Goal: Task Accomplishment & Management: Manage account settings

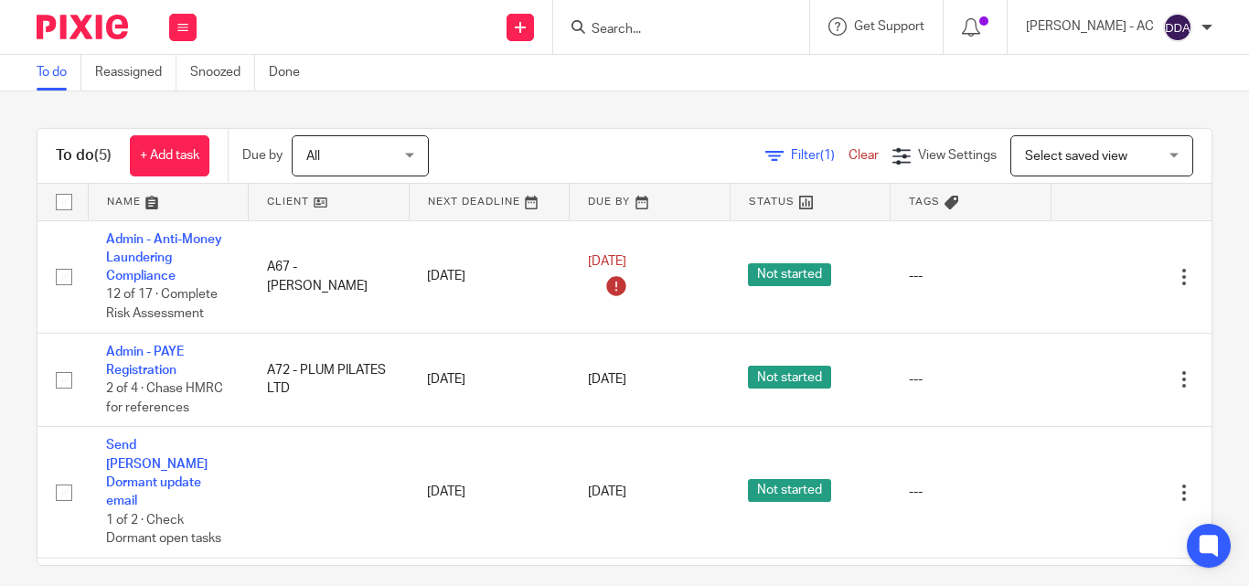
click at [611, 30] on input "Search" at bounding box center [672, 30] width 165 height 16
paste input "KTERING.CO LTD"
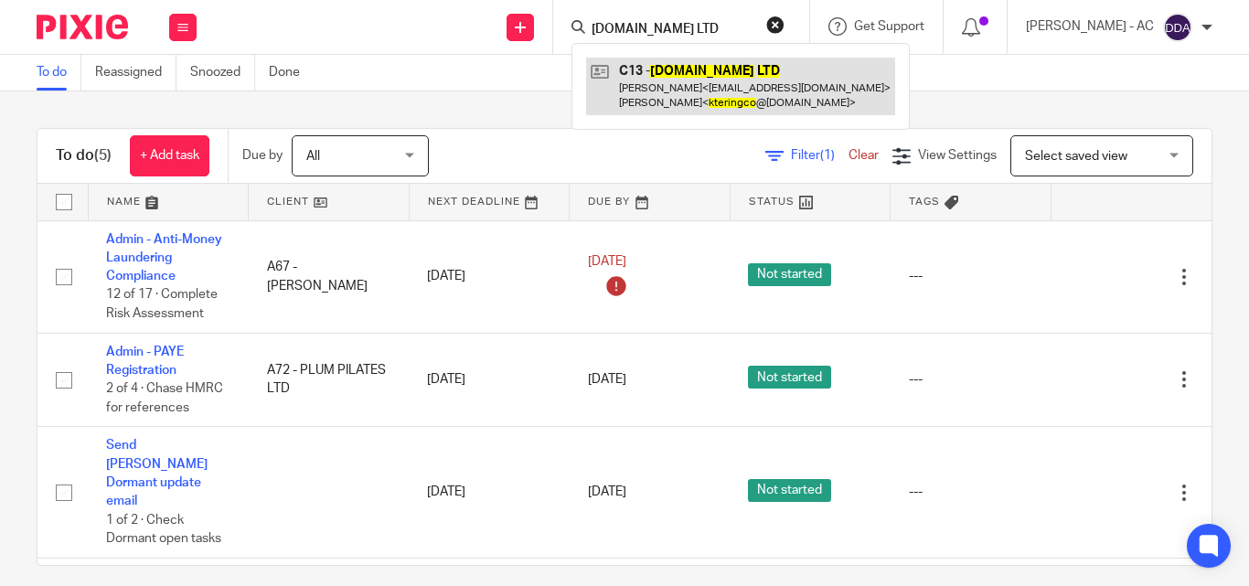
type input "KTERING.CO LTD"
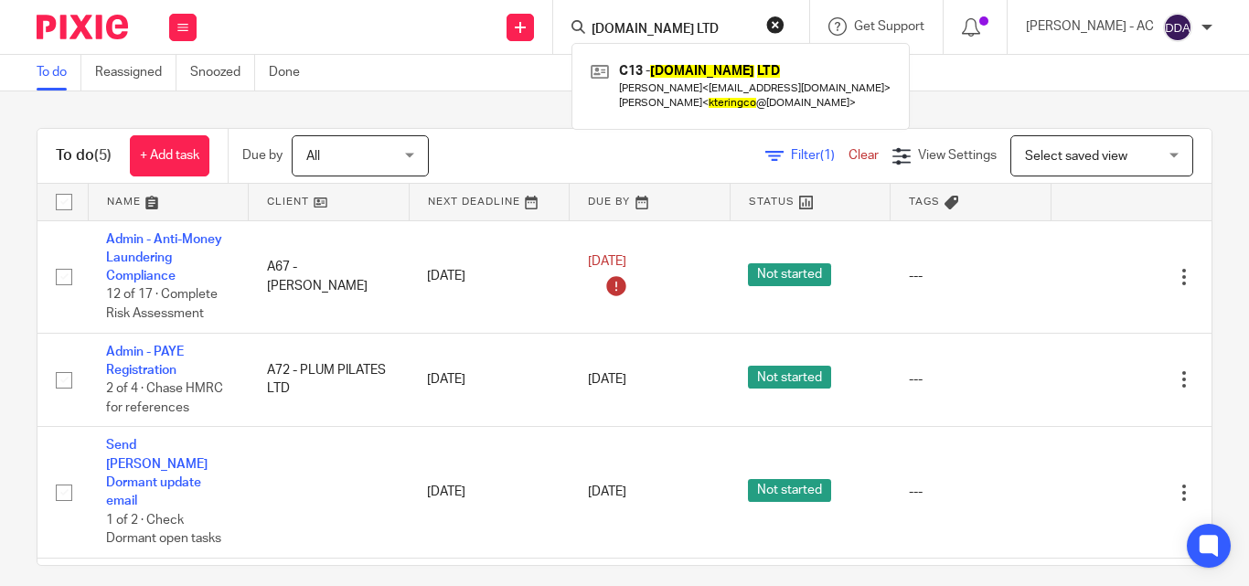
click at [785, 20] on button "reset" at bounding box center [775, 25] width 18 height 18
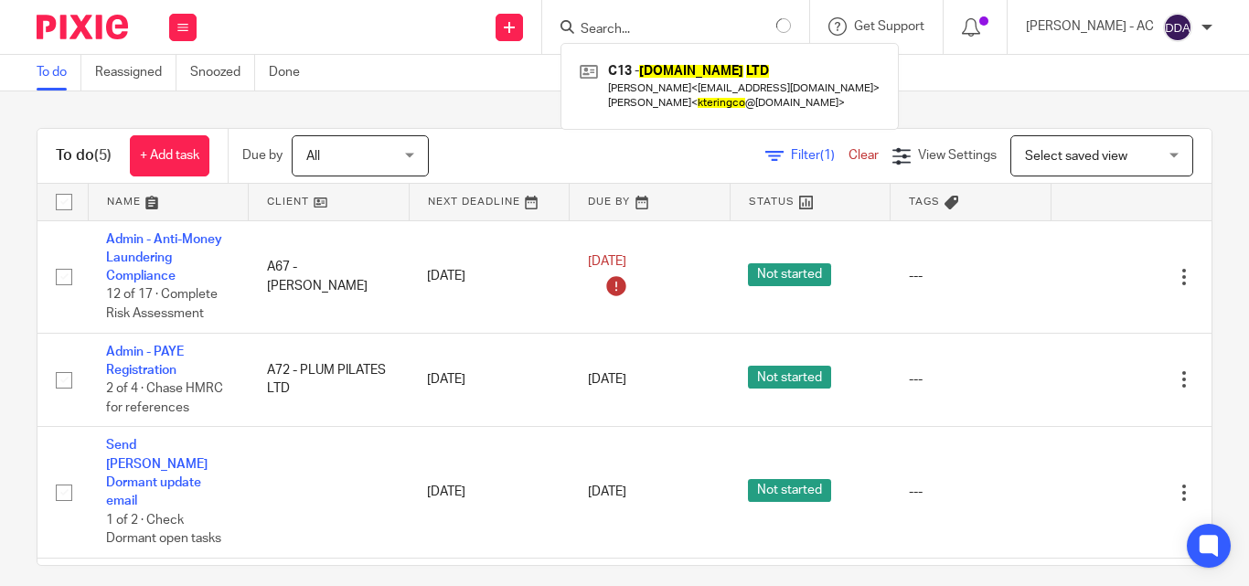
click at [703, 27] on input "Search" at bounding box center [661, 30] width 165 height 16
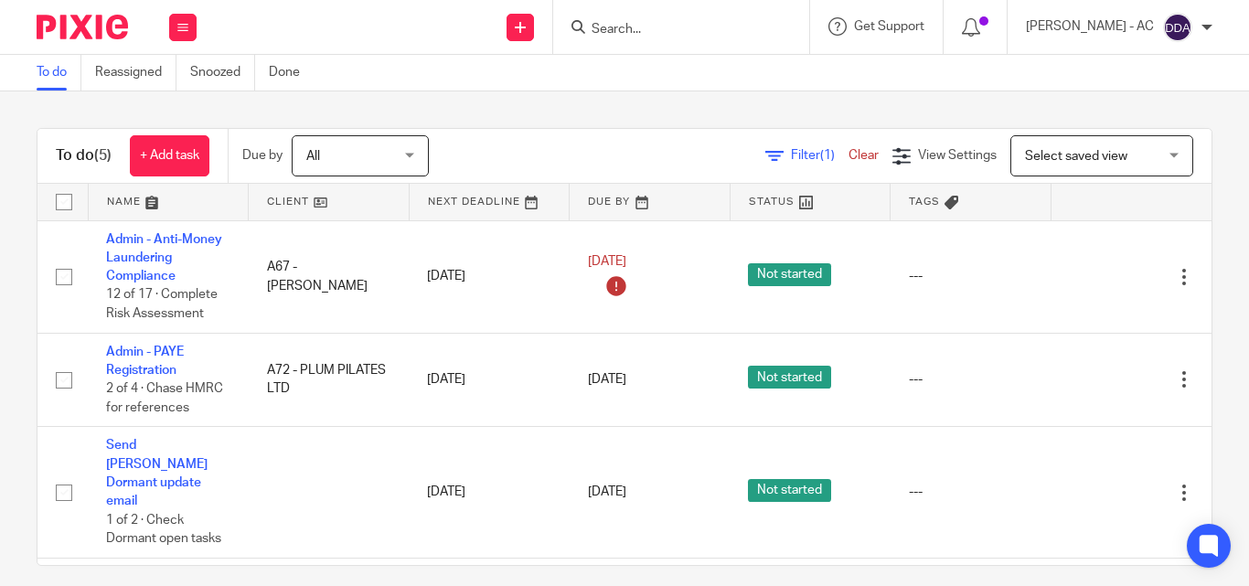
paste input "ATENBI LTD"
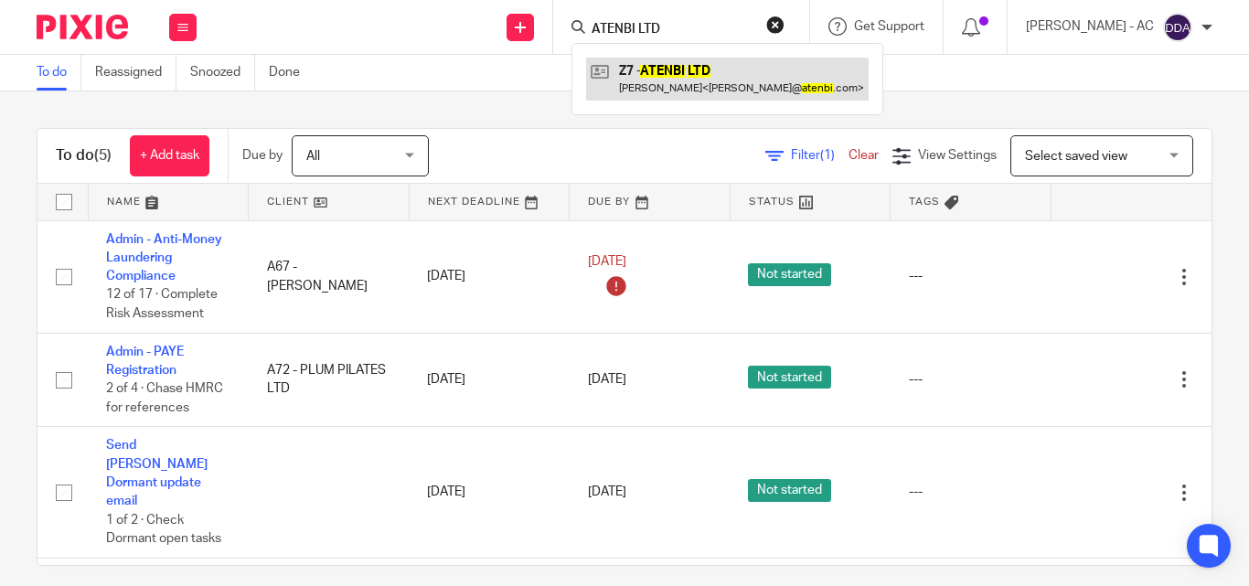
type input "ATENBI LTD"
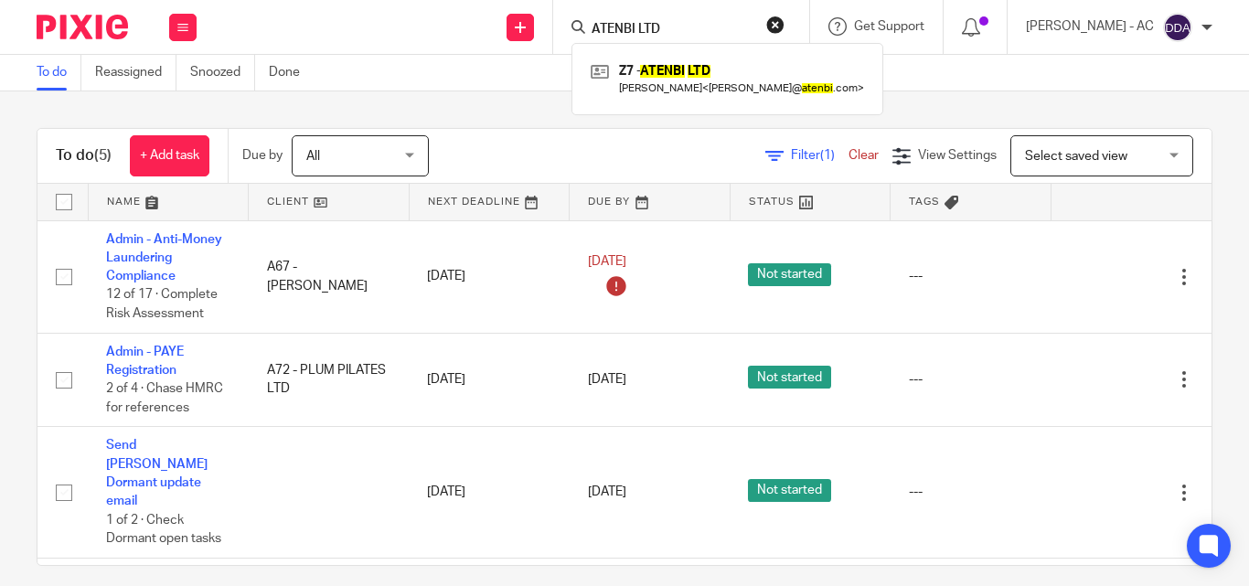
click at [784, 14] on div "ATENBI LTD Z7 - ATENBI LTD Jaroslaw Ziembinski < jaroslaw@ atenbi .com >" at bounding box center [681, 27] width 256 height 54
click at [785, 22] on button "reset" at bounding box center [775, 25] width 18 height 18
click at [646, 37] on input "Search" at bounding box center [672, 30] width 165 height 16
paste input "DERA THE BOY LTD"
type input "DERA THE BOY LTD"
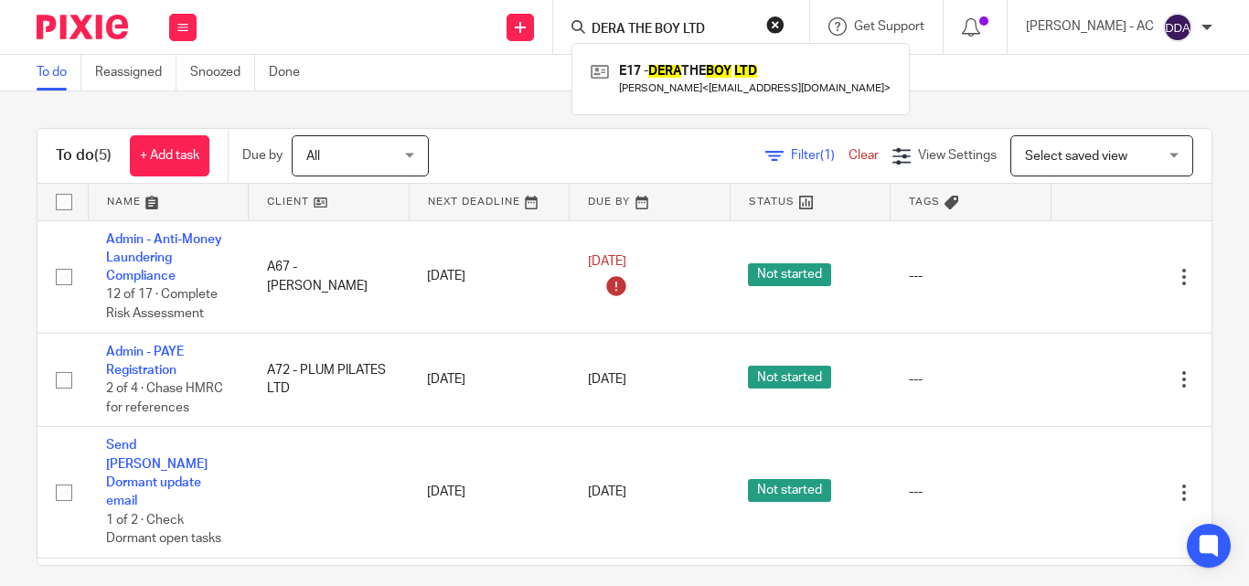
click at [785, 28] on button "reset" at bounding box center [775, 25] width 18 height 18
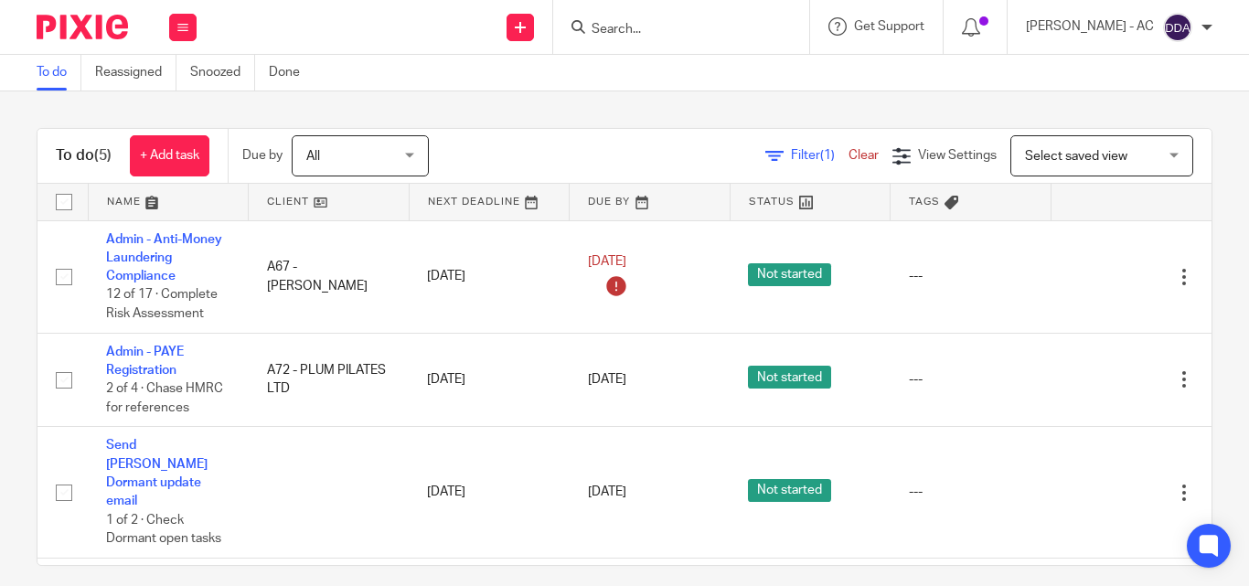
click at [645, 26] on input "Search" at bounding box center [672, 30] width 165 height 16
paste input "XL ENERGY LTD"
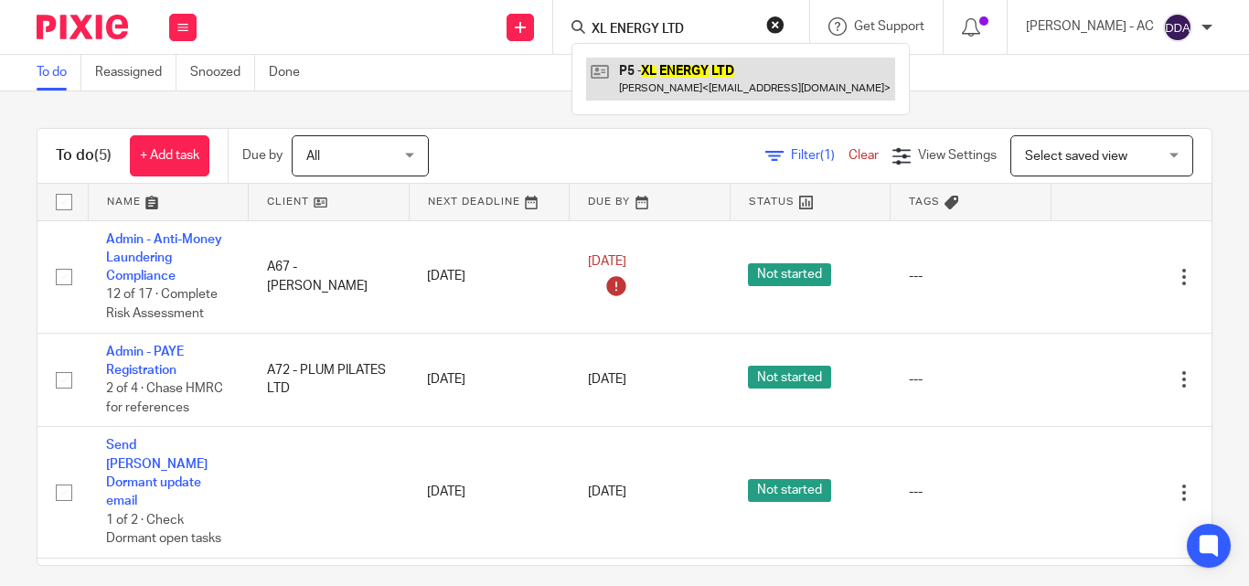
type input "XL ENERGY LTD"
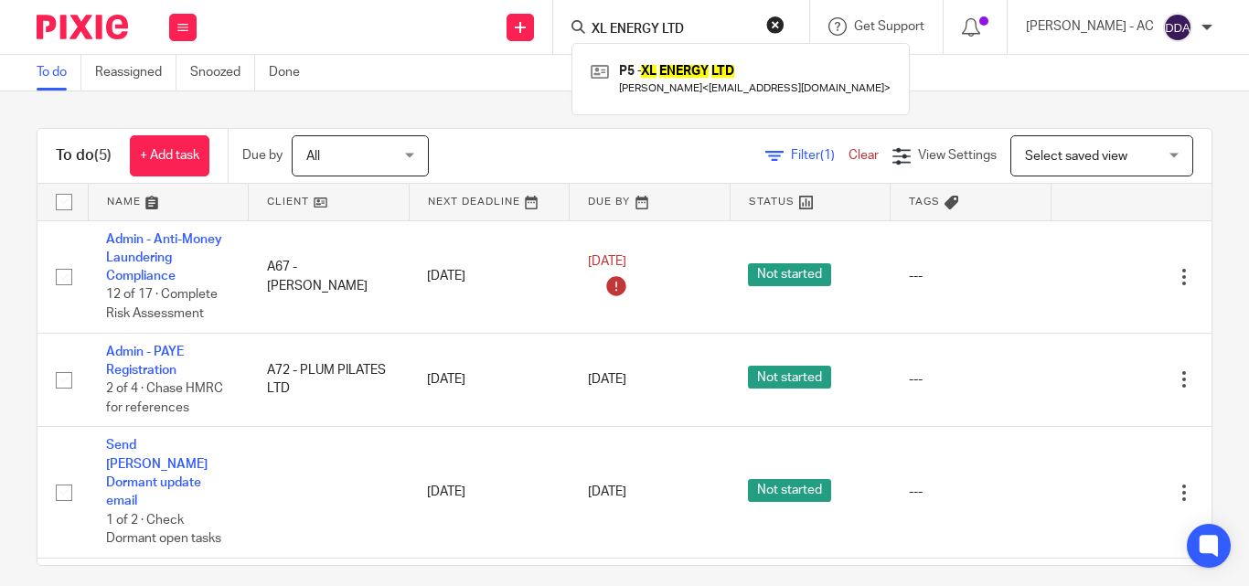
click at [804, 20] on div "XL ENERGY LTD P5 - XL ENERGY LTD Sean Prendergast < xlenergy1@outlook.com >" at bounding box center [681, 27] width 256 height 54
click at [785, 23] on button "reset" at bounding box center [775, 25] width 18 height 18
click at [691, 28] on input "Search" at bounding box center [672, 30] width 165 height 16
paste input "ZEAL PROPERTIES & CONSTRUCTION LTD"
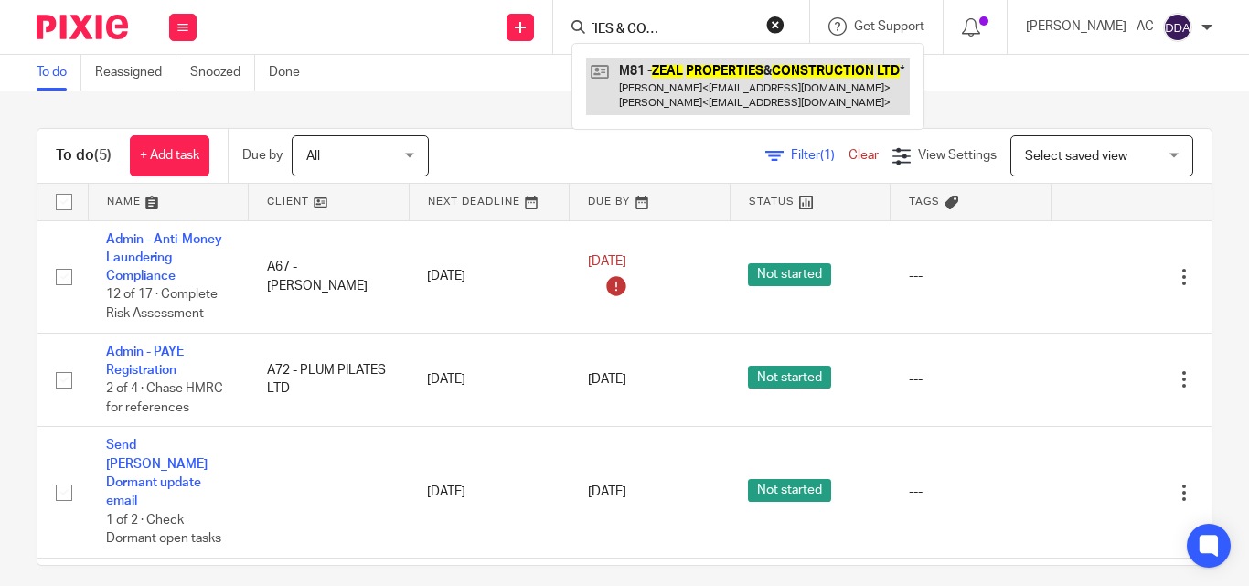
type input "ZEAL PROPERTIES & CONSTRUCTION LTD"
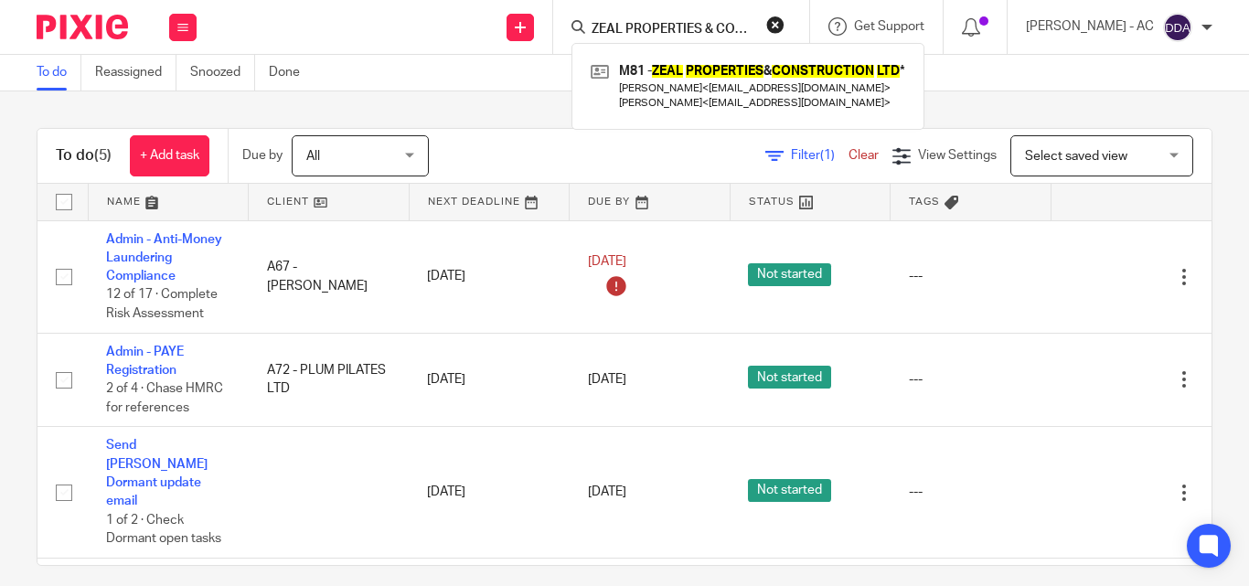
click at [785, 18] on button "reset" at bounding box center [775, 25] width 18 height 18
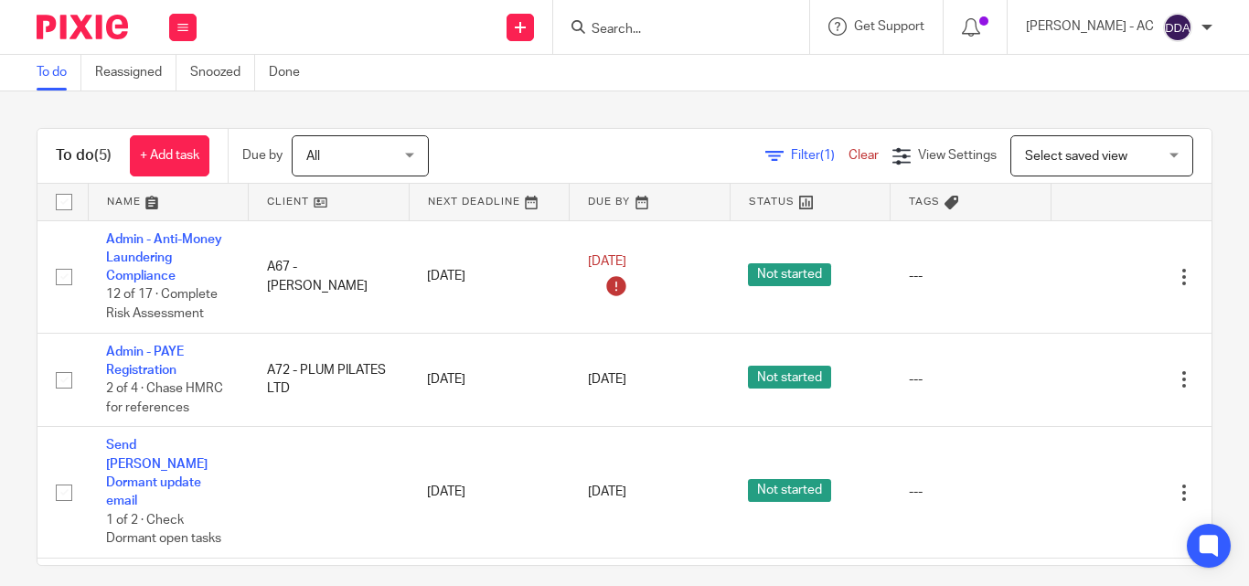
click at [716, 33] on input "Search" at bounding box center [672, 30] width 165 height 16
paste input "S.COSTIN ELECTRICAL LIMITED"
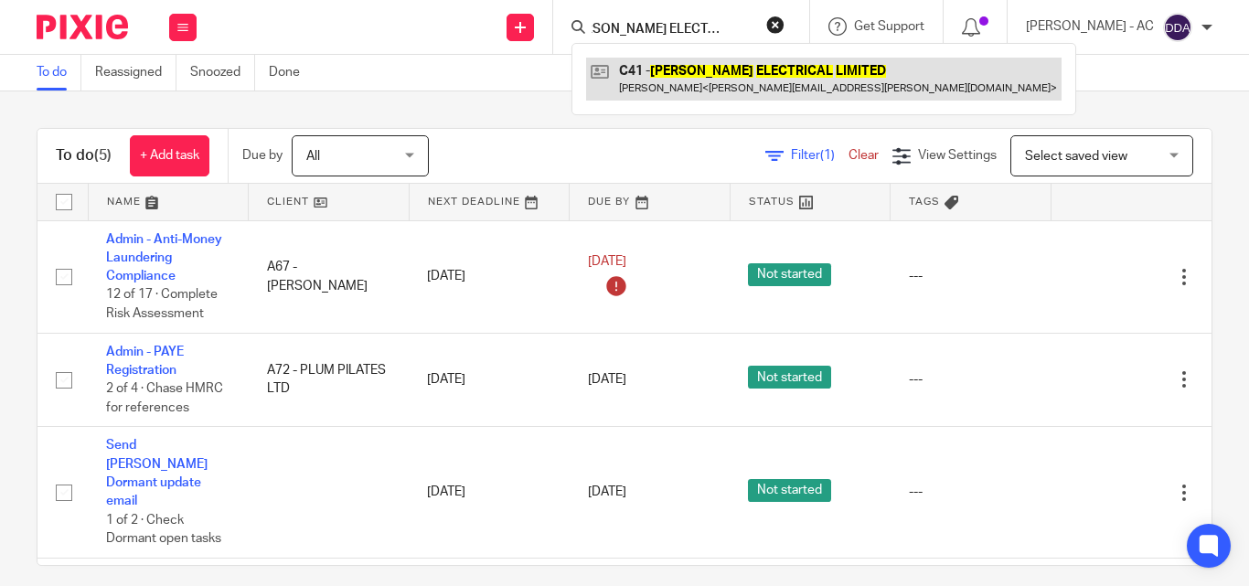
type input "S.COSTIN ELECTRICAL LIMITED"
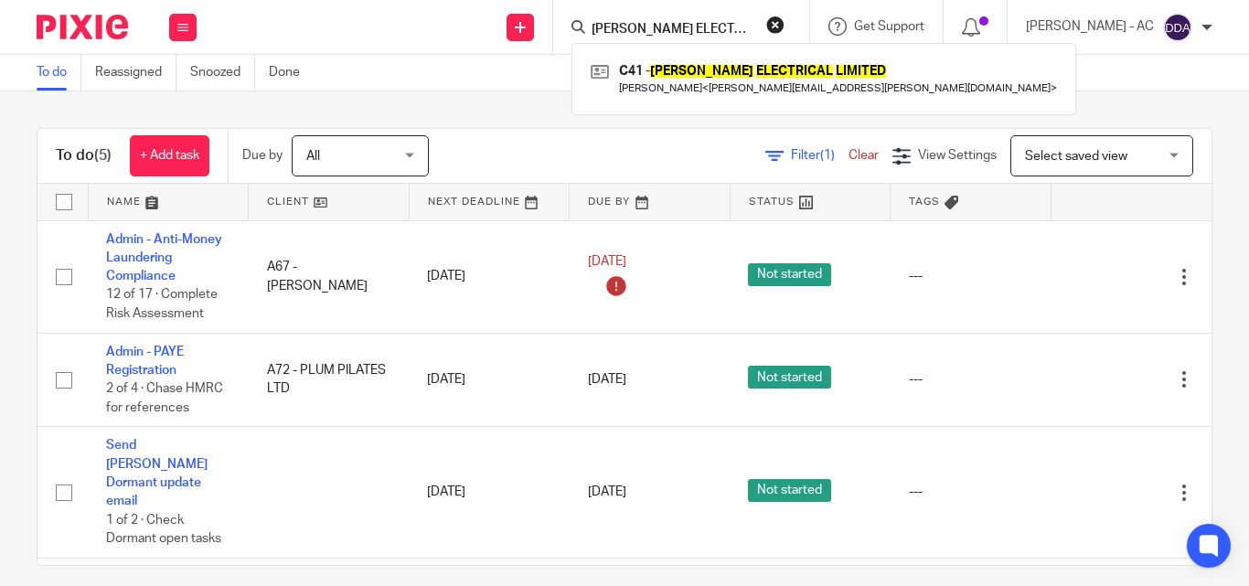
click at [785, 17] on button "reset" at bounding box center [775, 25] width 18 height 18
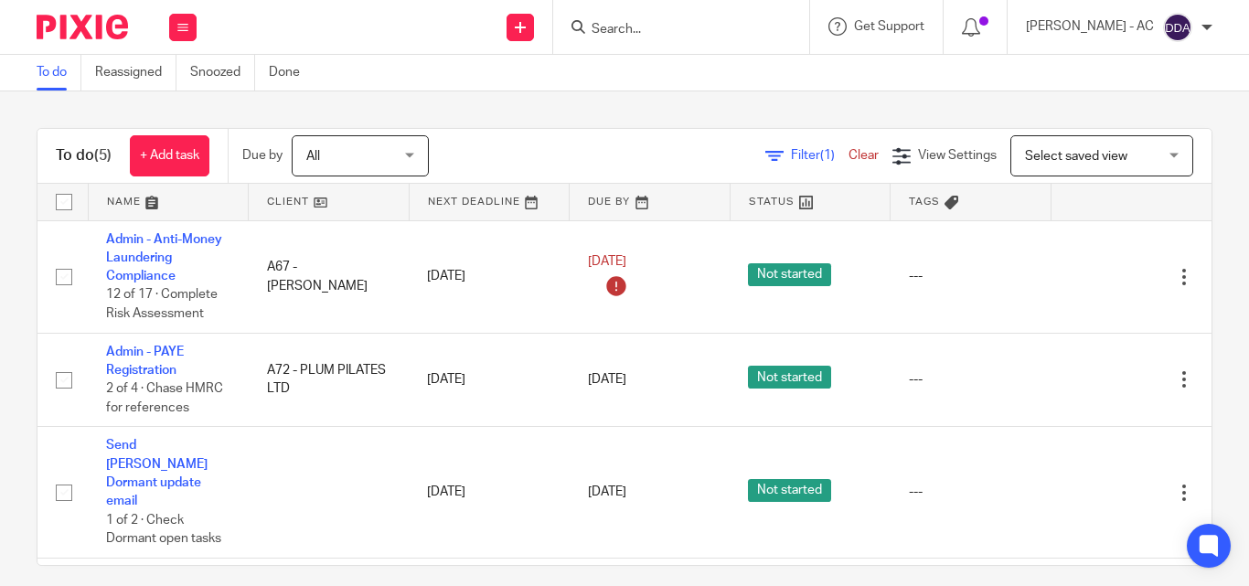
click at [698, 27] on input "Search" at bounding box center [672, 30] width 165 height 16
paste input "STH M&E SITE SERVICES LTD"
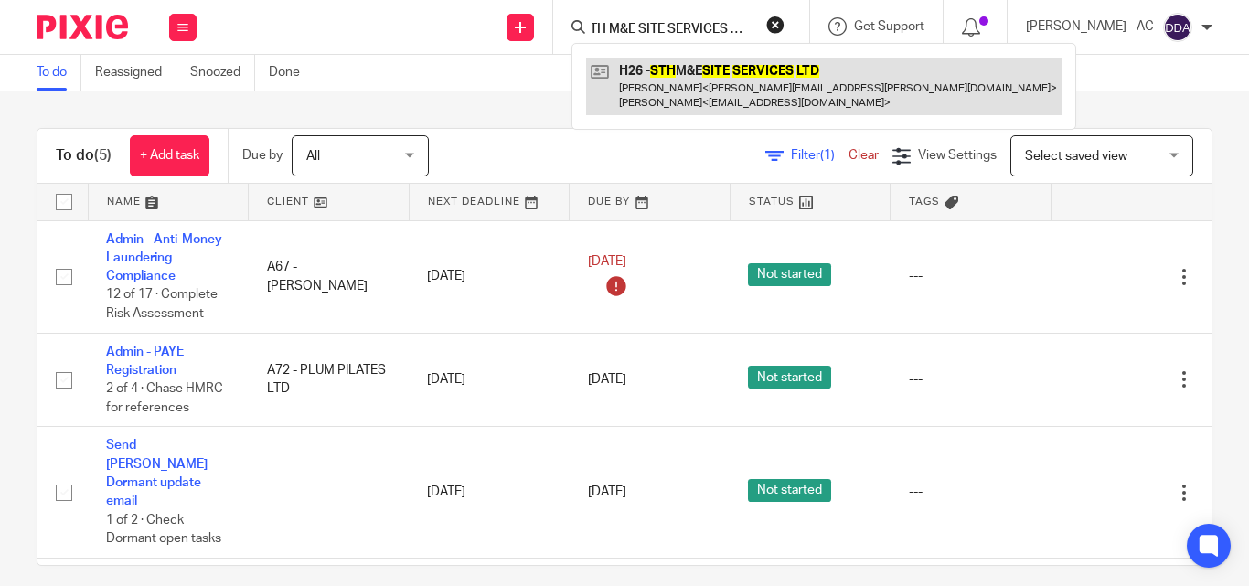
type input "STH M&E SITE SERVICES LTD"
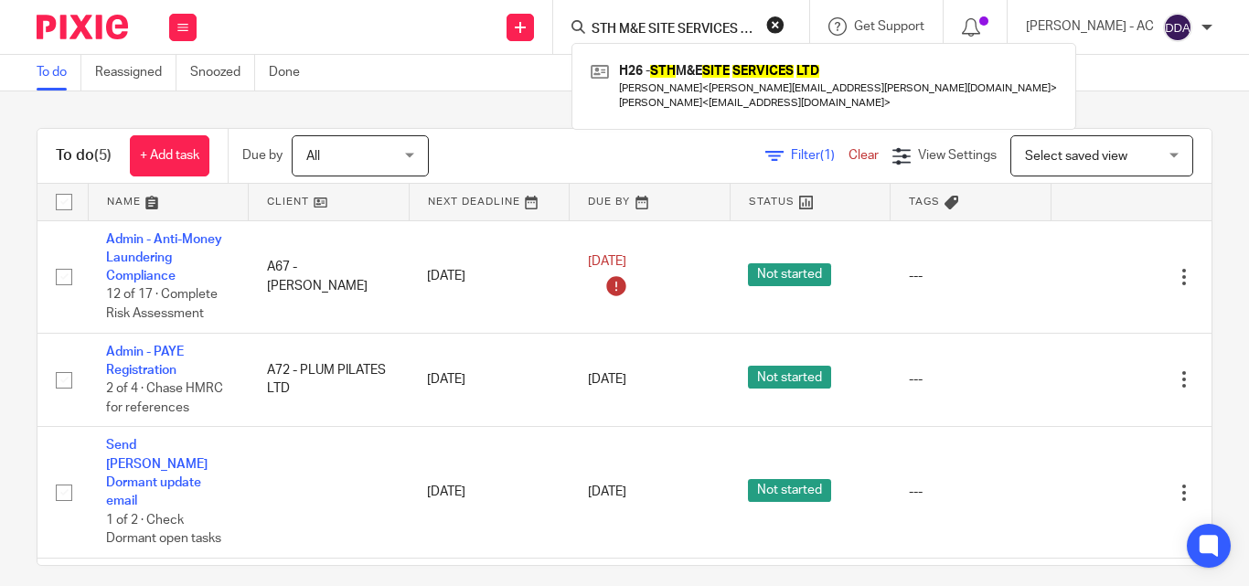
click at [803, 19] on div "STH M&E SITE SERVICES LTD H26 - STH M&E SITE SERVICES LTD Stephen Halliday < st…" at bounding box center [681, 27] width 256 height 54
click at [785, 22] on button "reset" at bounding box center [775, 25] width 18 height 18
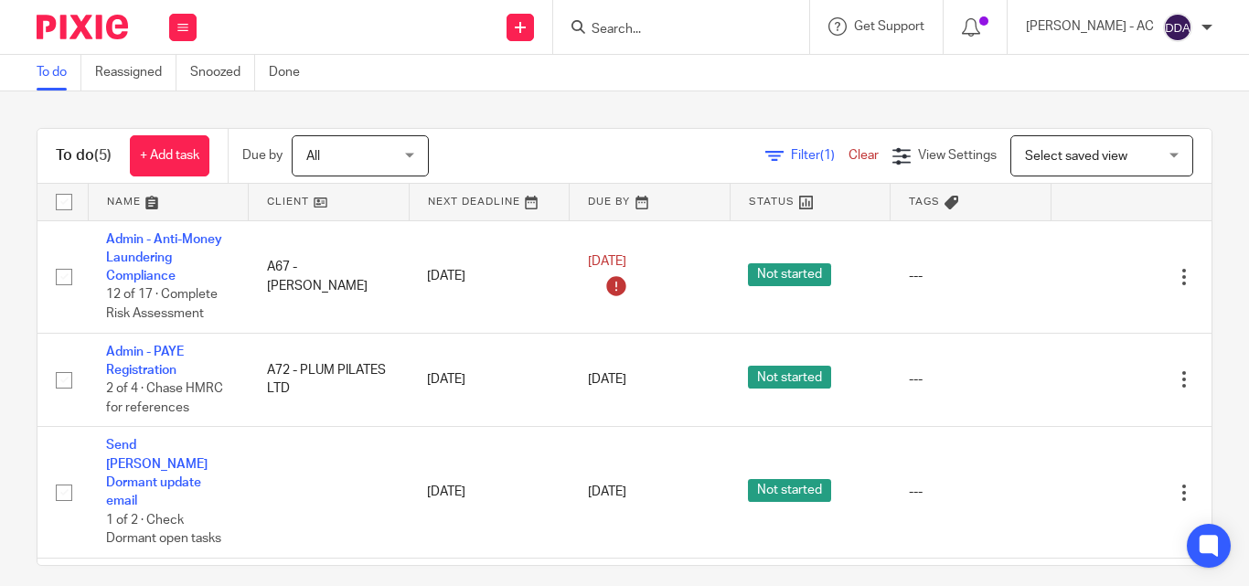
click at [690, 19] on form at bounding box center [687, 27] width 195 height 23
click at [686, 23] on input "Search" at bounding box center [672, 30] width 165 height 16
paste input "HG MANAGEMENT CONSULTANTS LTD"
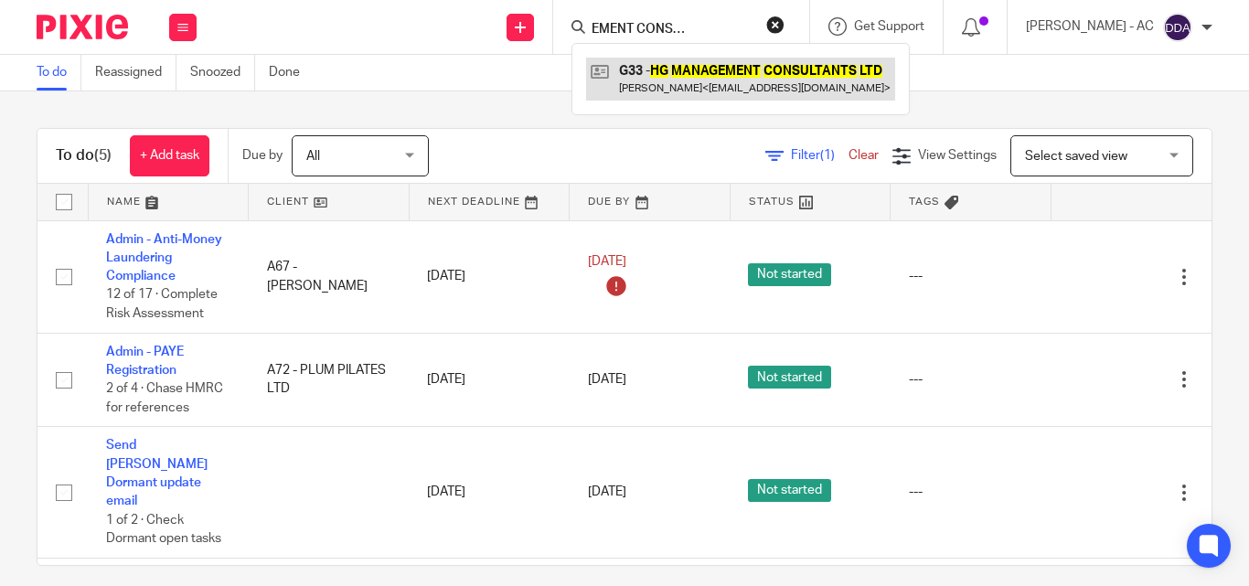
type input "HG MANAGEMENT CONSULTANTS LTD"
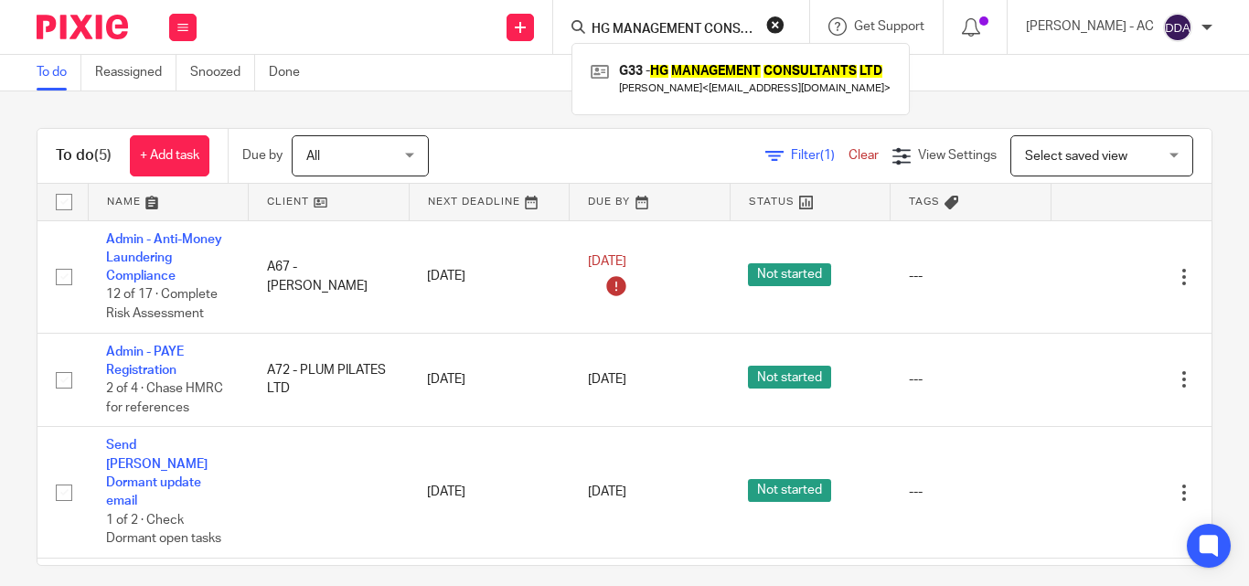
drag, startPoint x: 793, startPoint y: 30, endPoint x: 745, endPoint y: 28, distance: 47.6
click at [785, 30] on button "reset" at bounding box center [775, 25] width 18 height 18
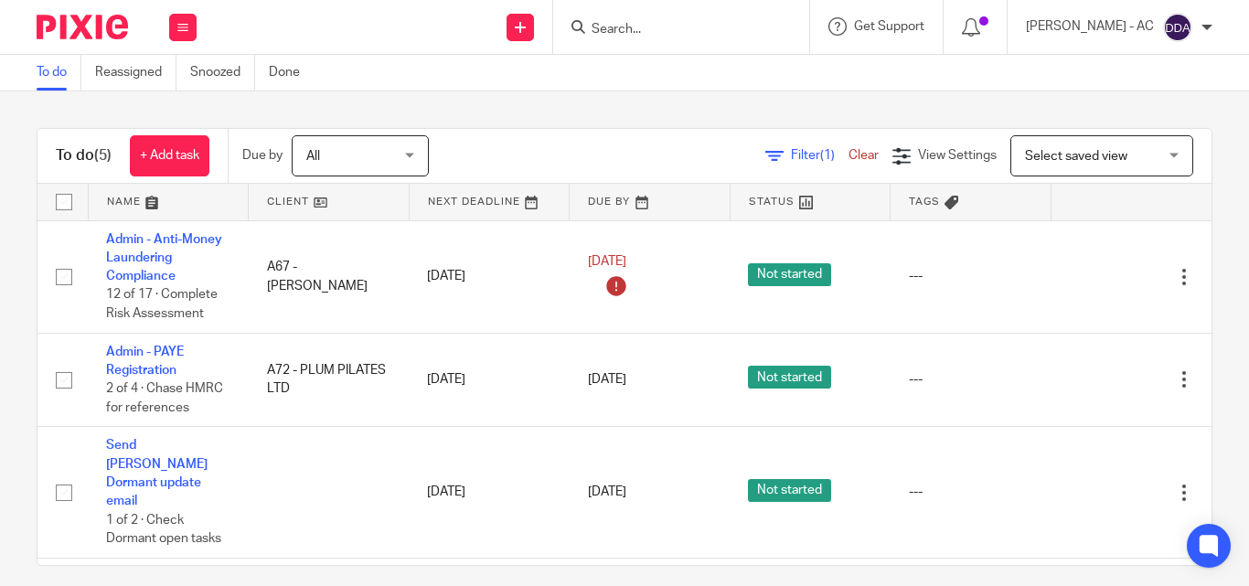
click at [687, 28] on input "Search" at bounding box center [672, 30] width 165 height 16
paste input "EDEN ACCOMMODATION LTD"
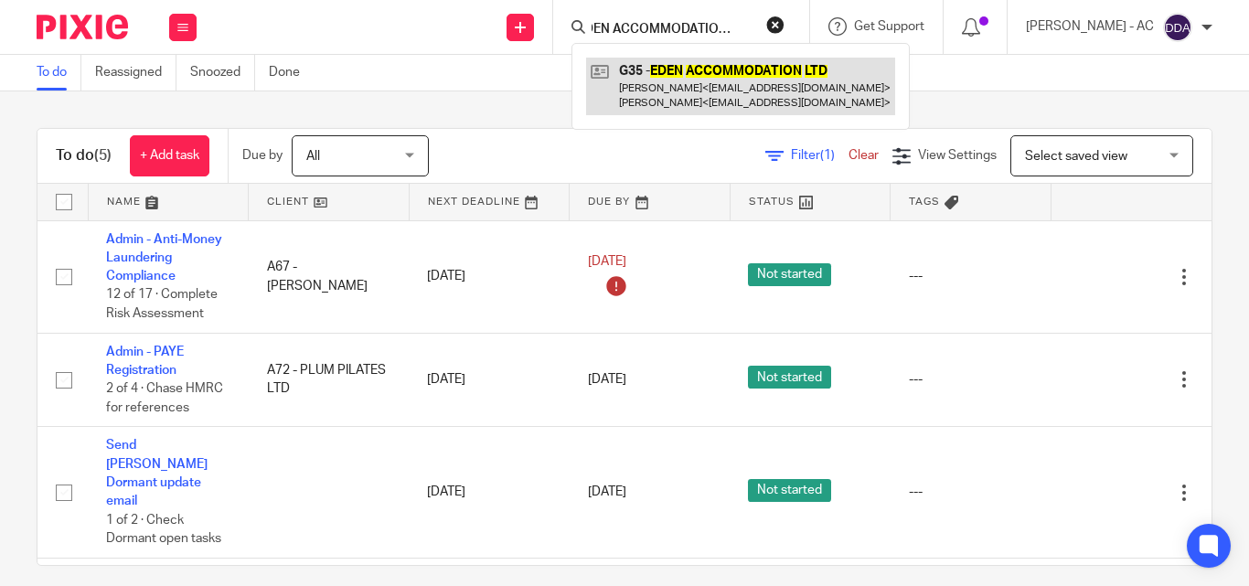
type input "EDEN ACCOMMODATION LTD"
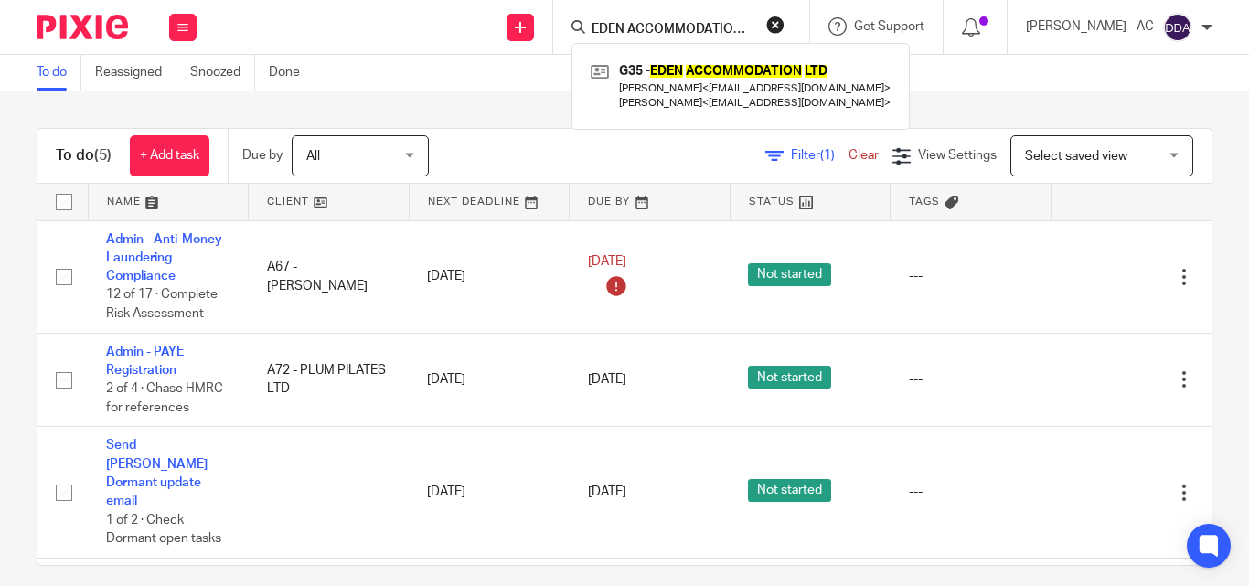
click at [785, 19] on button "reset" at bounding box center [775, 25] width 18 height 18
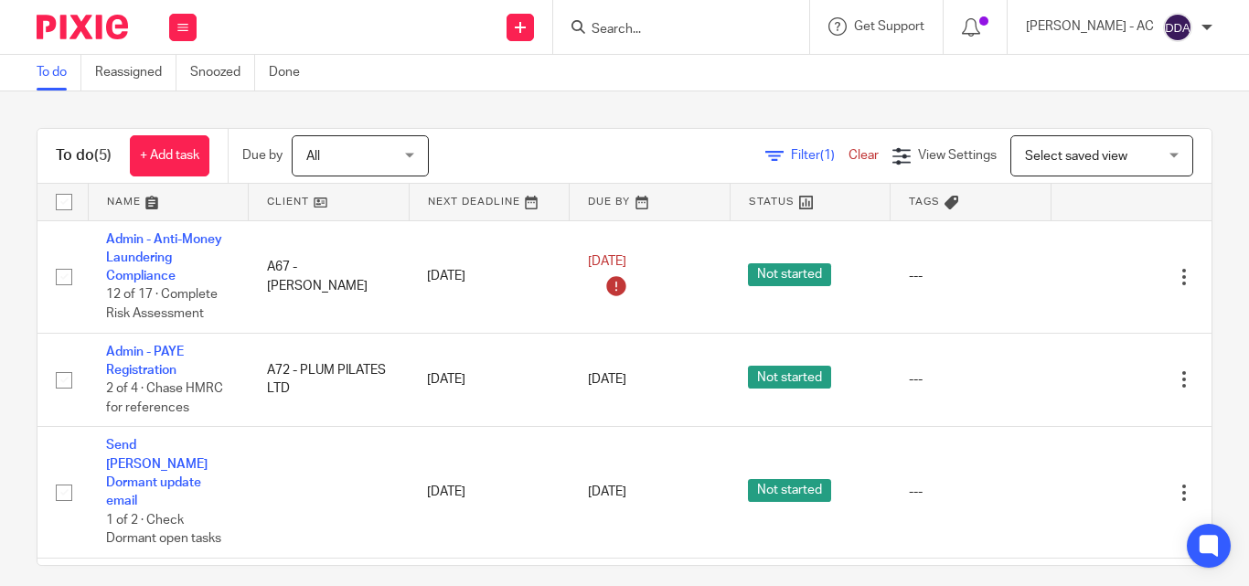
paste input "ANGEL KEYS LTD"
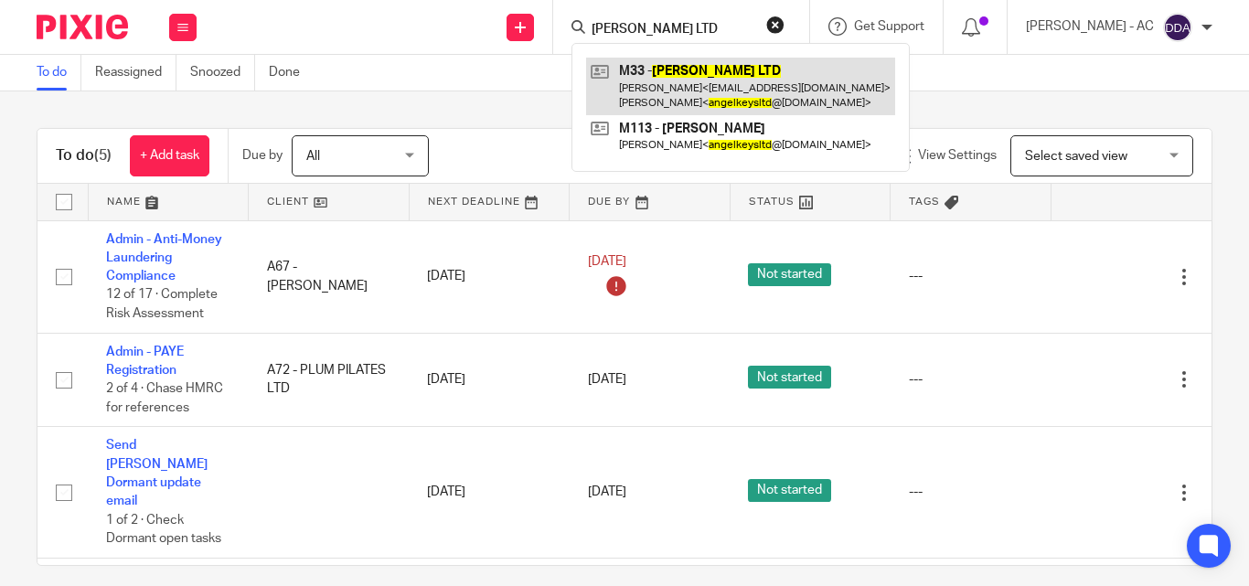
type input "ANGEL KEYS LTD"
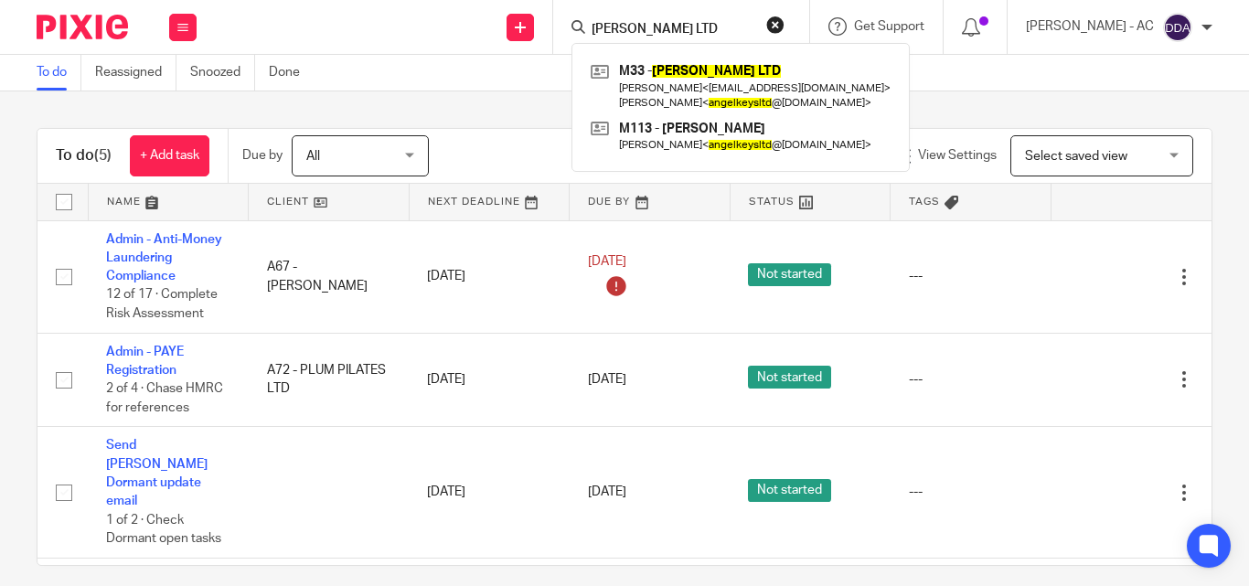
click at [785, 20] on button "reset" at bounding box center [775, 25] width 18 height 18
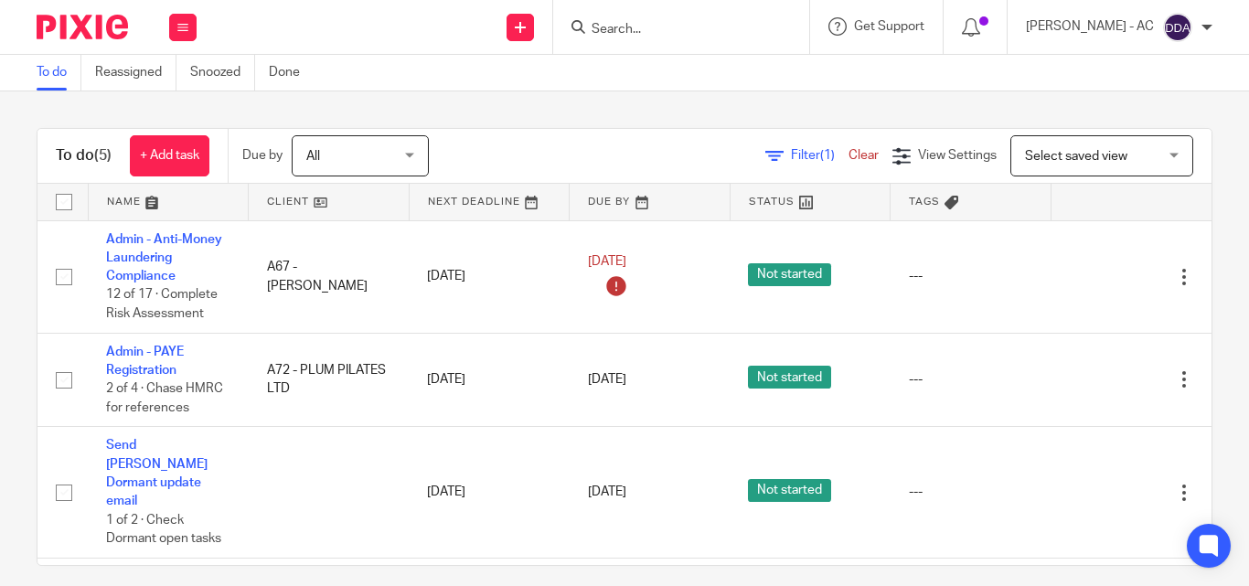
click at [676, 31] on input "Search" at bounding box center [672, 30] width 165 height 16
paste input "FAA SOLUTIONS LTD"
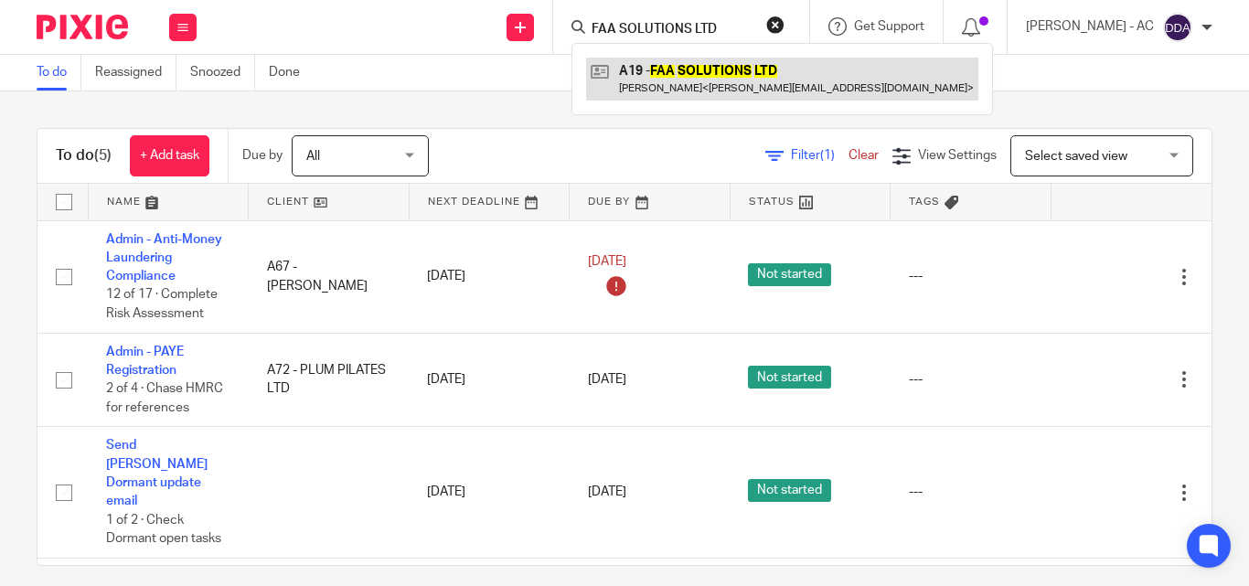
type input "FAA SOLUTIONS LTD"
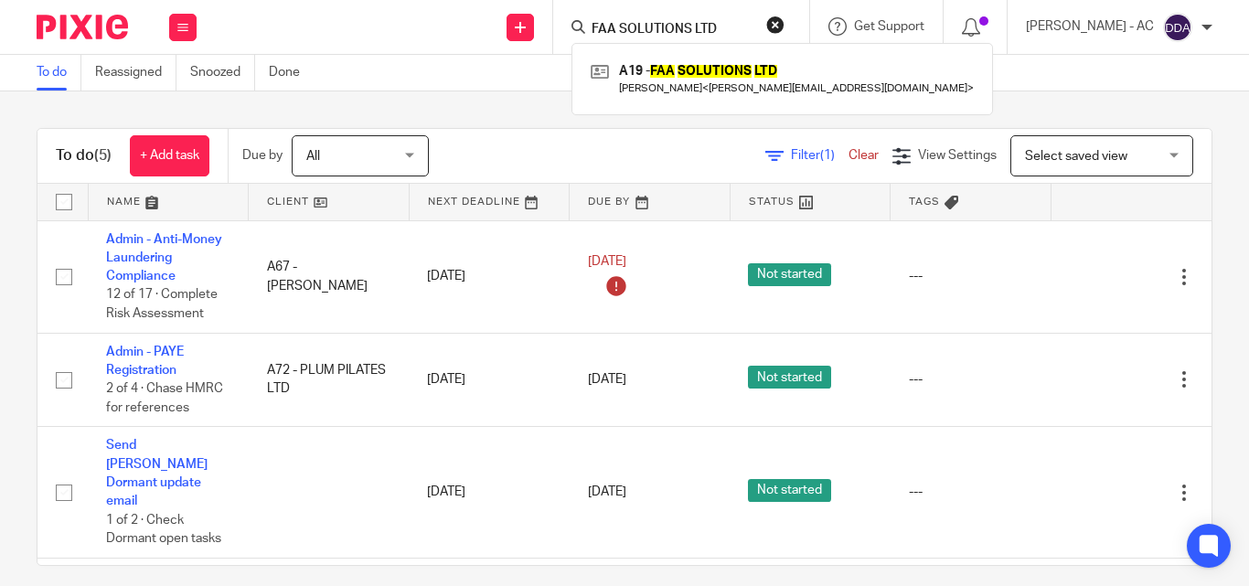
click at [785, 25] on button "reset" at bounding box center [775, 25] width 18 height 18
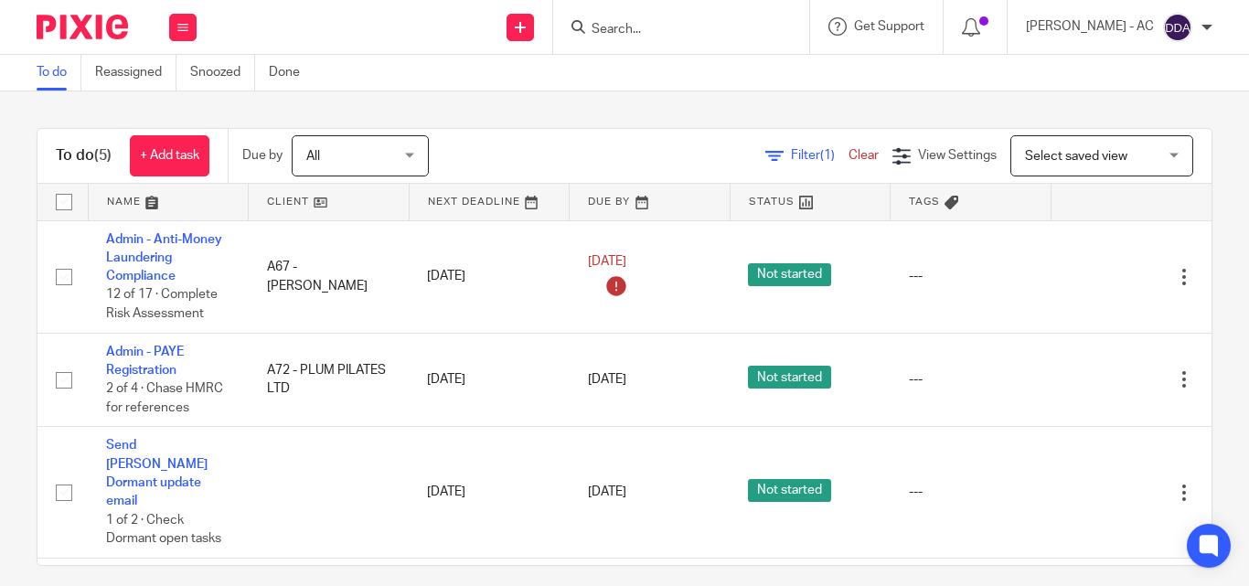
paste input "MAKERS AGENCY LTD"
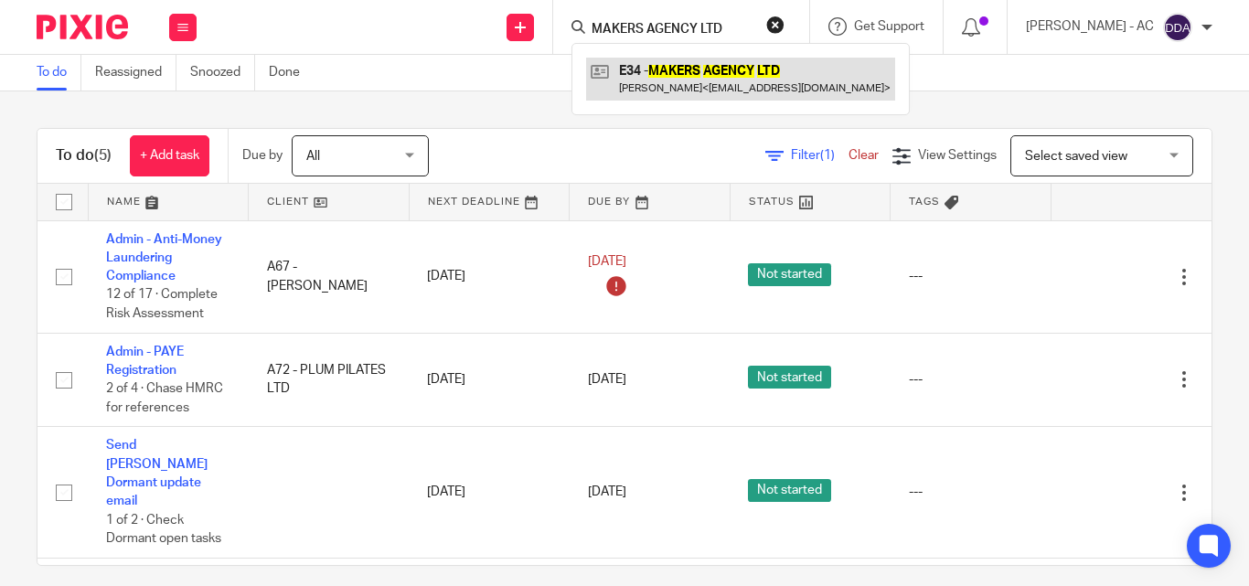
type input "MAKERS AGENCY LTD"
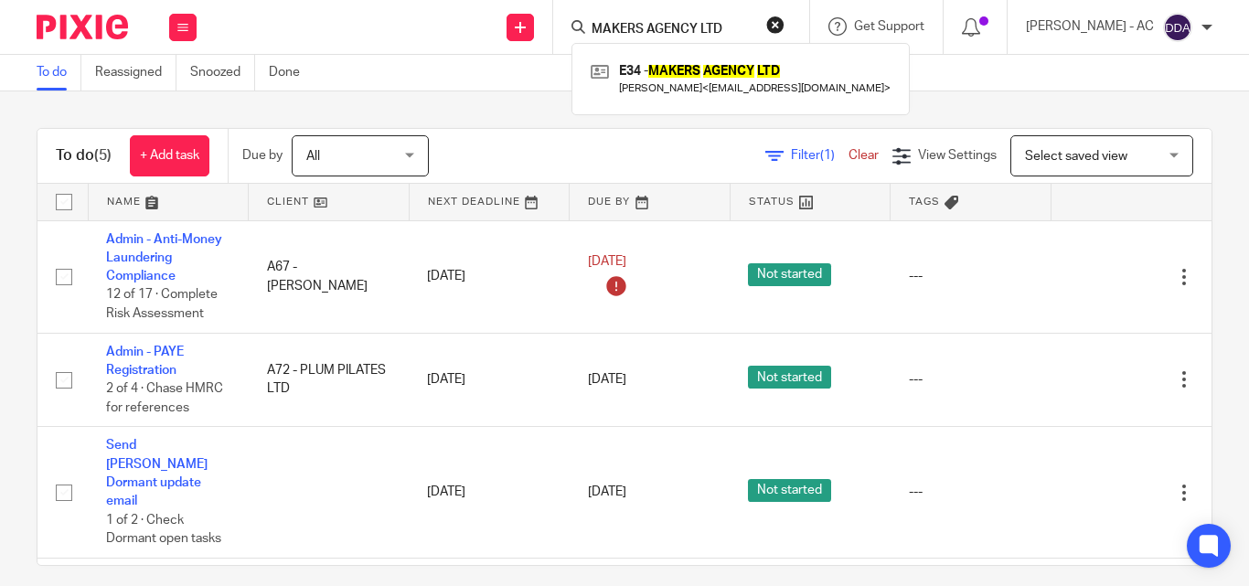
click at [807, 19] on div "MAKERS AGENCY LTD E34 - MAKERS AGENCY LTD Jacqueline Eyewe < j.eyewe@gmail.com >" at bounding box center [681, 27] width 256 height 54
click at [785, 25] on button "reset" at bounding box center [775, 25] width 18 height 18
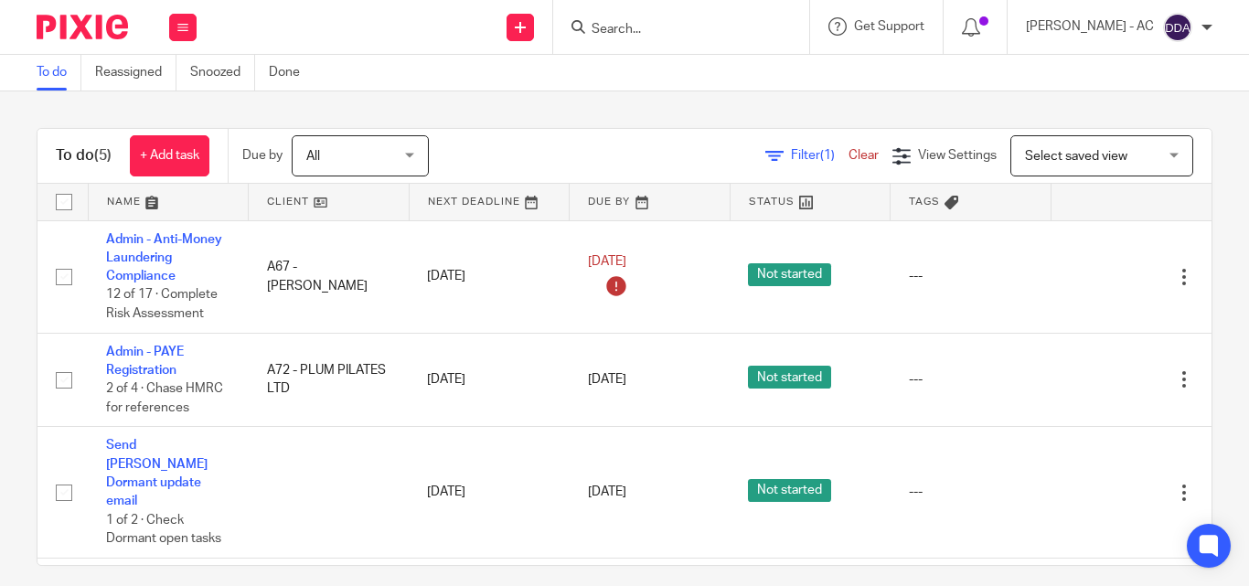
click at [754, 28] on input "Search" at bounding box center [672, 30] width 165 height 16
paste input "NEOMIE LIMITED"
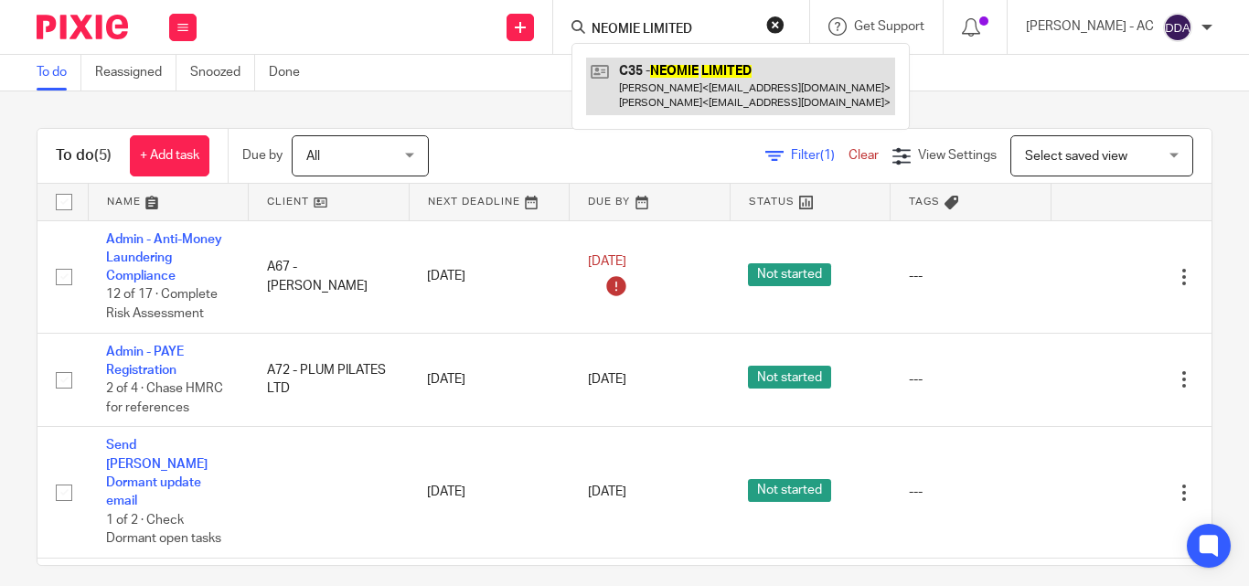
type input "NEOMIE LIMITED"
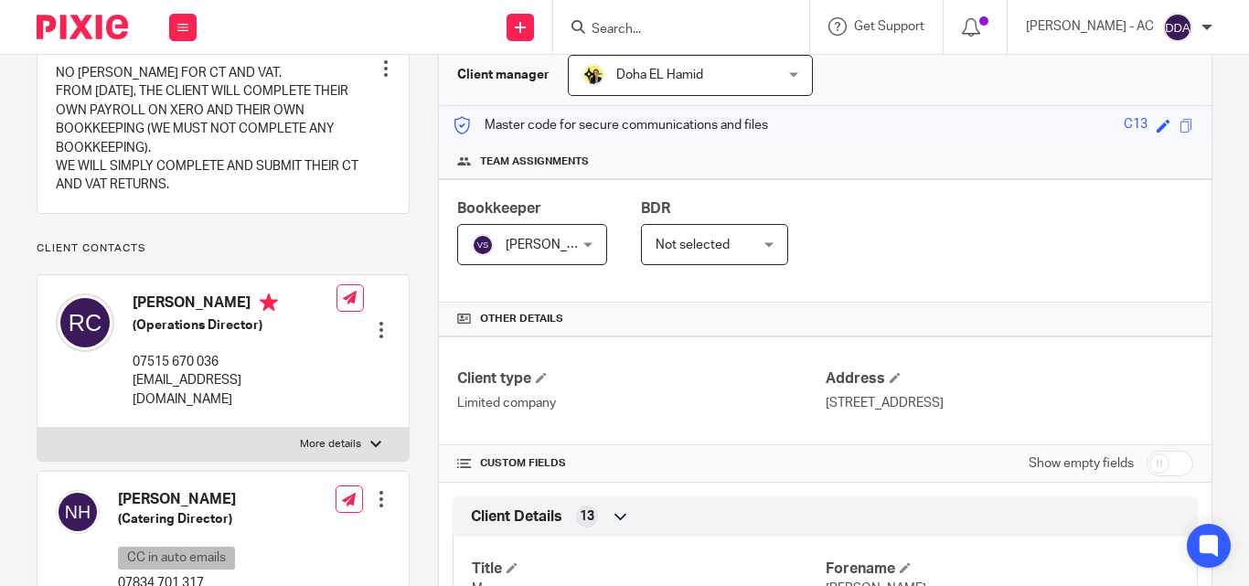
scroll to position [274, 0]
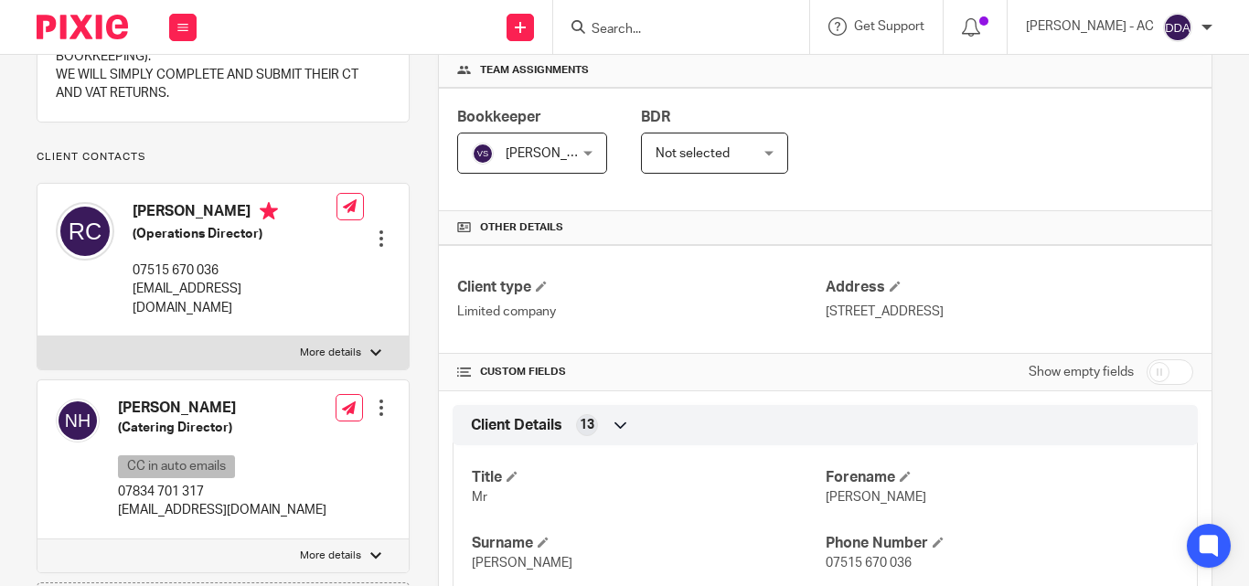
click at [370, 355] on div at bounding box center [375, 352] width 11 height 11
click at [37, 337] on input "More details" at bounding box center [37, 336] width 1 height 1
checkbox input "true"
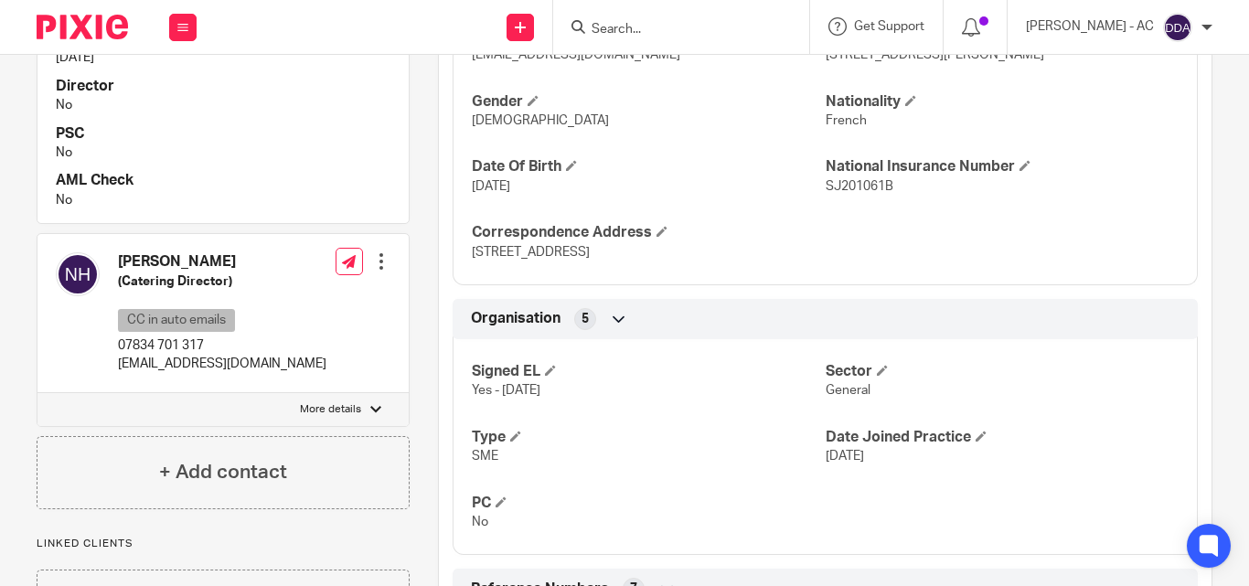
scroll to position [914, 0]
click at [351, 402] on p "More details" at bounding box center [330, 408] width 61 height 15
click at [37, 392] on input "More details" at bounding box center [37, 391] width 1 height 1
checkbox input "true"
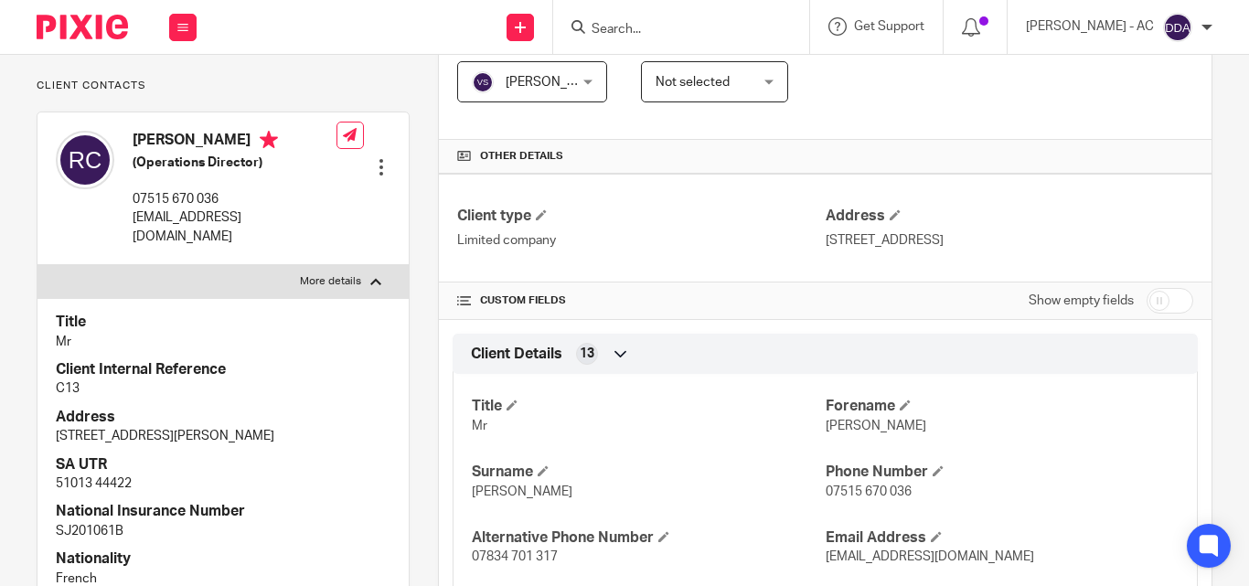
scroll to position [366, 0]
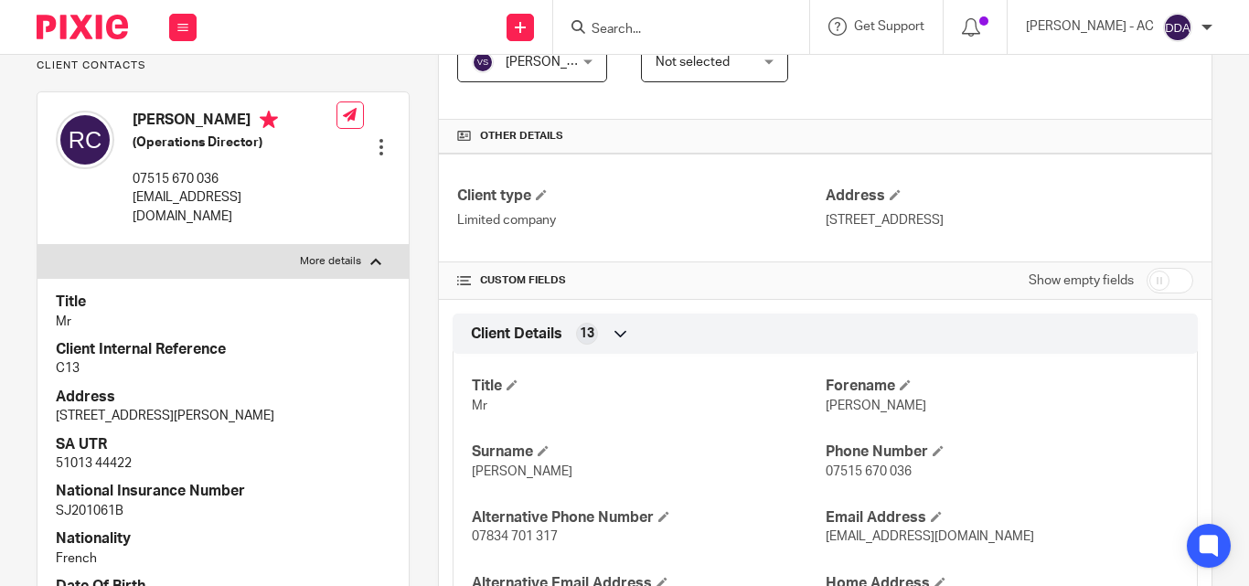
click at [358, 362] on p "C13" at bounding box center [223, 368] width 335 height 18
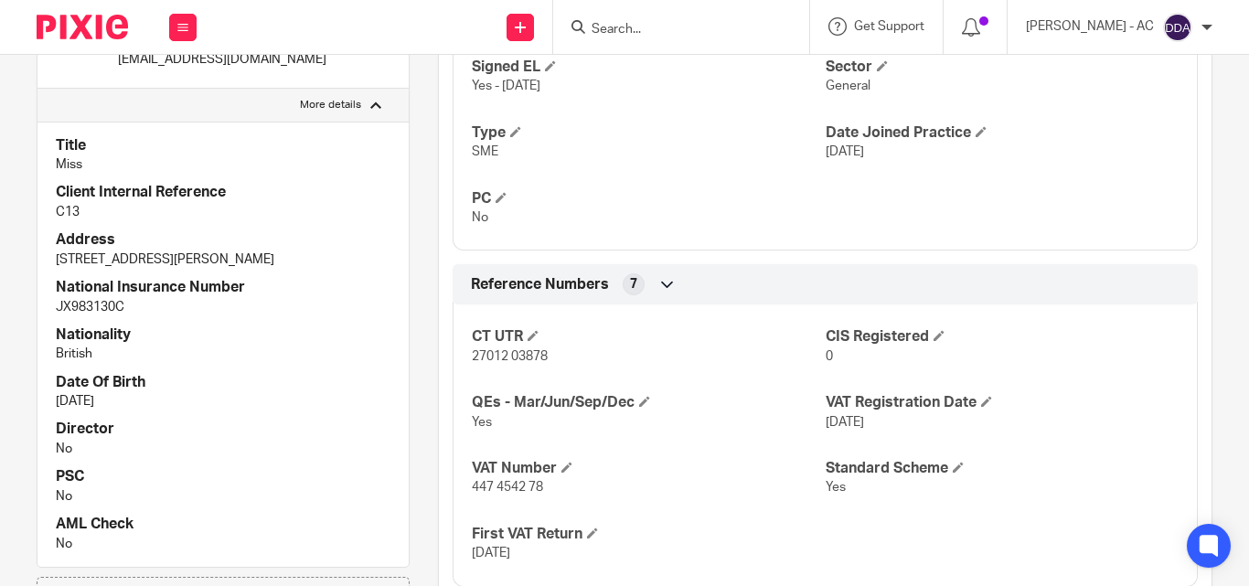
scroll to position [1280, 0]
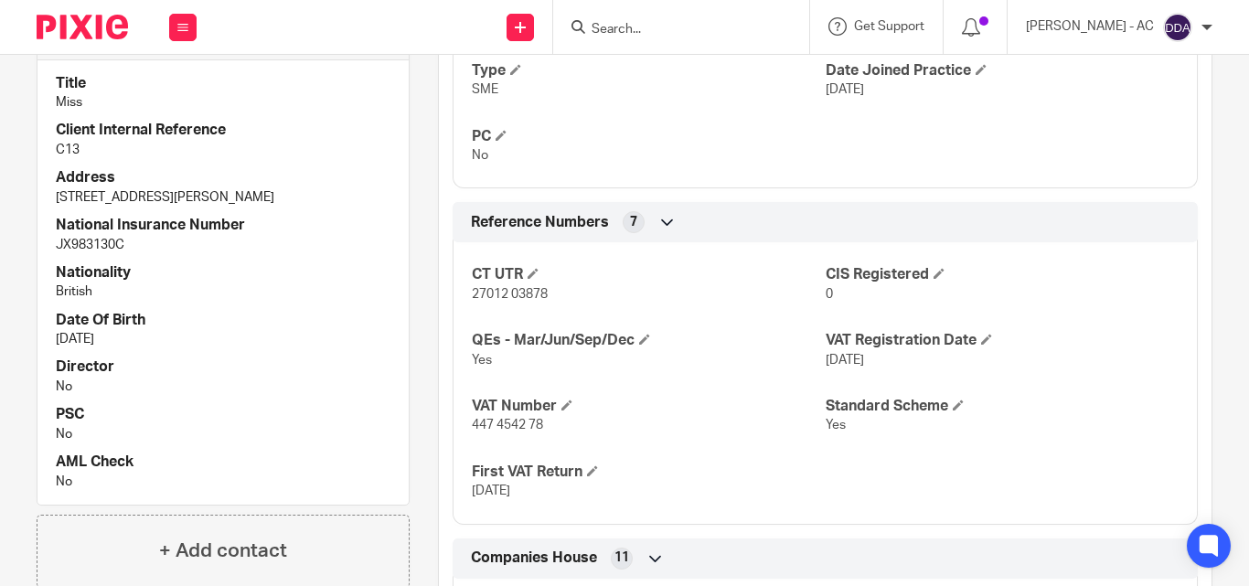
click at [129, 316] on h4 "Date Of Birth" at bounding box center [223, 320] width 335 height 19
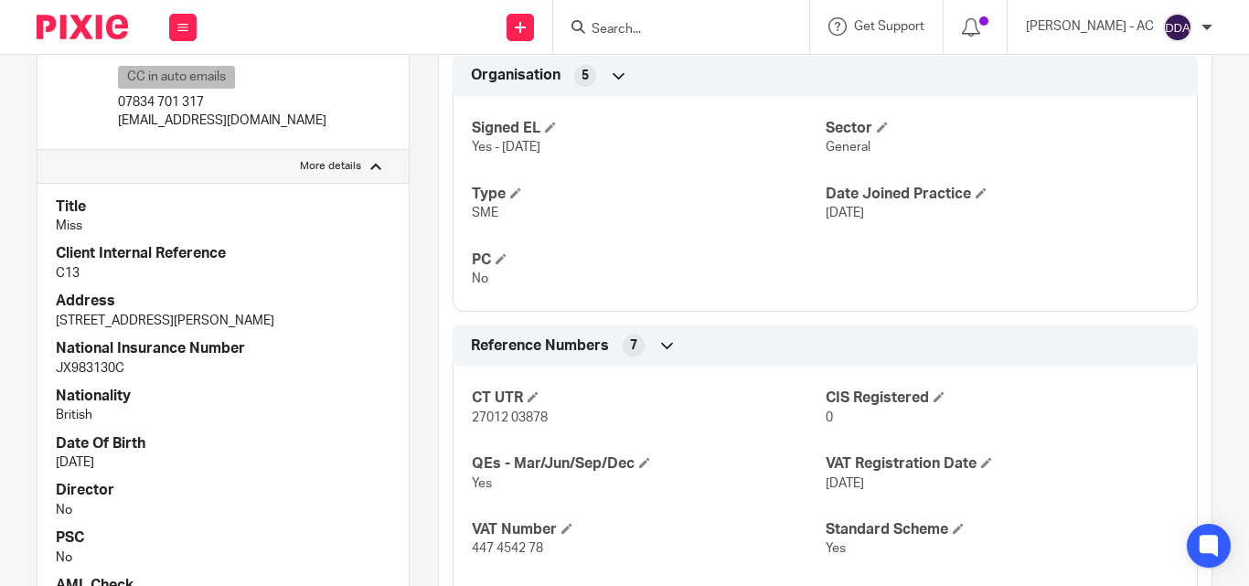
scroll to position [1189, 0]
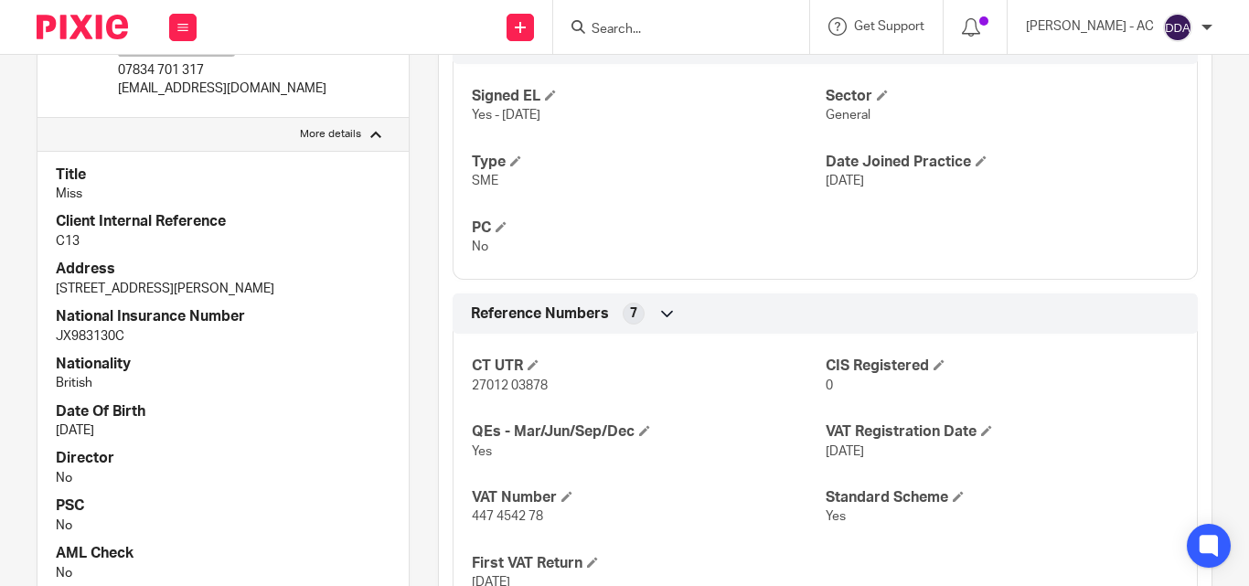
click at [831, 288] on div "Client type Limited company Address 320 City Road, London, England, EC1V 2NZ CU…" at bounding box center [825, 243] width 773 height 1824
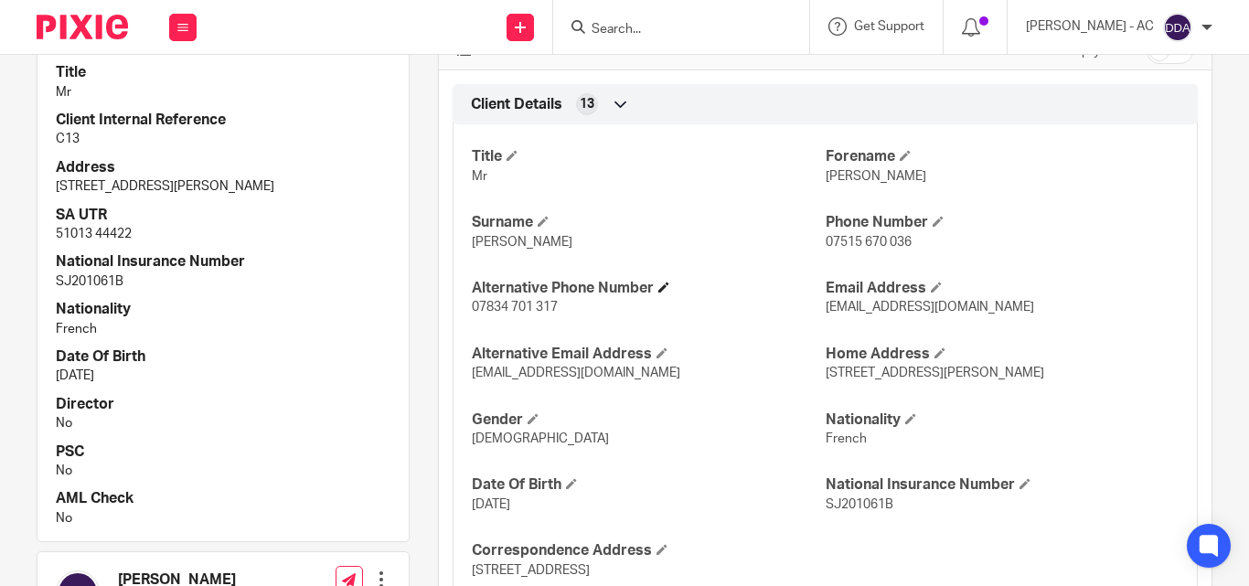
scroll to position [640, 0]
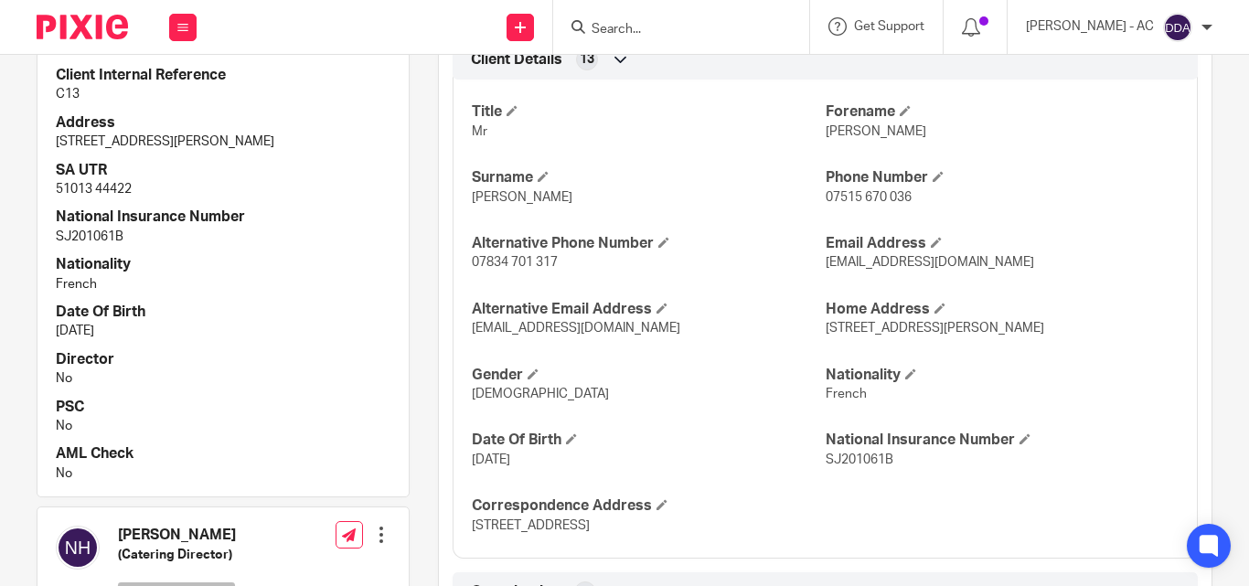
click at [764, 326] on p "nicolehainesva@gmail.com" at bounding box center [648, 328] width 353 height 18
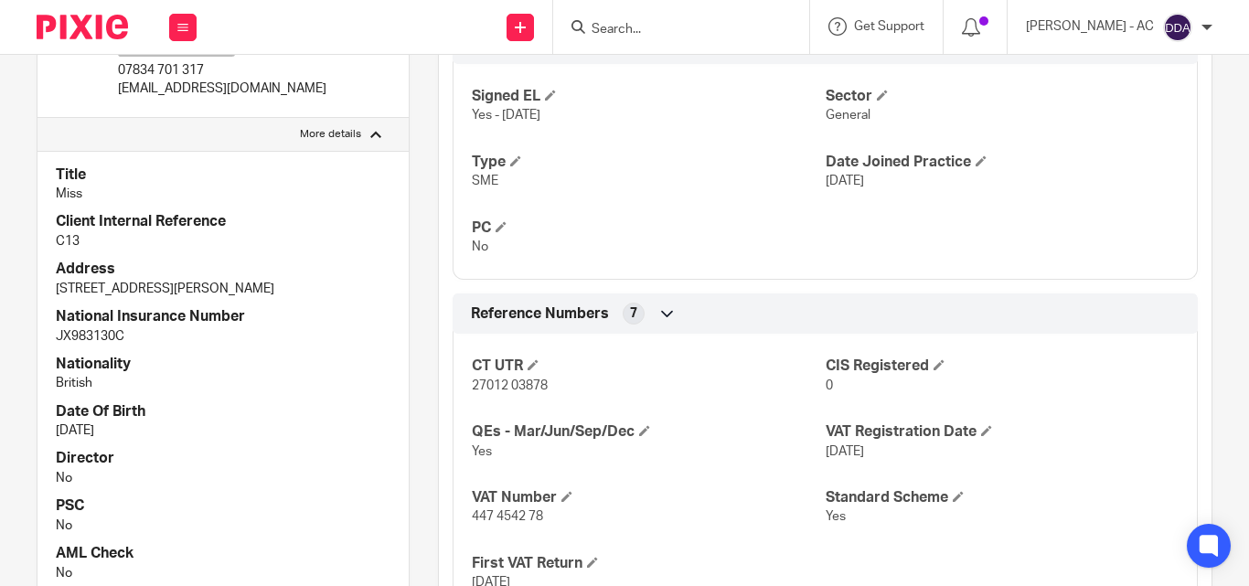
scroll to position [1810, 0]
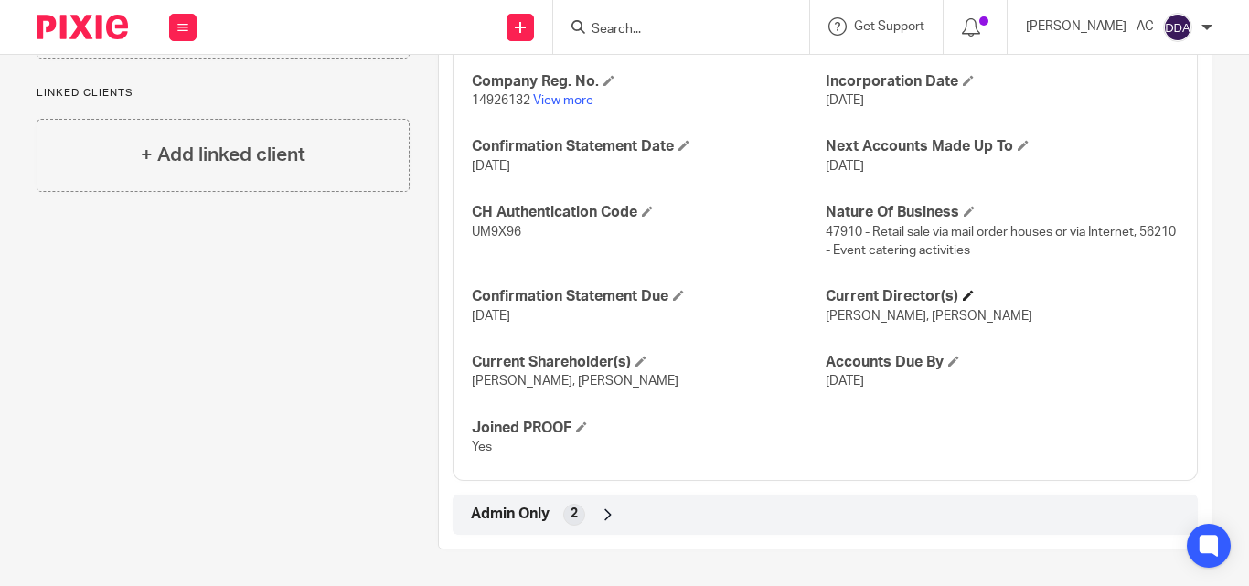
click at [967, 295] on h4 "Current Director(s)" at bounding box center [1002, 296] width 353 height 19
click at [963, 298] on span at bounding box center [968, 295] width 11 height 11
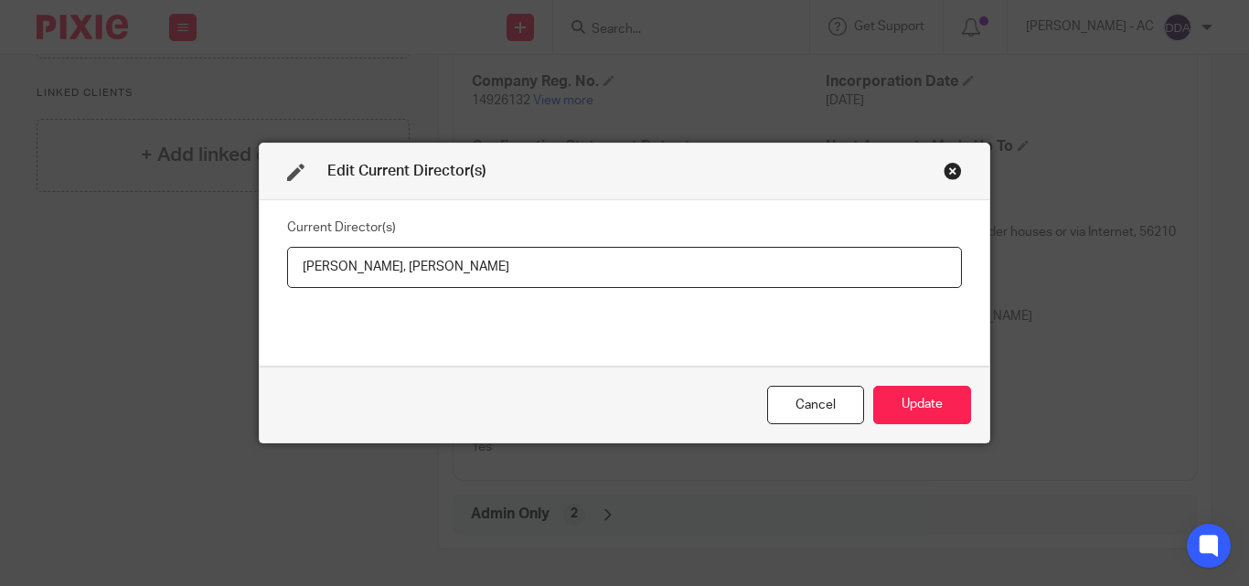
drag, startPoint x: 550, startPoint y: 271, endPoint x: 414, endPoint y: 274, distance: 135.4
click at [414, 274] on input "Miss Nicole HAINES, Mr Romain CAMUS" at bounding box center [624, 267] width 675 height 41
drag, startPoint x: 294, startPoint y: 274, endPoint x: 410, endPoint y: 259, distance: 116.3
click at [410, 259] on input "Miss Nicole HAINES, Mr Romain CAMUS" at bounding box center [624, 267] width 675 height 41
click at [918, 392] on button "Update" at bounding box center [922, 405] width 98 height 39
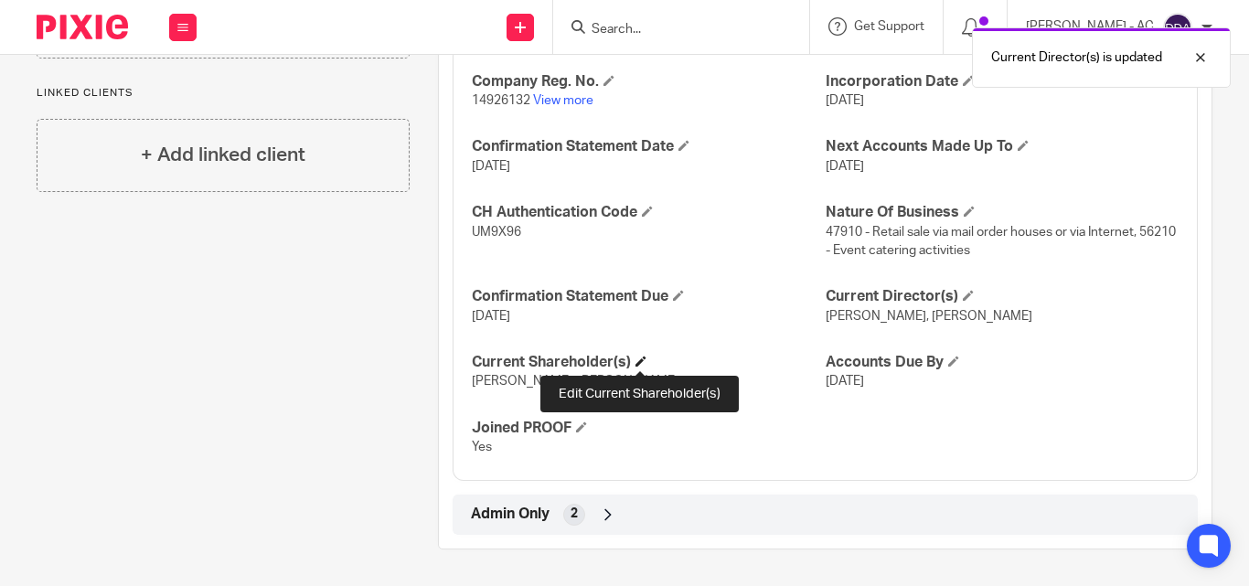
click at [638, 362] on span at bounding box center [641, 361] width 11 height 11
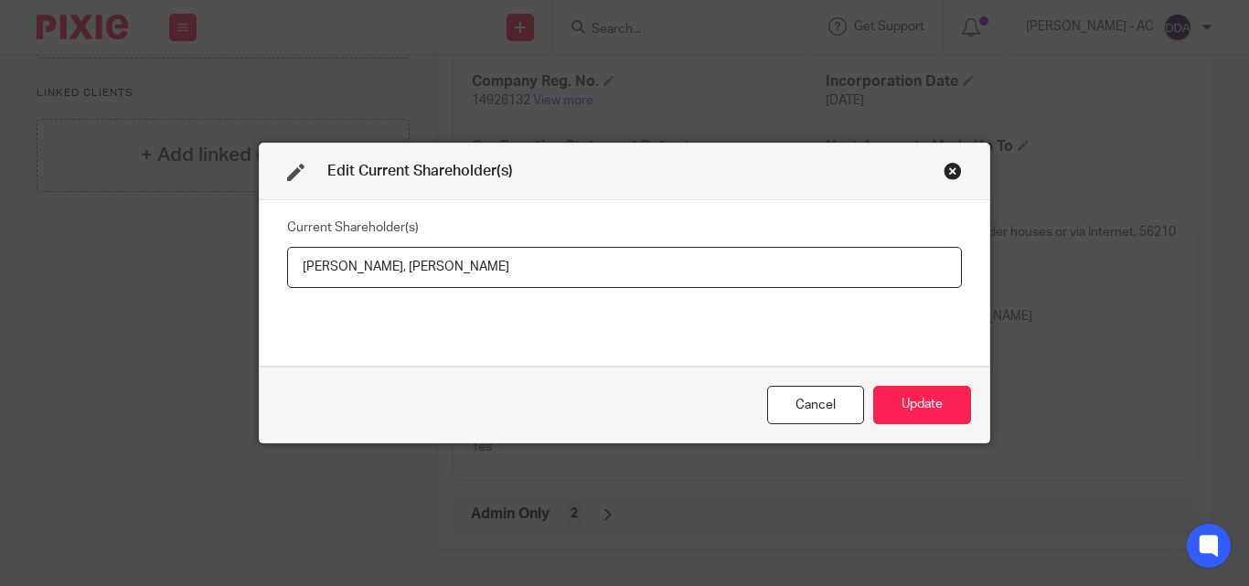
drag, startPoint x: 283, startPoint y: 267, endPoint x: 377, endPoint y: 267, distance: 93.3
click at [377, 267] on input "Nicole HAINES, Romain CAMUS" at bounding box center [624, 267] width 675 height 41
drag, startPoint x: 495, startPoint y: 264, endPoint x: 387, endPoint y: 269, distance: 108.0
click at [387, 269] on input "Nicole HAINES, Romain CAMUS" at bounding box center [624, 267] width 675 height 41
click at [925, 414] on button "Update" at bounding box center [922, 405] width 98 height 39
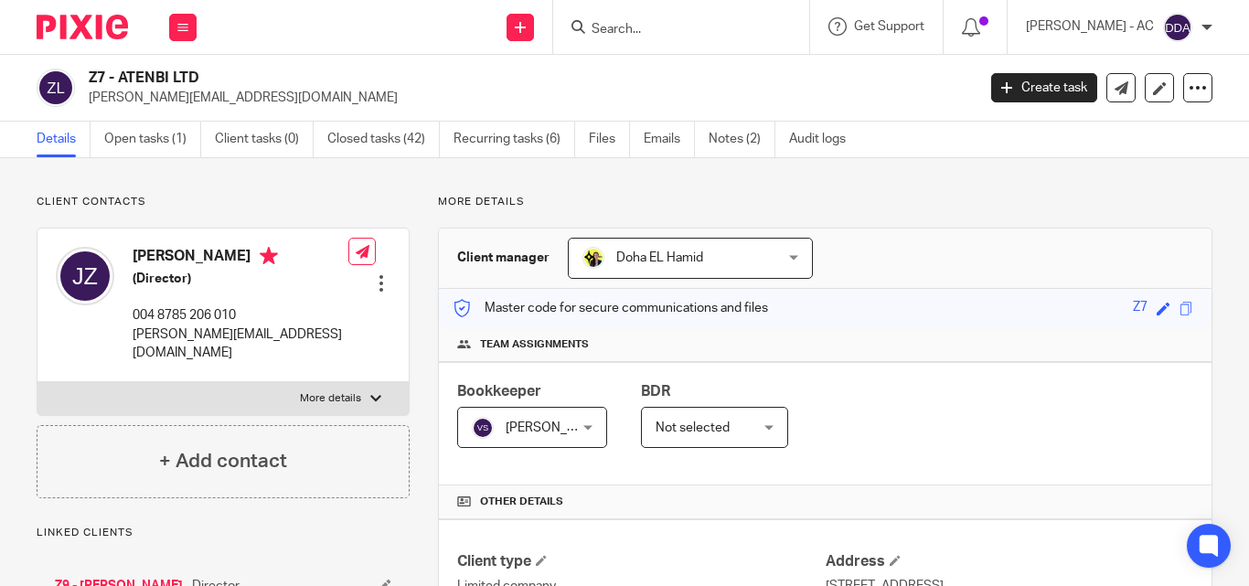
click at [911, 359] on div "Team assignments" at bounding box center [825, 345] width 773 height 34
click at [370, 393] on div at bounding box center [375, 398] width 11 height 11
click at [37, 381] on input "More details" at bounding box center [37, 381] width 1 height 1
checkbox input "true"
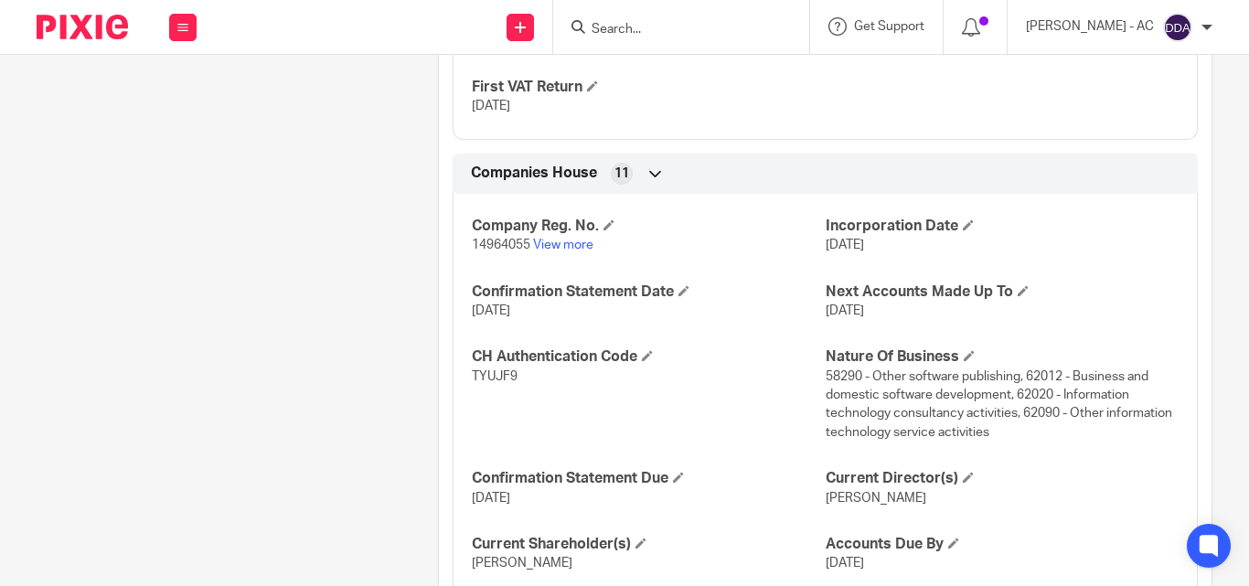
scroll to position [1781, 0]
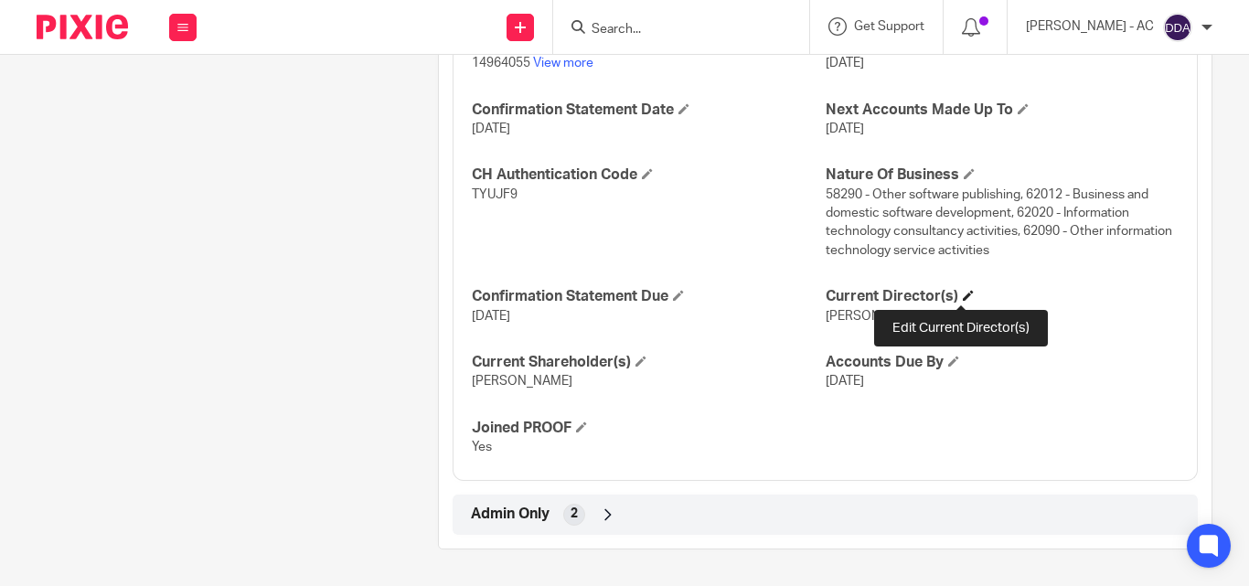
click at [963, 292] on span at bounding box center [968, 295] width 11 height 11
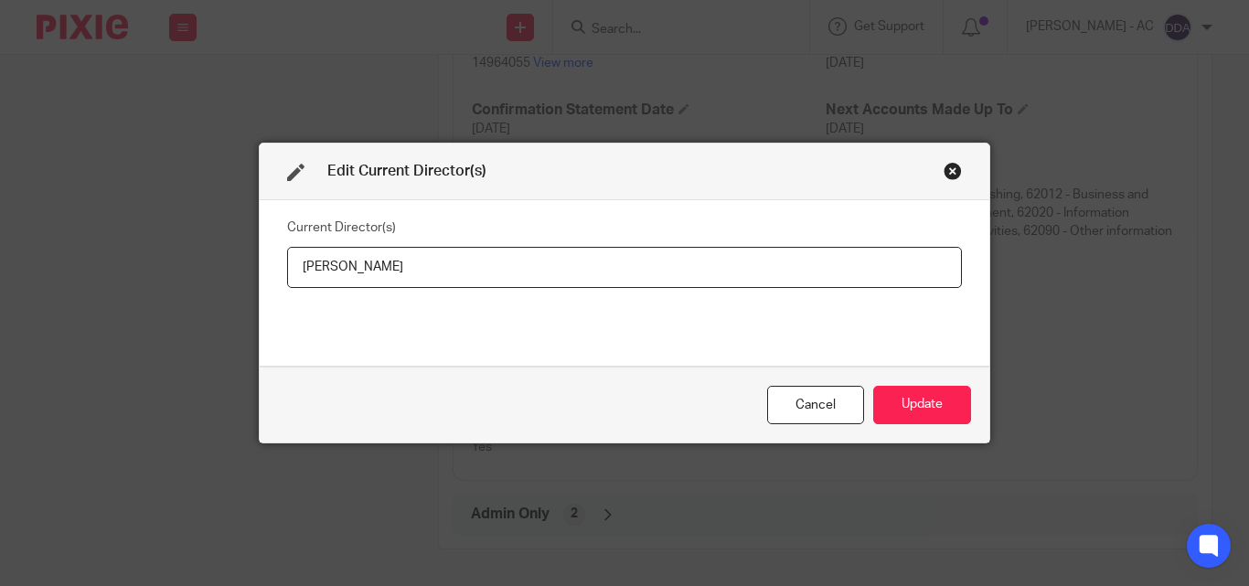
click at [482, 259] on input "[PERSON_NAME]" at bounding box center [624, 267] width 675 height 41
drag, startPoint x: 478, startPoint y: 272, endPoint x: 165, endPoint y: 272, distance: 313.6
click at [165, 272] on div "Edit Current Director(s) Current Director(s) [PERSON_NAME] Cancel Update" at bounding box center [624, 293] width 1249 height 586
type input "[PERSON_NAME]"
click at [890, 401] on button "Update" at bounding box center [922, 405] width 98 height 39
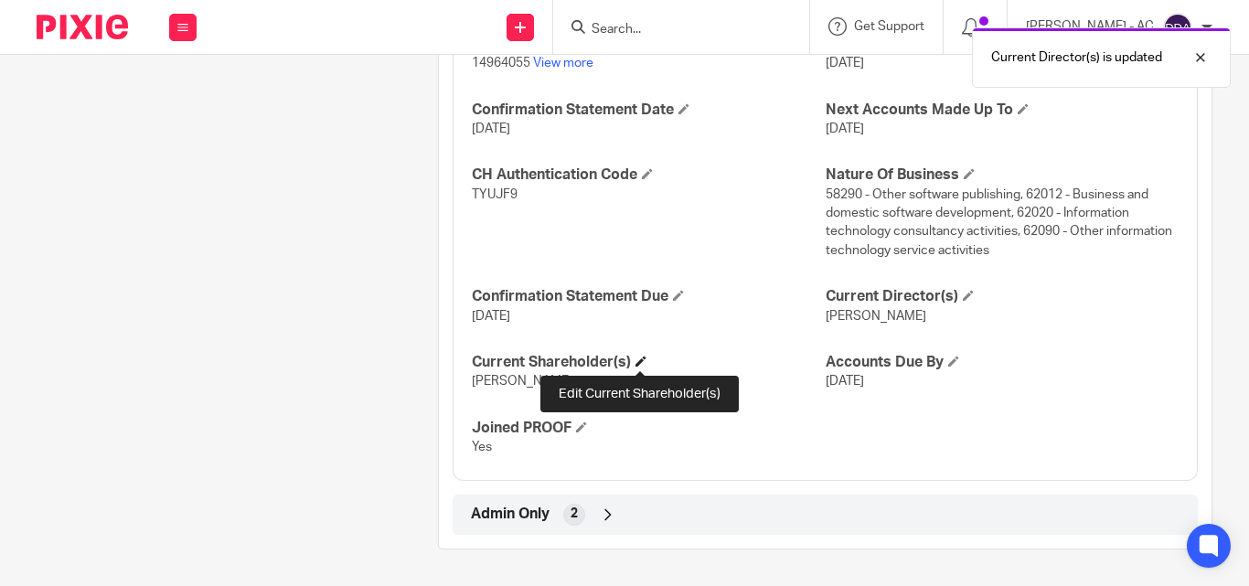
click at [636, 356] on span at bounding box center [641, 361] width 11 height 11
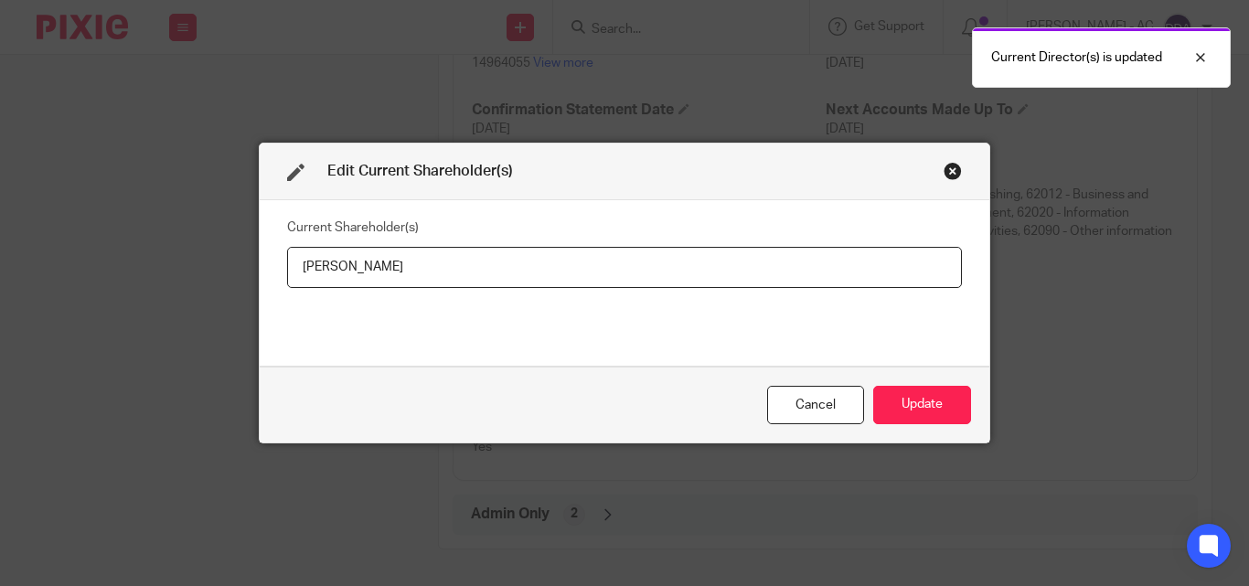
drag, startPoint x: 467, startPoint y: 270, endPoint x: 210, endPoint y: 294, distance: 258.1
click at [214, 292] on div "Edit Current Shareholder(s) Current Shareholder(s) [PERSON_NAME] Cancel Update" at bounding box center [624, 293] width 1249 height 586
type input "Jaroslaw ZIEMBINSKI"
click at [924, 407] on button "Update" at bounding box center [922, 405] width 98 height 39
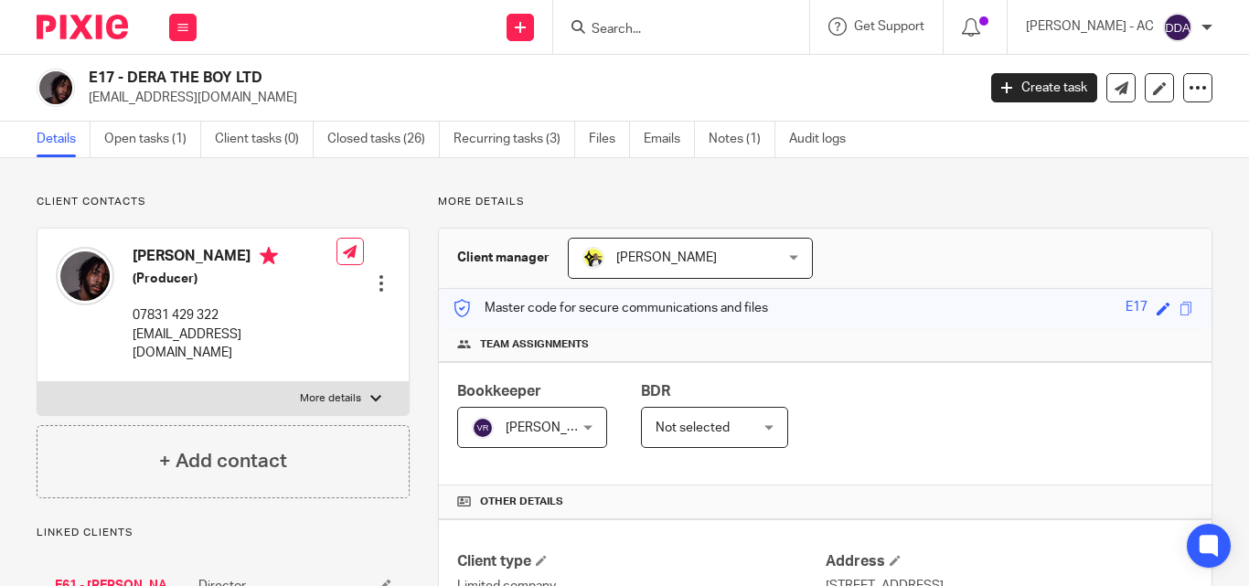
click at [920, 357] on div "Team assignments" at bounding box center [825, 345] width 773 height 34
click at [1015, 343] on h4 "Team assignments" at bounding box center [825, 344] width 736 height 15
click at [374, 393] on div at bounding box center [375, 398] width 11 height 11
click at [37, 381] on input "More details" at bounding box center [37, 381] width 1 height 1
checkbox input "true"
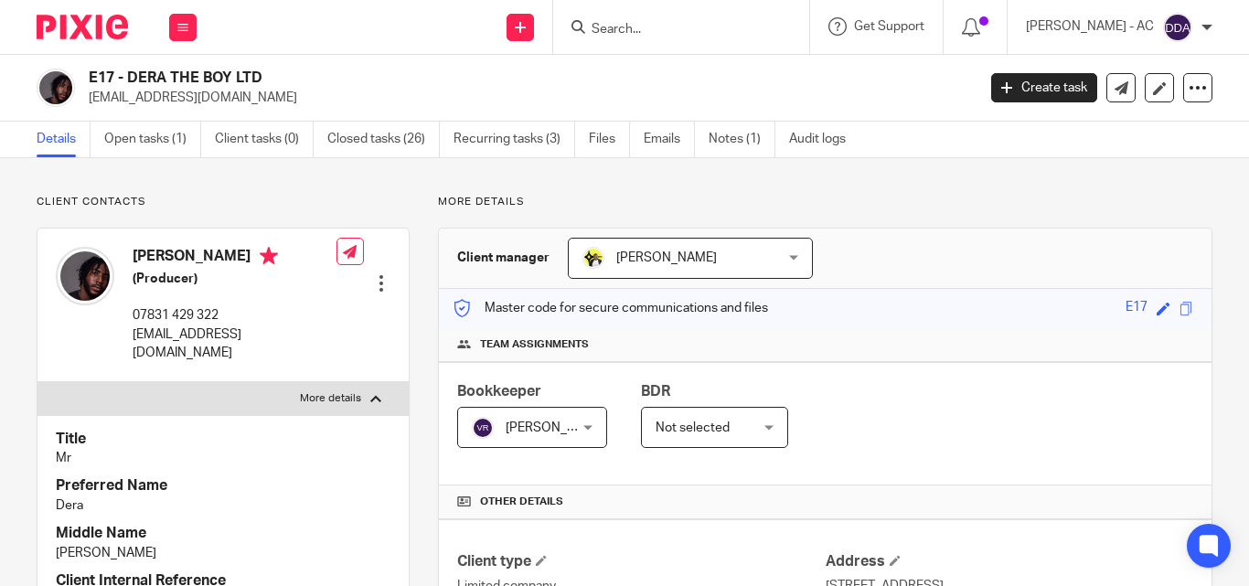
click at [1053, 374] on div "Bookkeeper Vipul Rawal Vipul Rawal Not selected Abhay Jayswal Akhil Siby - Bill…" at bounding box center [825, 423] width 773 height 123
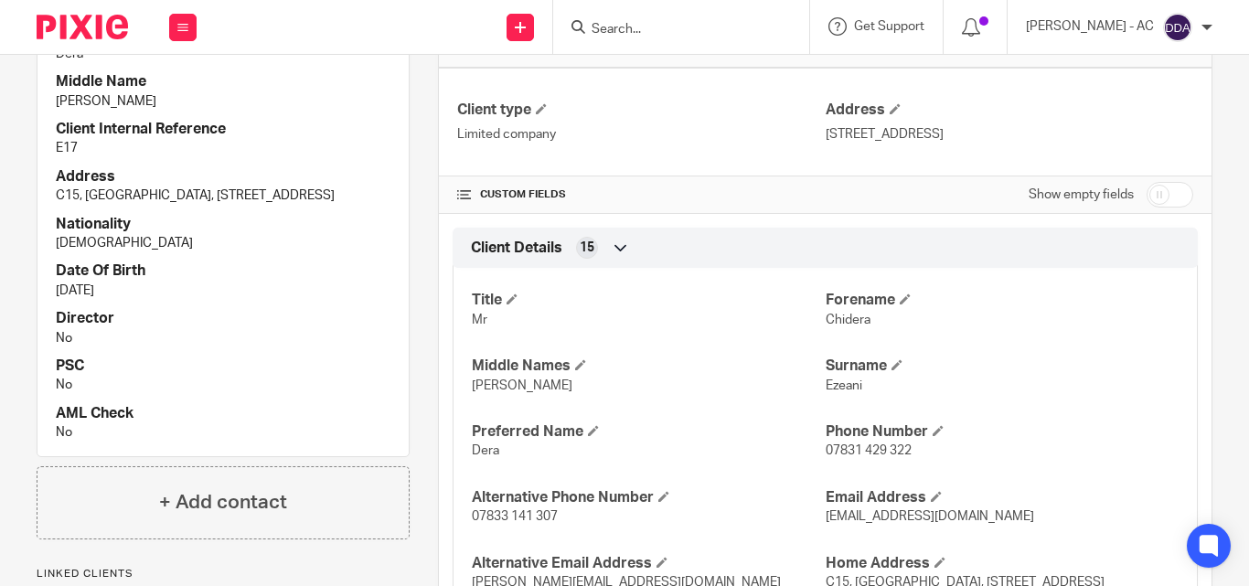
scroll to position [549, 0]
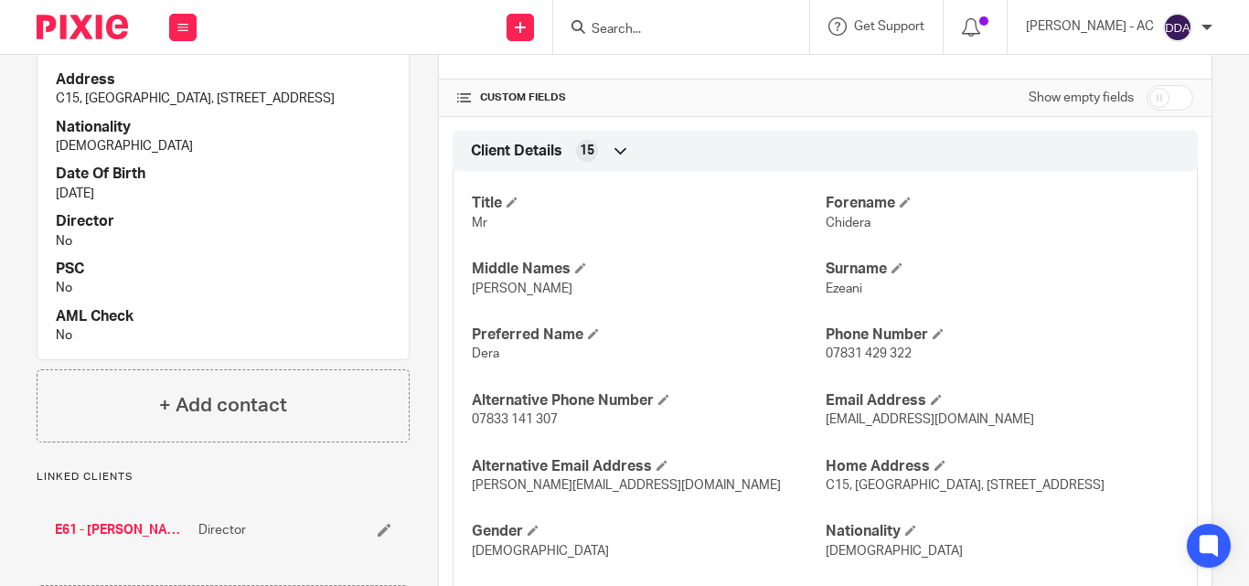
click at [259, 207] on div "Title Mr Preferred Name Dera Middle Name Godfrey Client Internal Reference E17 …" at bounding box center [222, 112] width 371 height 493
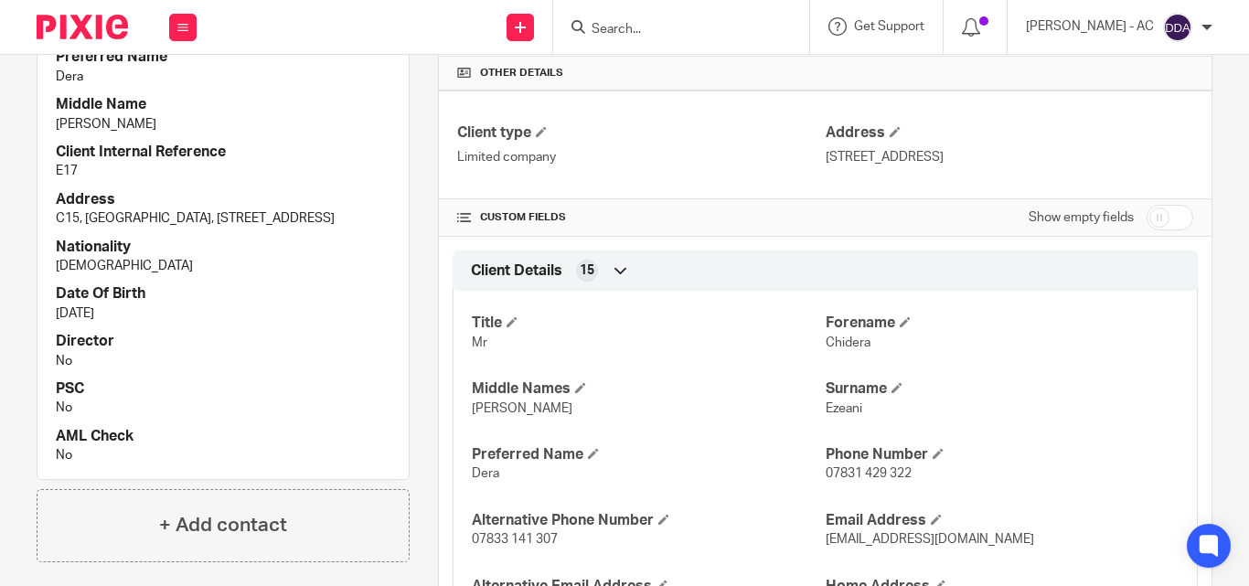
scroll to position [183, 0]
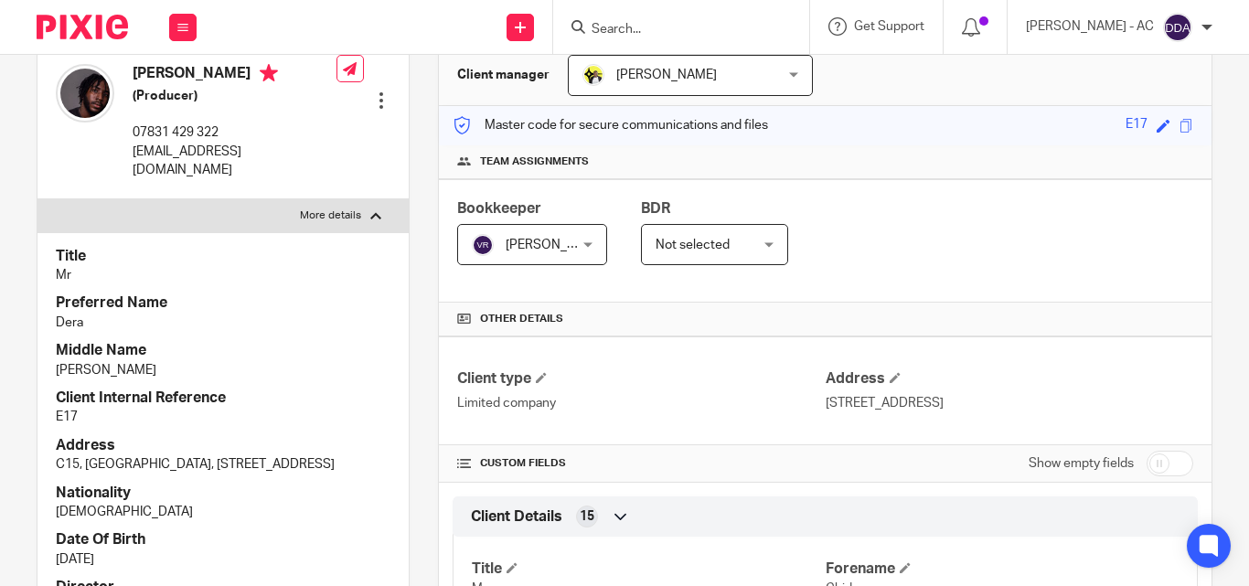
click at [282, 525] on div "Title Mr Preferred Name Dera Middle Name Godfrey Client Internal Reference E17 …" at bounding box center [222, 478] width 371 height 493
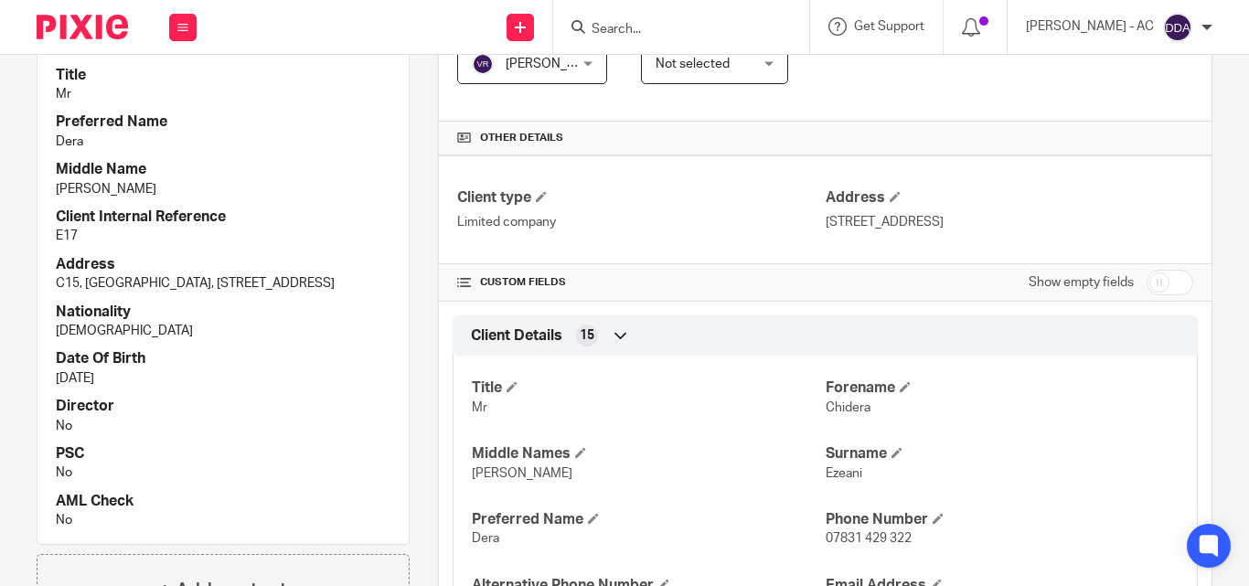
scroll to position [366, 0]
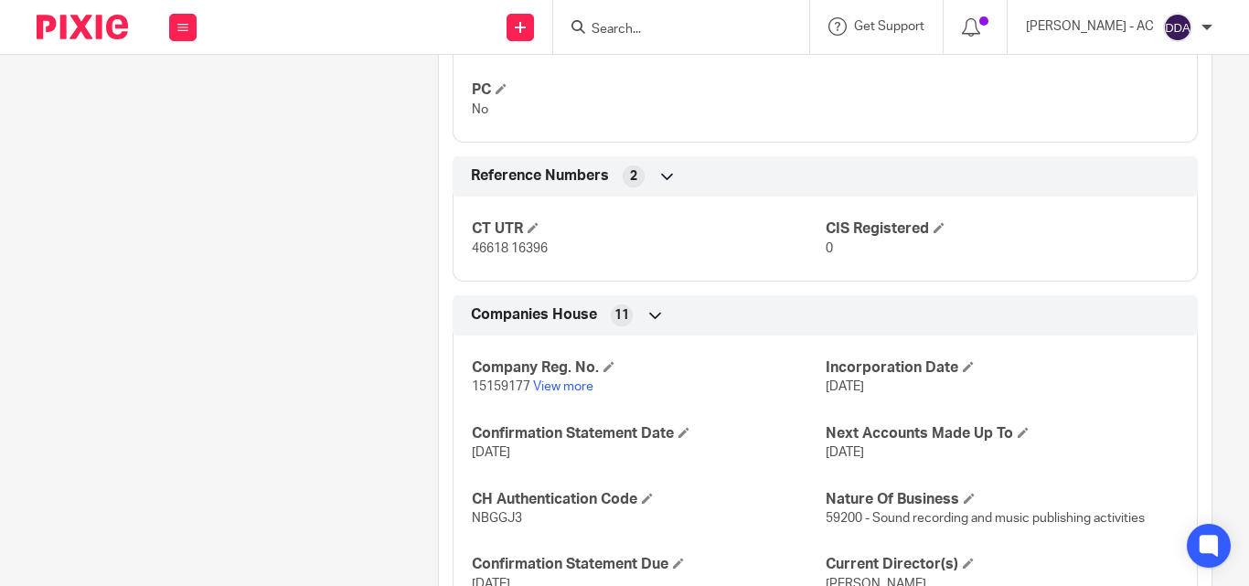
scroll to position [1678, 0]
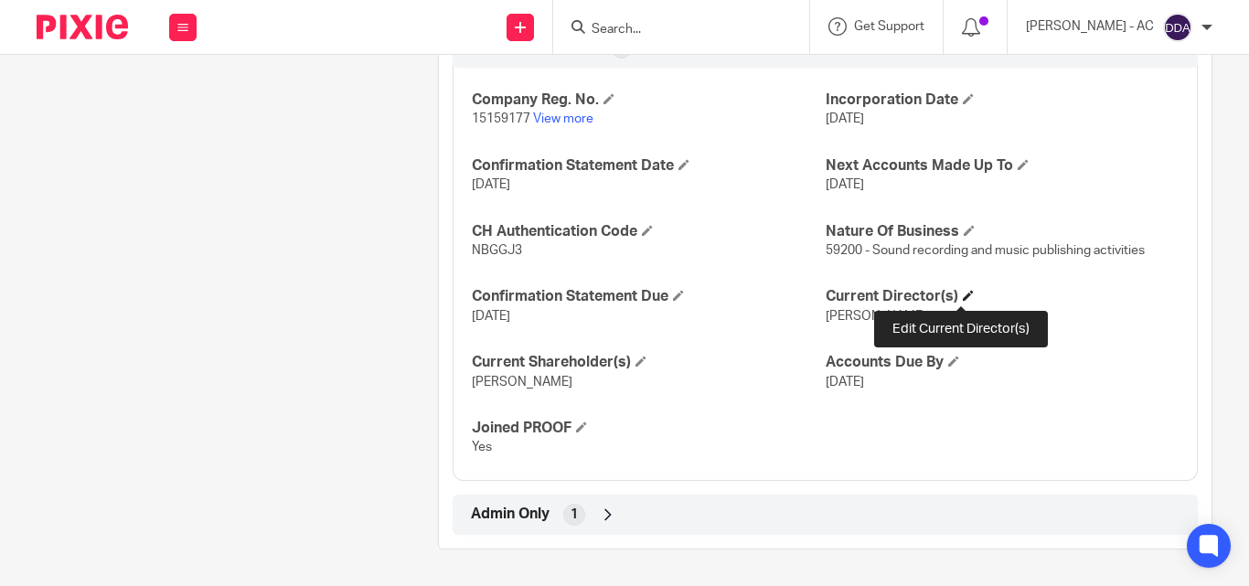
click at [963, 293] on span at bounding box center [968, 295] width 11 height 11
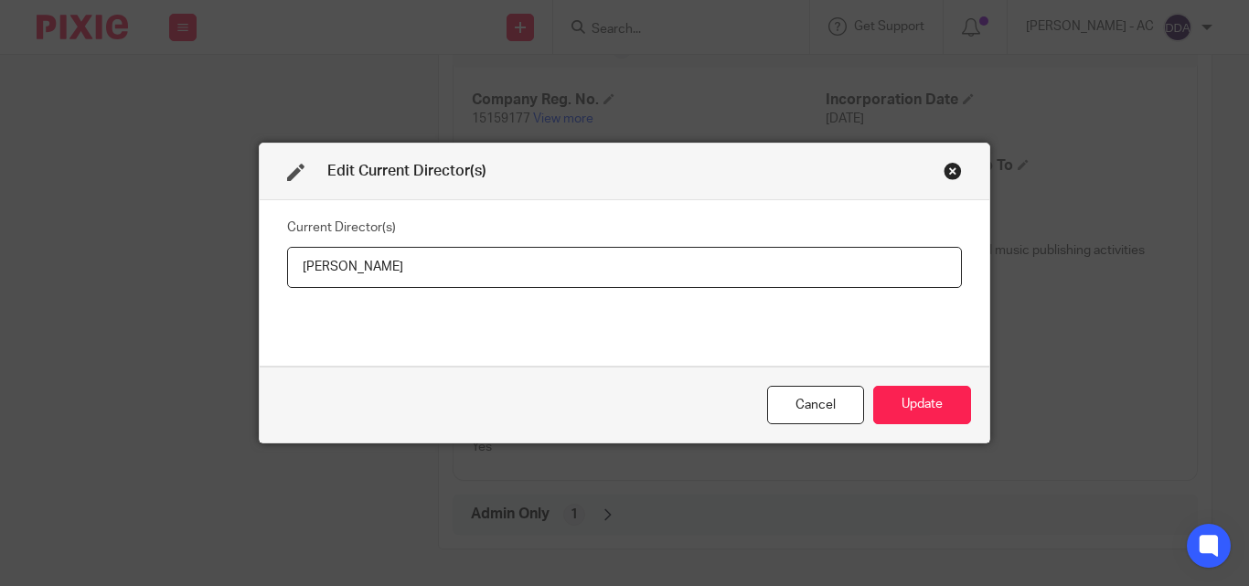
drag, startPoint x: 463, startPoint y: 272, endPoint x: 183, endPoint y: 283, distance: 280.0
click at [183, 283] on div "Edit Current Director(s) Current Director(s) Chidera Ezeani Cancel Update" at bounding box center [624, 293] width 1249 height 586
type input "Mr Chidera EZEANI"
click at [944, 394] on button "Update" at bounding box center [922, 405] width 98 height 39
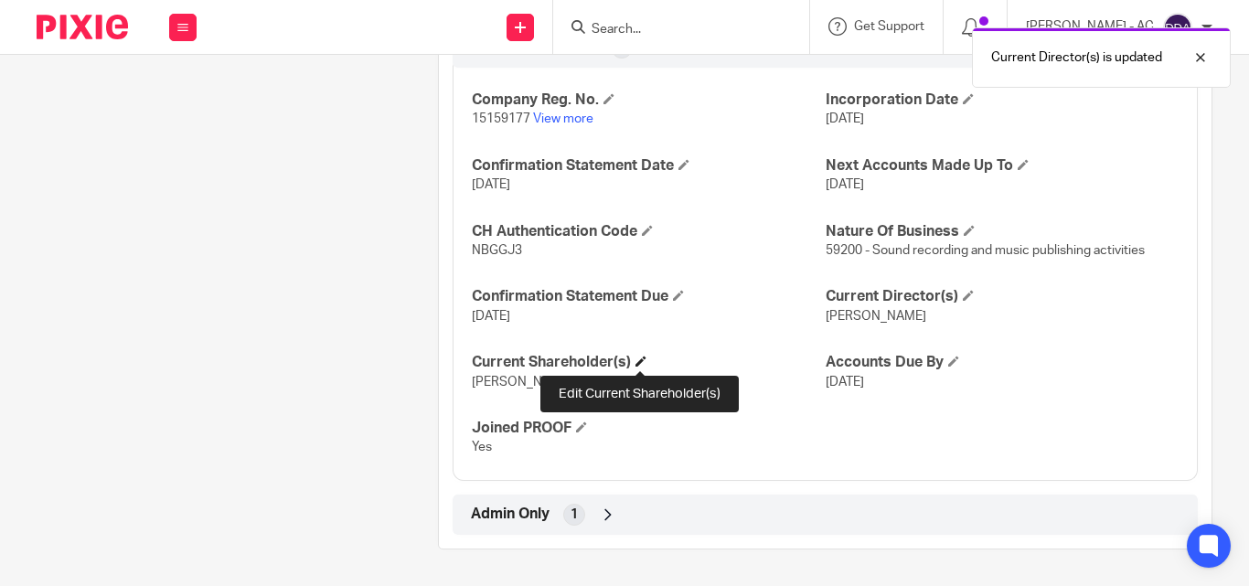
click at [643, 361] on span at bounding box center [641, 361] width 11 height 11
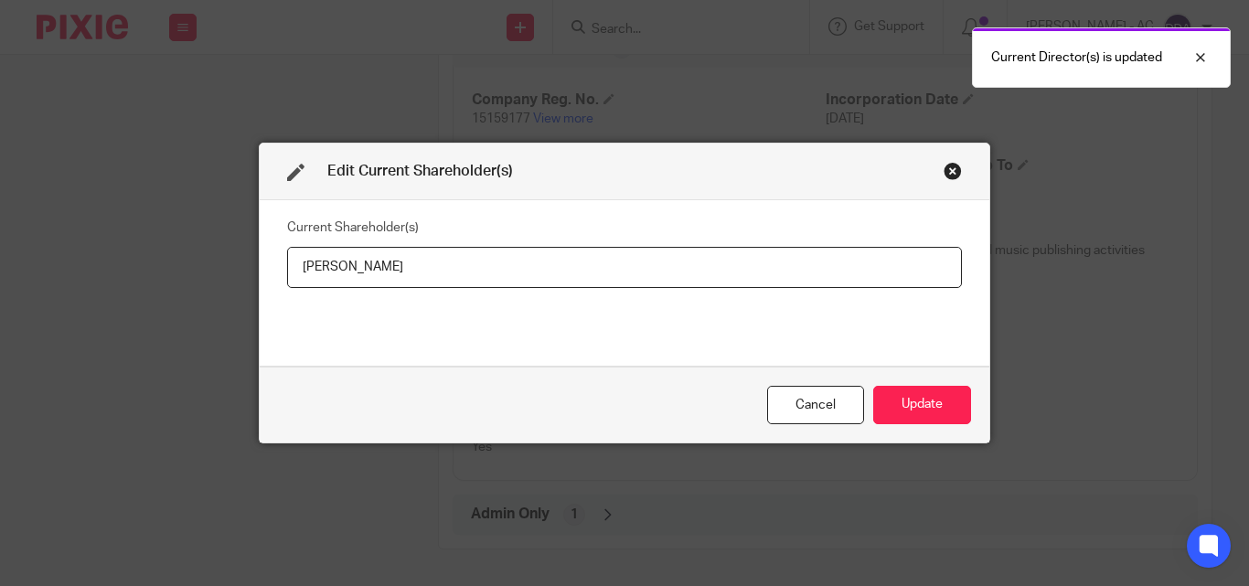
drag, startPoint x: 416, startPoint y: 255, endPoint x: 198, endPoint y: 277, distance: 219.6
click at [198, 277] on div "Edit Current Shareholder(s) Current Shareholder(s) Chidera Ezeani Cancel Update" at bounding box center [624, 293] width 1249 height 586
type input "Chidera EZEANI"
click at [951, 406] on button "Update" at bounding box center [922, 405] width 98 height 39
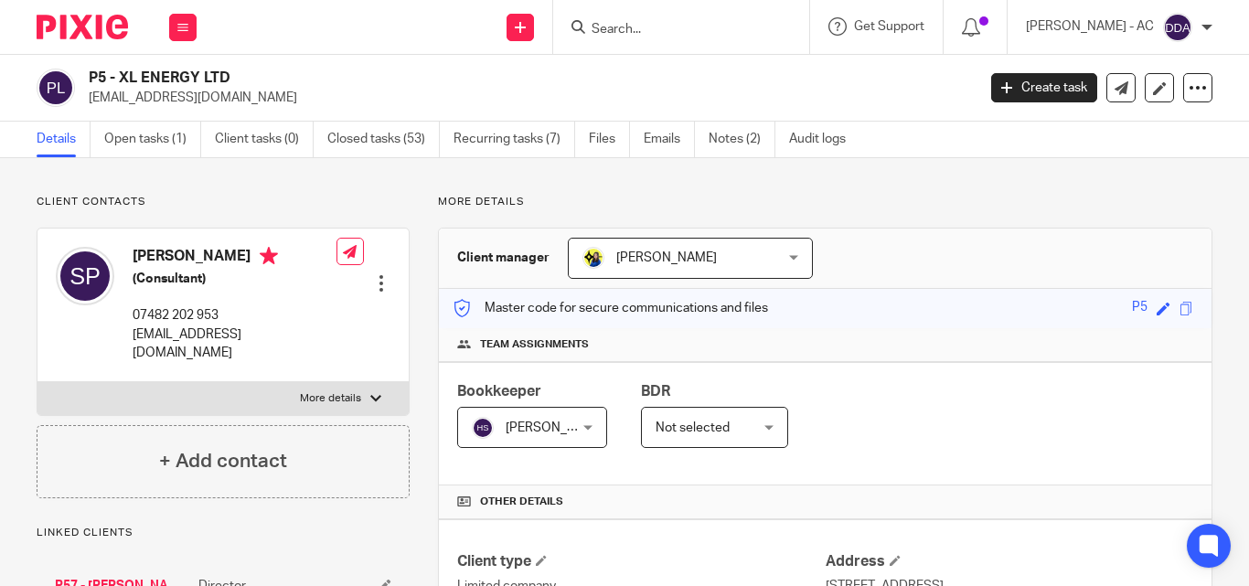
click at [364, 382] on label "More details" at bounding box center [222, 398] width 371 height 33
click at [37, 381] on input "More details" at bounding box center [37, 381] width 1 height 1
checkbox input "true"
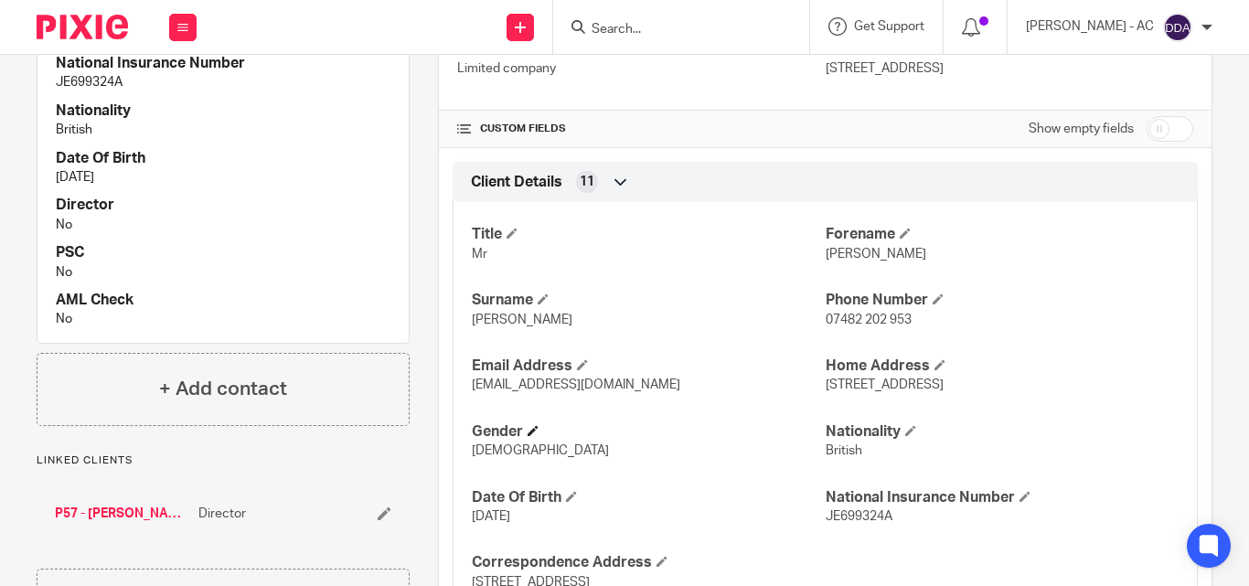
scroll to position [549, 0]
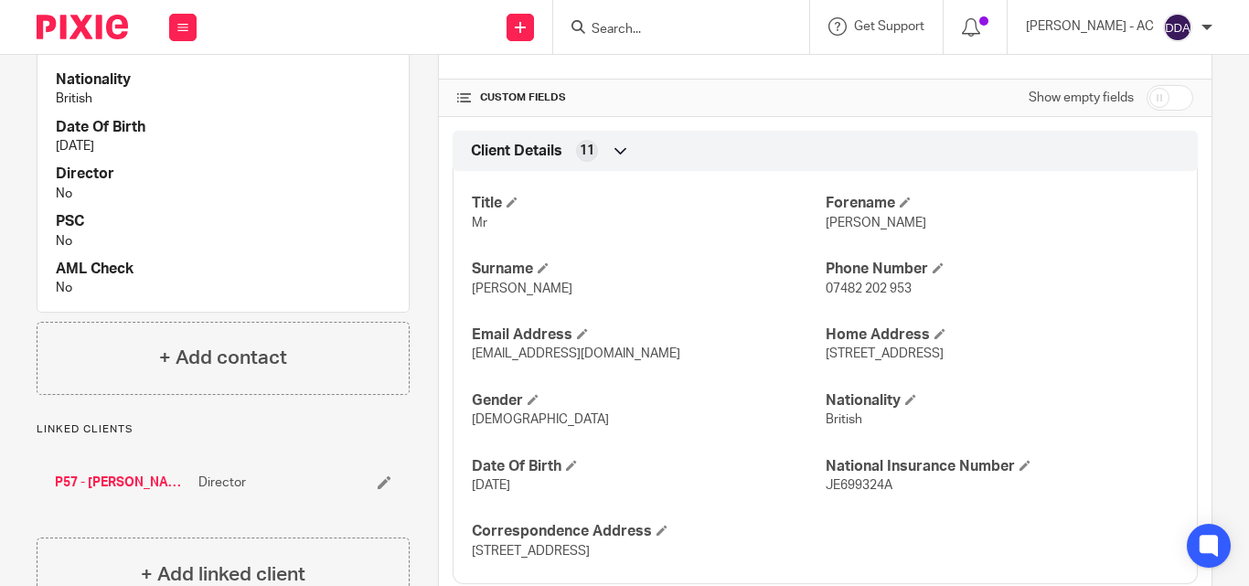
click at [584, 441] on div "Title Mr Forename Sean Surname Prendergast Phone Number 07482 202 953 Email Add…" at bounding box center [825, 370] width 745 height 427
click at [737, 453] on div "Title Mr Forename Sean Surname Prendergast Phone Number 07482 202 953 Email Add…" at bounding box center [825, 370] width 745 height 427
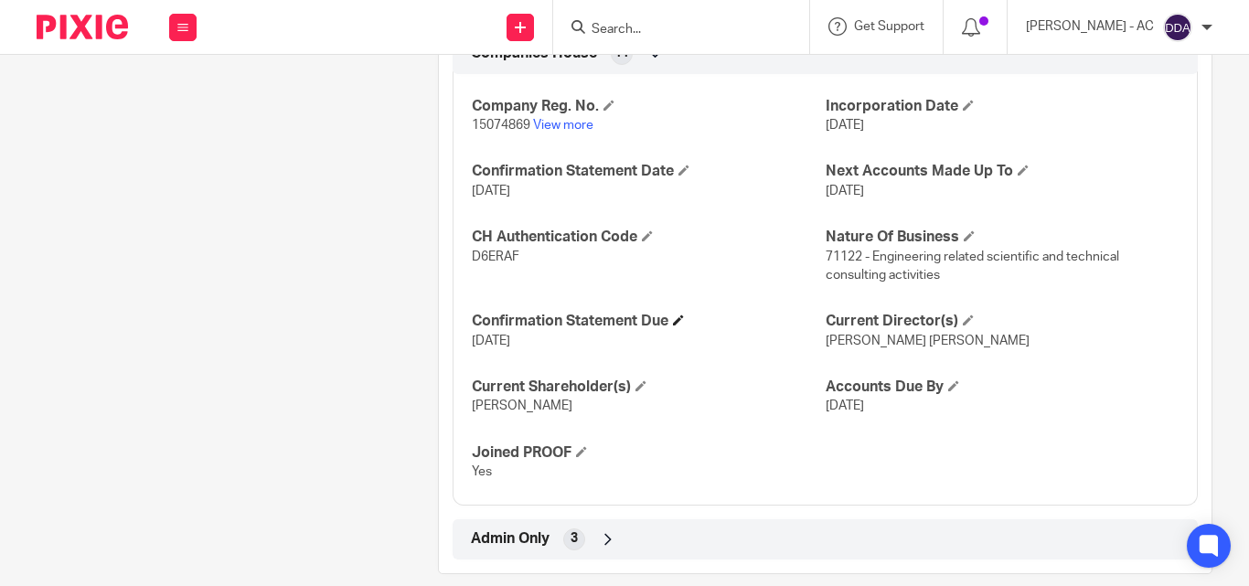
scroll to position [1810, 0]
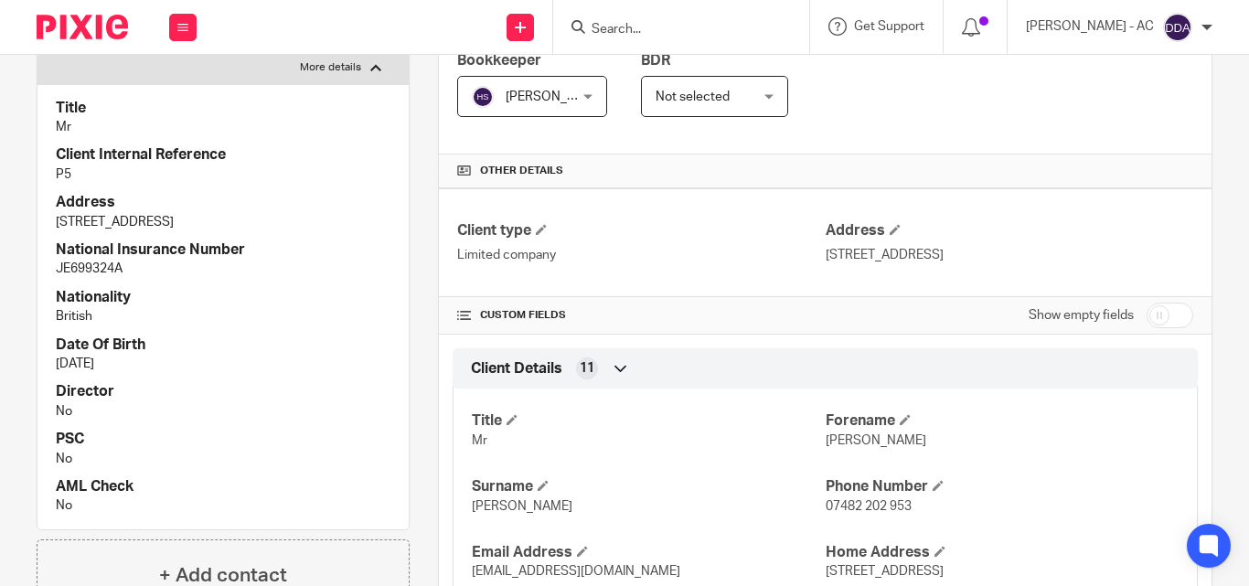
scroll to position [347, 0]
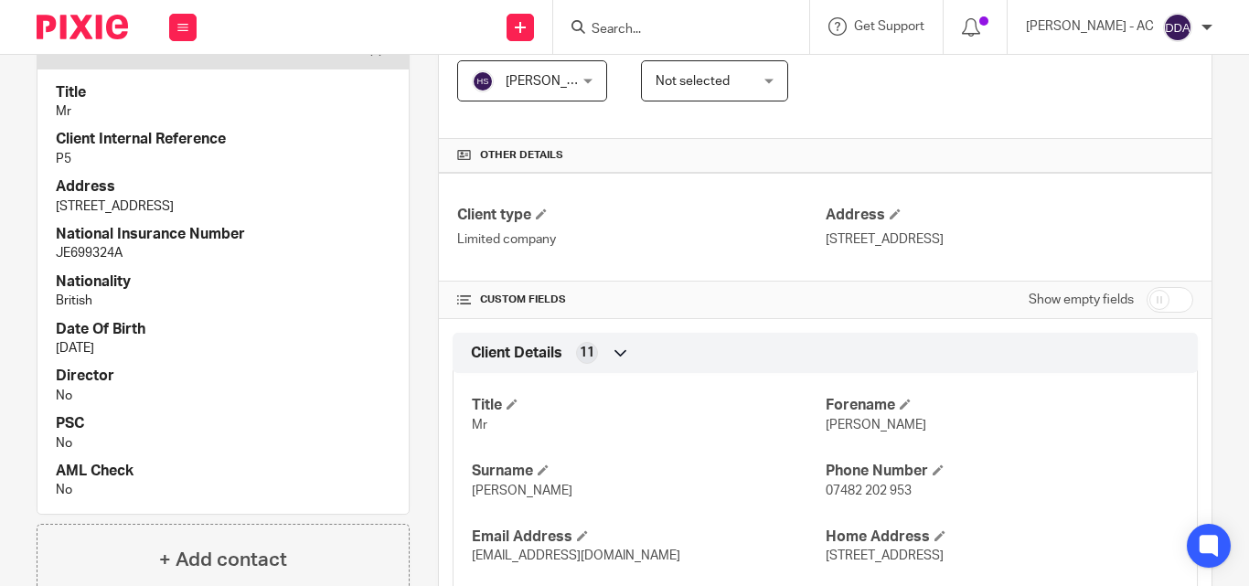
click at [710, 369] on div "Client Details 11" at bounding box center [825, 352] width 718 height 31
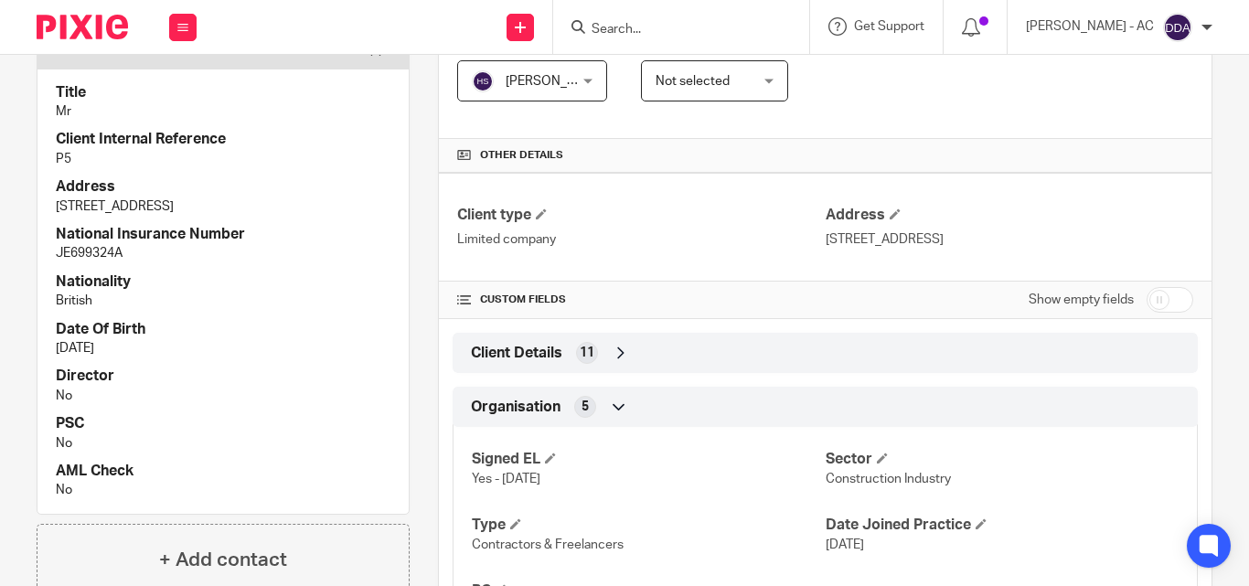
click at [533, 347] on span "Client Details" at bounding box center [516, 353] width 91 height 19
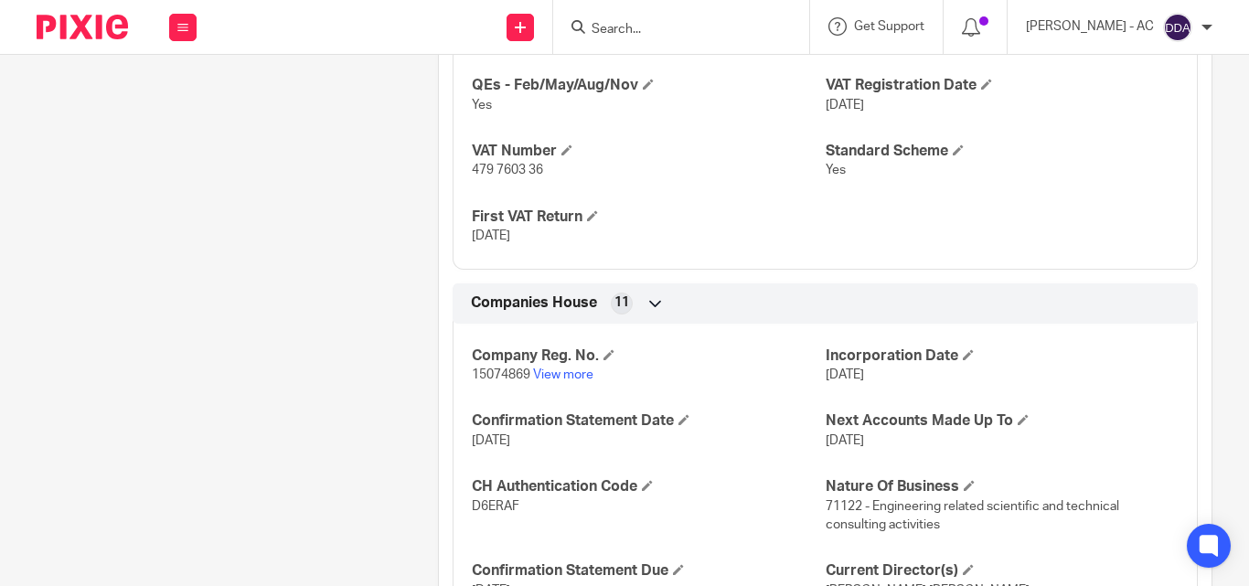
scroll to position [1810, 0]
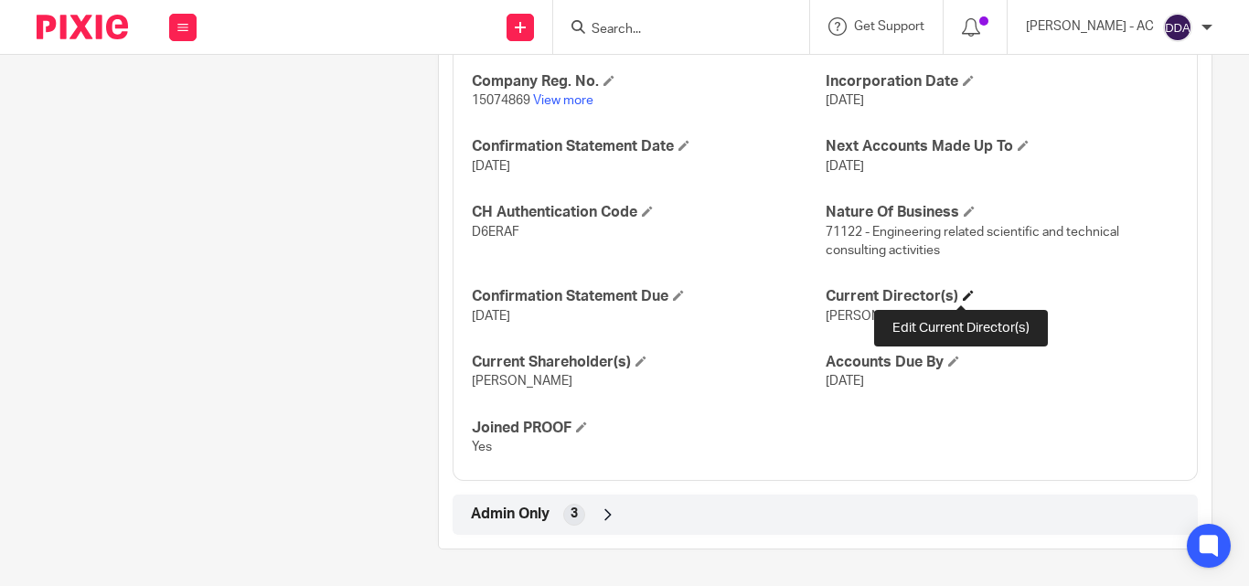
click at [963, 299] on span at bounding box center [968, 295] width 11 height 11
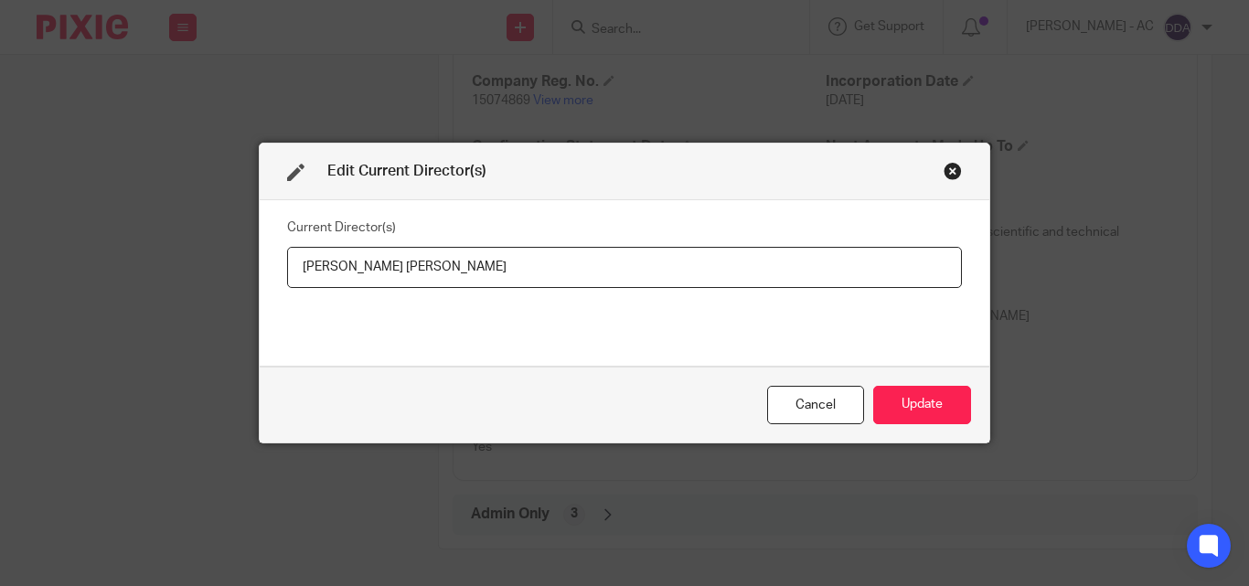
drag, startPoint x: 289, startPoint y: 272, endPoint x: 403, endPoint y: 277, distance: 114.4
click at [391, 282] on input "Sean Prendergast, Nancy Noemie DAGNIAUX" at bounding box center [624, 267] width 675 height 41
click at [576, 269] on input "Sean Prendergast, Nancy Noemie DAGNIAUX" at bounding box center [624, 267] width 675 height 41
drag, startPoint x: 562, startPoint y: 275, endPoint x: 409, endPoint y: 272, distance: 153.7
click at [409, 272] on input "Sean Prendergast, Nancy Noemie DAGNIAUX" at bounding box center [624, 267] width 675 height 41
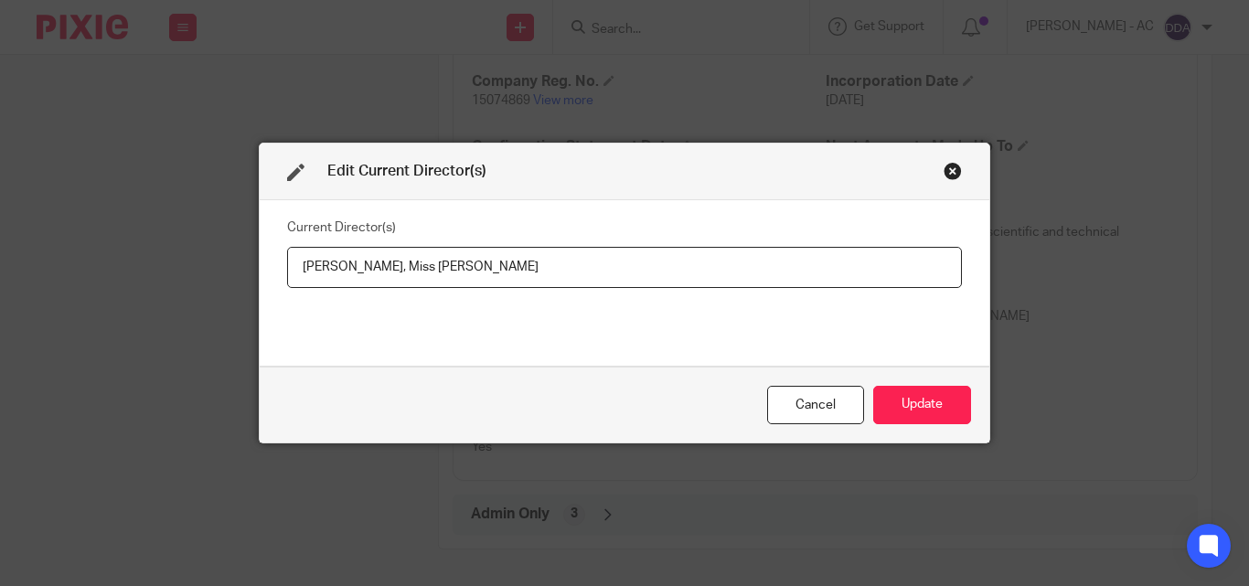
drag, startPoint x: 285, startPoint y: 262, endPoint x: 399, endPoint y: 273, distance: 114.0
click at [399, 273] on input "Sean Prendergast, Miss Nancy Noemie DAGNIAUX" at bounding box center [624, 267] width 675 height 41
paste input "Mr Sean PRENDERGAST"
type input "Mr Sean PRENDERGAST, Miss Nancy Noemie DAGNIAUX"
click at [914, 401] on button "Update" at bounding box center [922, 405] width 98 height 39
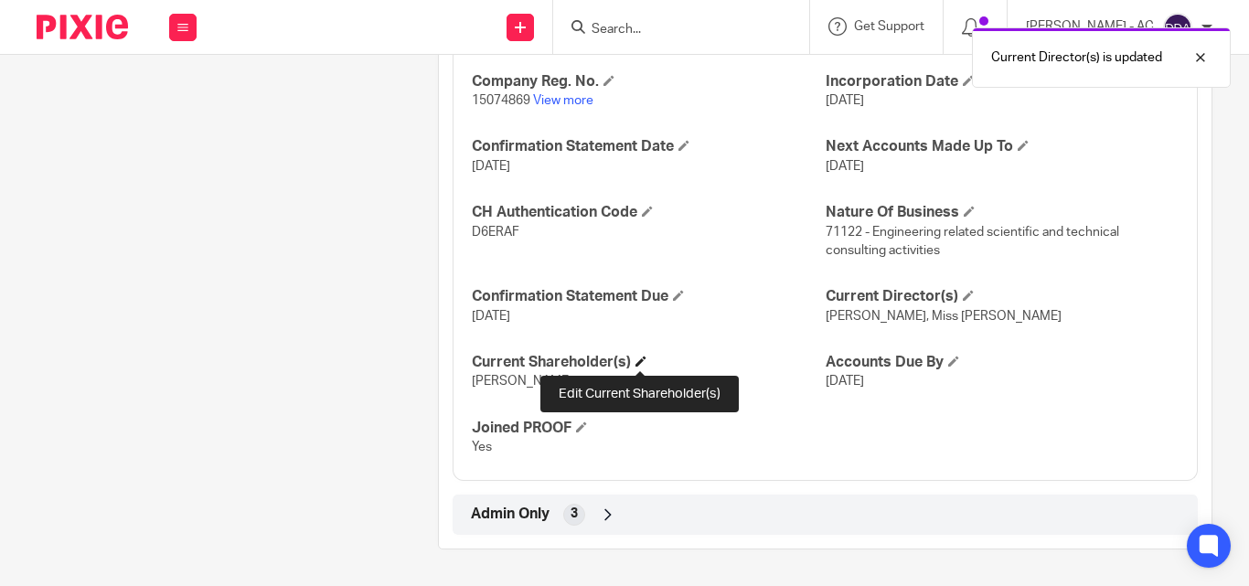
click at [641, 359] on span at bounding box center [641, 361] width 11 height 11
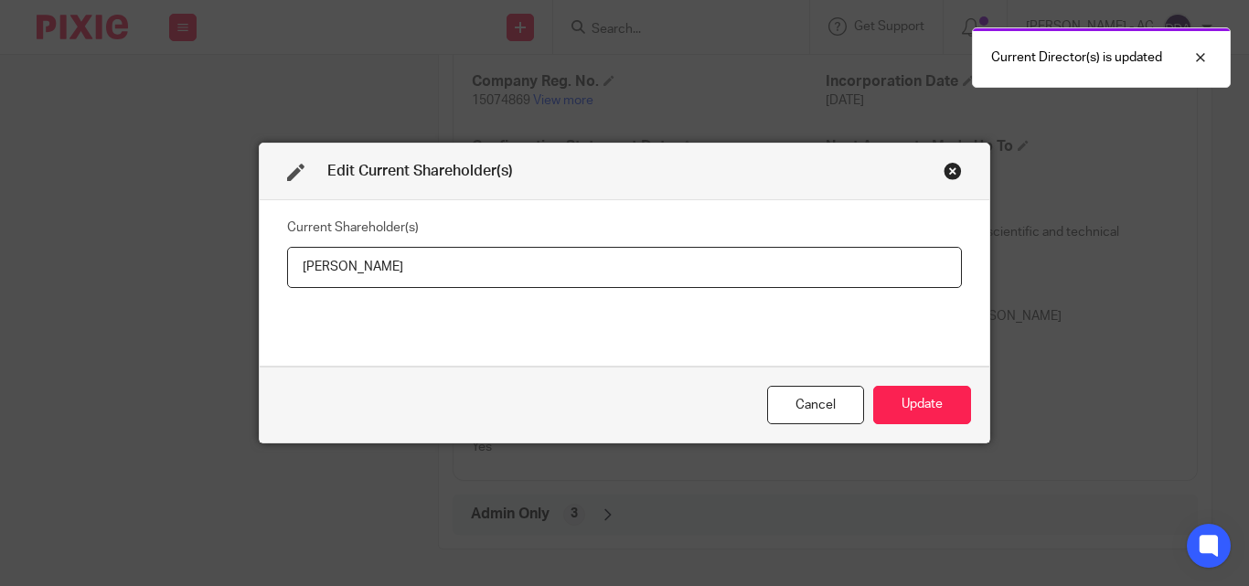
drag, startPoint x: 433, startPoint y: 276, endPoint x: 216, endPoint y: 280, distance: 216.7
click at [216, 280] on div "Edit Current Shareholder(s) Current Shareholder(s) Sean Prendergast Cancel Upda…" at bounding box center [624, 293] width 1249 height 586
type input "Sean PRENDERGAST"
click at [911, 393] on button "Update" at bounding box center [922, 405] width 98 height 39
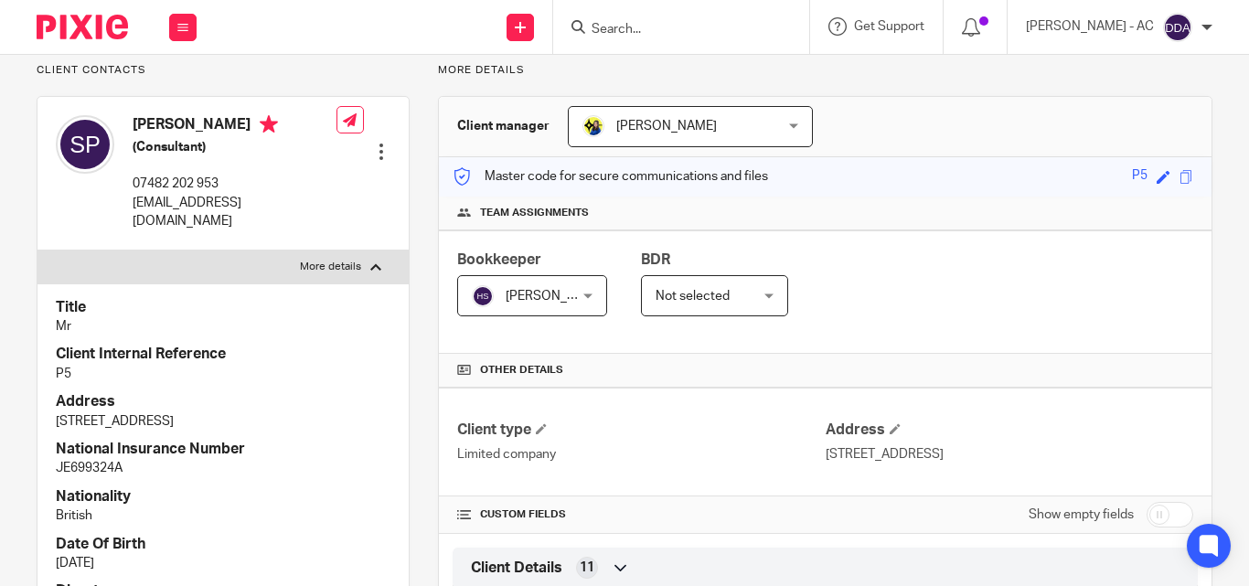
scroll to position [164, 0]
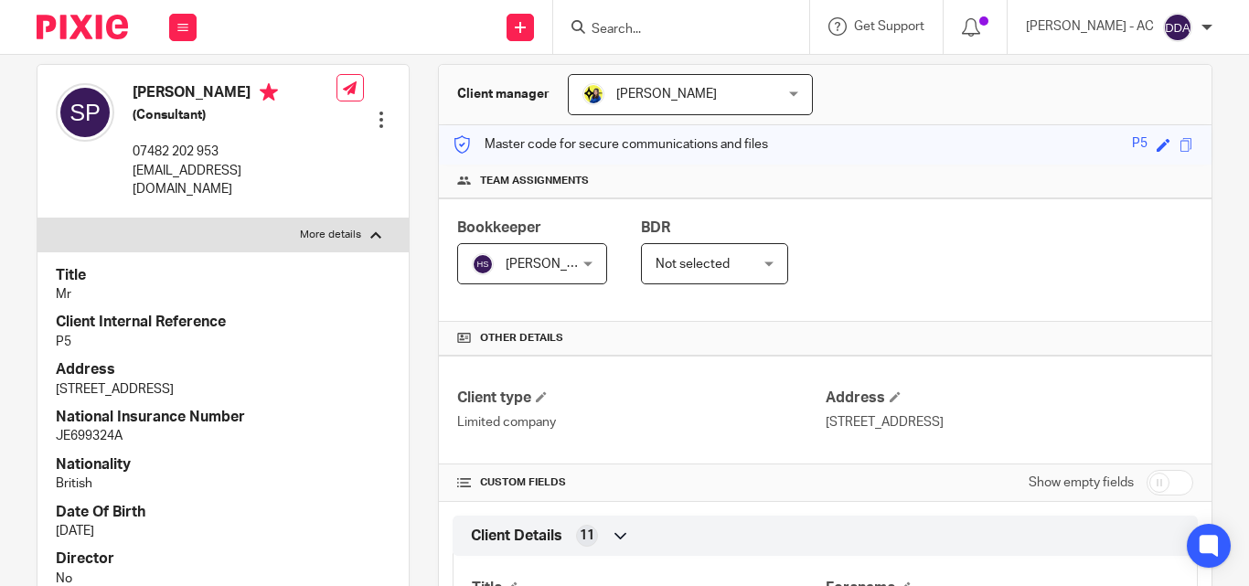
click at [314, 455] on h4 "Nationality" at bounding box center [223, 464] width 335 height 19
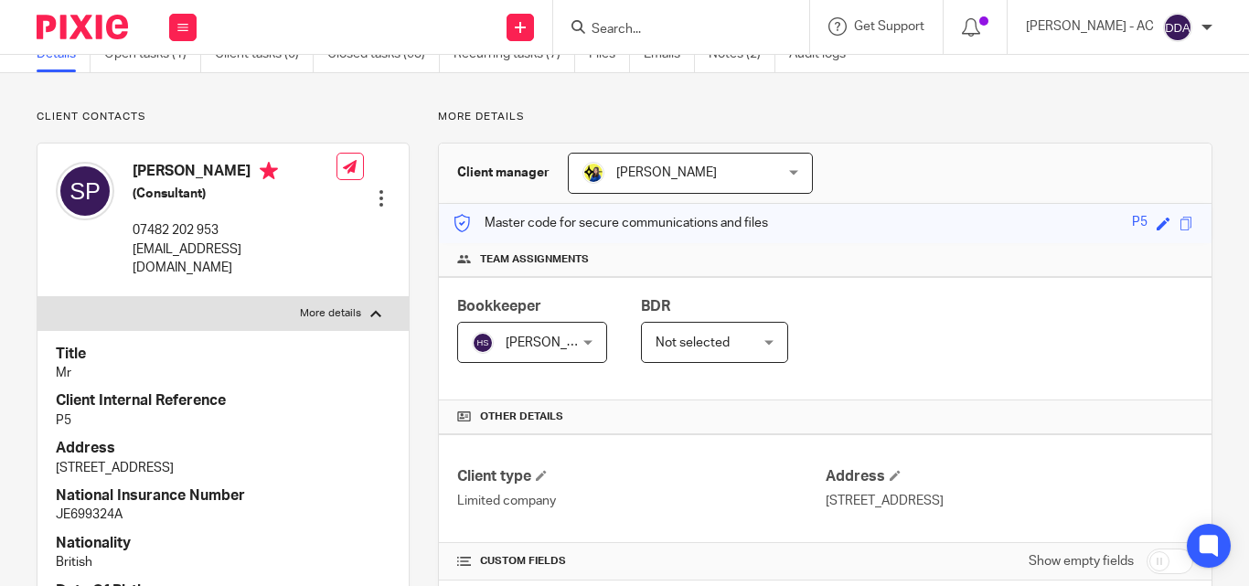
scroll to position [72, 0]
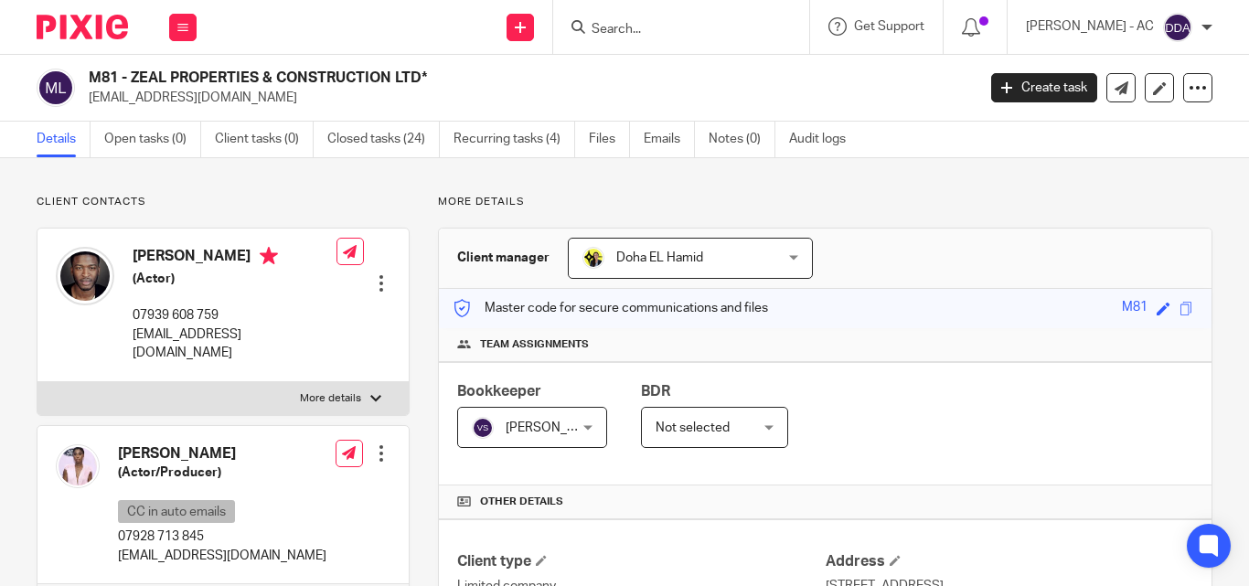
click at [360, 382] on label "More details" at bounding box center [222, 398] width 371 height 33
click at [37, 381] on input "More details" at bounding box center [37, 381] width 1 height 1
checkbox input "true"
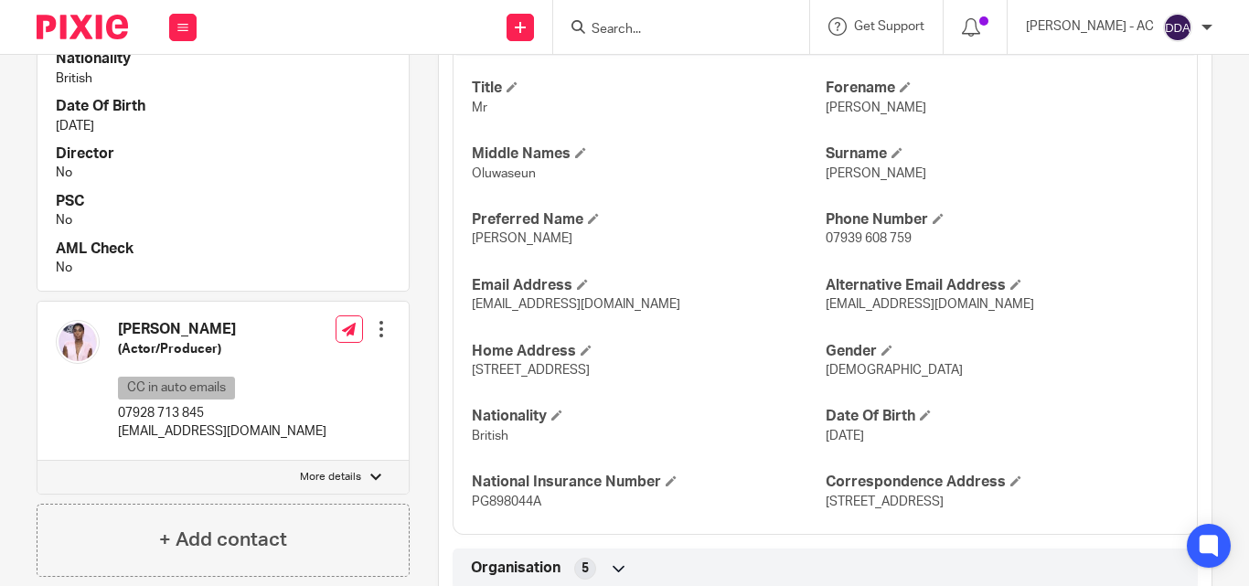
scroll to position [732, 0]
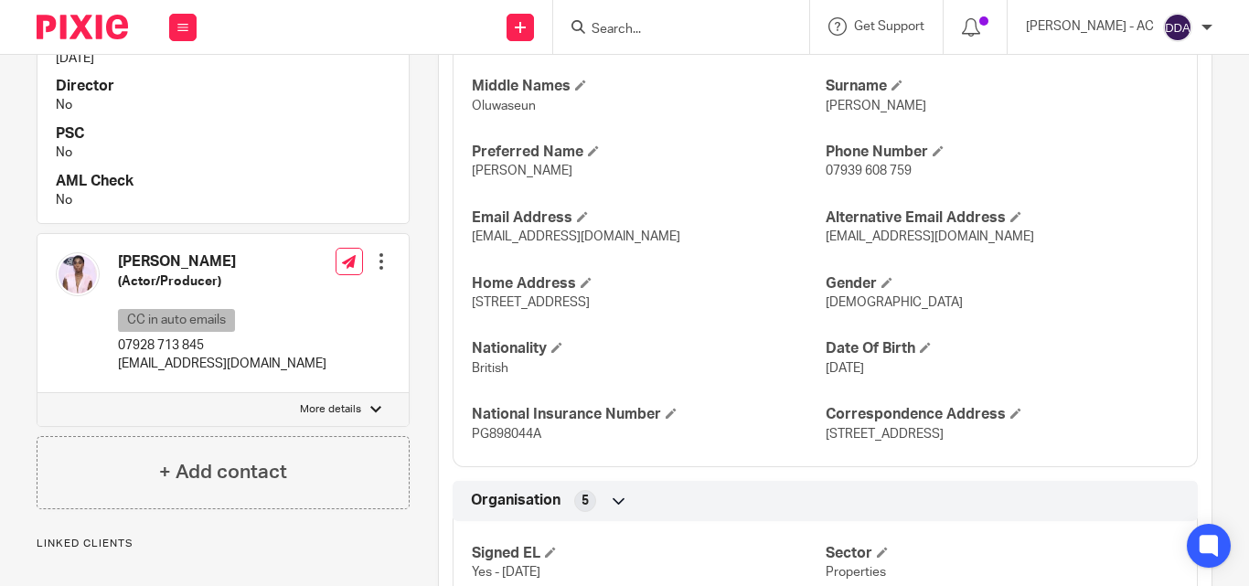
click at [315, 402] on p "More details" at bounding box center [330, 409] width 61 height 15
click at [37, 392] on input "More details" at bounding box center [37, 392] width 1 height 1
checkbox input "true"
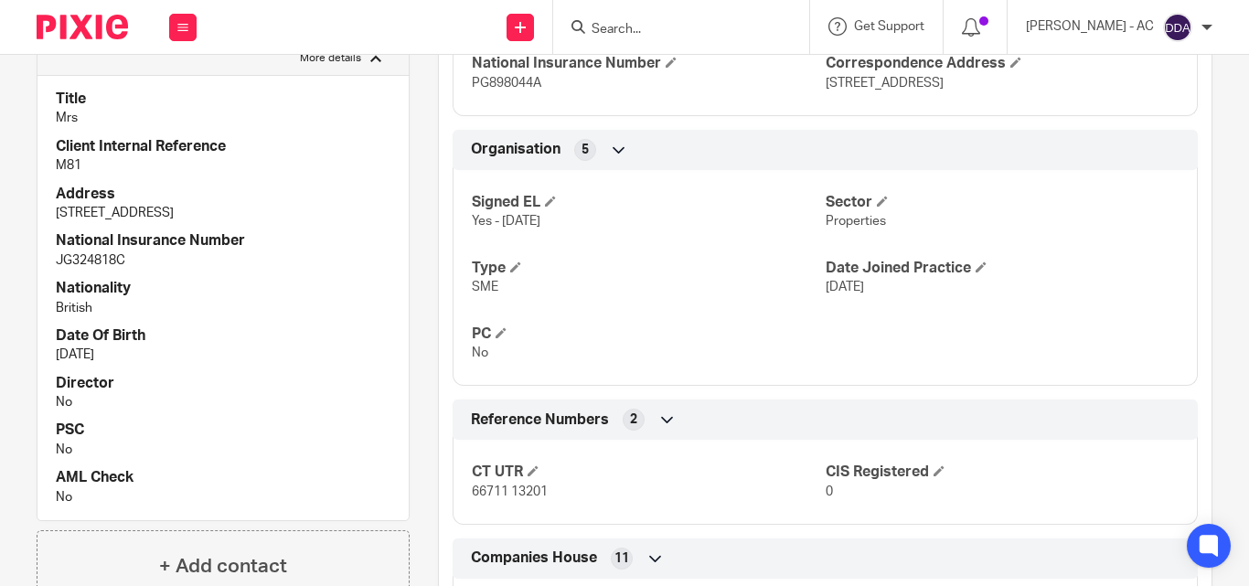
scroll to position [1097, 0]
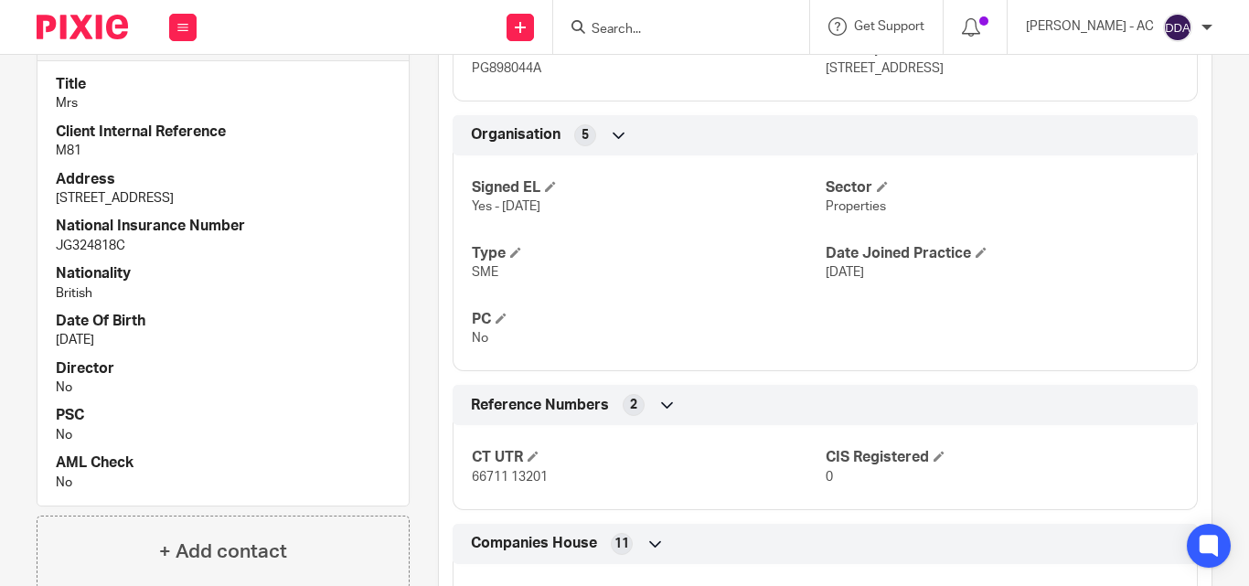
click at [238, 312] on h4 "Date Of Birth" at bounding box center [223, 321] width 335 height 19
click at [297, 264] on h4 "Nationality" at bounding box center [223, 273] width 335 height 19
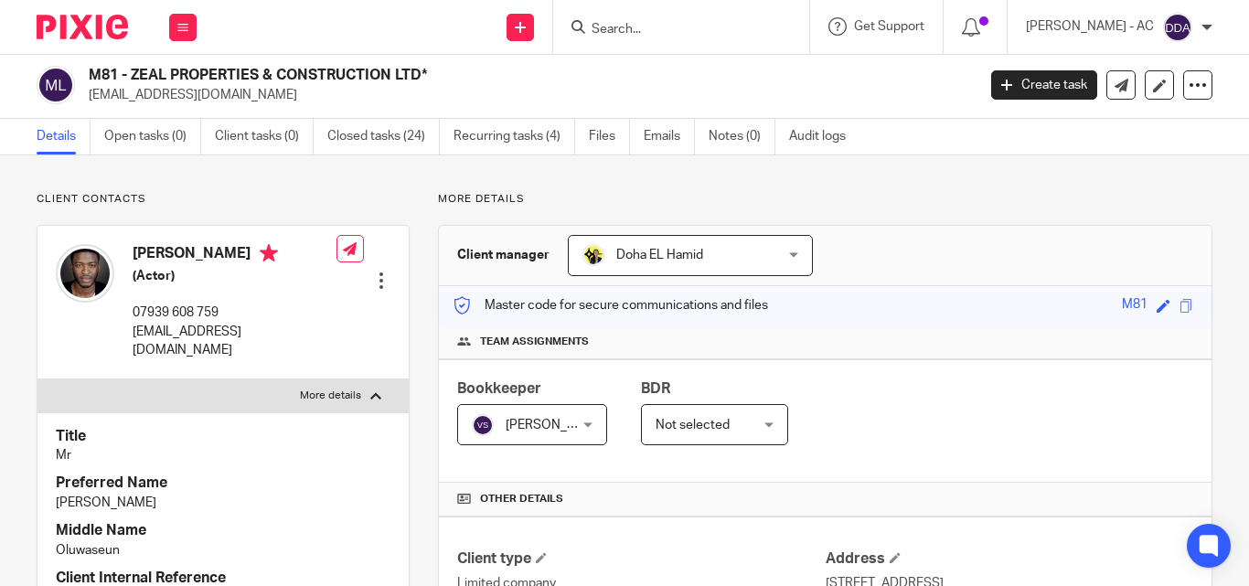
scroll to position [0, 0]
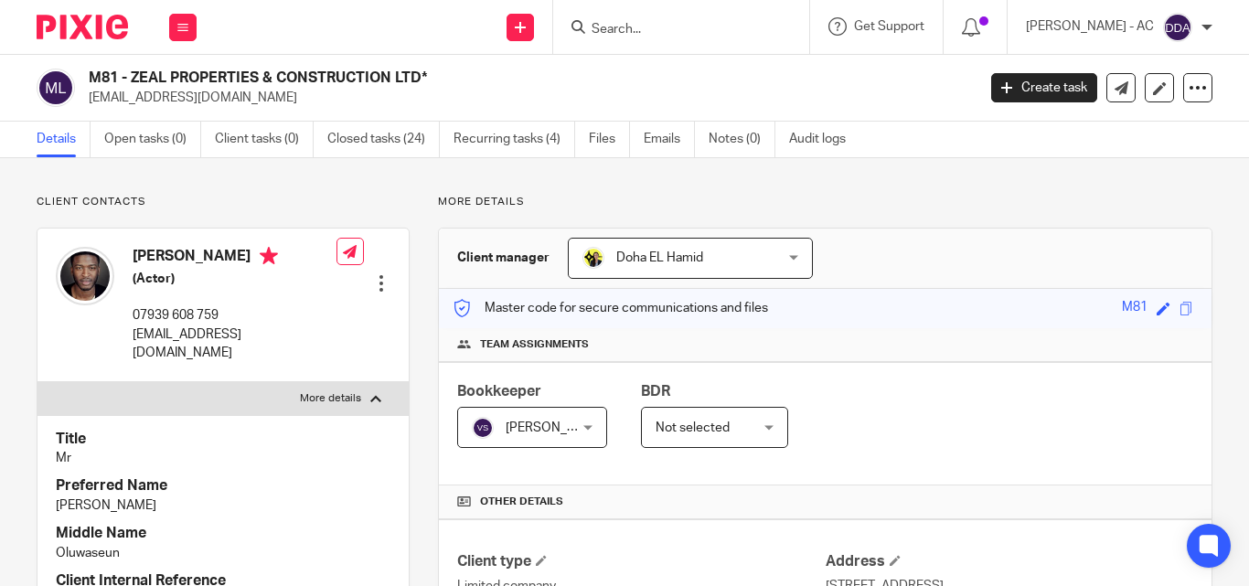
click at [290, 476] on h4 "Preferred Name" at bounding box center [223, 485] width 335 height 19
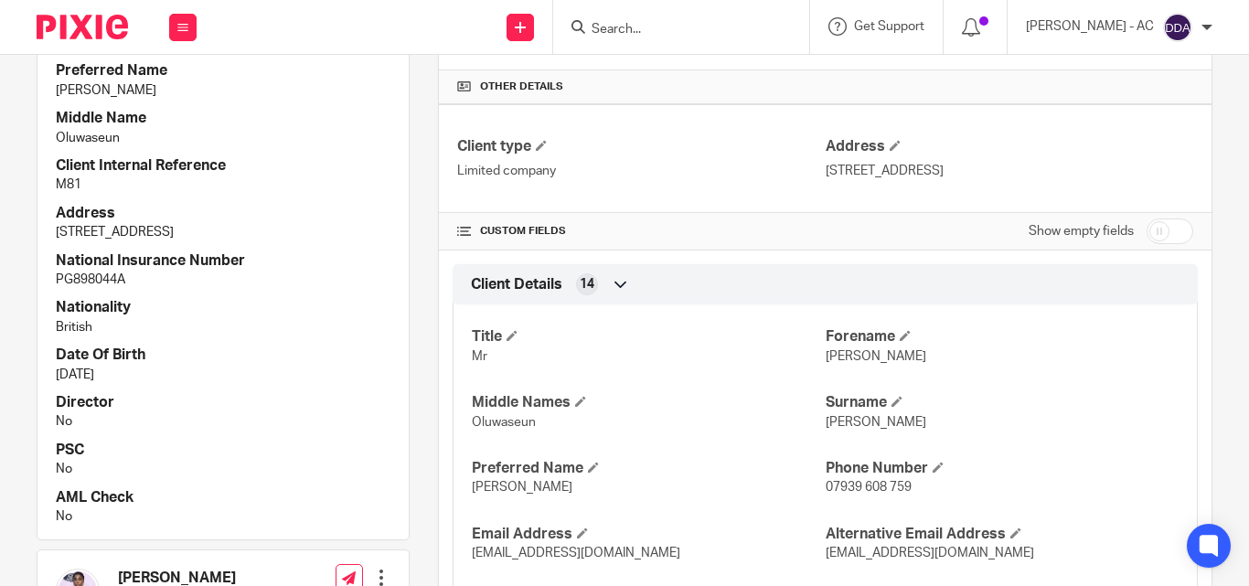
scroll to position [457, 0]
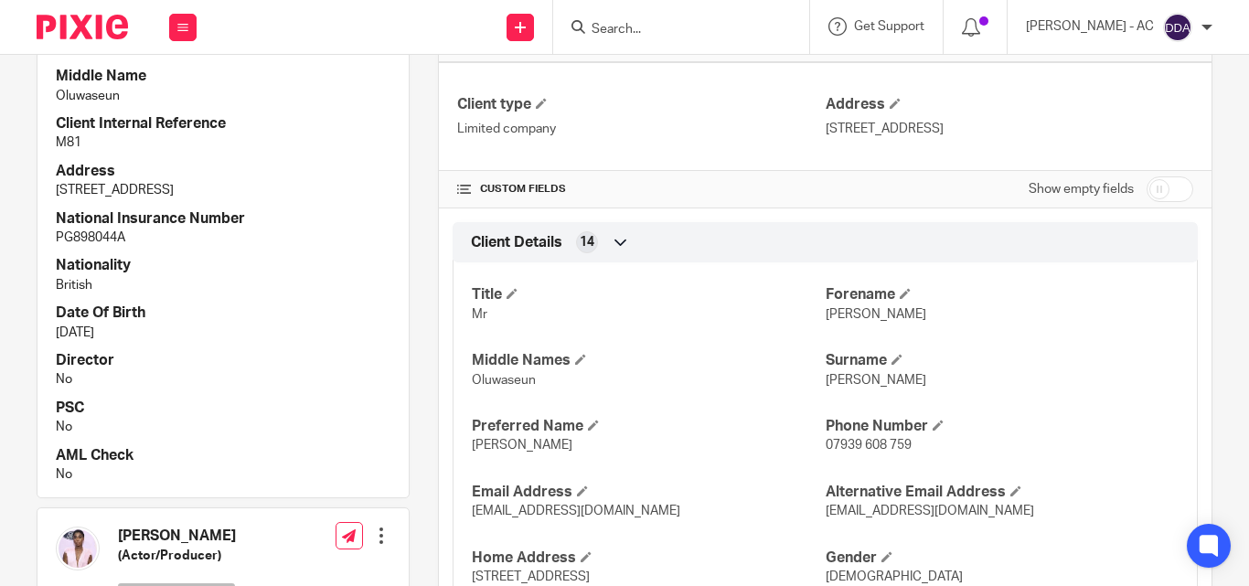
click at [217, 351] on h4 "Director" at bounding box center [223, 360] width 335 height 19
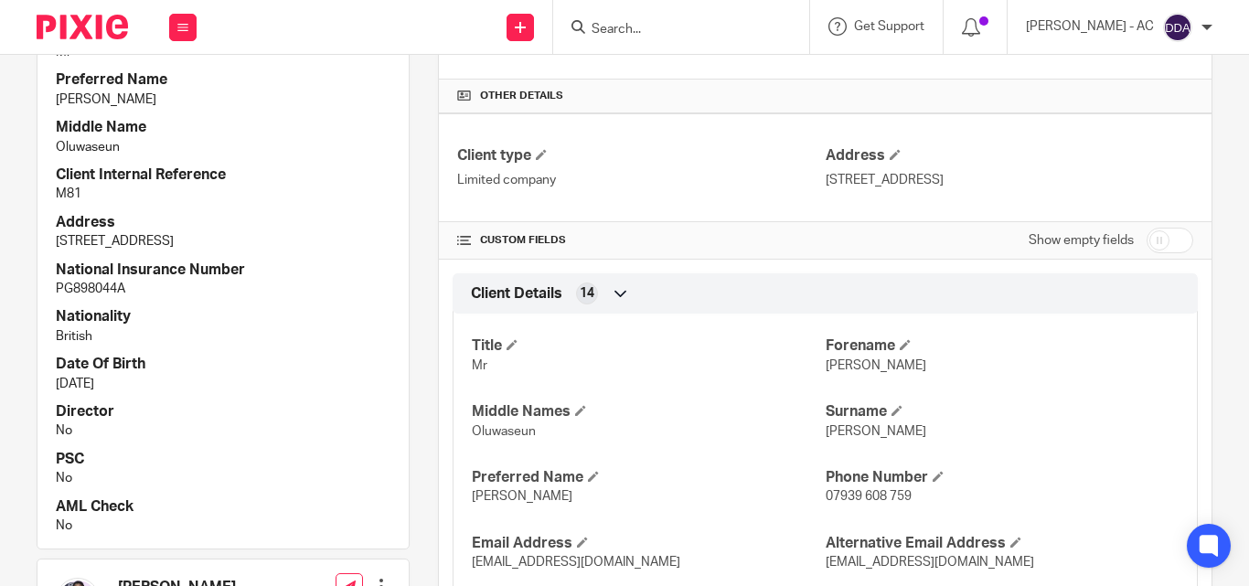
scroll to position [366, 0]
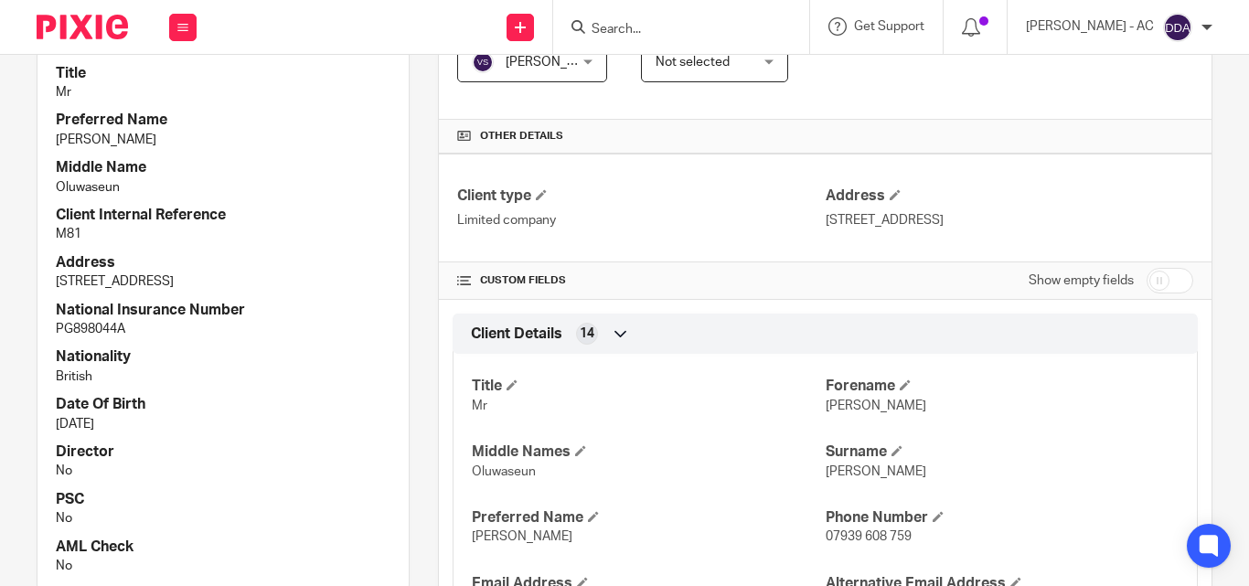
click at [141, 421] on div "Title Mr Preferred Name Zack Middle Name Oluwaseun Client Internal Reference M8…" at bounding box center [222, 319] width 371 height 540
click at [785, 383] on h4 "Title" at bounding box center [648, 386] width 353 height 19
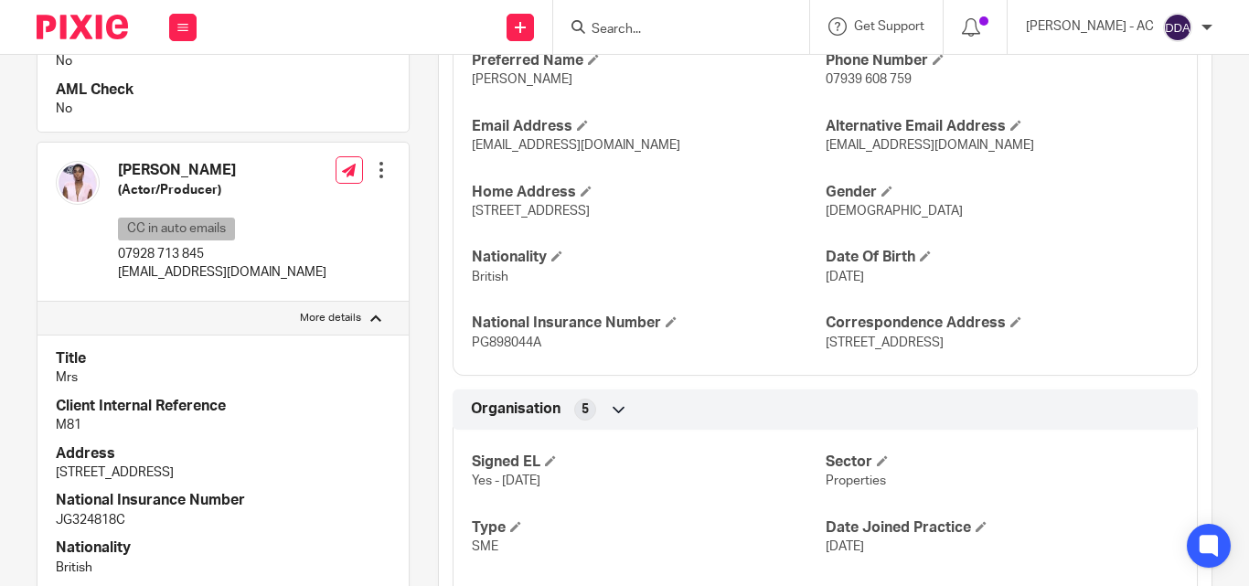
scroll to position [732, 0]
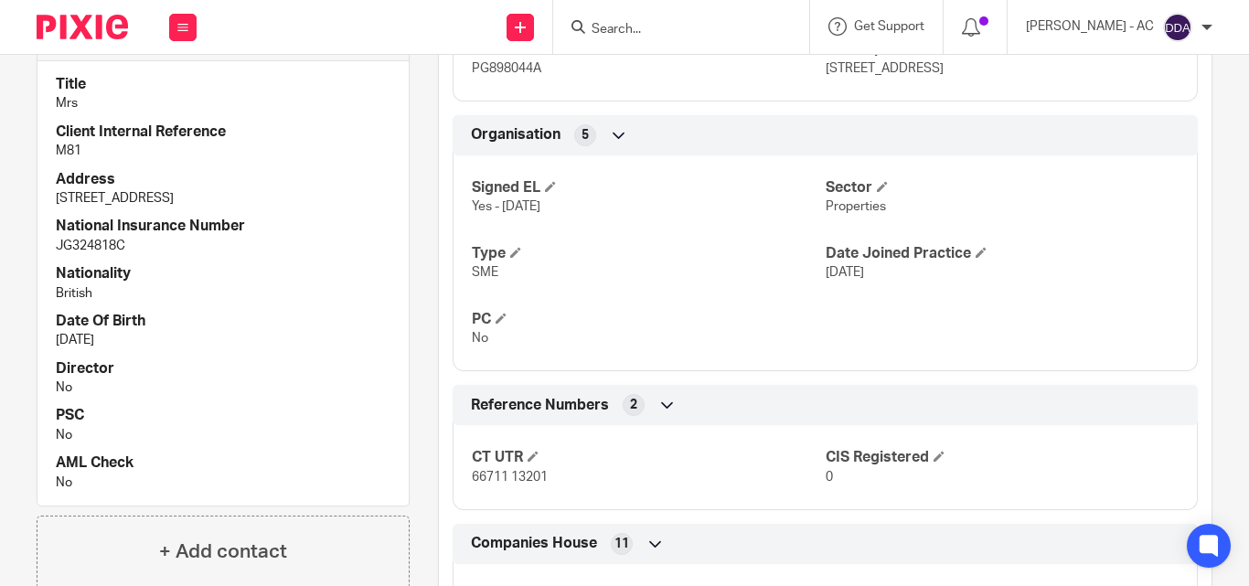
scroll to position [1006, 0]
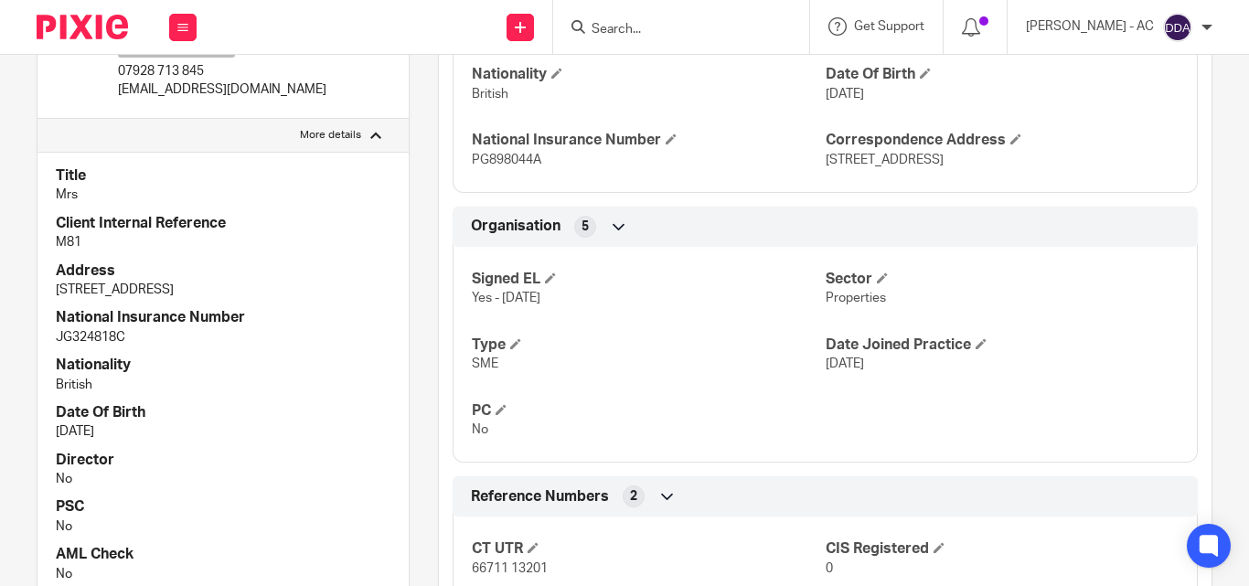
click at [195, 430] on div "Title Mrs Client Internal Reference M81 Address 22 Sundew Avenue, London, W12 0…" at bounding box center [222, 374] width 371 height 445
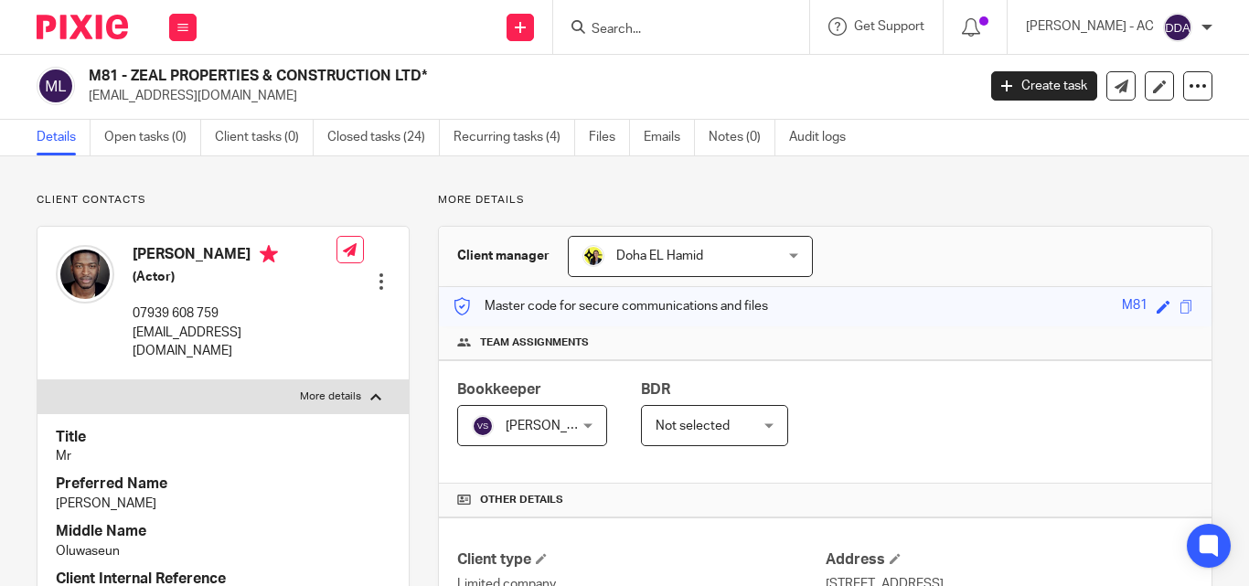
scroll to position [0, 0]
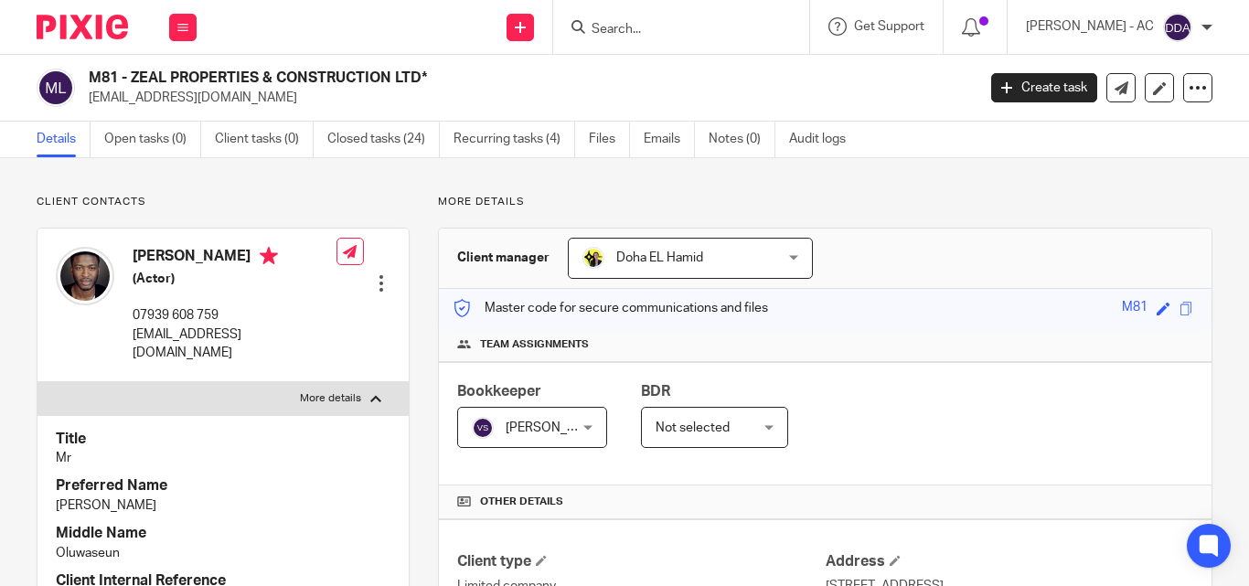
click at [944, 342] on h4 "Team assignments" at bounding box center [825, 344] width 736 height 15
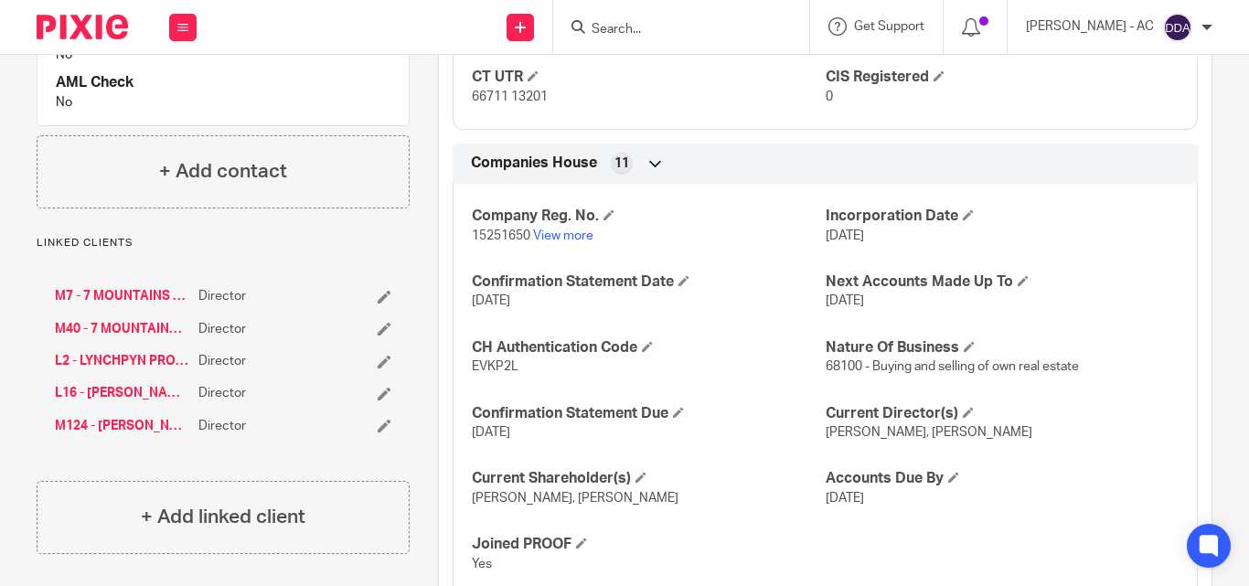
scroll to position [1594, 0]
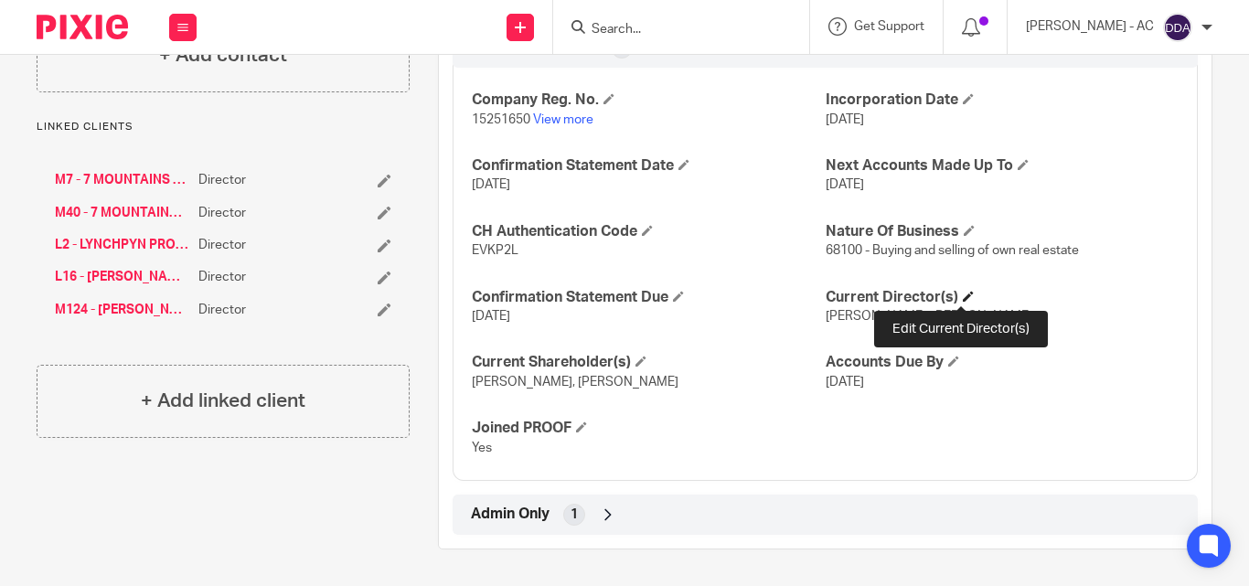
click at [963, 294] on span at bounding box center [968, 296] width 11 height 11
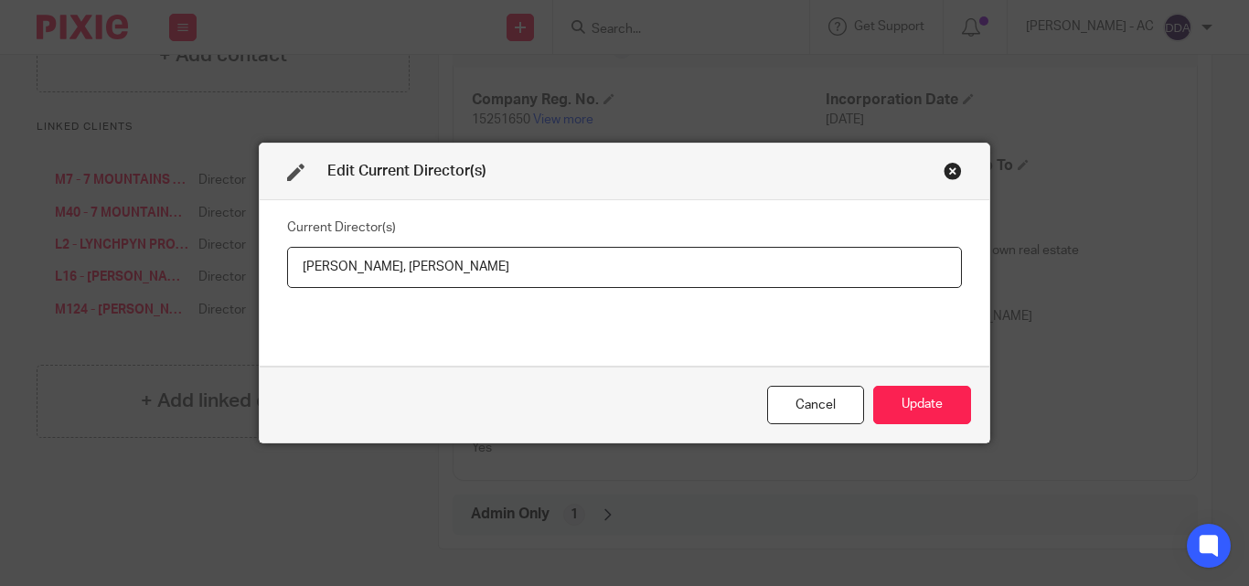
drag, startPoint x: 538, startPoint y: 272, endPoint x: 414, endPoint y: 272, distance: 123.4
click at [414, 272] on input "Mr Zackary Momoh, Mrs Lashana Lynch" at bounding box center [624, 267] width 675 height 41
paste input "YNCH"
drag, startPoint x: 283, startPoint y: 268, endPoint x: 408, endPoint y: 282, distance: 126.0
click at [408, 282] on input "Mr Zackary Momoh, Mrs Lashana LYNCH" at bounding box center [624, 267] width 675 height 41
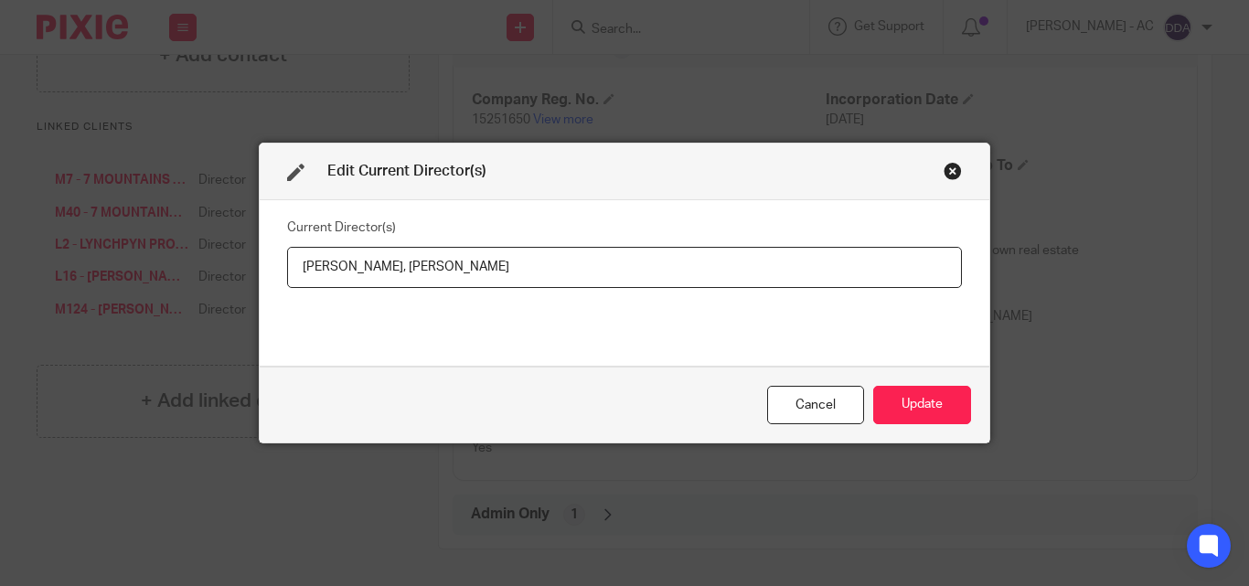
paste input "OMOH"
type input "Mr Zackary MOMOH, Mrs Lashana LYNCH"
click at [918, 410] on button "Update" at bounding box center [922, 405] width 98 height 39
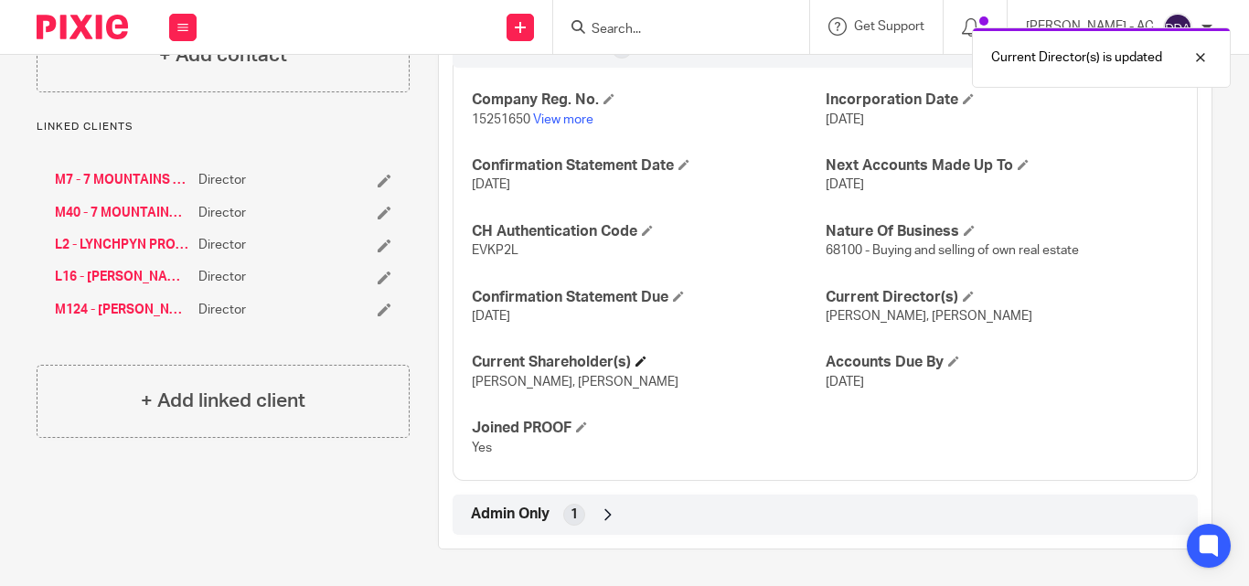
click at [636, 355] on h4 "Current Shareholder(s)" at bounding box center [648, 362] width 353 height 19
click at [646, 362] on h4 "Current Shareholder(s)" at bounding box center [648, 362] width 353 height 19
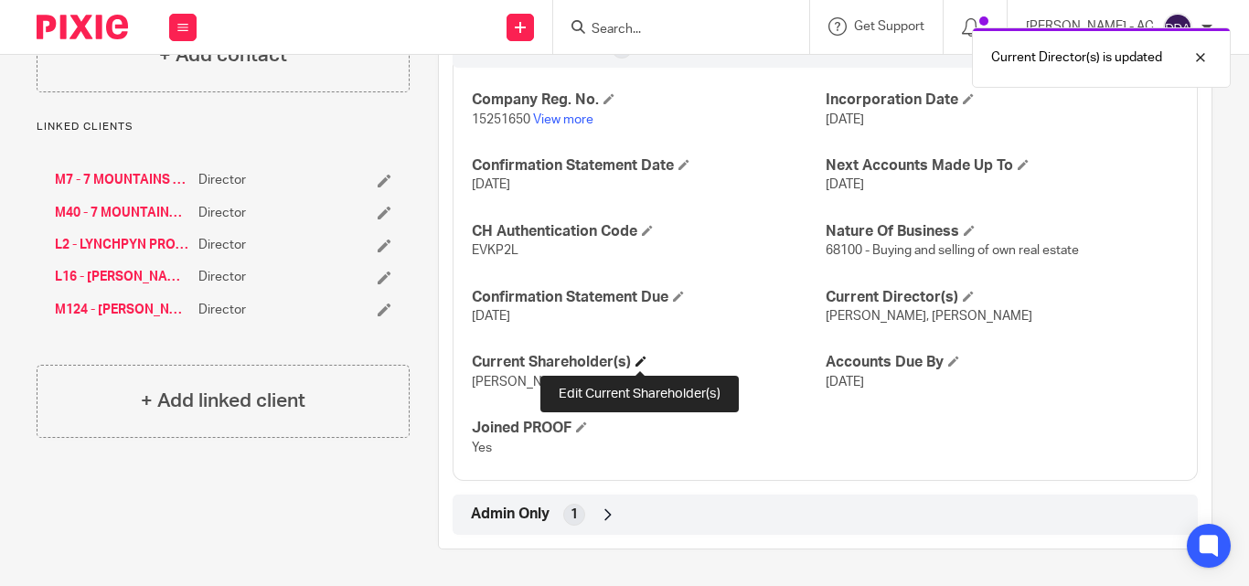
click at [636, 360] on span at bounding box center [641, 361] width 11 height 11
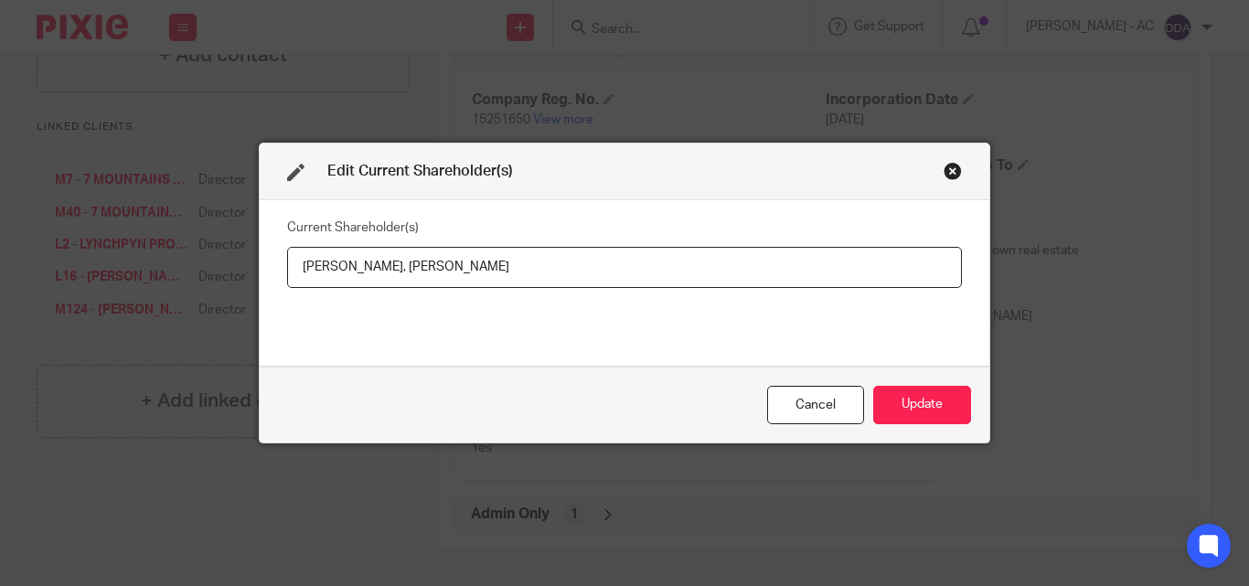
drag, startPoint x: 290, startPoint y: 264, endPoint x: 390, endPoint y: 290, distance: 103.8
click at [390, 290] on div "Current Shareholder(s) Zackary Momoh, Lashana Lynch" at bounding box center [624, 282] width 675 height 137
drag, startPoint x: 507, startPoint y: 272, endPoint x: 402, endPoint y: 276, distance: 104.3
click at [402, 276] on input "Zackary MOMOH, Lashana Lynch" at bounding box center [624, 267] width 675 height 41
paste input "YNCH"
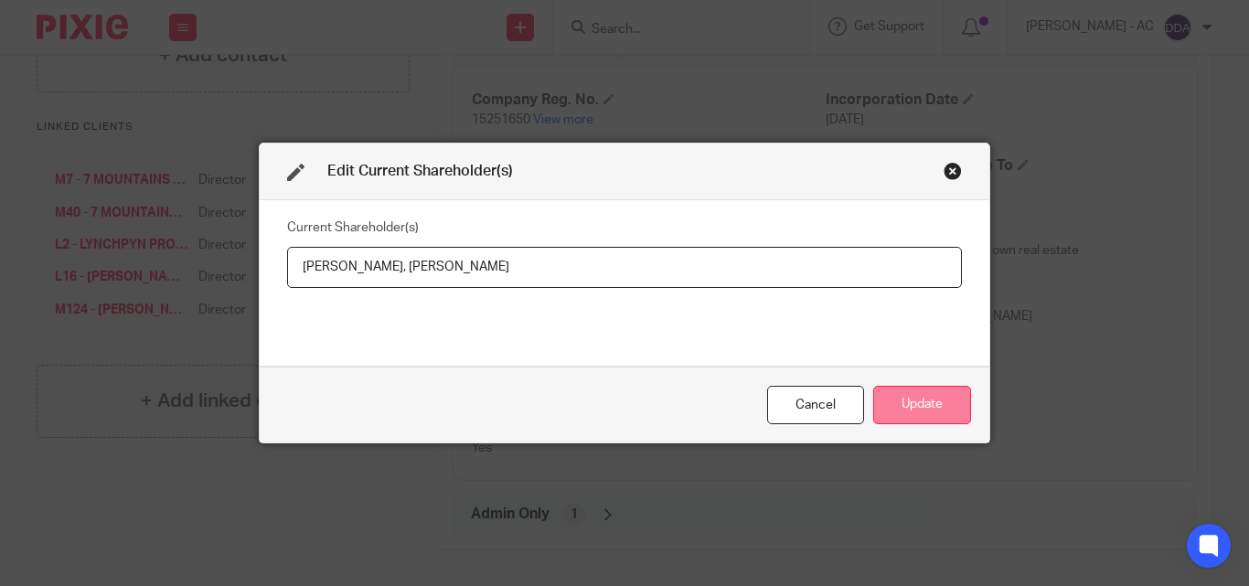
type input "Zackary MOMOH, Lashana LYNCH"
click at [927, 395] on button "Update" at bounding box center [922, 405] width 98 height 39
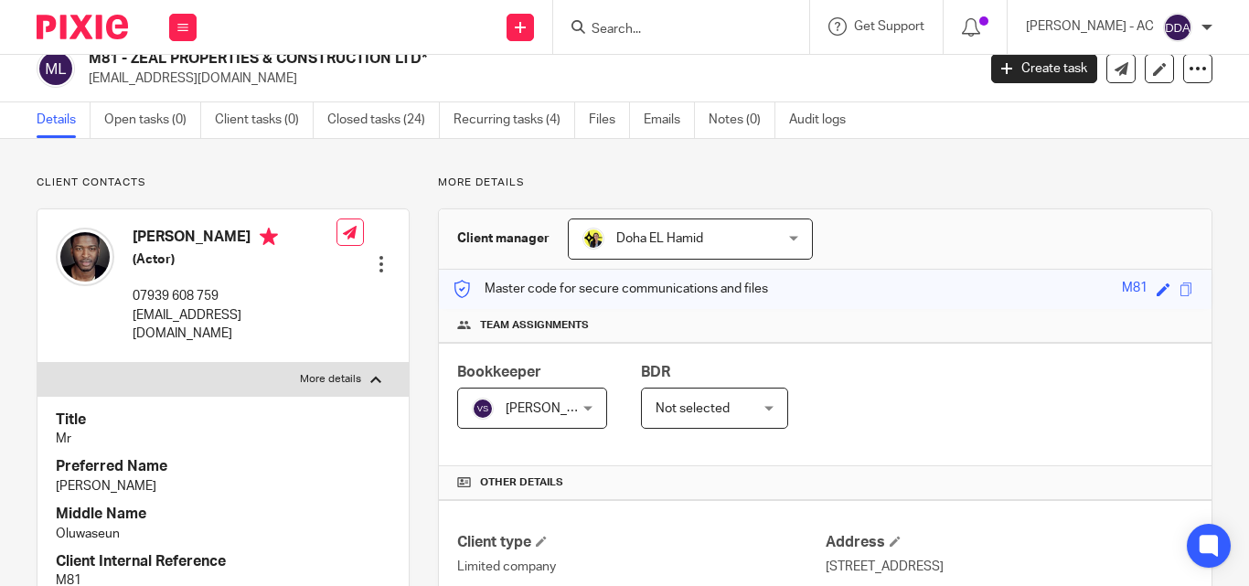
scroll to position [0, 0]
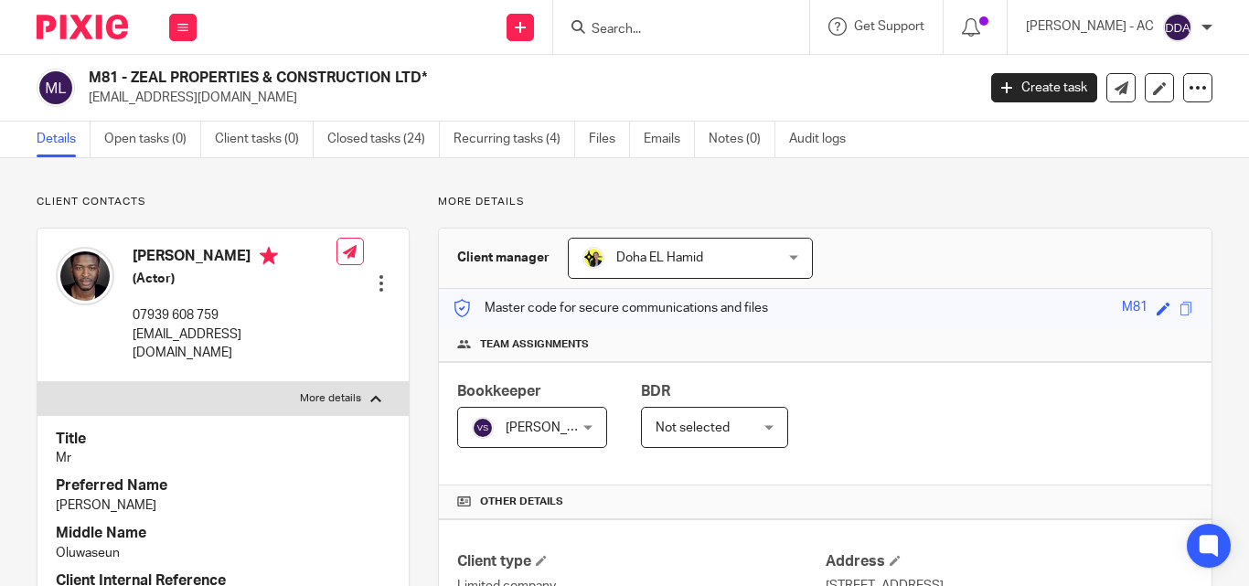
click at [871, 157] on div "Details Open tasks (0) Client tasks (0) Closed tasks (24) Recurring tasks (4) F…" at bounding box center [624, 140] width 1249 height 37
click at [266, 449] on p "Mr" at bounding box center [223, 458] width 335 height 18
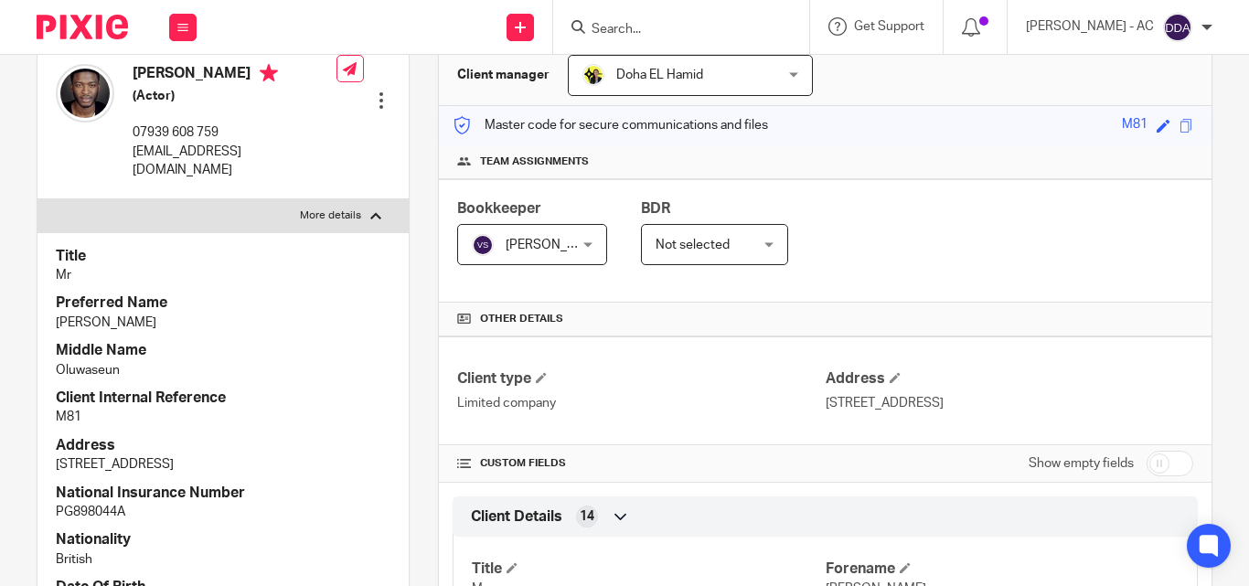
scroll to position [274, 0]
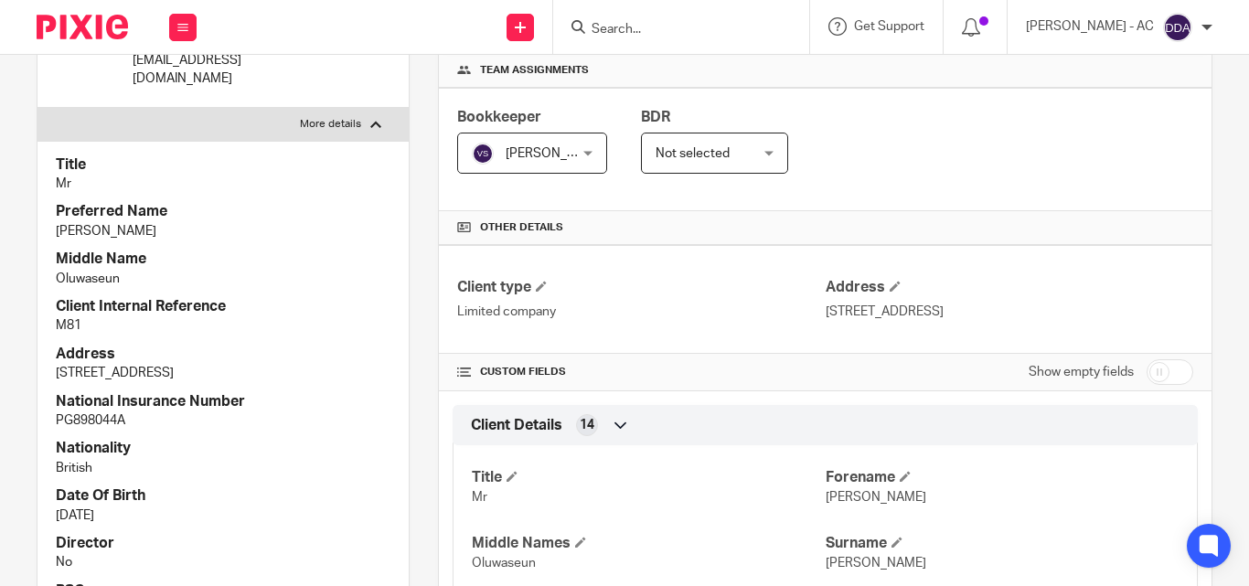
click at [145, 507] on p "9 Jul 1988" at bounding box center [223, 516] width 335 height 18
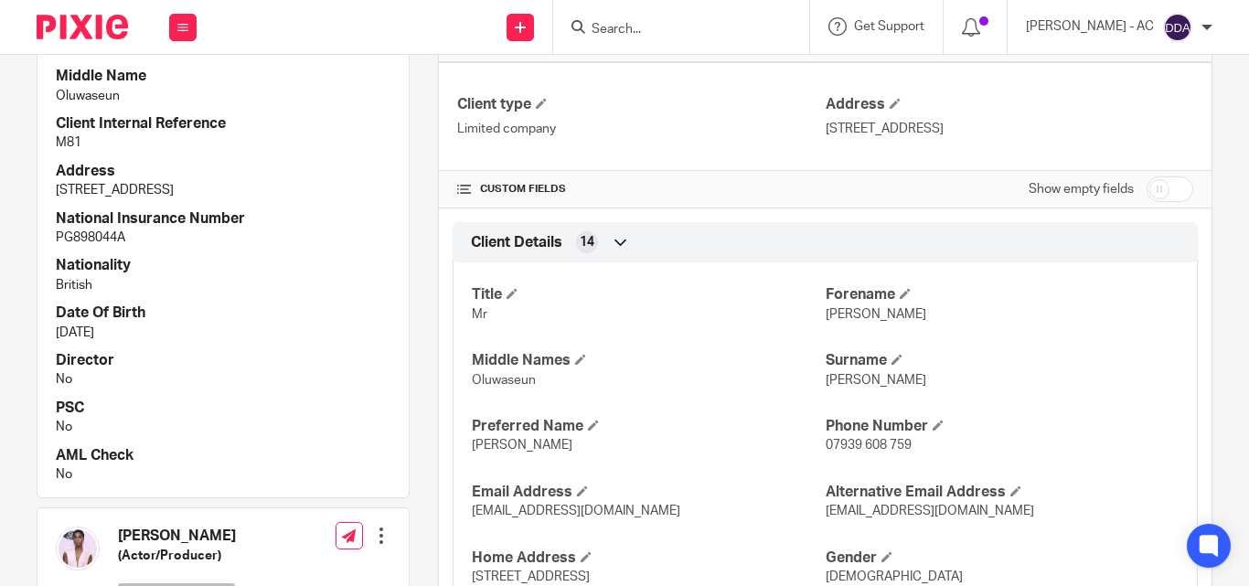
scroll to position [549, 0]
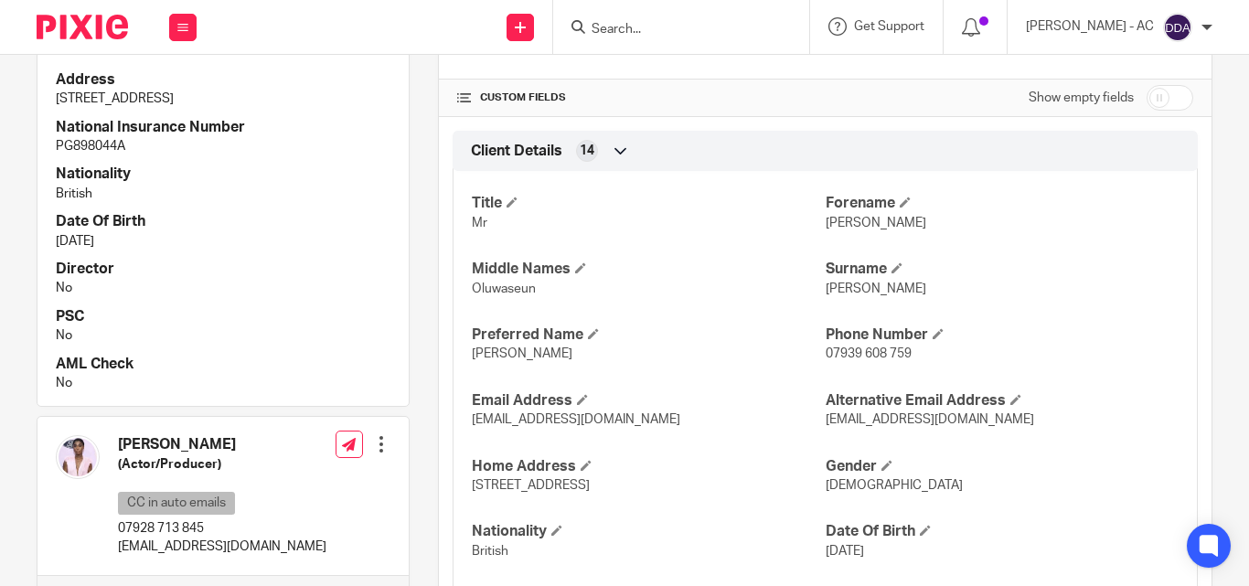
click at [233, 283] on div "Title Mr Preferred Name Zack Middle Name Oluwaseun Client Internal Reference M8…" at bounding box center [222, 136] width 371 height 540
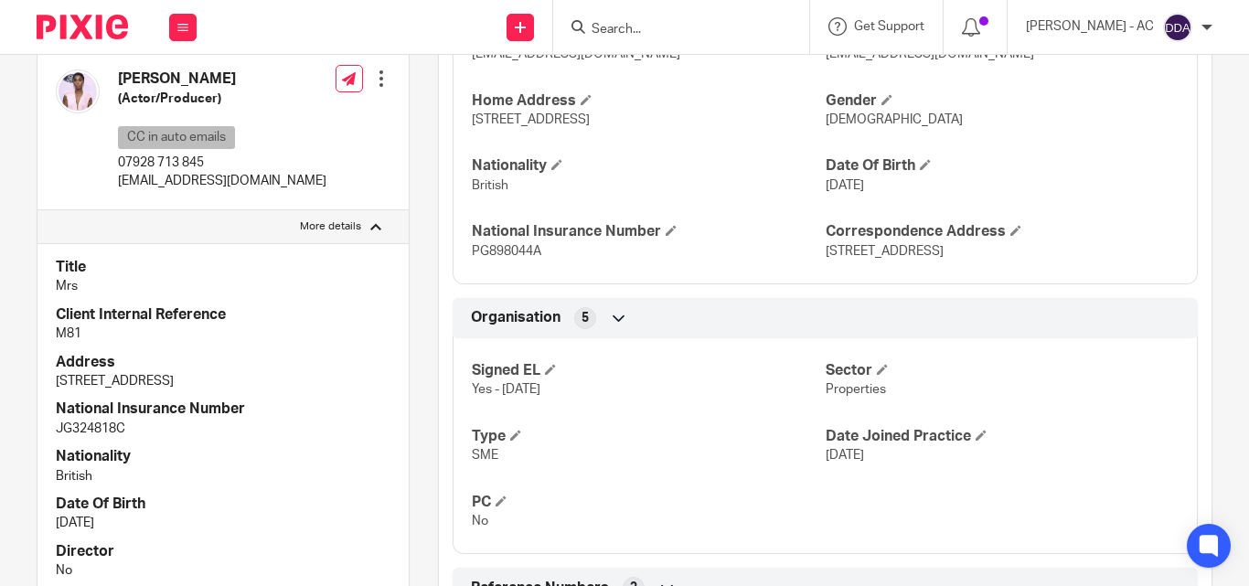
scroll to position [1006, 0]
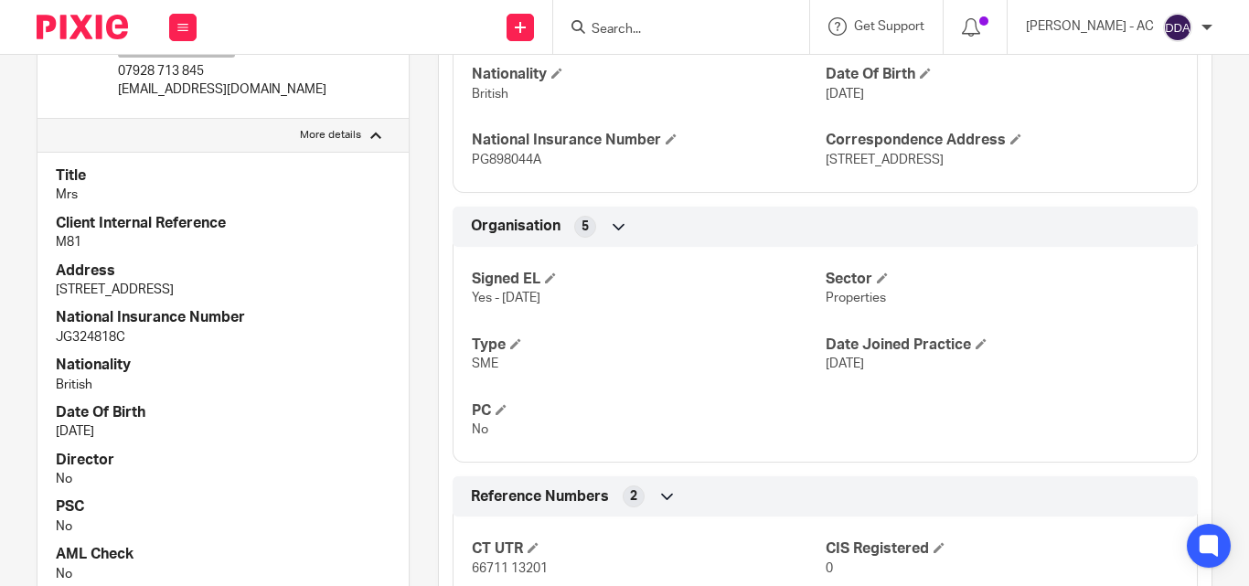
click at [594, 433] on p "No" at bounding box center [648, 430] width 353 height 18
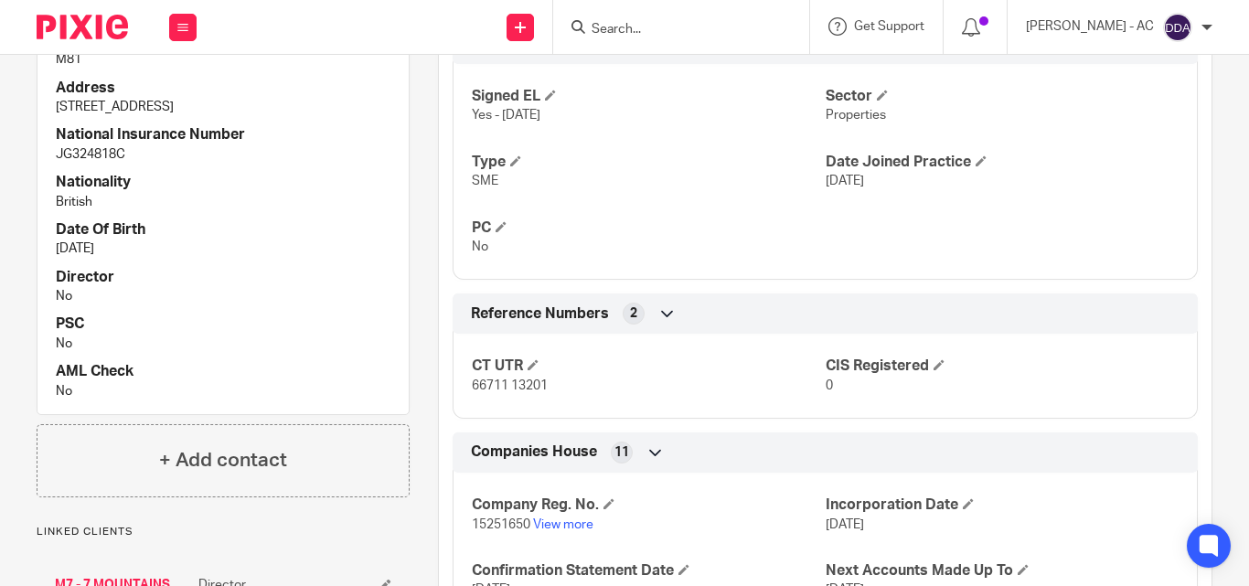
scroll to position [1594, 0]
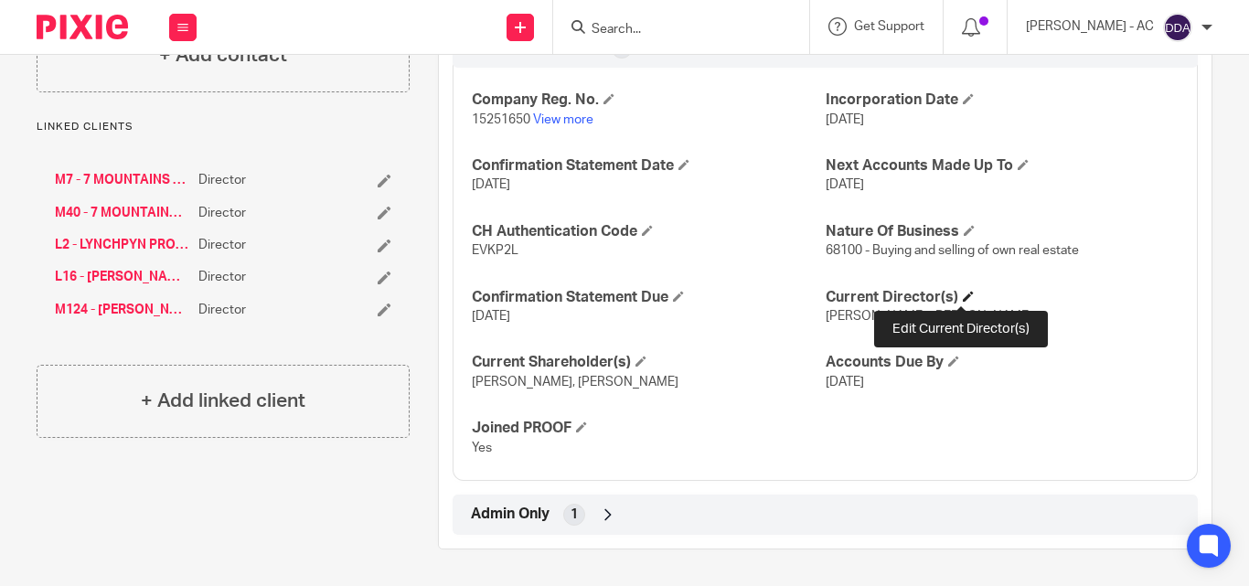
click at [963, 293] on span at bounding box center [968, 296] width 11 height 11
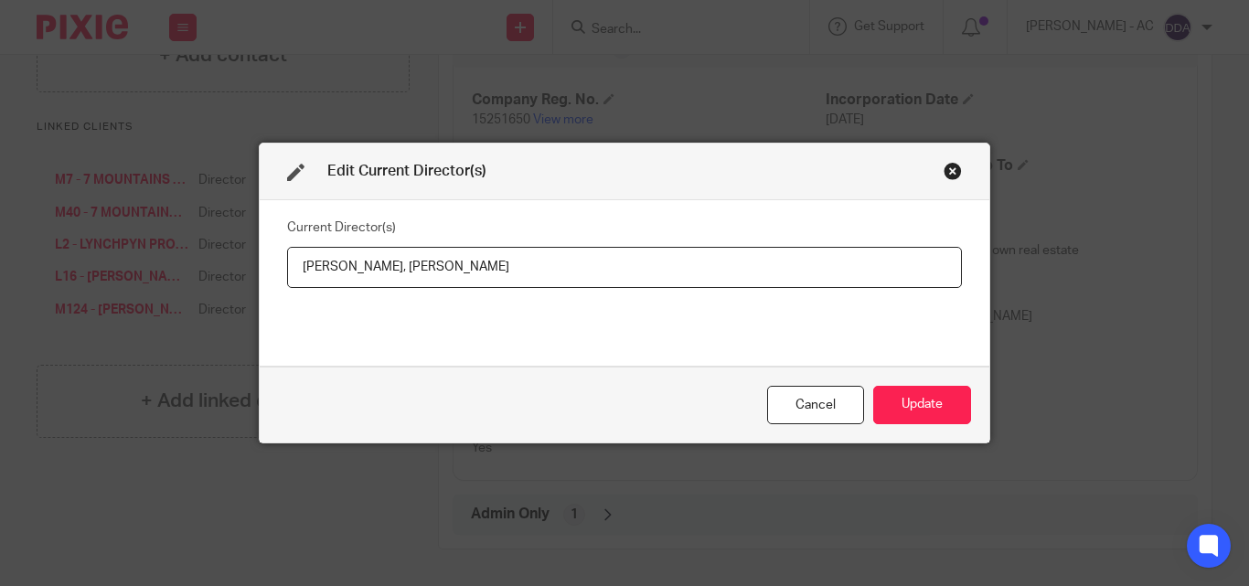
drag, startPoint x: 565, startPoint y: 265, endPoint x: 422, endPoint y: 276, distance: 144.0
click at [422, 276] on input "Mr Zackary MOMOH, Mrs Lashana LYNCH" at bounding box center [624, 267] width 675 height 41
drag, startPoint x: 286, startPoint y: 265, endPoint x: 411, endPoint y: 285, distance: 126.9
click at [411, 285] on input "Mr Zackary MOMOH, Mrs Lashana LYNCH" at bounding box center [624, 267] width 675 height 41
click at [896, 404] on button "Update" at bounding box center [922, 405] width 98 height 39
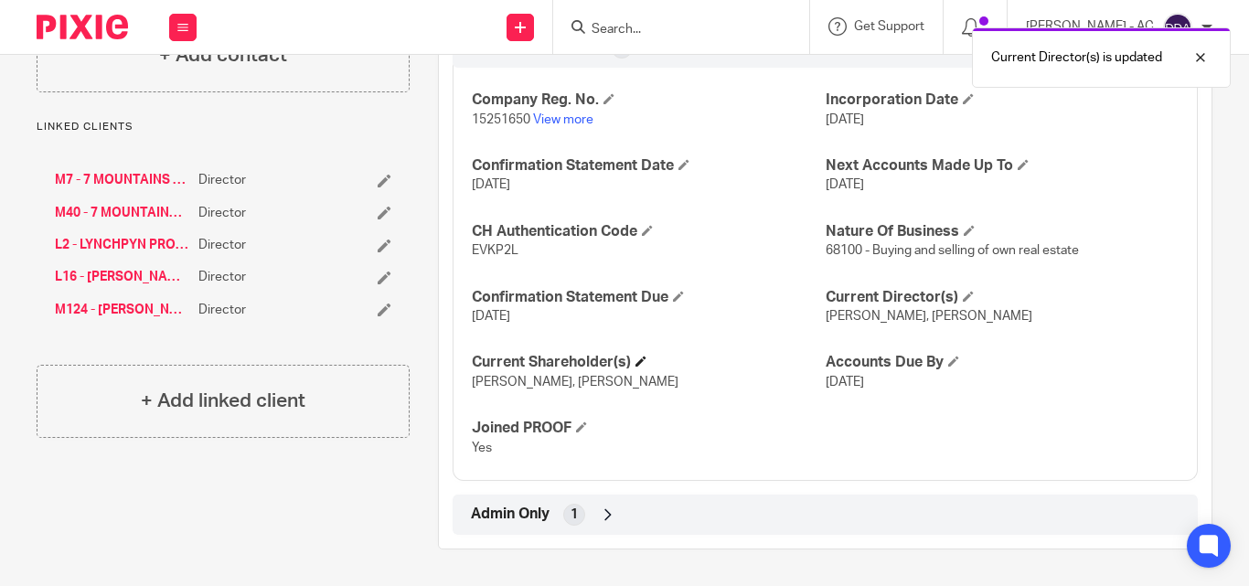
click at [647, 367] on h4 "Current Shareholder(s)" at bounding box center [648, 362] width 353 height 19
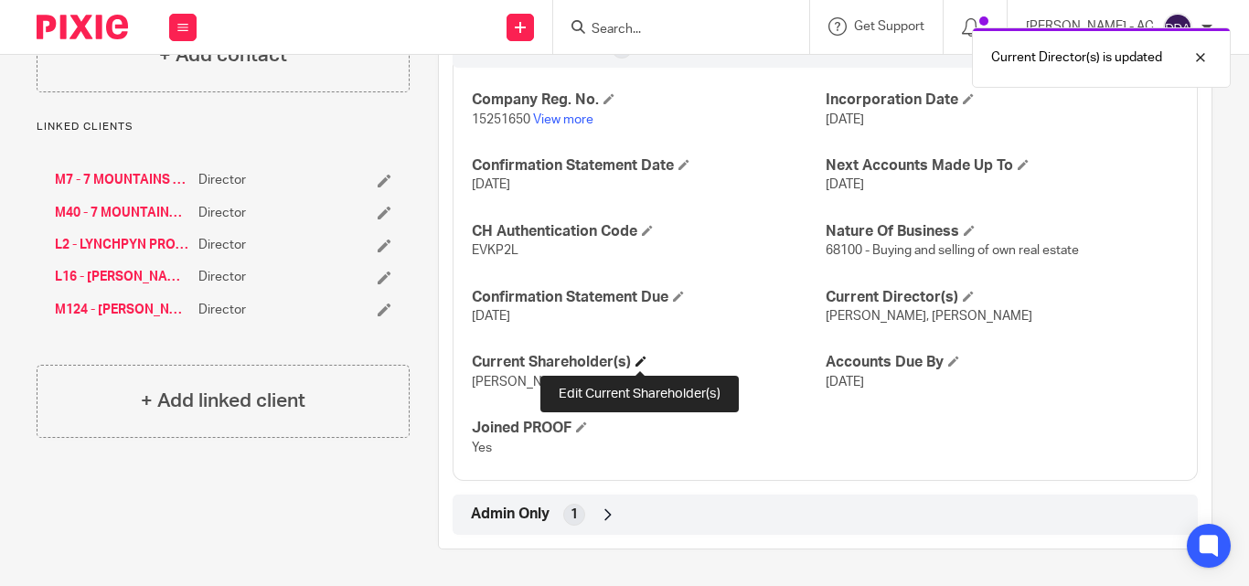
click at [643, 361] on span at bounding box center [641, 361] width 11 height 11
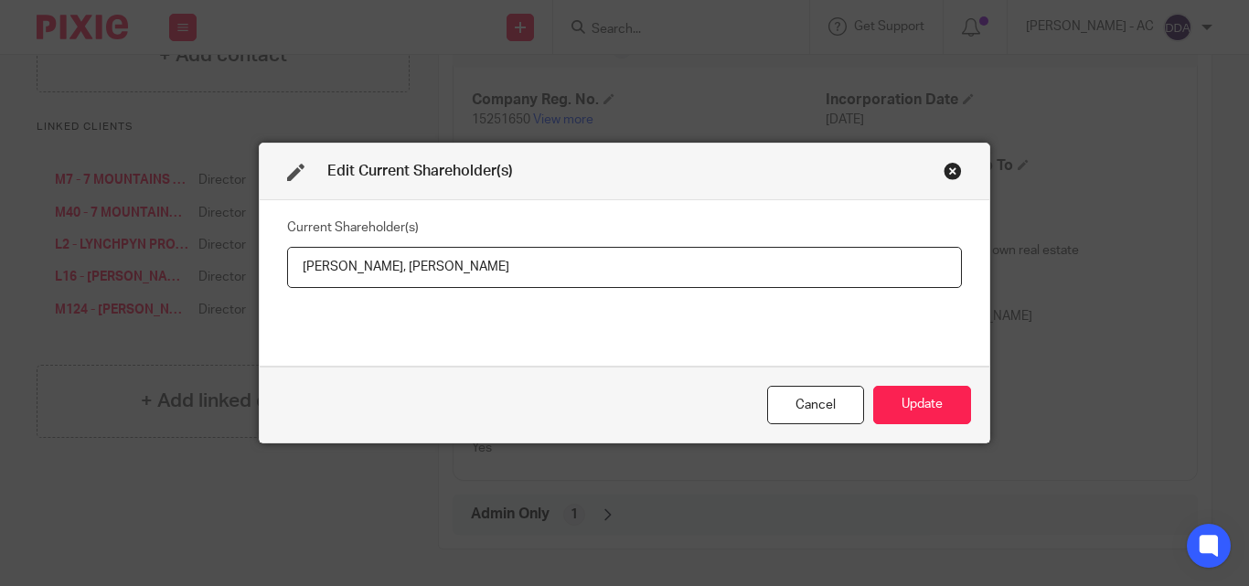
drag, startPoint x: 292, startPoint y: 270, endPoint x: 393, endPoint y: 283, distance: 102.4
click at [393, 283] on input "Zackary MOMOH, Lashana LYNCH" at bounding box center [624, 267] width 675 height 41
drag, startPoint x: 513, startPoint y: 267, endPoint x: 400, endPoint y: 273, distance: 113.6
click at [400, 273] on input "Zackary MOMOH, Lashana LYNCH" at bounding box center [624, 267] width 675 height 41
click at [926, 407] on button "Update" at bounding box center [922, 405] width 98 height 39
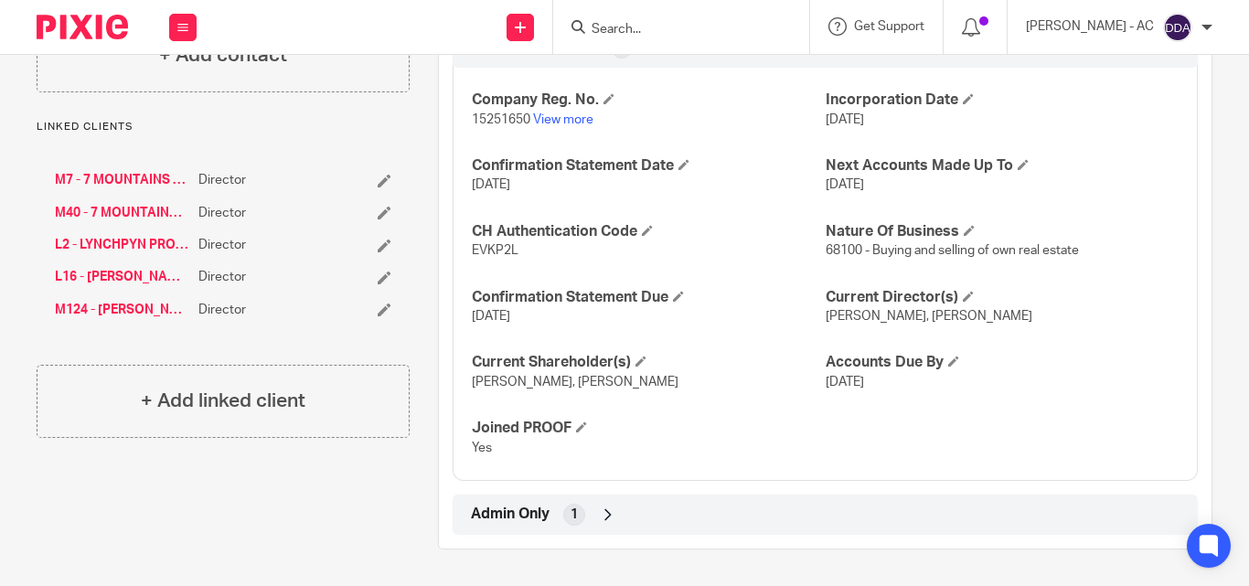
click at [818, 420] on div "Company Reg. No. 15251650 View more Incorporation Date 1 Nov 2023 Confirmation …" at bounding box center [825, 267] width 745 height 427
click at [726, 266] on div "Company Reg. No. 15251650 View more Incorporation Date 1 Nov 2023 Confirmation …" at bounding box center [825, 267] width 745 height 427
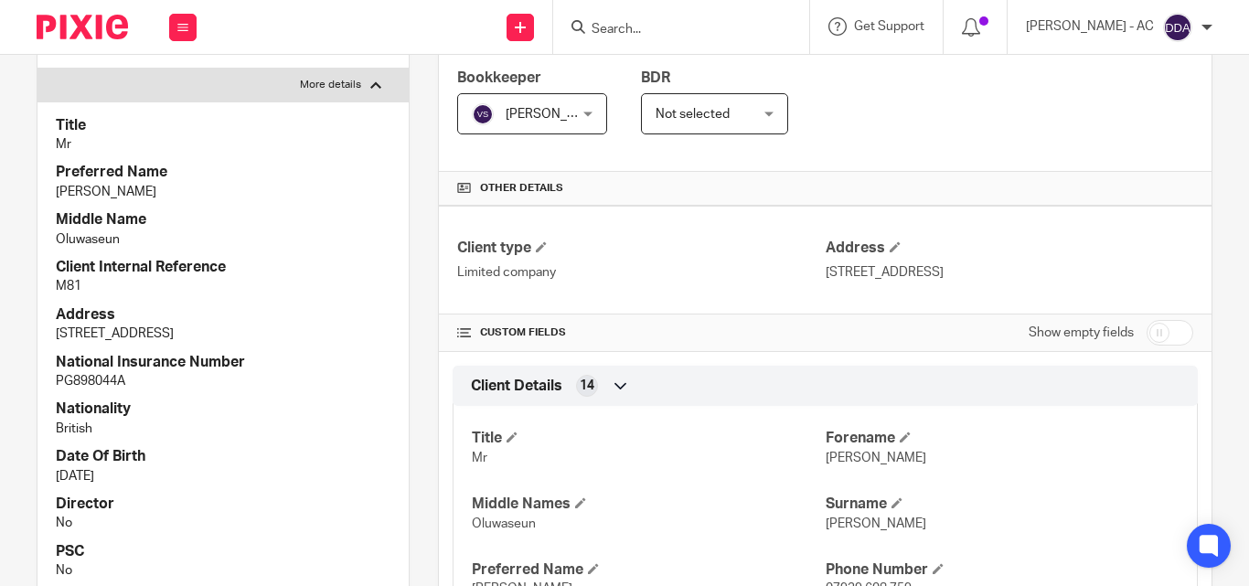
scroll to position [0, 0]
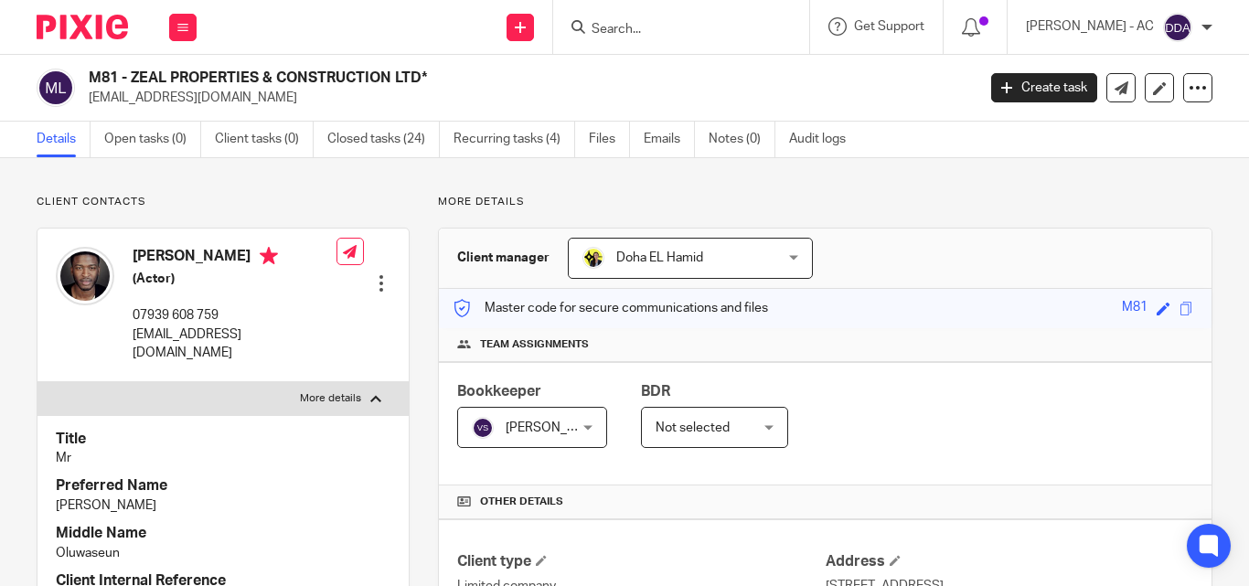
click at [713, 37] on input "Search" at bounding box center [672, 30] width 165 height 16
paste input "AMJ POWER INSTALLATION LTD"
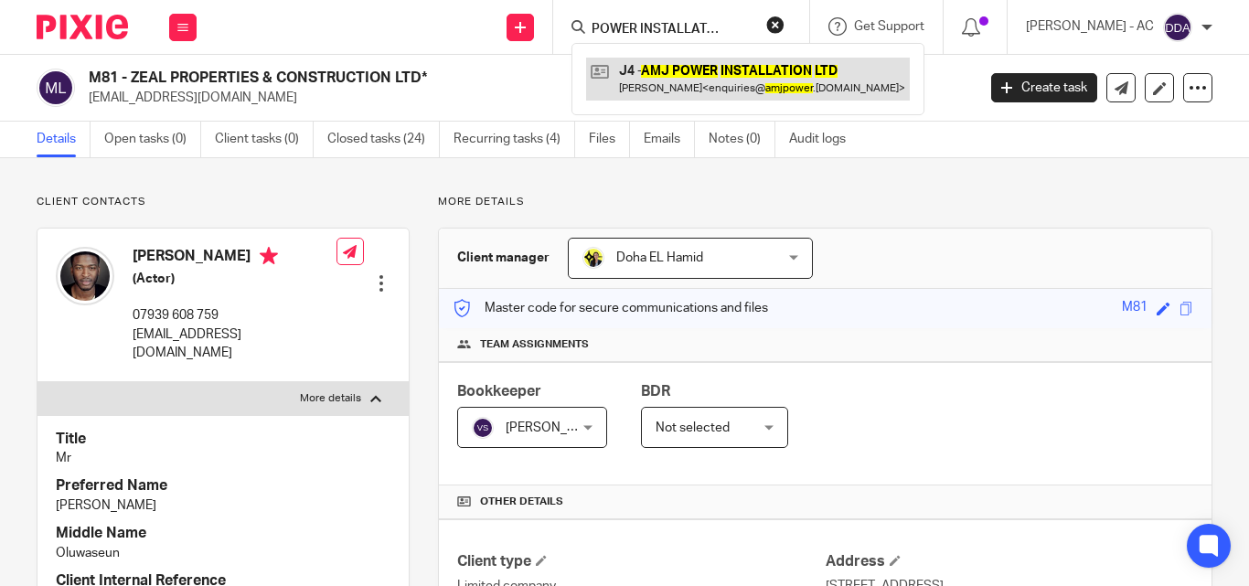
type input "AMJ POWER INSTALLATION LTD"
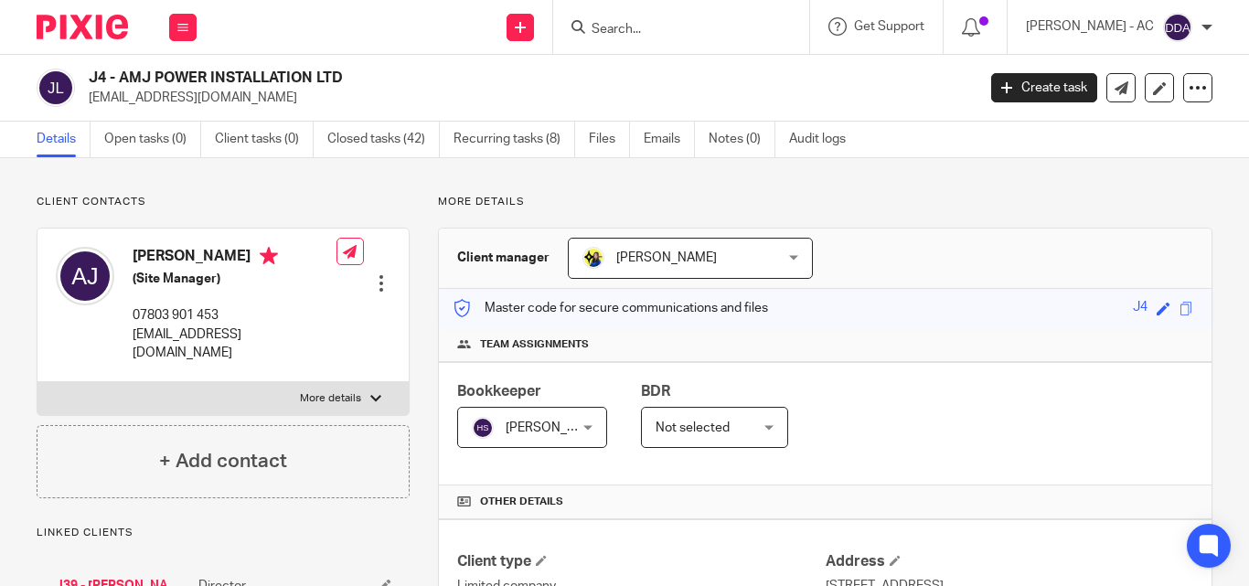
click at [1014, 329] on div "Team assignments" at bounding box center [825, 345] width 773 height 34
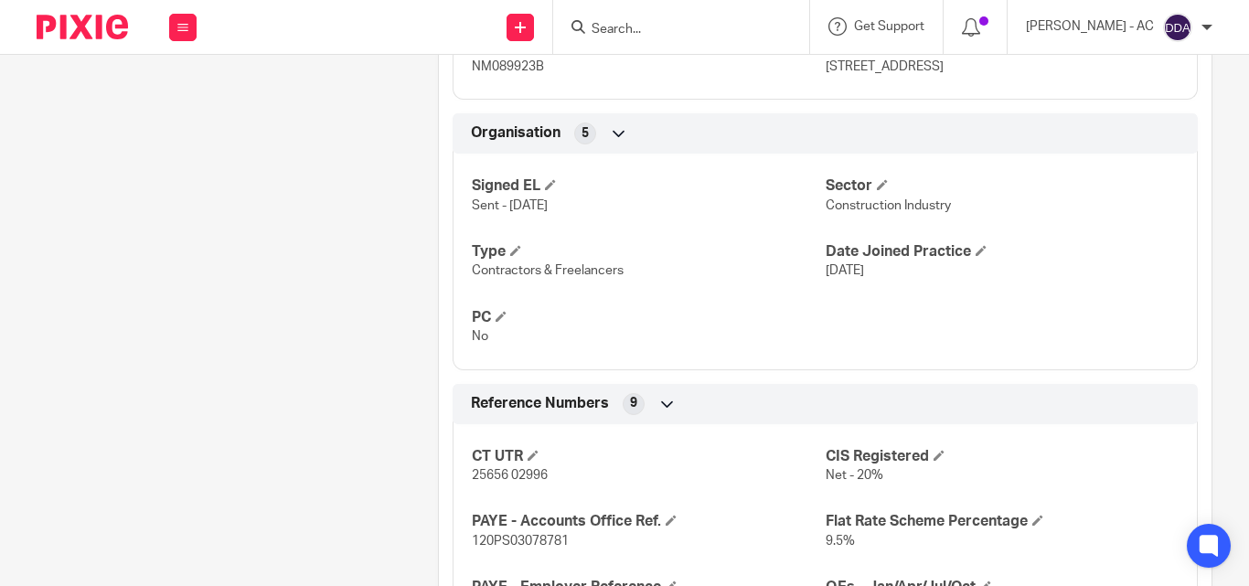
scroll to position [1097, 0]
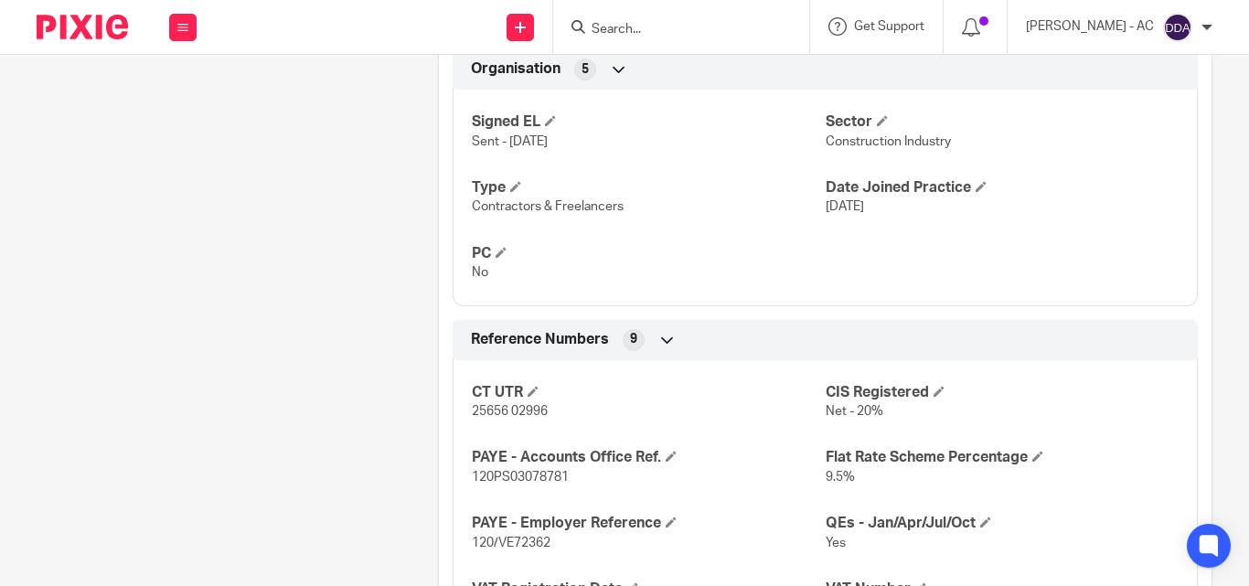
click at [804, 356] on div "Reference Numbers 9" at bounding box center [825, 340] width 745 height 40
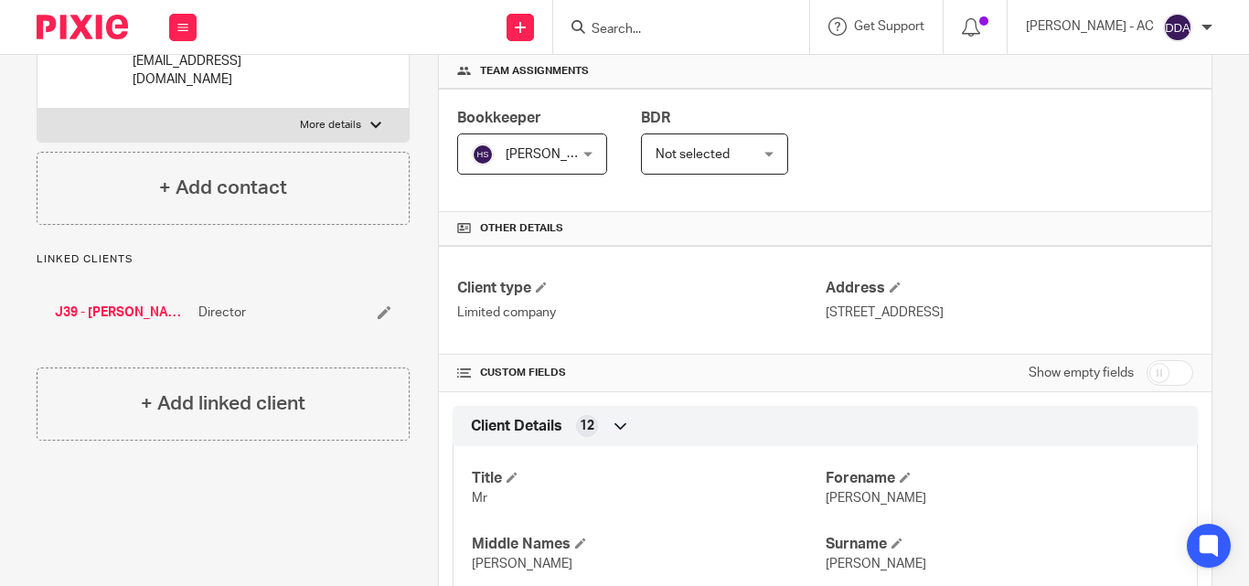
scroll to position [274, 0]
click at [361, 108] on label "More details" at bounding box center [222, 124] width 371 height 33
click at [37, 107] on input "More details" at bounding box center [37, 107] width 1 height 1
checkbox input "true"
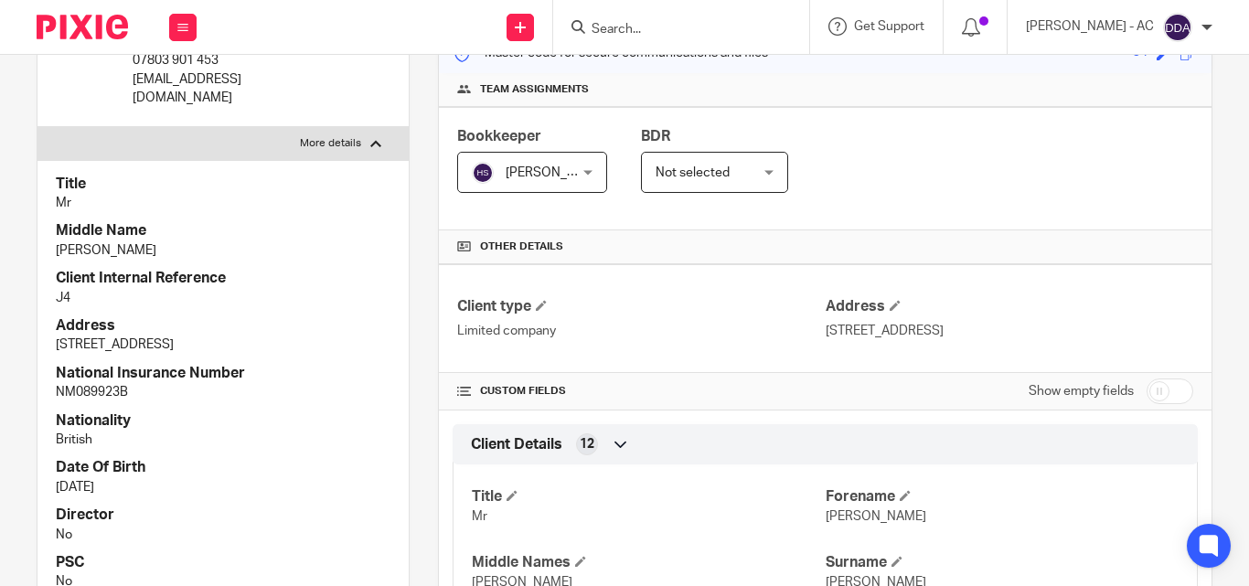
scroll to position [366, 0]
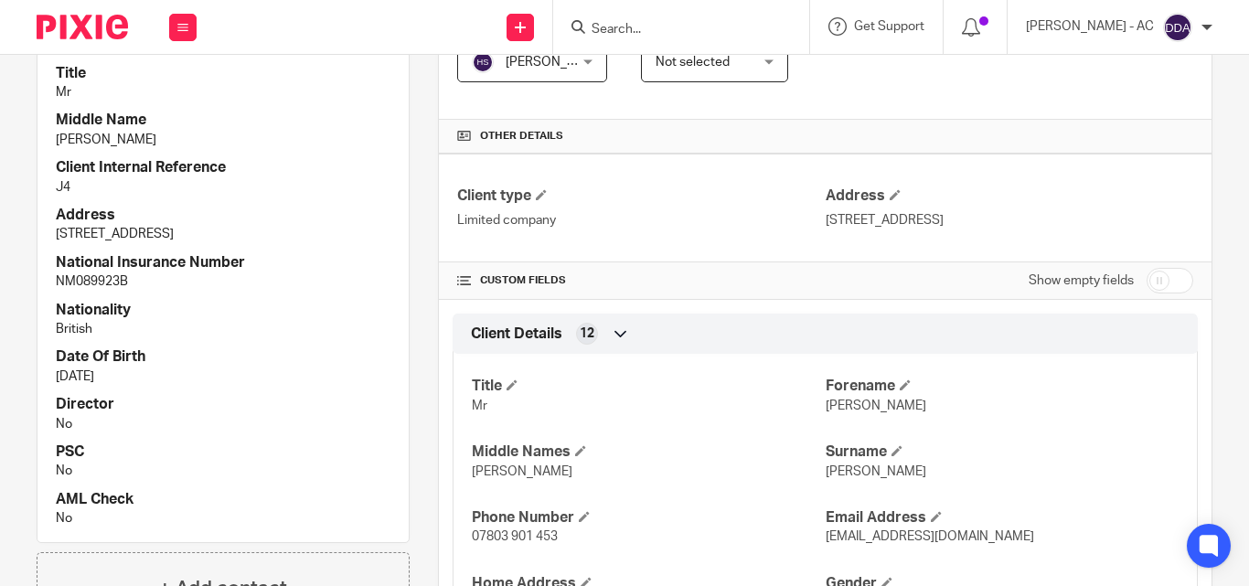
click at [276, 320] on p "British" at bounding box center [223, 329] width 335 height 18
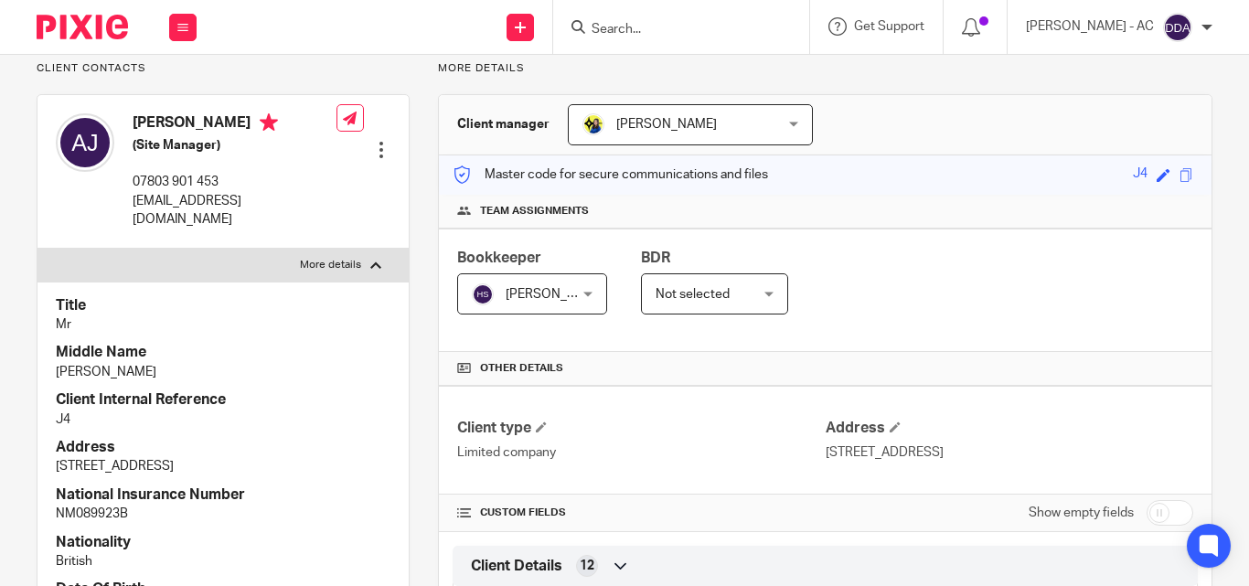
scroll to position [91, 0]
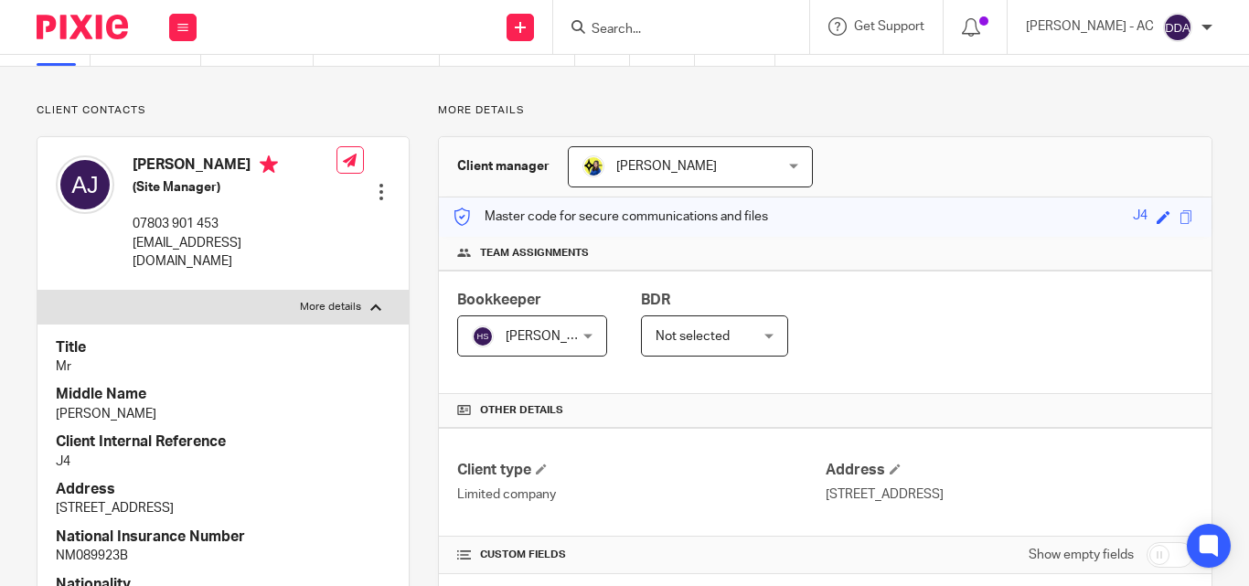
click at [261, 453] on p "J4" at bounding box center [223, 462] width 335 height 18
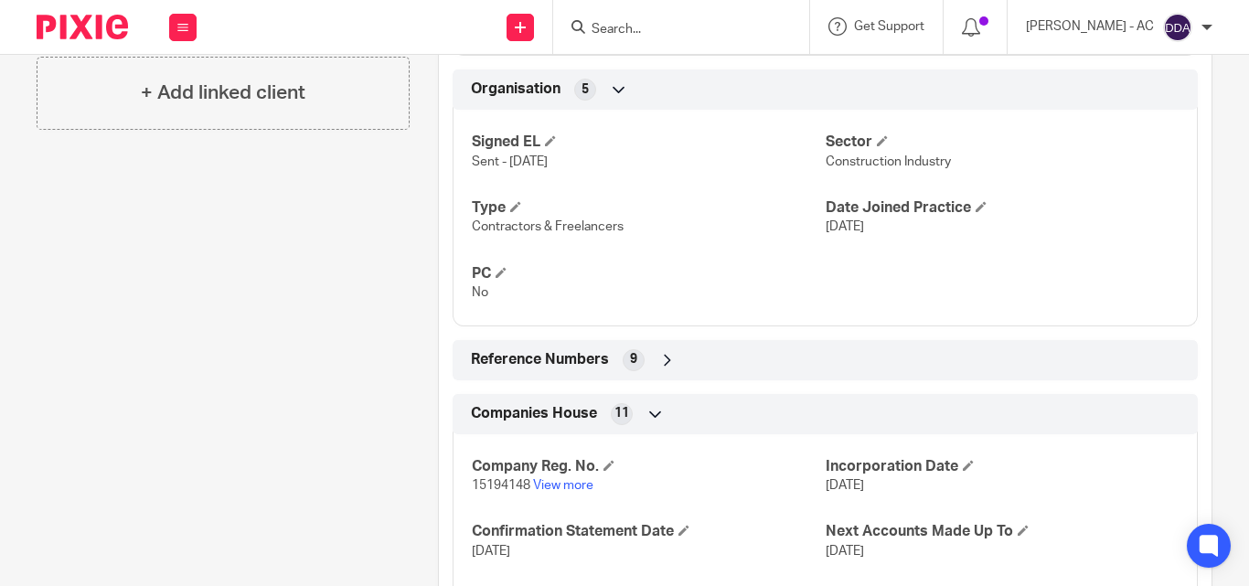
scroll to position [1443, 0]
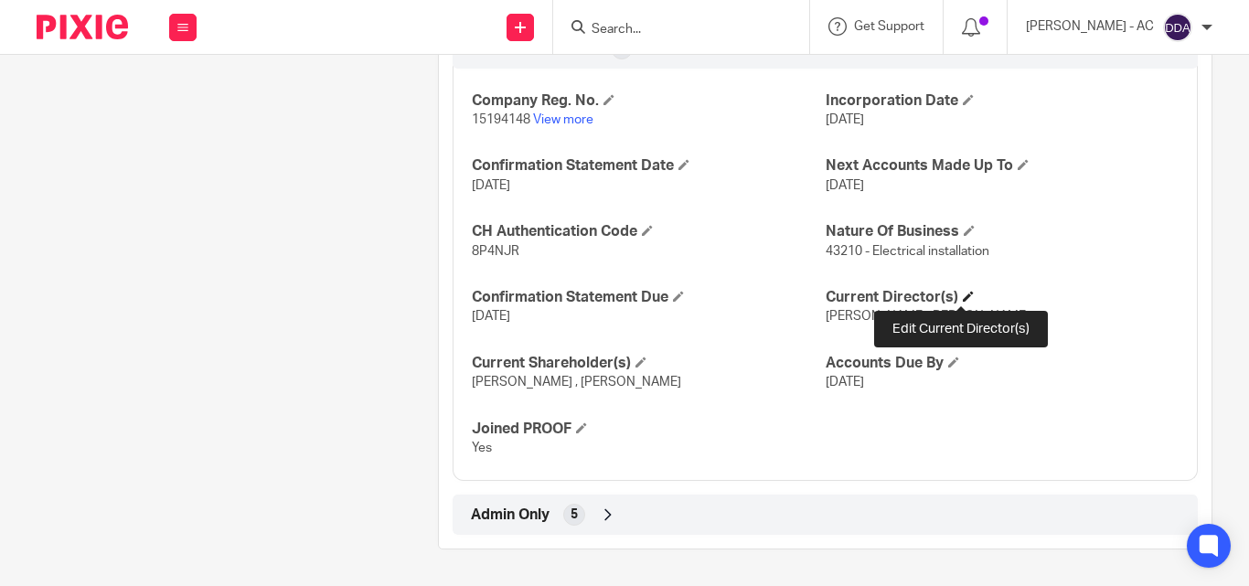
click at [963, 298] on span at bounding box center [968, 296] width 11 height 11
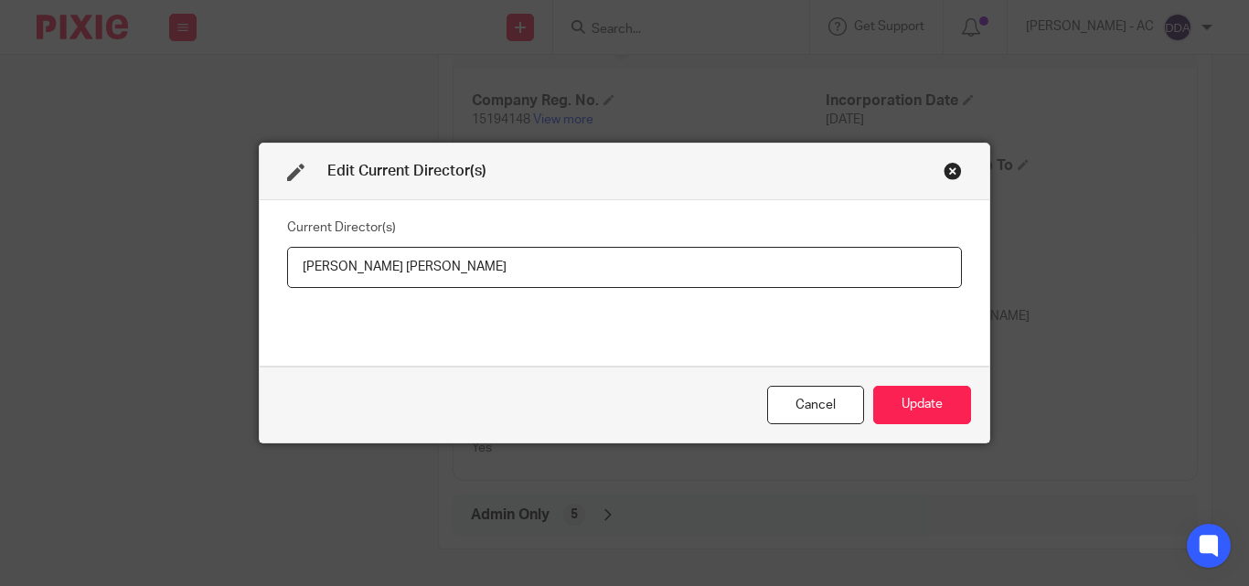
drag, startPoint x: 534, startPoint y: 264, endPoint x: 242, endPoint y: 272, distance: 291.8
click at [242, 272] on div "Edit Current Director(s) Current Director(s) Andrew Morgan Jones Cancel Update" at bounding box center [624, 293] width 1249 height 586
type input "Mr Andrew Morgan JONES"
click at [916, 410] on button "Update" at bounding box center [922, 405] width 98 height 39
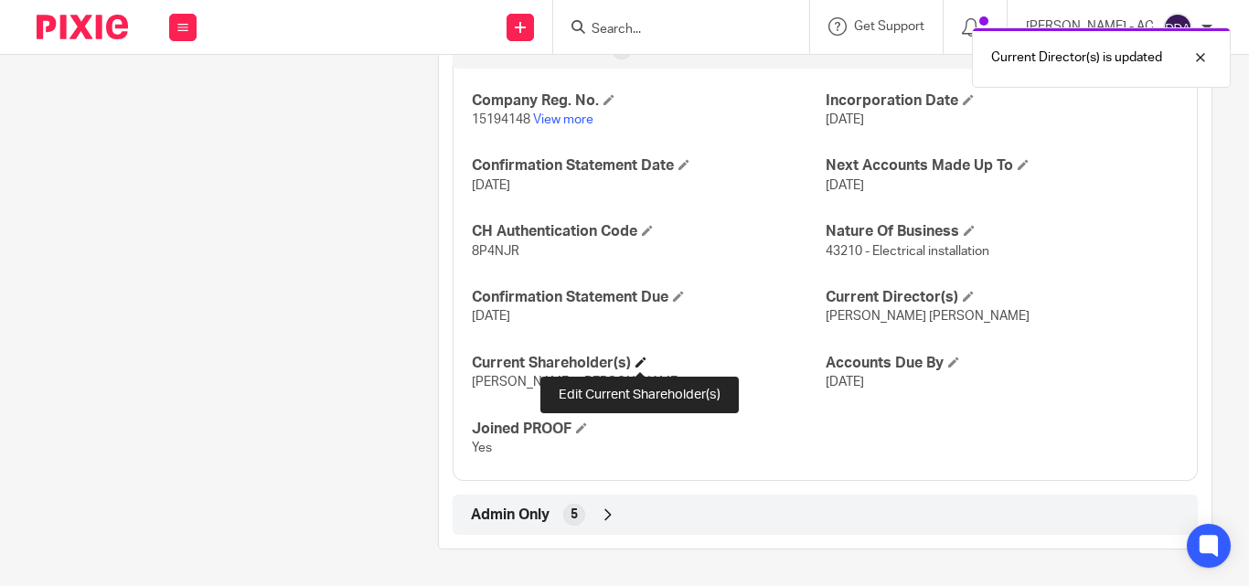
click at [640, 360] on span at bounding box center [641, 362] width 11 height 11
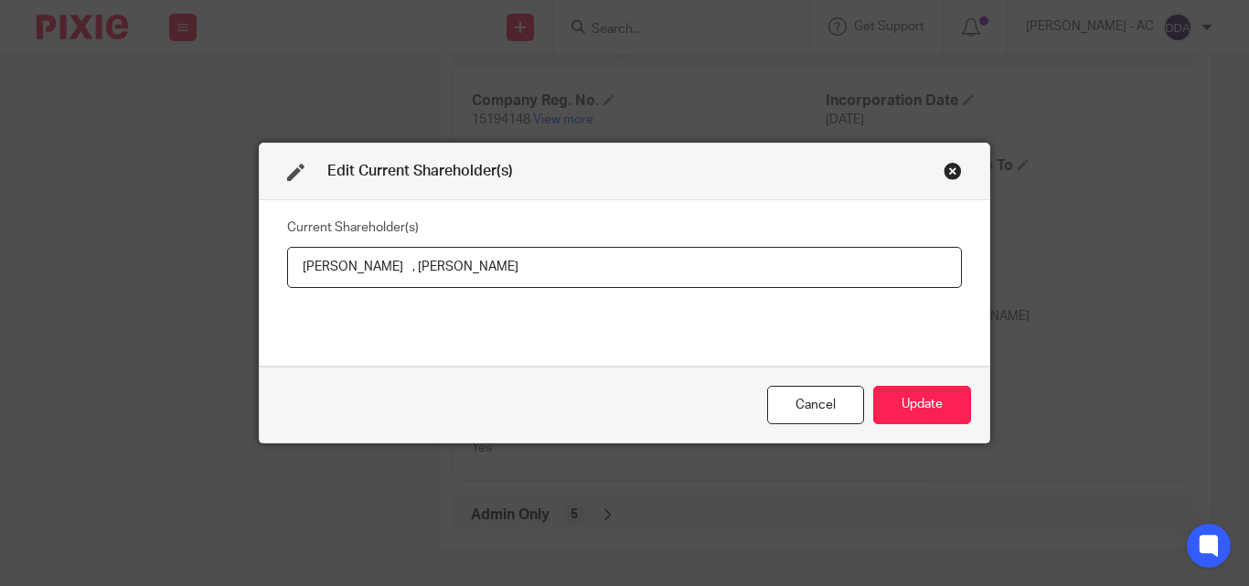
drag, startPoint x: 284, startPoint y: 261, endPoint x: 386, endPoint y: 283, distance: 104.0
click at [386, 283] on input "Andrew JONES , Janis JONES" at bounding box center [624, 267] width 675 height 41
paste input "text"
type input "Andrew JONES, Janis JONES"
drag, startPoint x: 479, startPoint y: 278, endPoint x: 391, endPoint y: 279, distance: 87.8
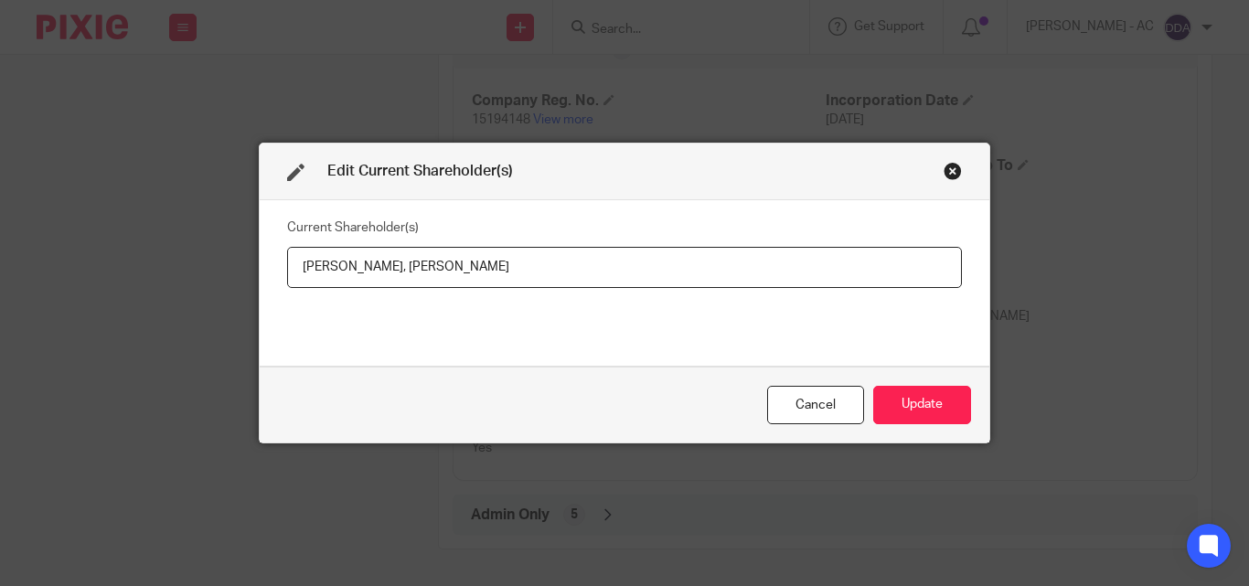
click at [391, 279] on input "Andrew JONES, Janis JONES" at bounding box center [624, 267] width 675 height 41
drag, startPoint x: 288, startPoint y: 267, endPoint x: 382, endPoint y: 284, distance: 95.8
click at [382, 284] on input "Andrew JONES, Janis JONES" at bounding box center [624, 267] width 675 height 41
click at [896, 391] on button "Update" at bounding box center [922, 405] width 98 height 39
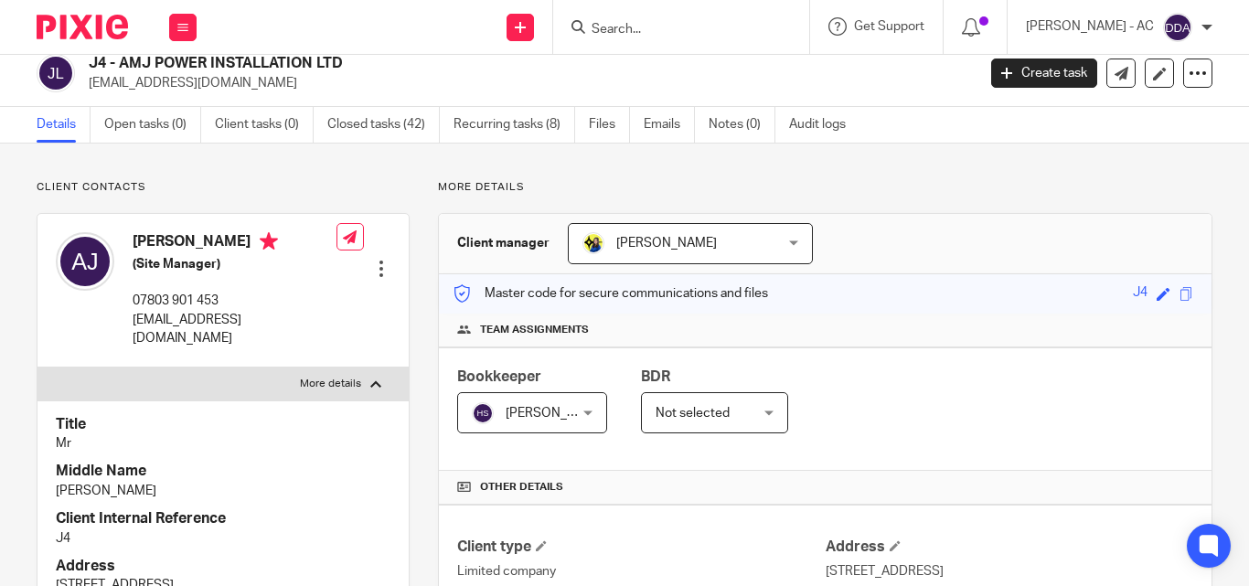
scroll to position [0, 0]
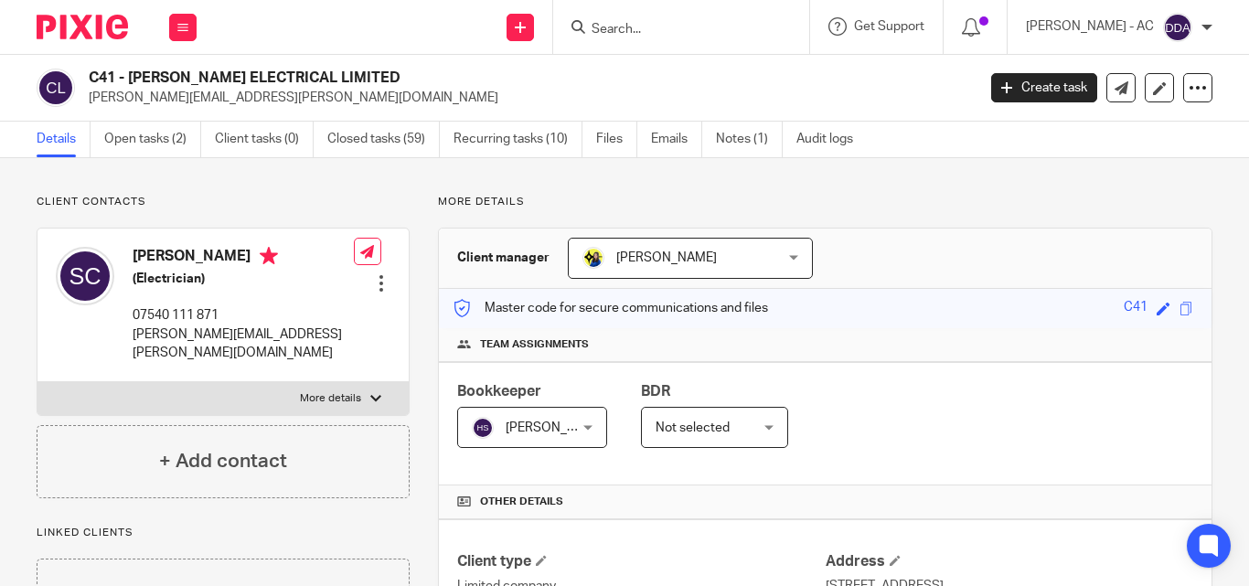
click at [323, 391] on p "More details" at bounding box center [330, 398] width 61 height 15
click at [37, 381] on input "More details" at bounding box center [37, 381] width 1 height 1
checkbox input "true"
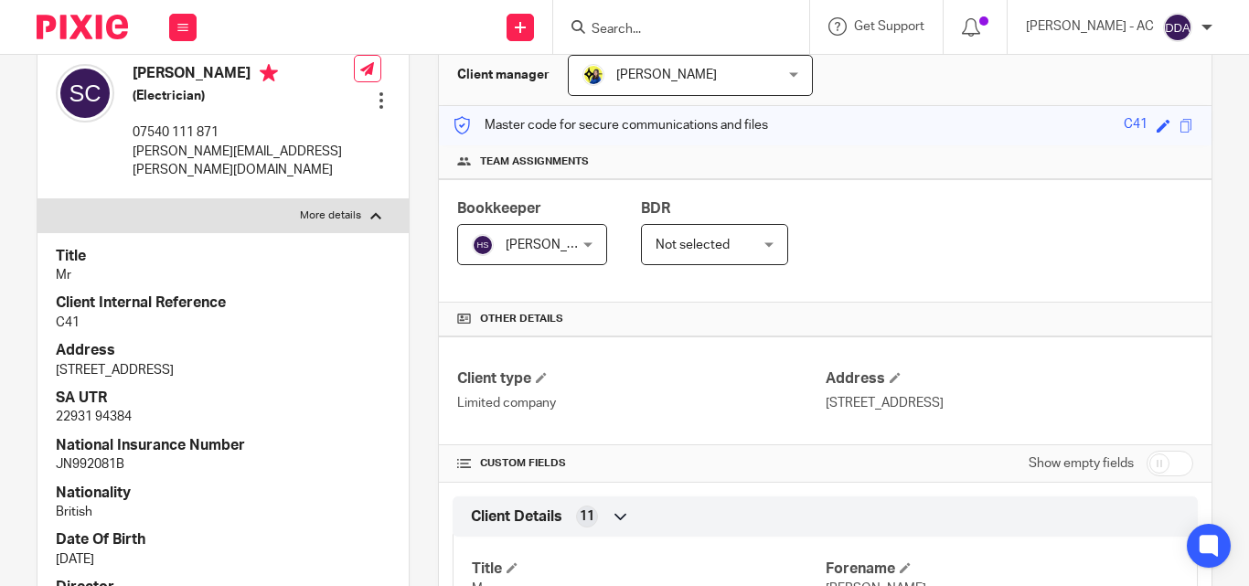
scroll to position [274, 0]
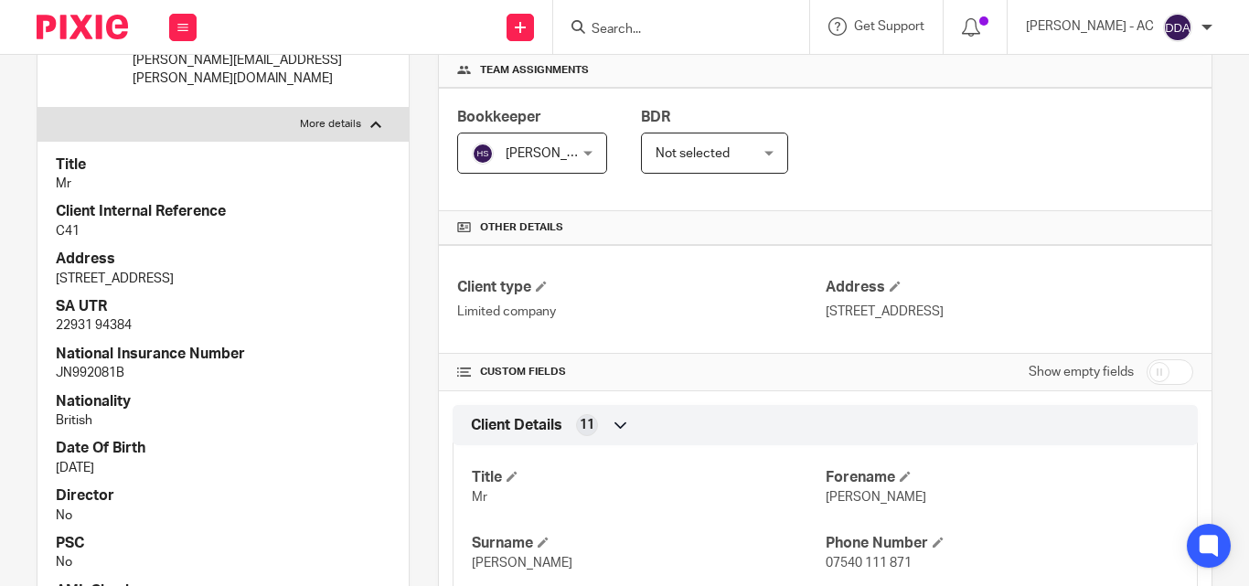
click at [319, 364] on p "JN992081B" at bounding box center [223, 373] width 335 height 18
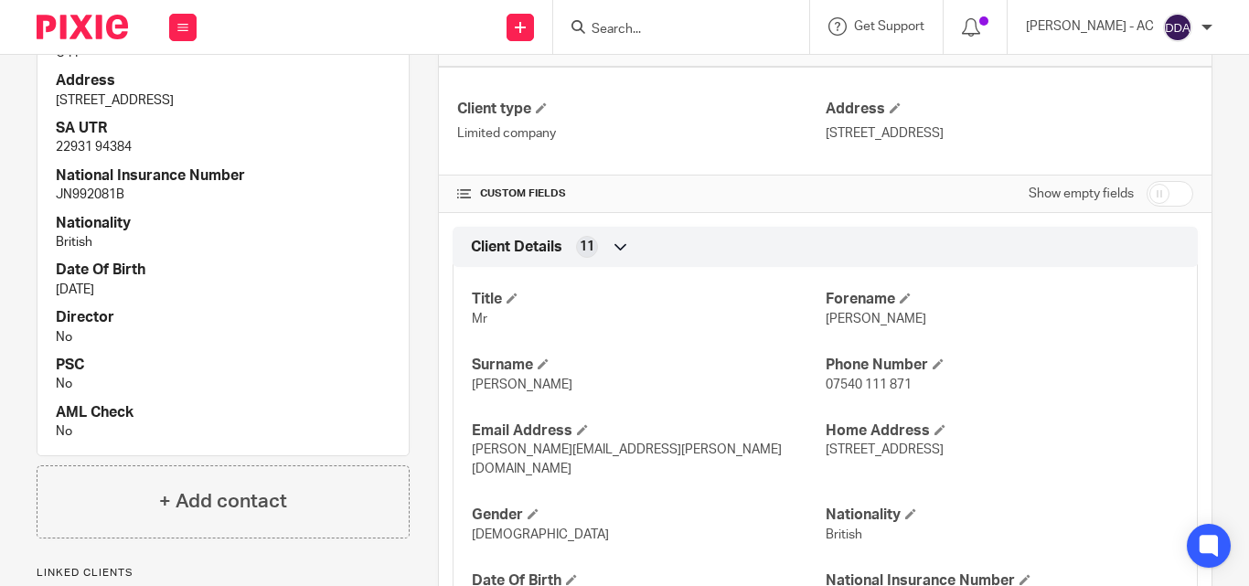
scroll to position [512, 0]
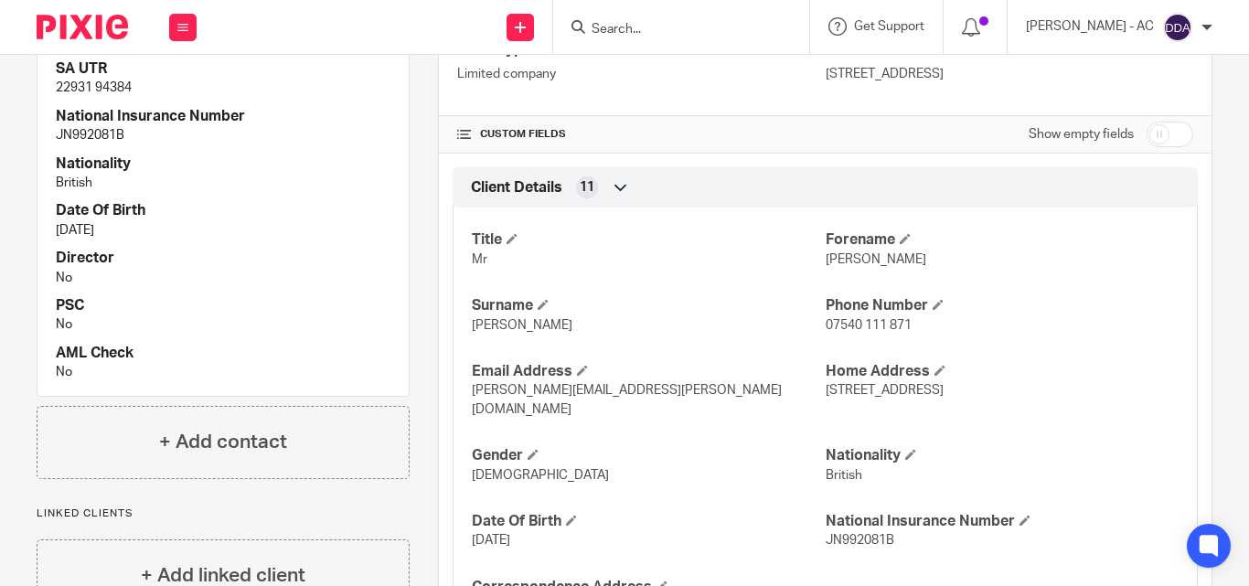
click at [326, 320] on div "Title Mr Client Internal Reference C41 Address [STREET_ADDRESS] SA UTR 22931 94…" at bounding box center [222, 149] width 371 height 493
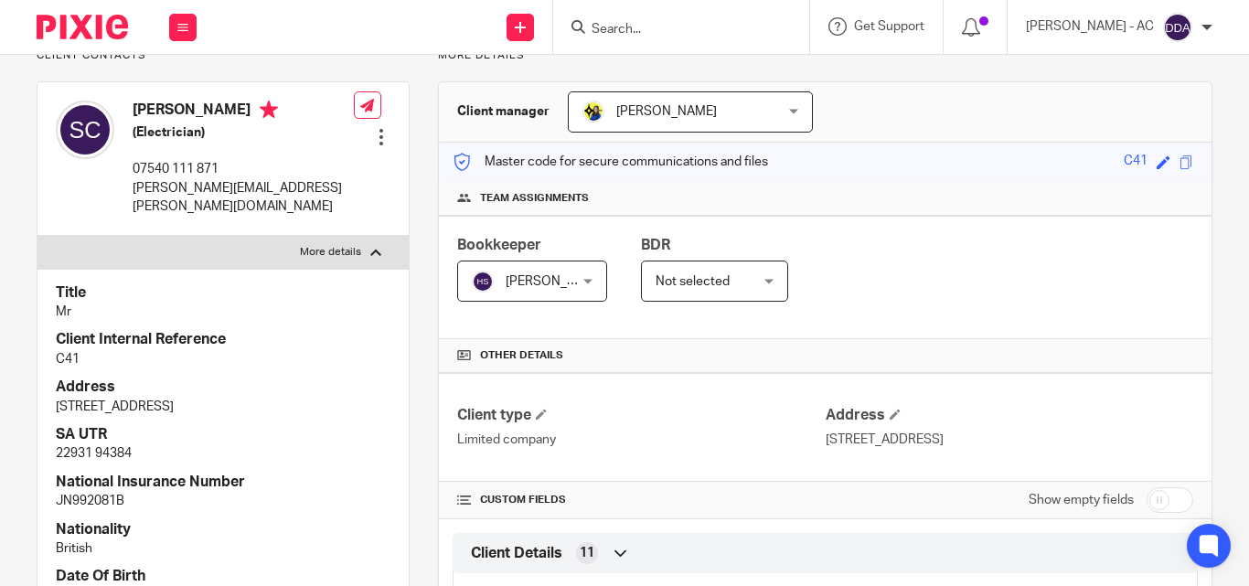
scroll to position [0, 0]
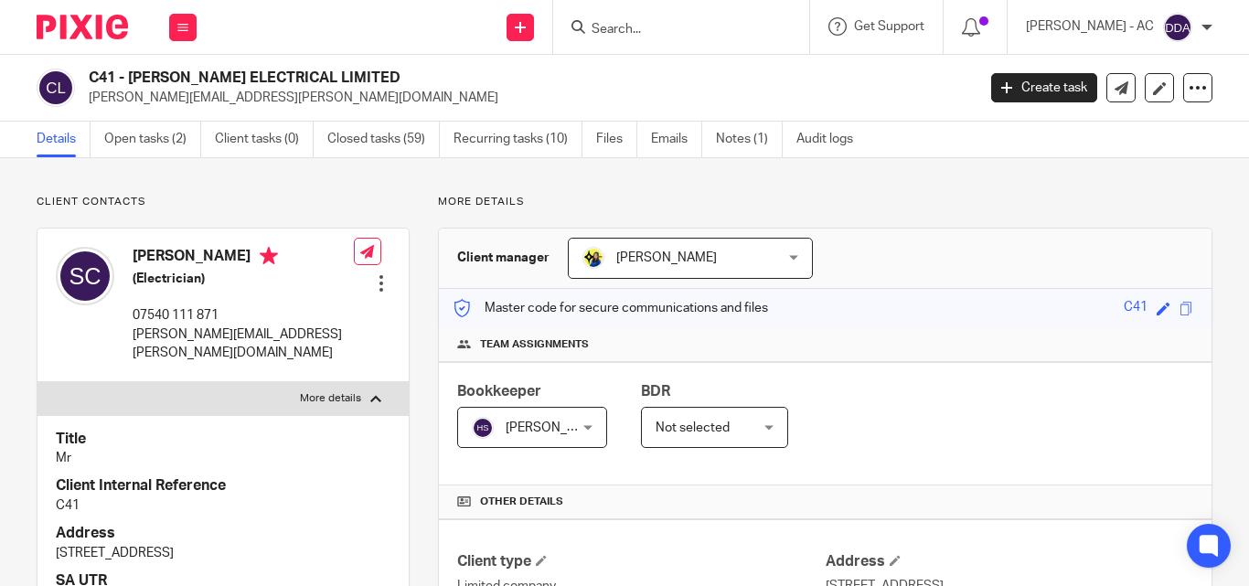
click at [227, 199] on p "Client contacts" at bounding box center [223, 202] width 373 height 15
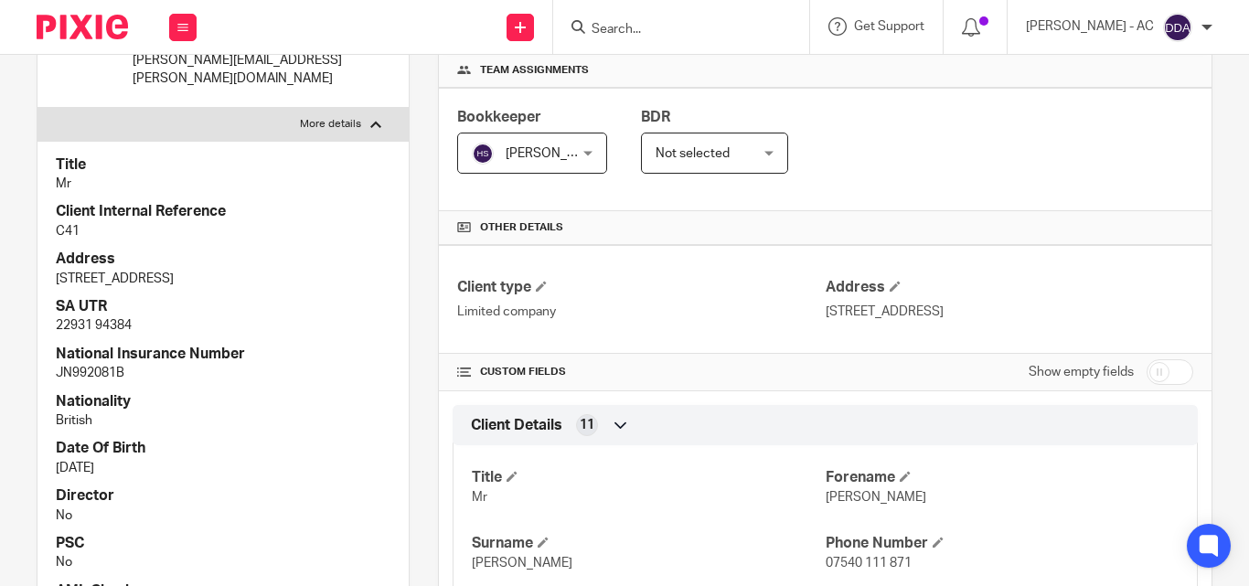
scroll to position [366, 0]
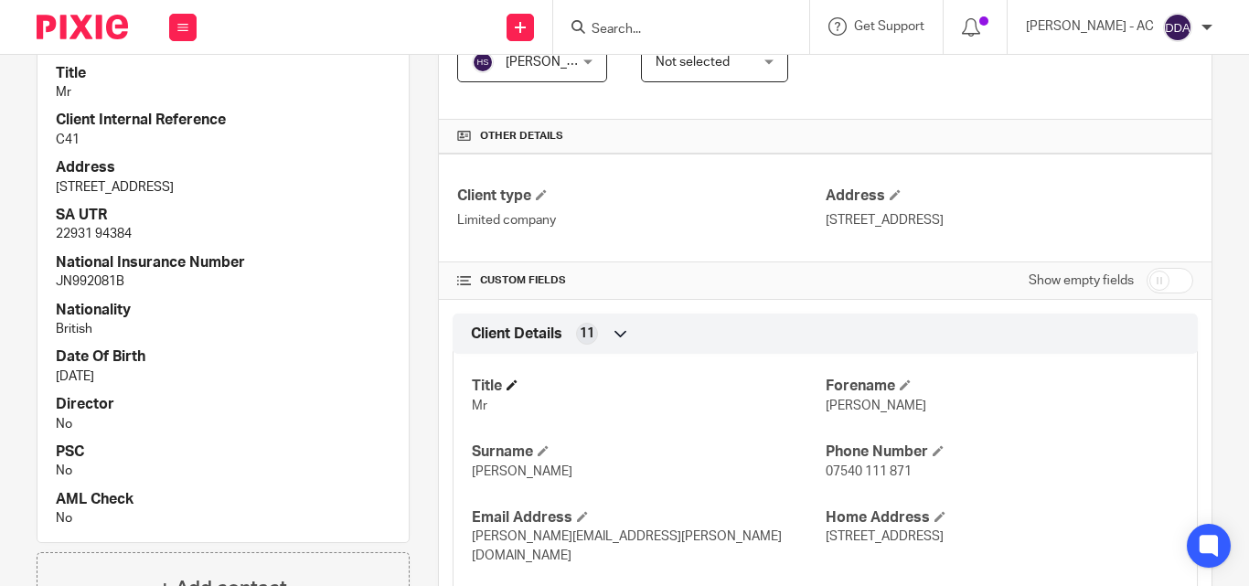
click at [710, 388] on h4 "Title" at bounding box center [648, 386] width 353 height 19
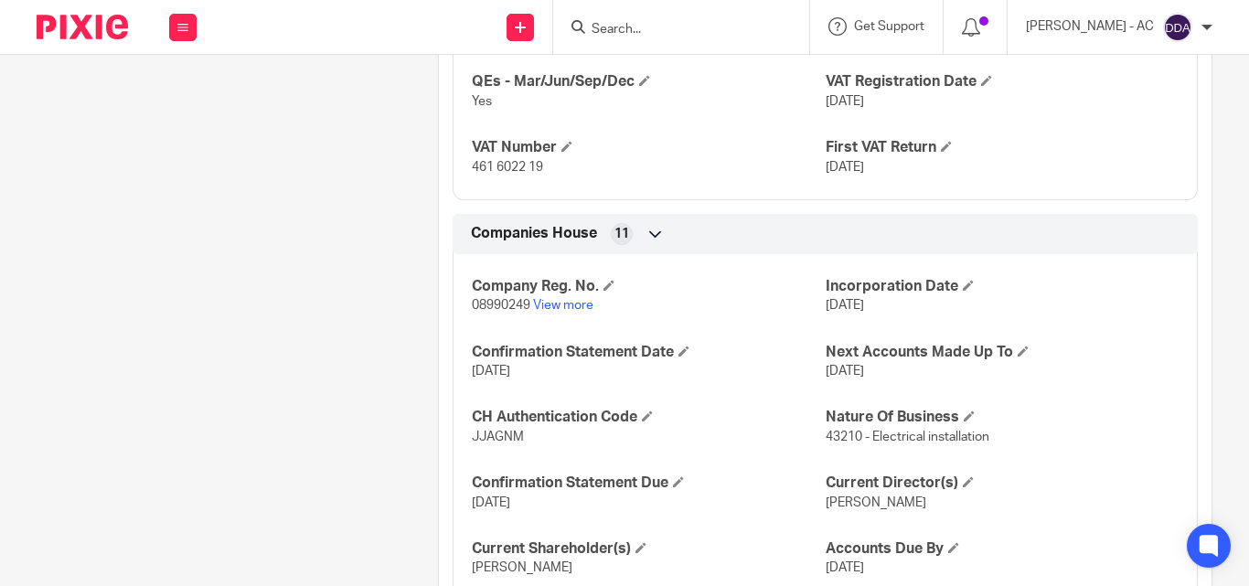
scroll to position [1790, 0]
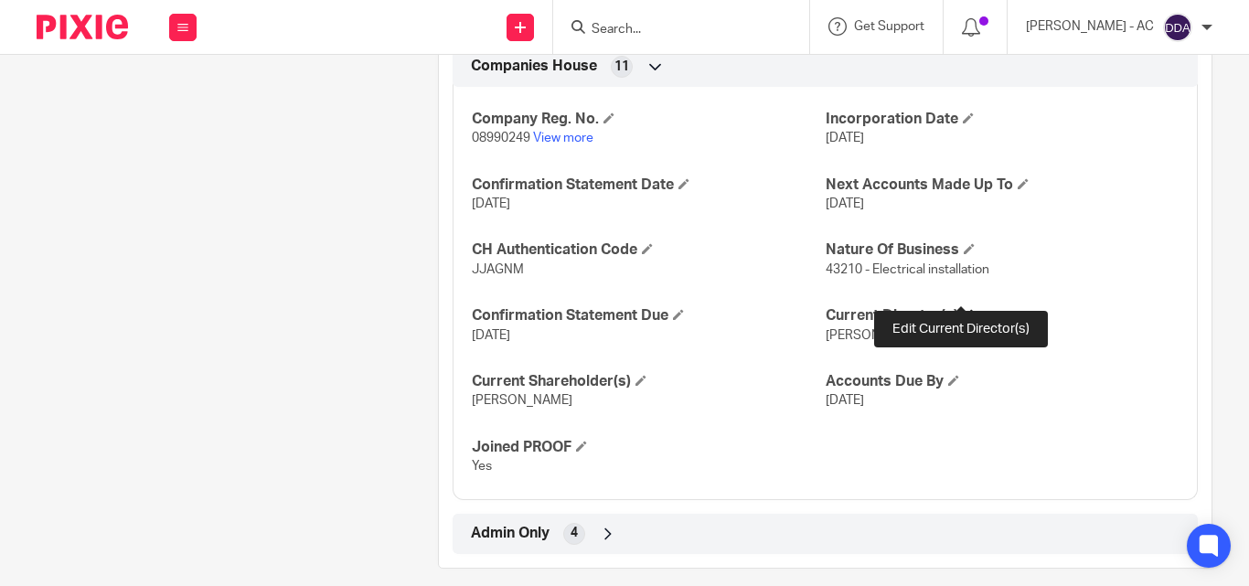
click at [963, 309] on span at bounding box center [968, 314] width 11 height 11
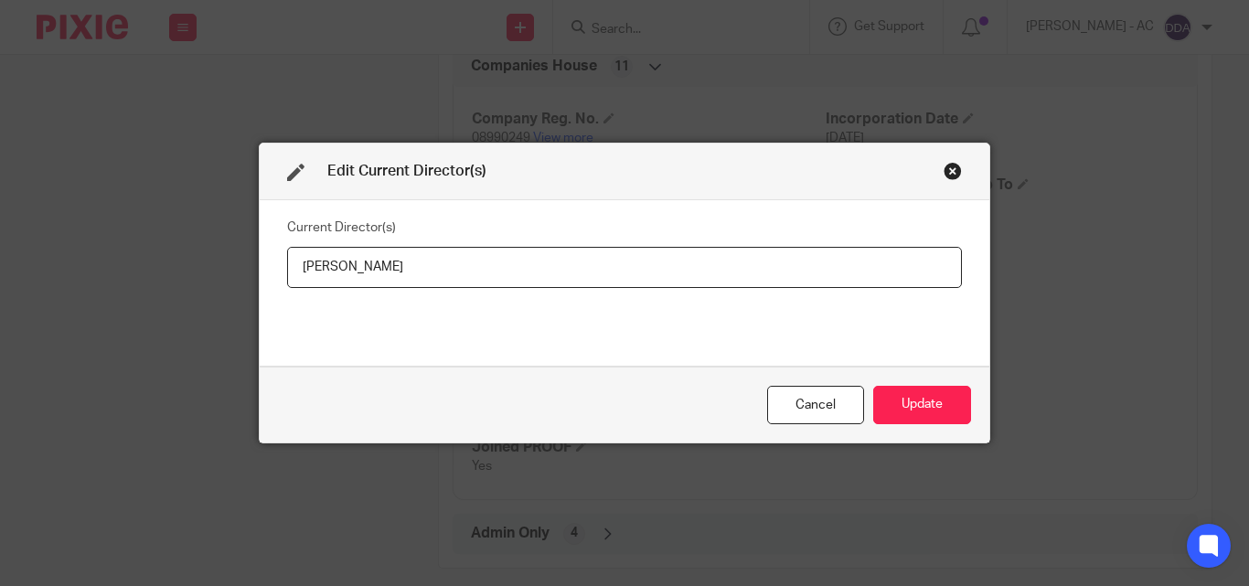
drag, startPoint x: 440, startPoint y: 277, endPoint x: 278, endPoint y: 272, distance: 161.9
click at [278, 272] on div "Current Director(s) [PERSON_NAME]" at bounding box center [625, 283] width 730 height 166
type input "[PERSON_NAME]"
drag, startPoint x: 958, startPoint y: 407, endPoint x: 946, endPoint y: 407, distance: 11.9
click at [956, 407] on div "Cancel Update" at bounding box center [625, 405] width 730 height 77
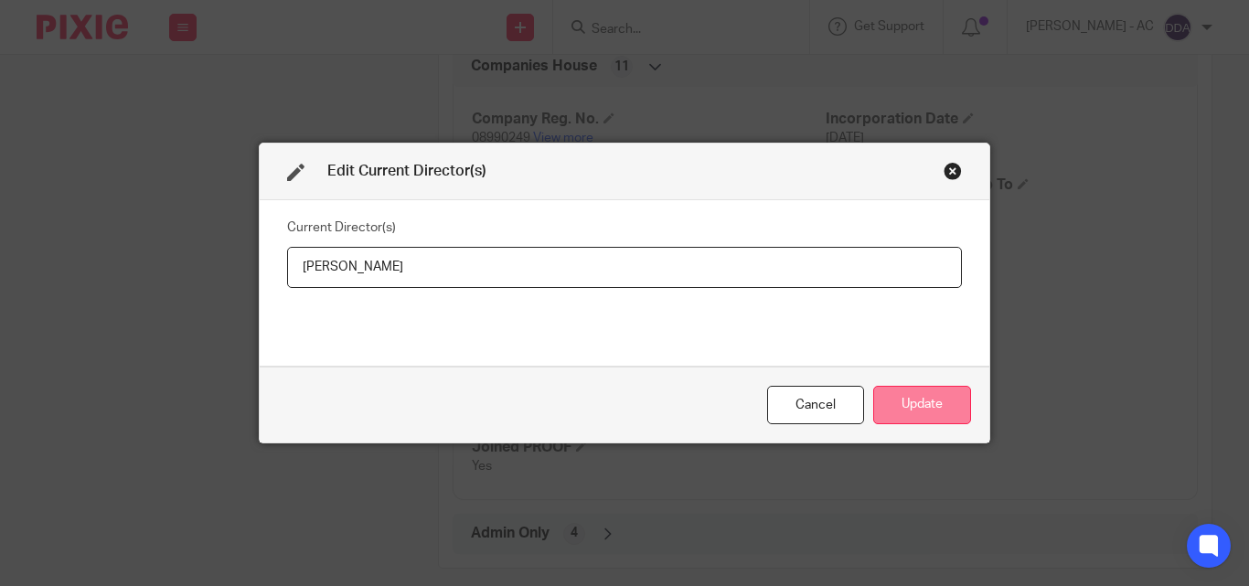
click at [928, 407] on button "Update" at bounding box center [922, 405] width 98 height 39
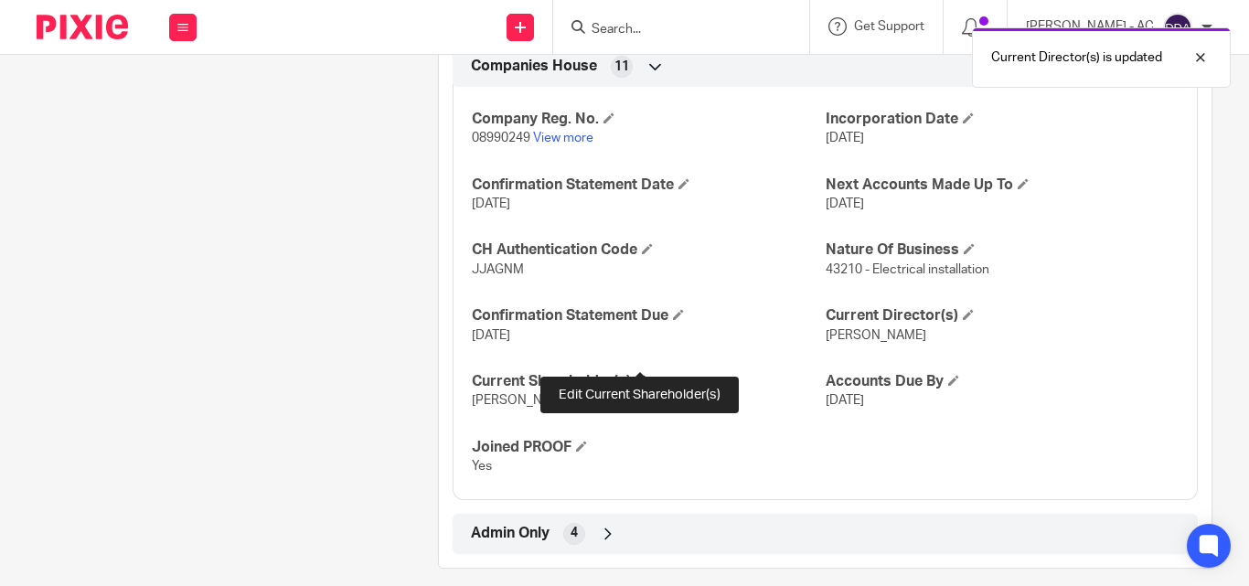
click at [644, 375] on span at bounding box center [641, 380] width 11 height 11
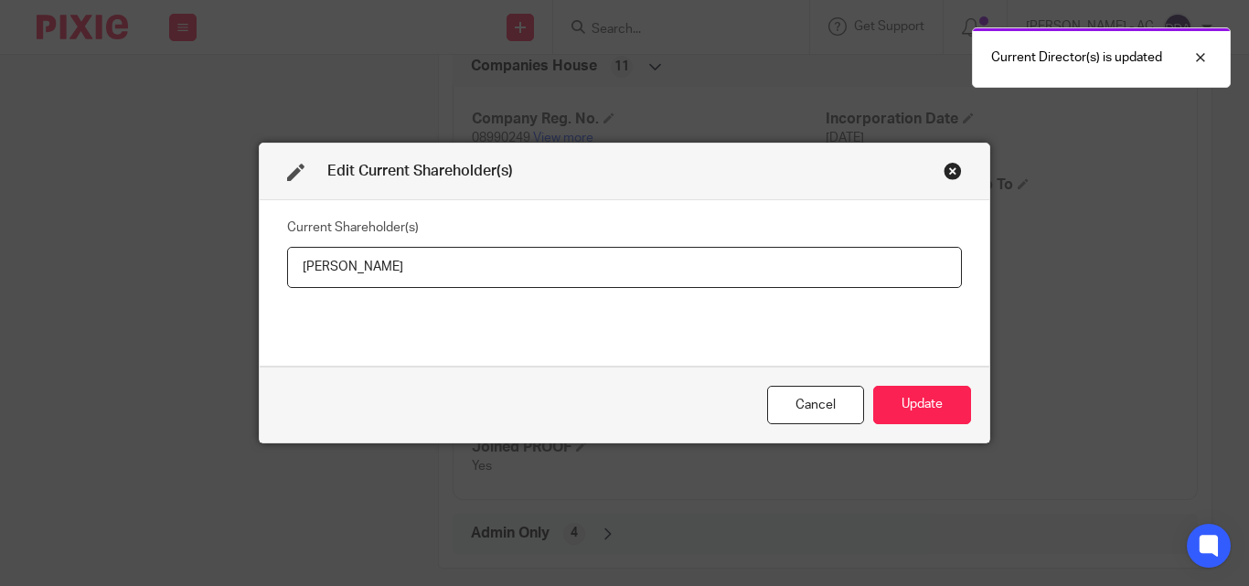
drag, startPoint x: 457, startPoint y: 268, endPoint x: 246, endPoint y: 294, distance: 212.8
click at [246, 294] on div "Edit Current Shareholder(s) Current Shareholder(s) [PERSON_NAME] Cancel Update" at bounding box center [624, 293] width 1249 height 586
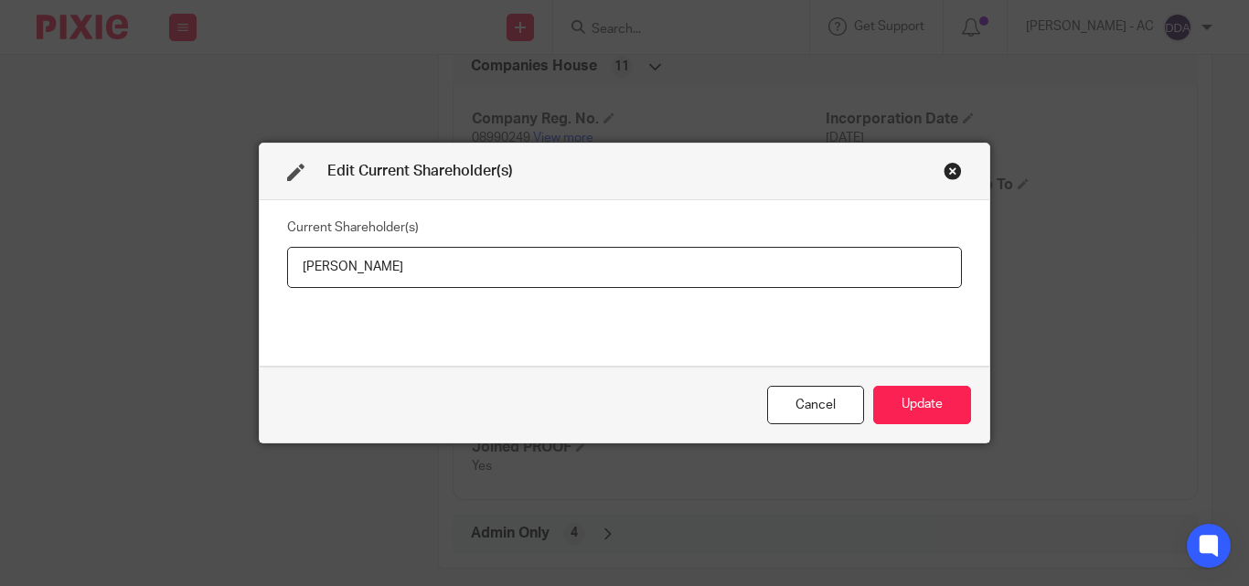
type input "[PERSON_NAME]"
click at [905, 399] on button "Update" at bounding box center [922, 405] width 98 height 39
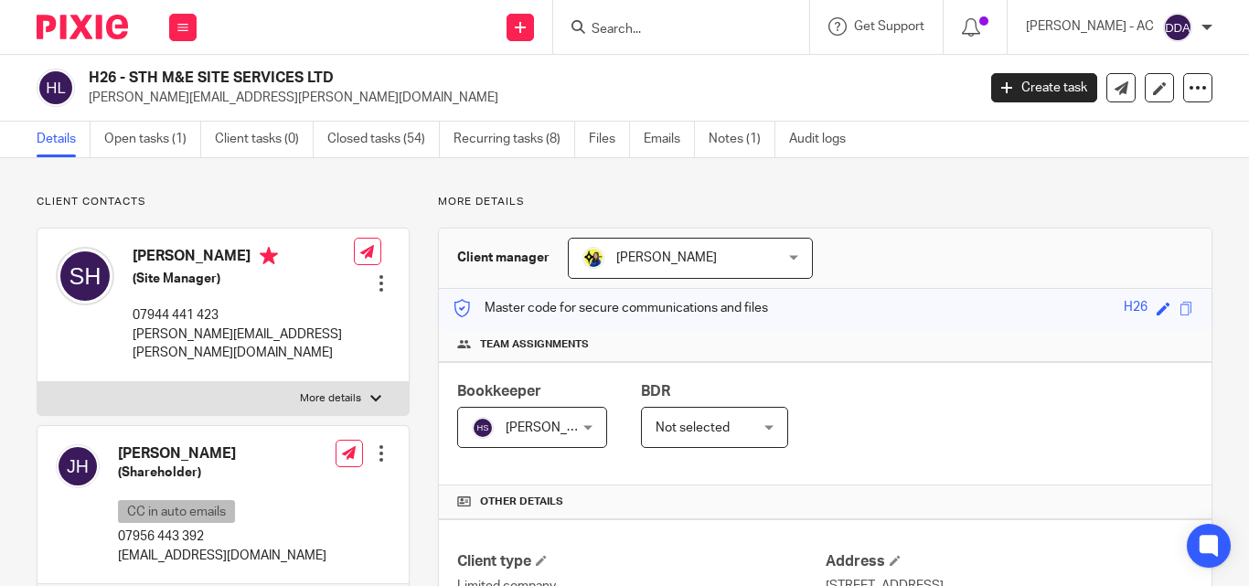
click at [344, 395] on p "More details" at bounding box center [330, 398] width 61 height 15
click at [37, 382] on input "More details" at bounding box center [37, 381] width 1 height 1
checkbox input "true"
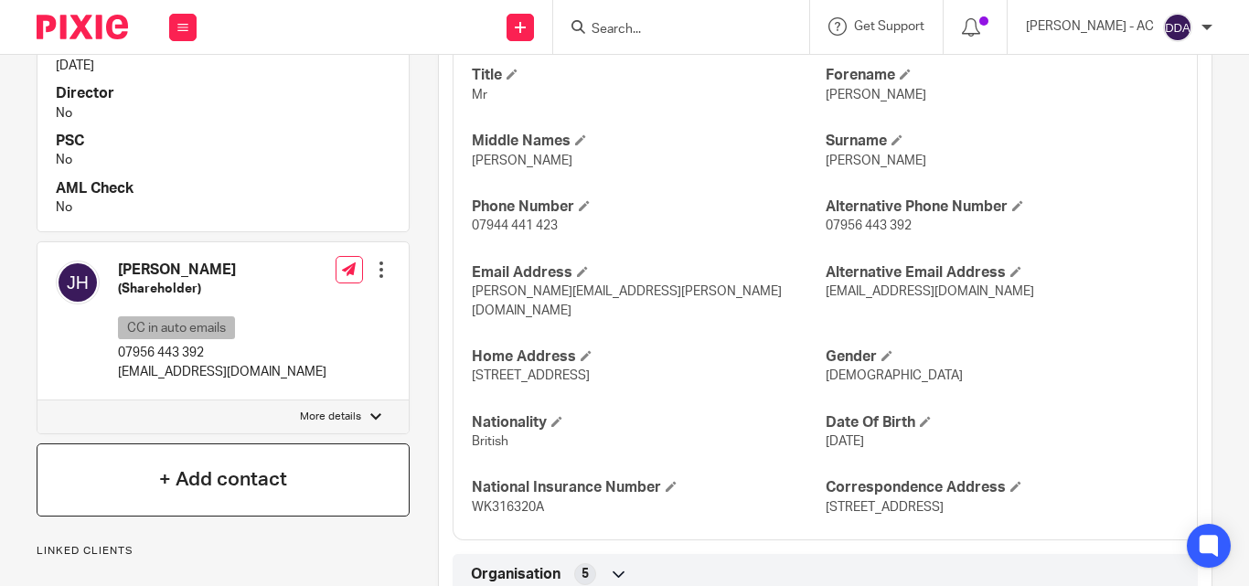
scroll to position [732, 0]
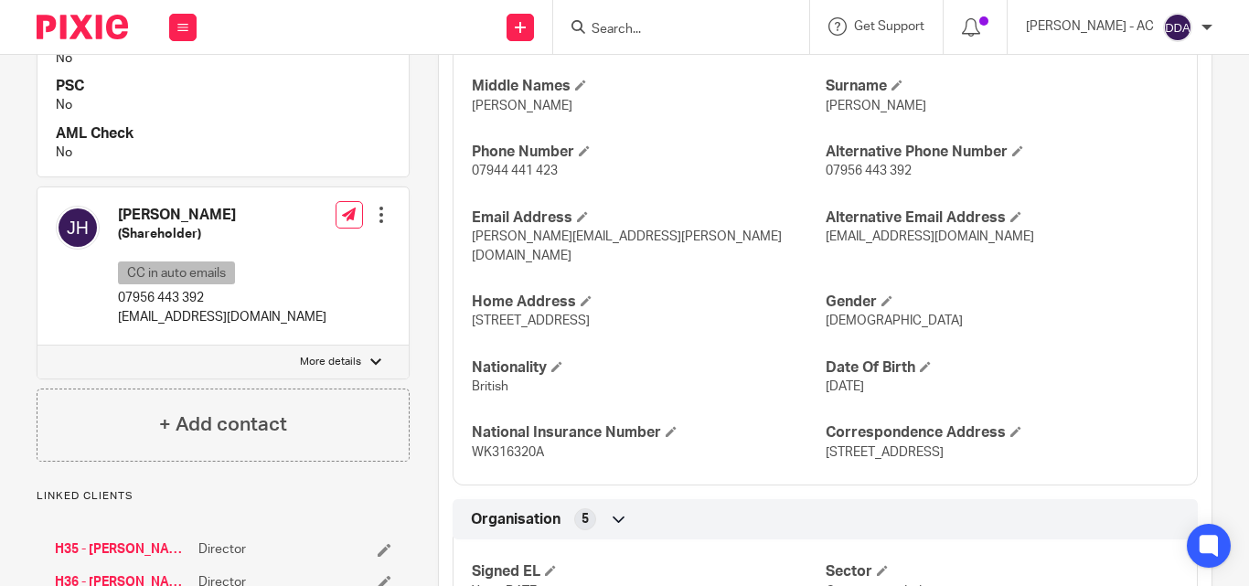
click at [346, 366] on p "More details" at bounding box center [330, 362] width 61 height 15
click at [37, 346] on input "More details" at bounding box center [37, 345] width 1 height 1
checkbox input "true"
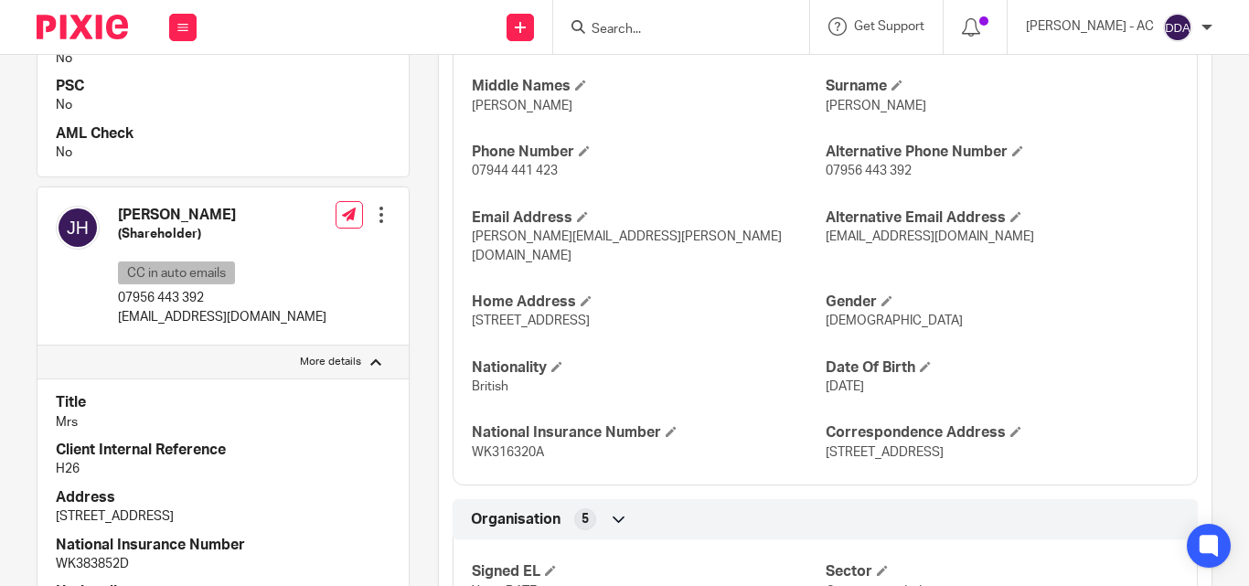
click at [266, 154] on p "No" at bounding box center [223, 153] width 335 height 18
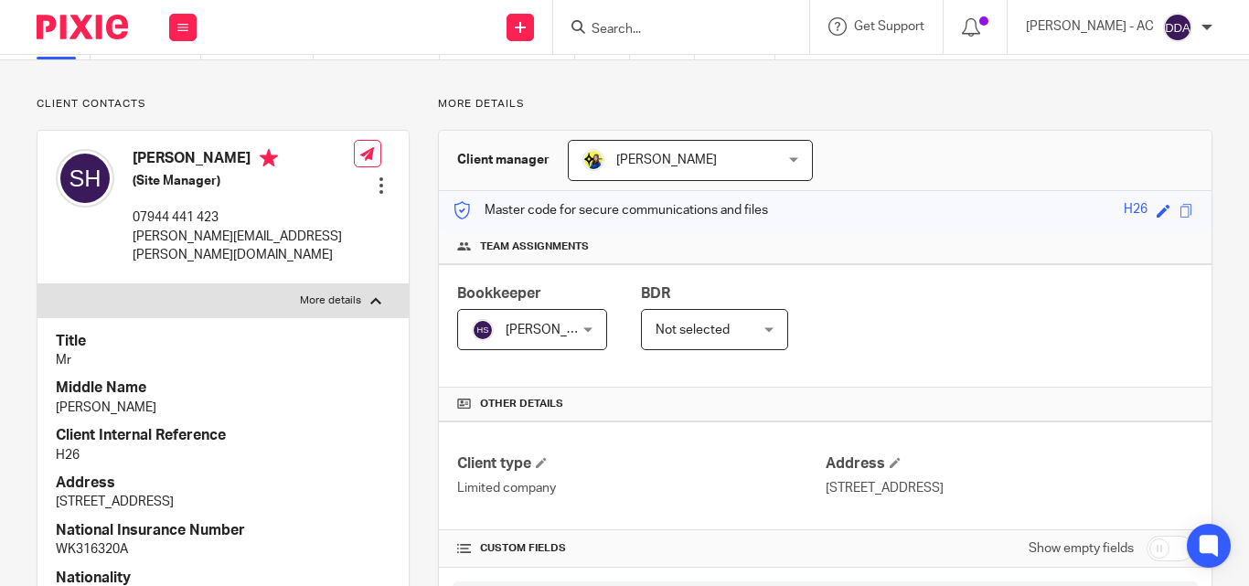
scroll to position [91, 0]
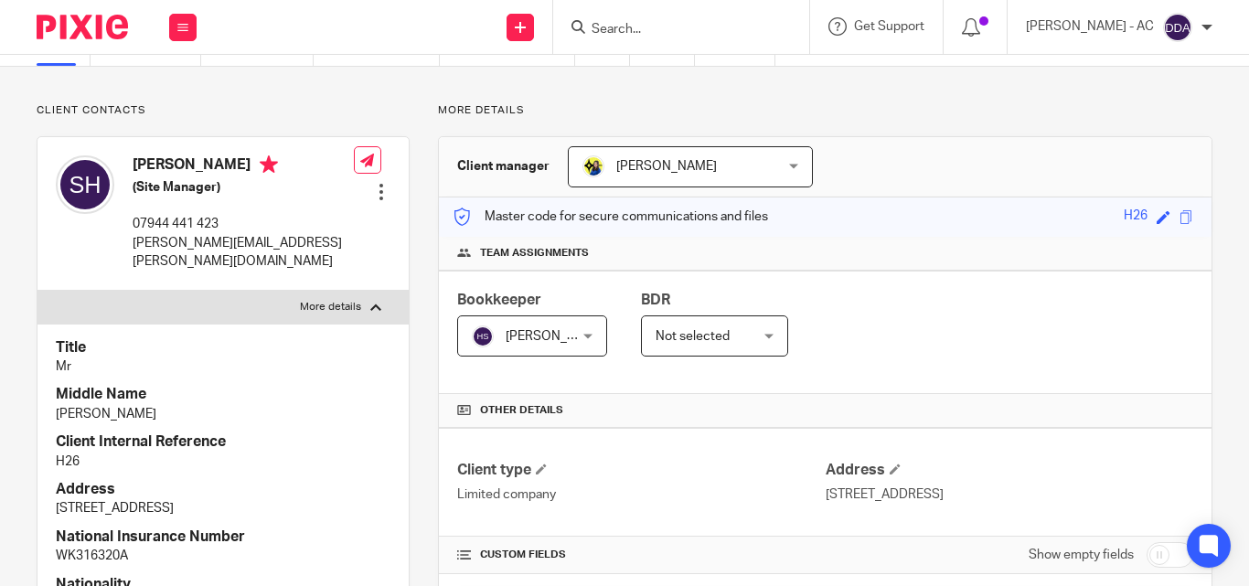
click at [350, 412] on p "Thomas" at bounding box center [223, 414] width 335 height 18
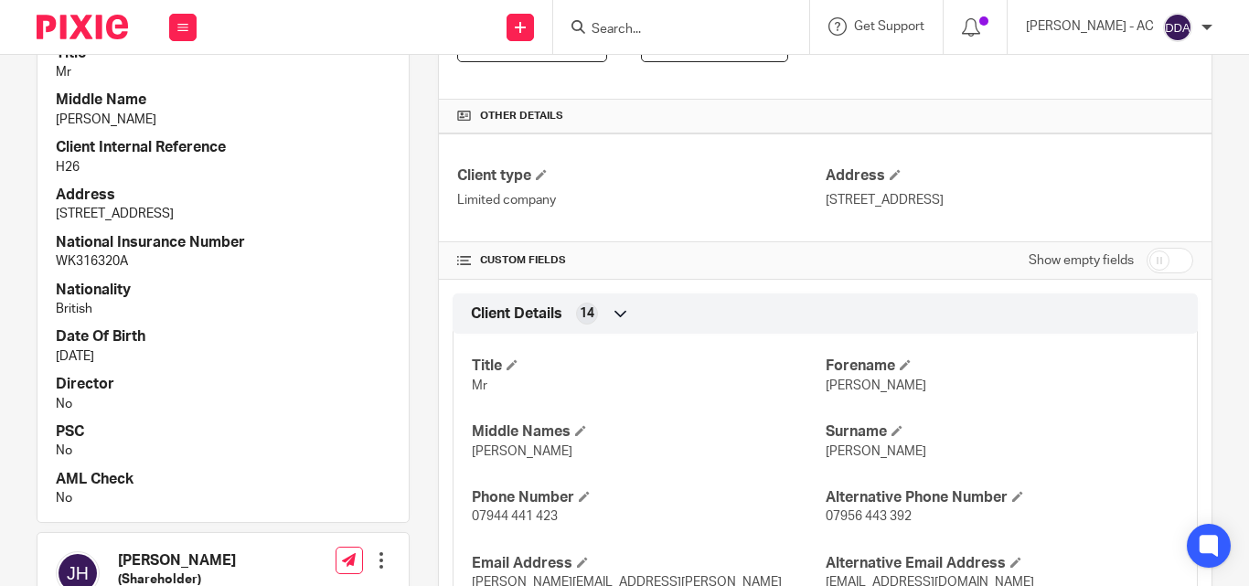
scroll to position [457, 0]
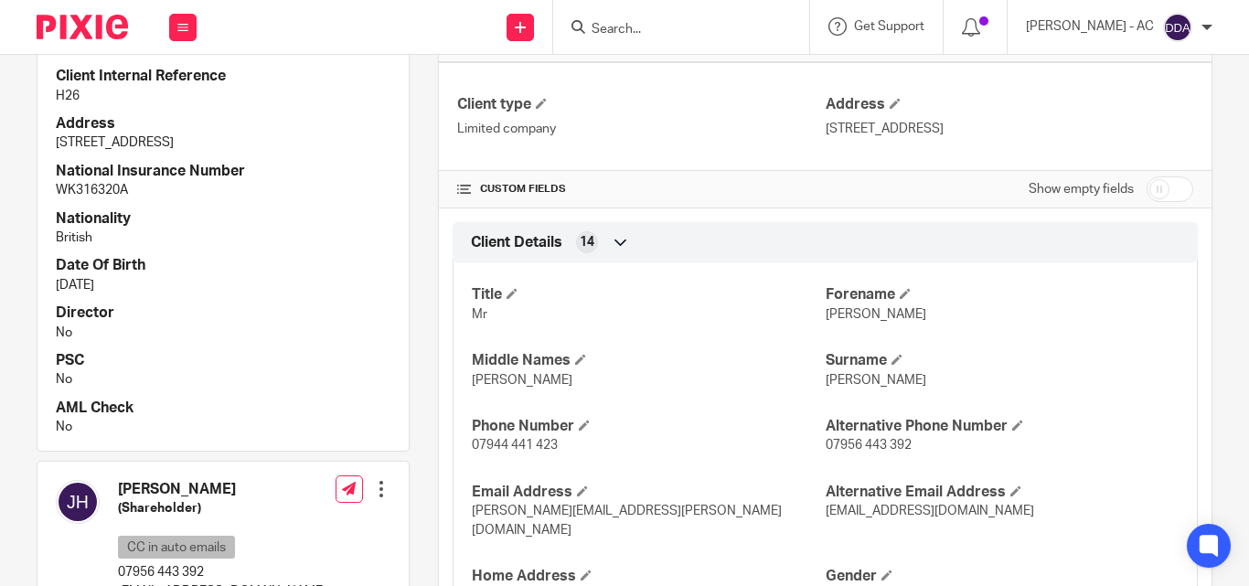
click at [811, 248] on div "Client Details 14" at bounding box center [825, 242] width 718 height 31
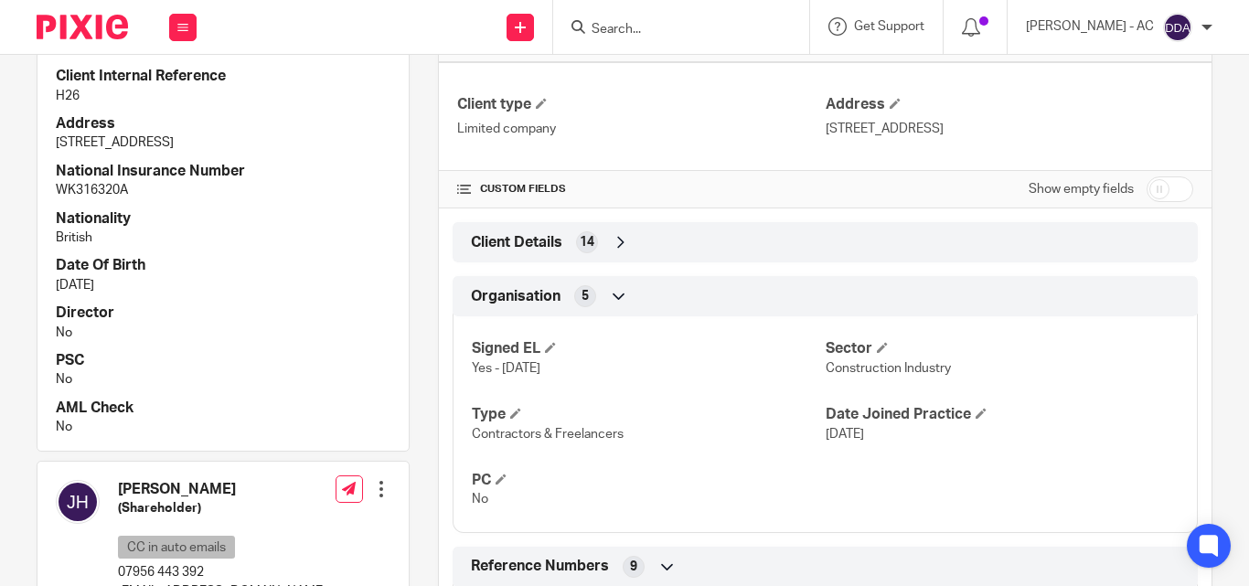
click at [606, 245] on div "Client Details 14" at bounding box center [825, 242] width 718 height 31
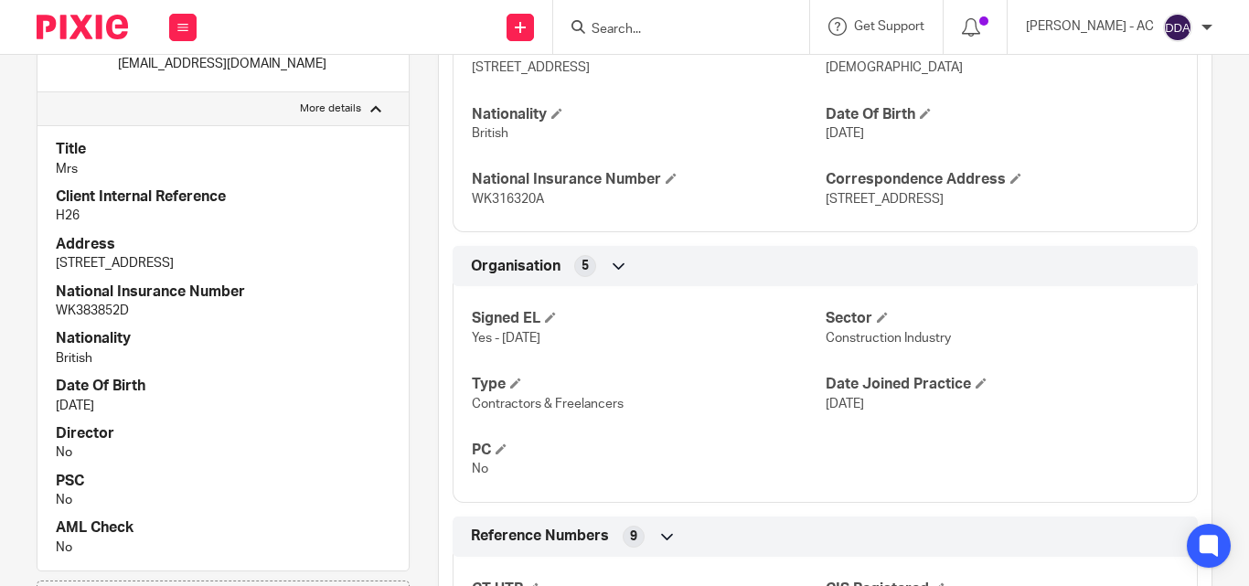
scroll to position [1006, 0]
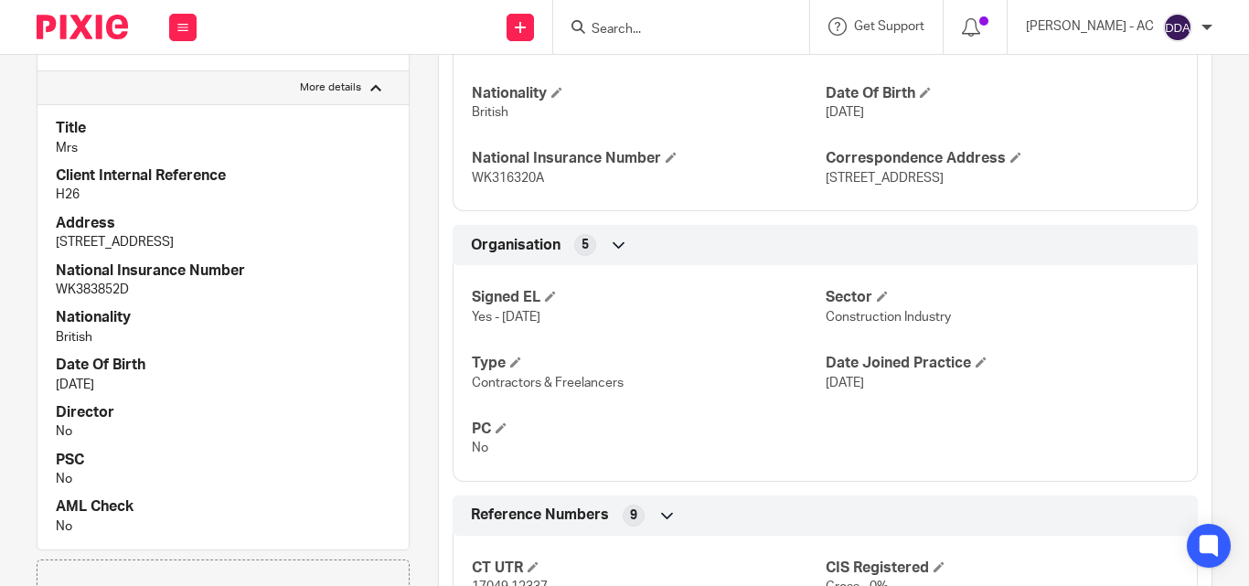
click at [301, 367] on h4 "Date Of Birth" at bounding box center [223, 365] width 335 height 19
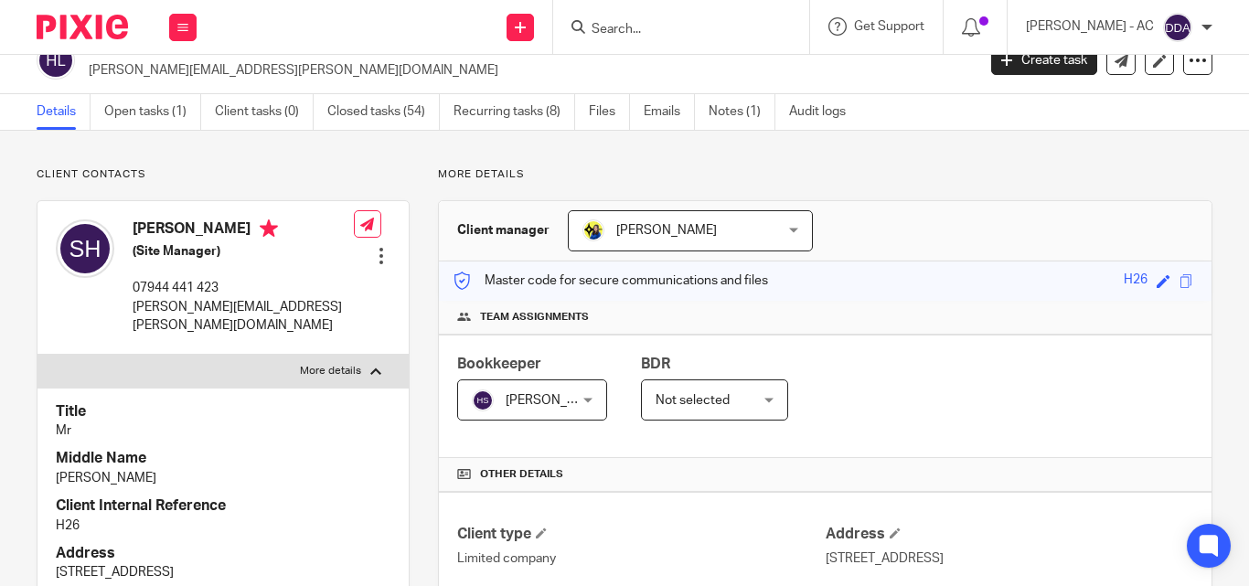
scroll to position [0, 0]
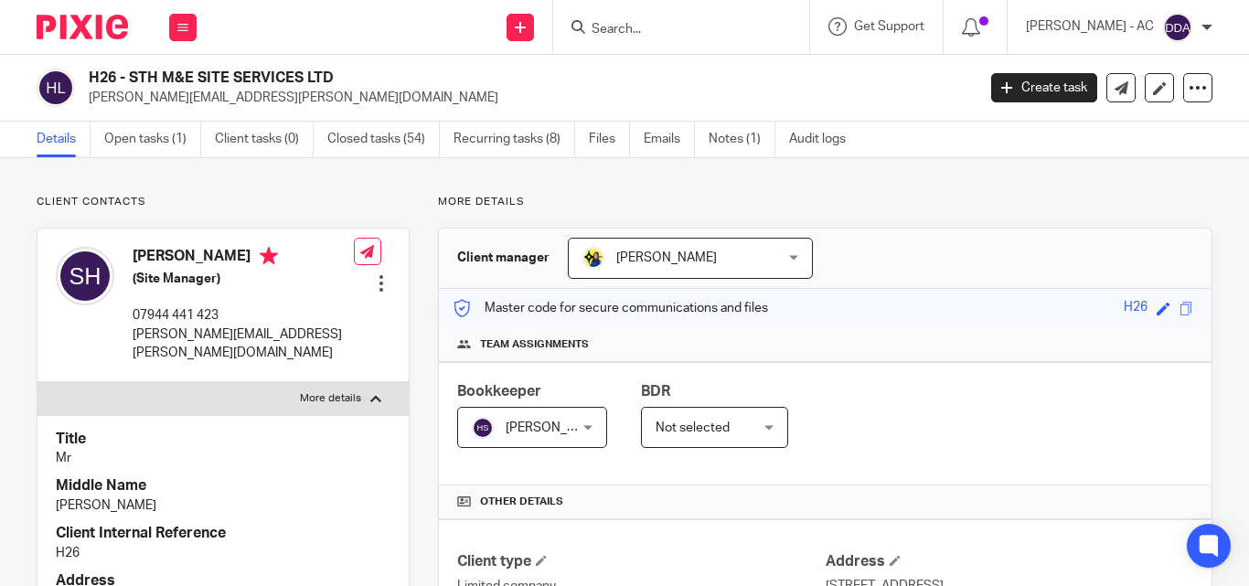
click at [358, 454] on p "Mr" at bounding box center [223, 458] width 335 height 18
click at [902, 371] on div "Bookkeeper Harsh Sharma Harsh Sharma Not selected Abhay Jayswal Akhil Siby - Bi…" at bounding box center [825, 423] width 773 height 123
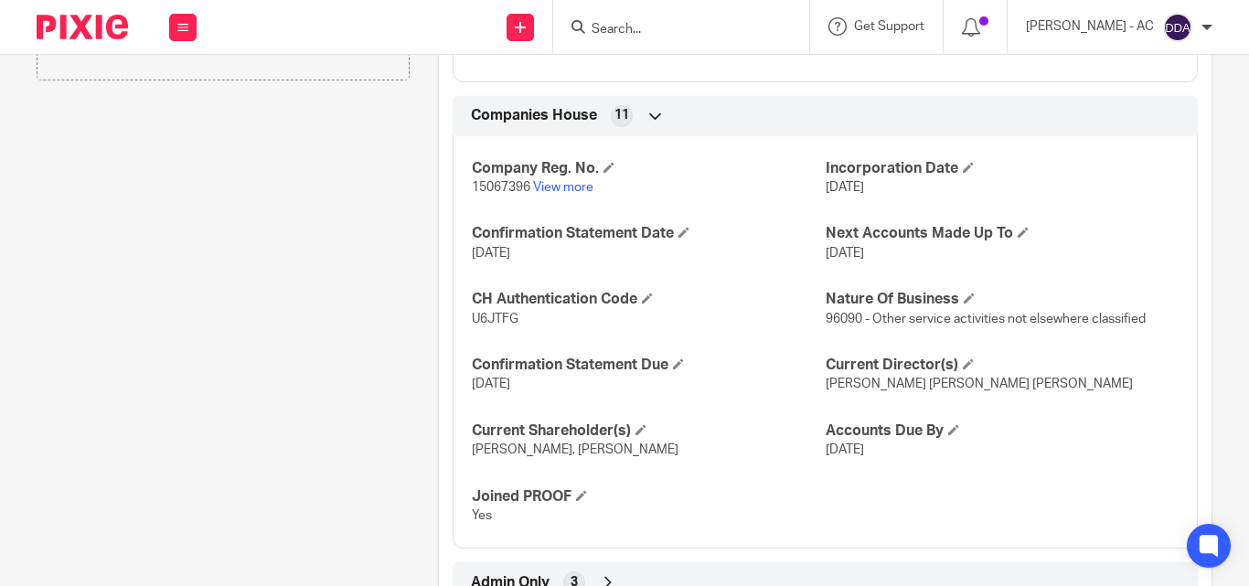
scroll to position [1875, 0]
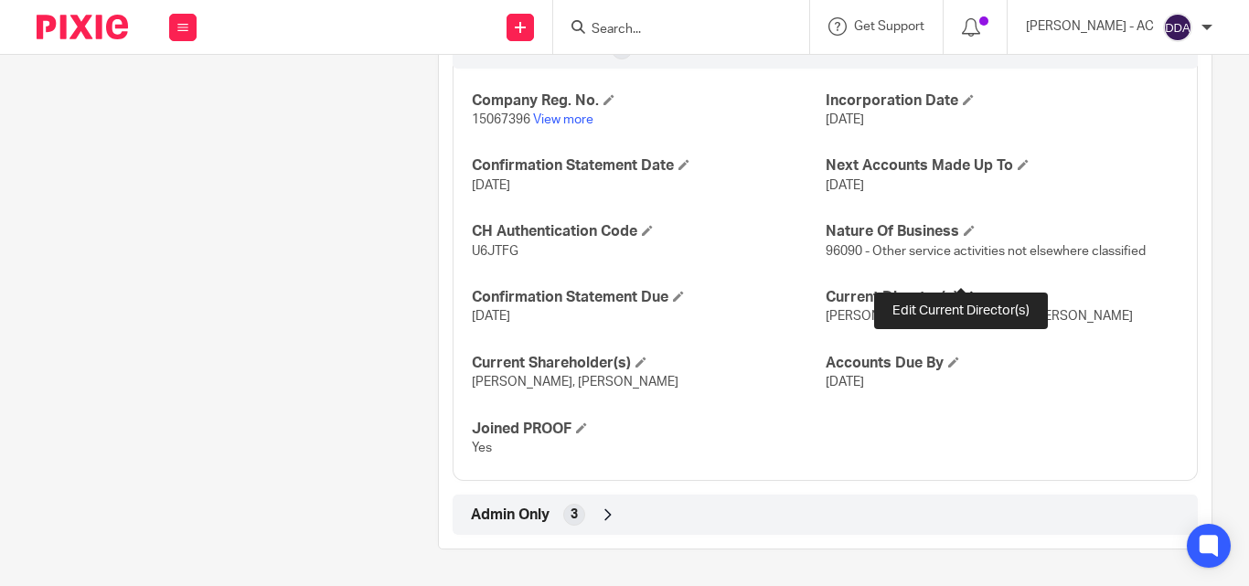
click at [963, 291] on span at bounding box center [968, 296] width 11 height 11
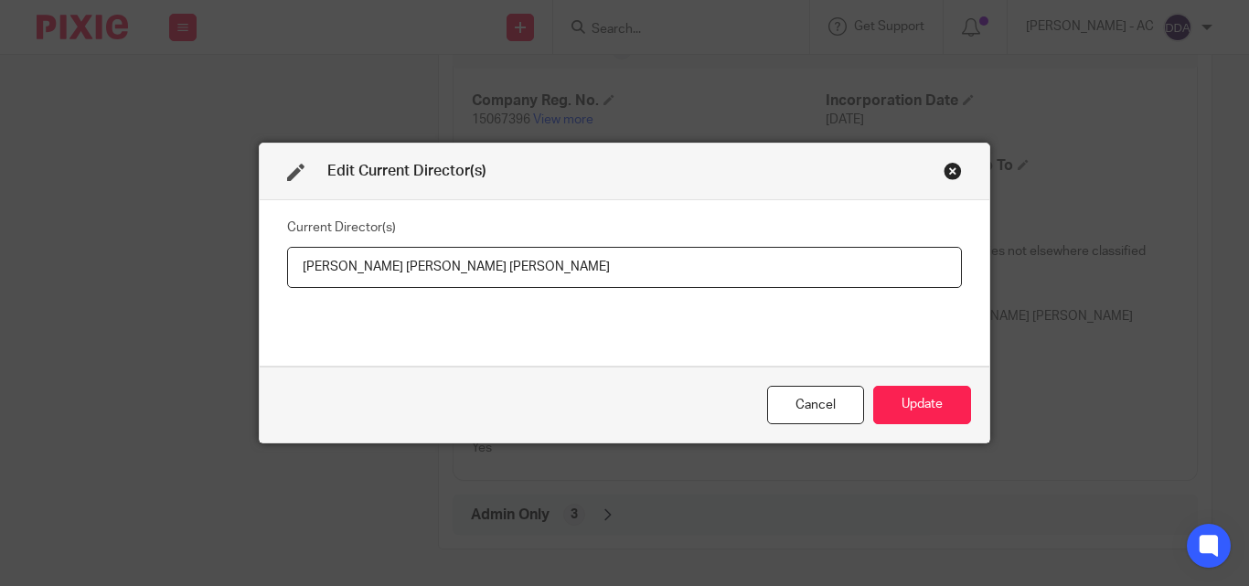
drag, startPoint x: 684, startPoint y: 277, endPoint x: 446, endPoint y: 273, distance: 237.8
click at [446, 273] on input "Stephen Thomas Halliday, Jacqueline Elizabeth Halliday" at bounding box center [624, 267] width 675 height 41
drag, startPoint x: 292, startPoint y: 271, endPoint x: 440, endPoint y: 285, distance: 148.9
click at [440, 285] on input "Stephen Thomas Halliday, Mrs Jacqueline Elizabeth HALLIDAY" at bounding box center [624, 267] width 675 height 41
paste input "Mr Stephen Thomas HALLIDAY"
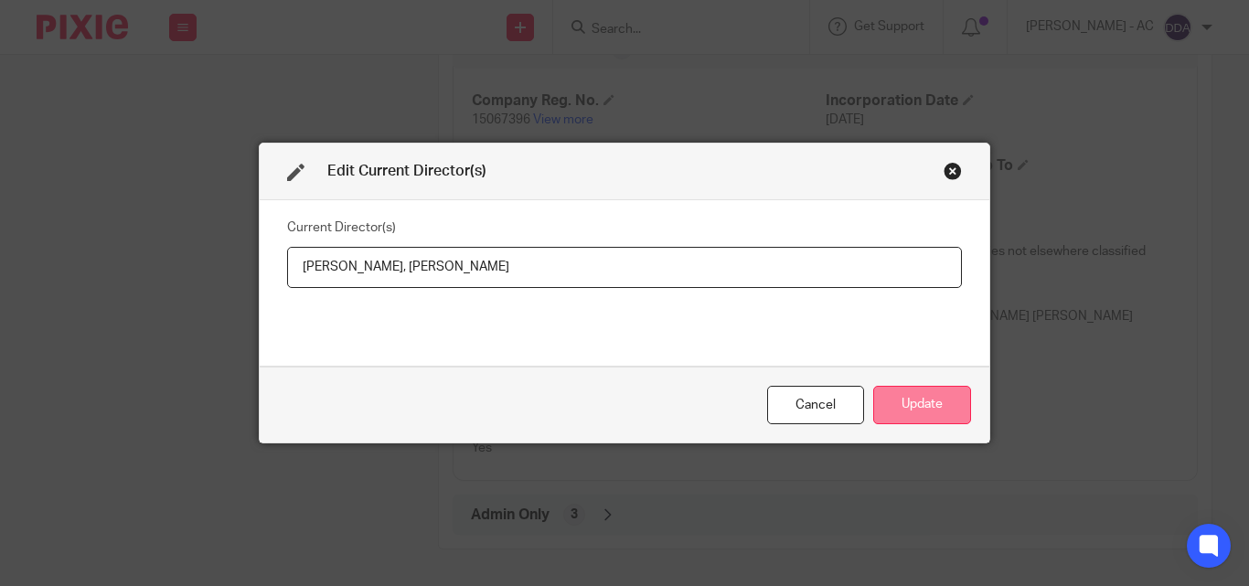
type input "Mr Stephen Thomas HALLIDAY, Mrs Jacqueline Elizabeth HALLIDAY"
click at [931, 402] on button "Update" at bounding box center [922, 405] width 98 height 39
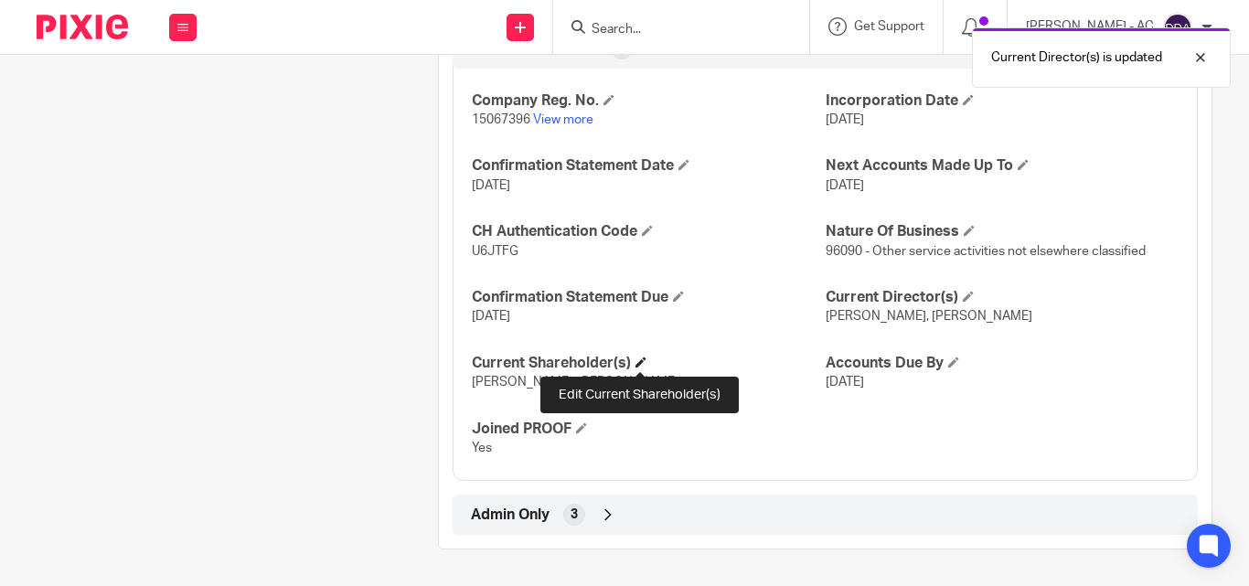
click at [642, 360] on span at bounding box center [641, 362] width 11 height 11
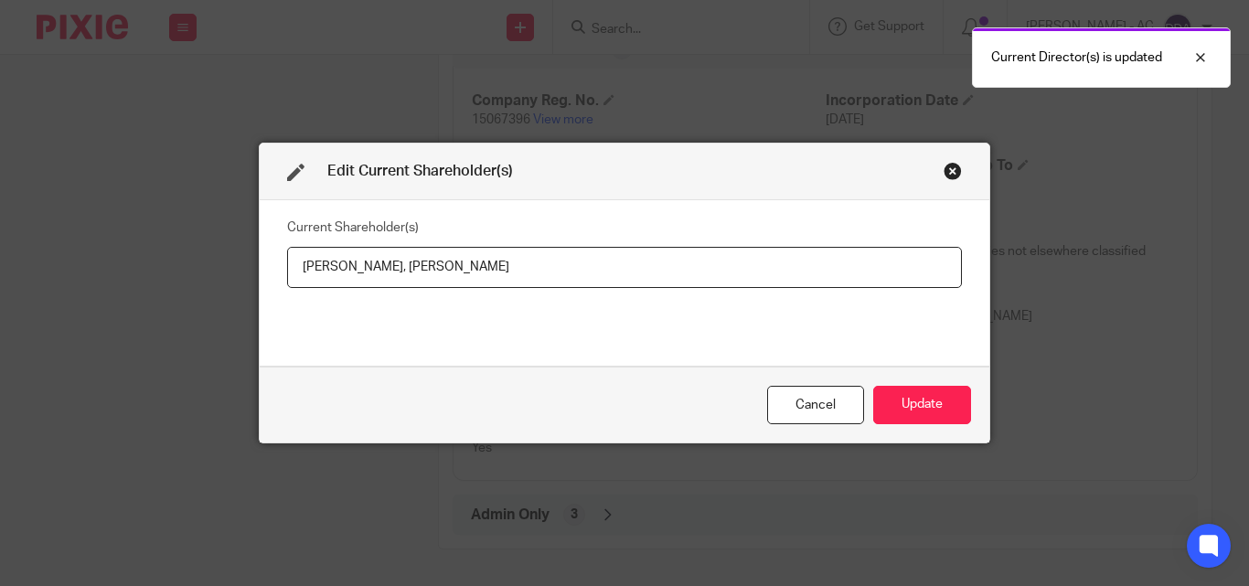
drag, startPoint x: 711, startPoint y: 254, endPoint x: 465, endPoint y: 267, distance: 247.2
click at [465, 267] on input "Mr Stephen Thomas Halliday, Mrs Jacqueline Elizabeth Halliday" at bounding box center [624, 267] width 675 height 41
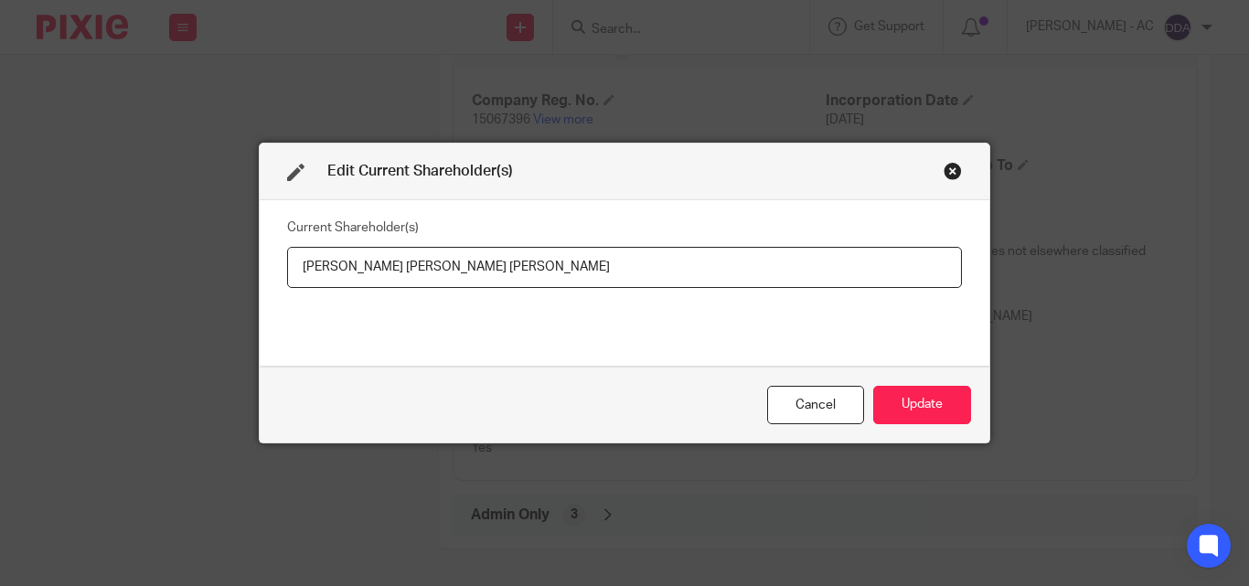
drag, startPoint x: 294, startPoint y: 271, endPoint x: 458, endPoint y: 276, distance: 163.8
click at [458, 276] on input "Mr Stephen Thomas Halliday, Jacqueline Elizabeth HALLIDAY" at bounding box center [624, 267] width 675 height 41
paste input "Stephen Thomas HALLIDAY"
type input "Stephen Thomas HALLIDAY, Jacqueline Elizabeth HALLIDAY"
click at [916, 401] on button "Update" at bounding box center [922, 405] width 98 height 39
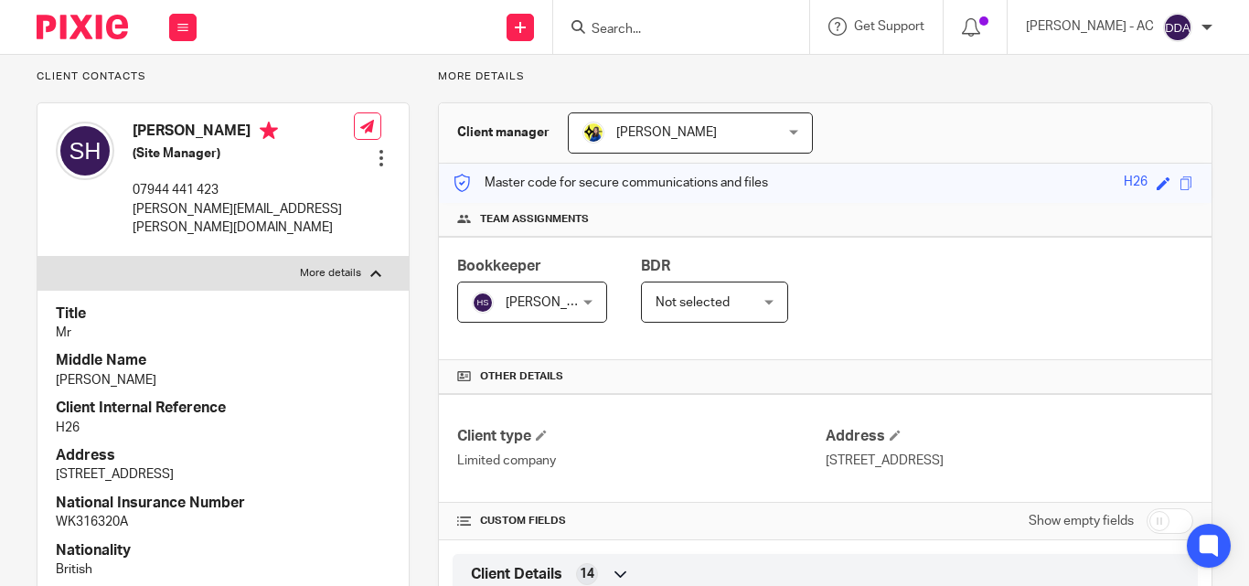
scroll to position [0, 0]
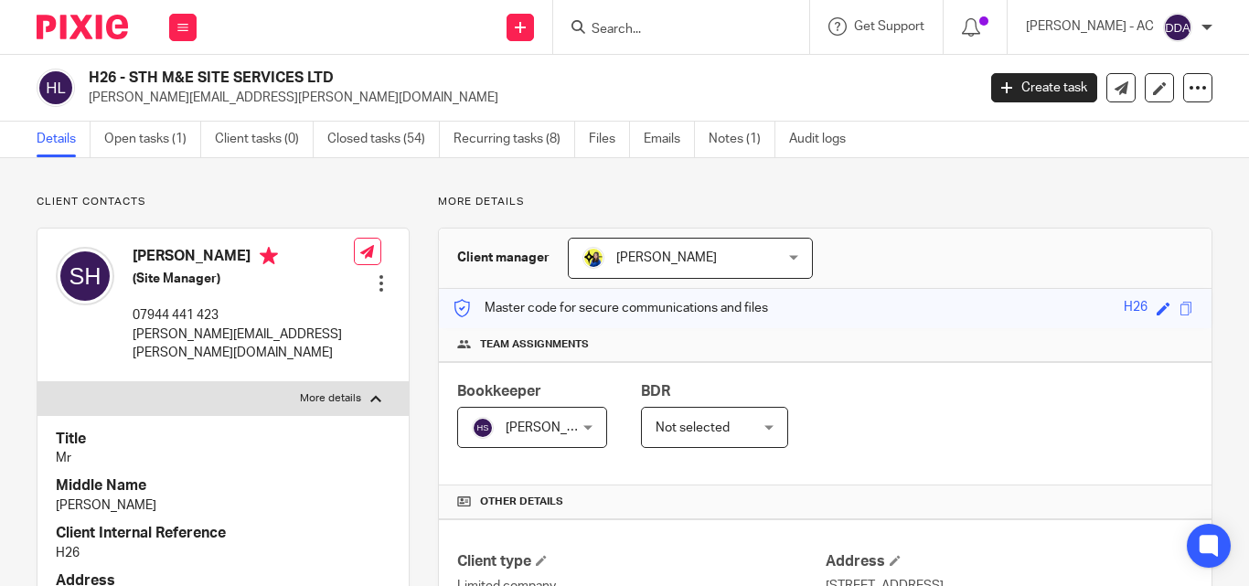
click at [249, 453] on p "Mr" at bounding box center [223, 458] width 335 height 18
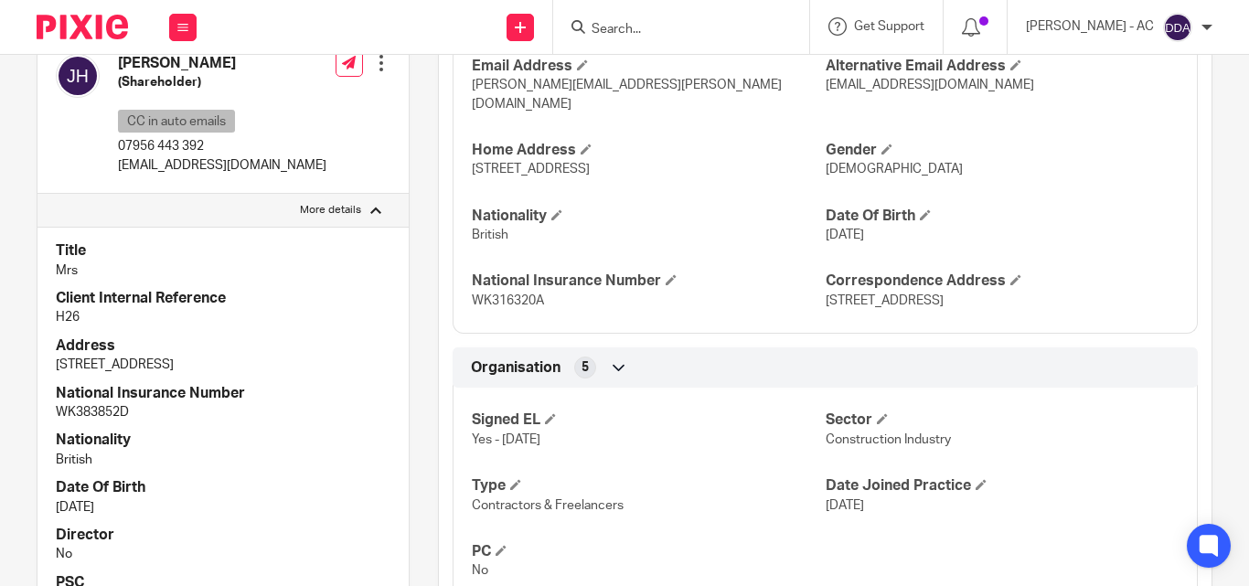
scroll to position [914, 0]
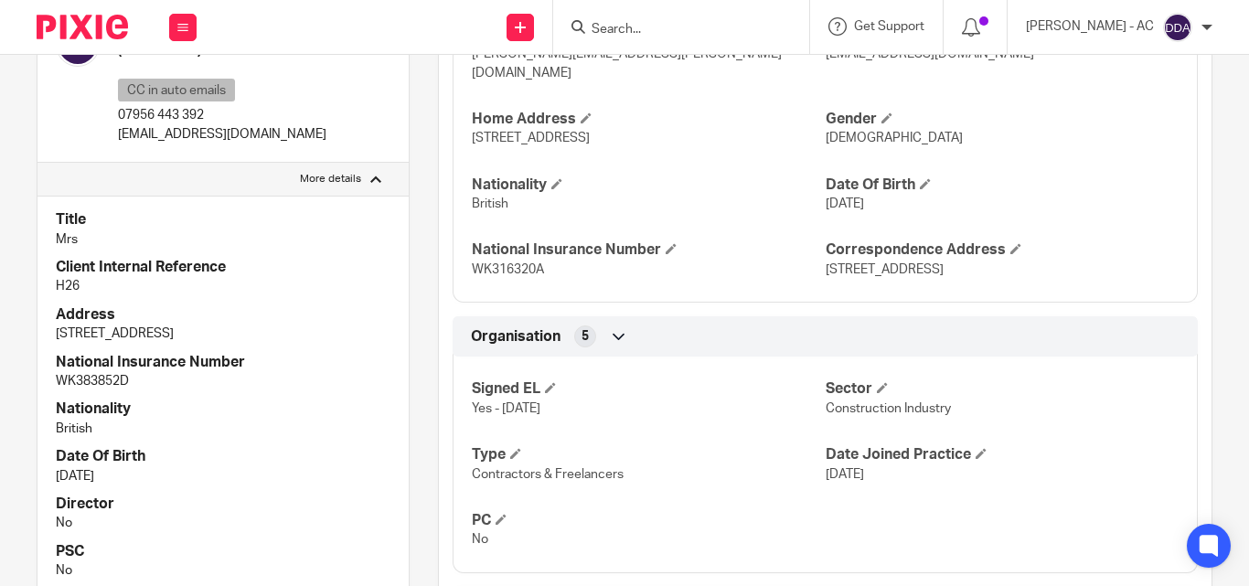
click at [763, 405] on div "Signed EL Yes - 22-06-2024 Sector Construction Industry Type Contractors & Free…" at bounding box center [825, 458] width 745 height 230
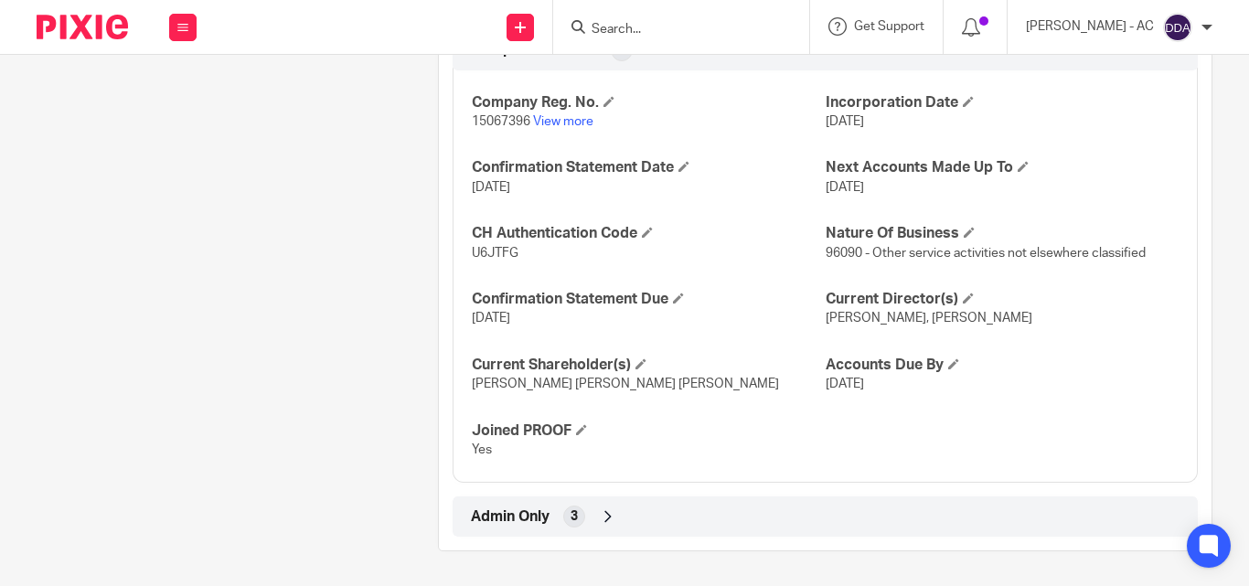
scroll to position [1875, 0]
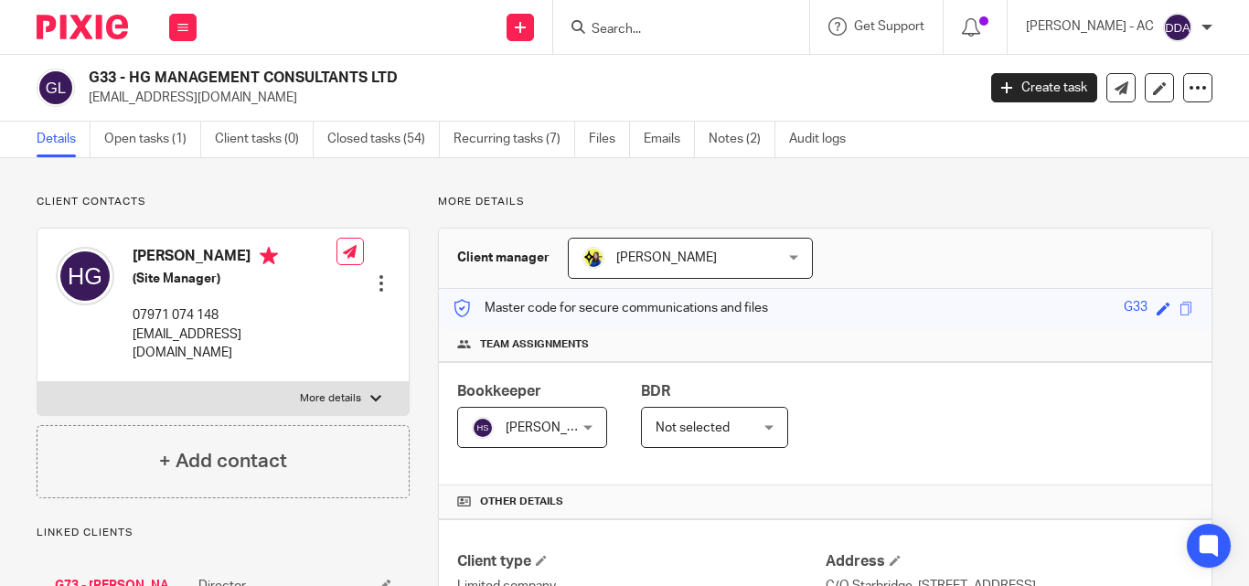
click at [856, 337] on h4 "Team assignments" at bounding box center [825, 344] width 736 height 15
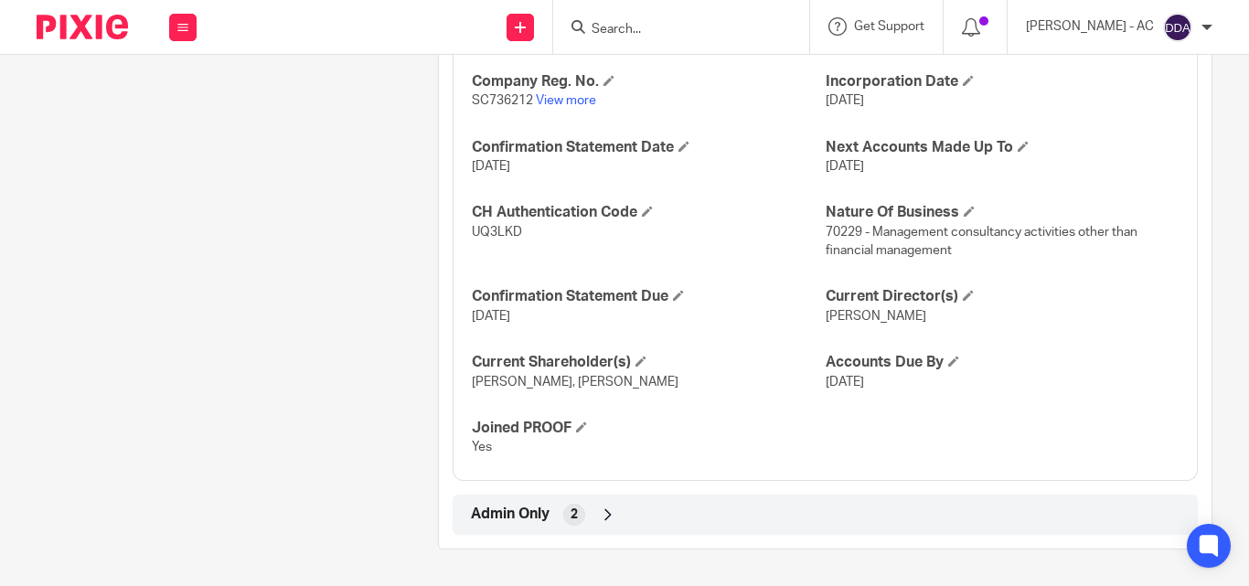
scroll to position [1781, 0]
click at [927, 421] on div "Company Reg. No. SC736212 View more Incorporation Date [DATE] Confirmation Stat…" at bounding box center [825, 258] width 745 height 445
click at [717, 437] on h4 "Joined PROOF" at bounding box center [648, 428] width 353 height 19
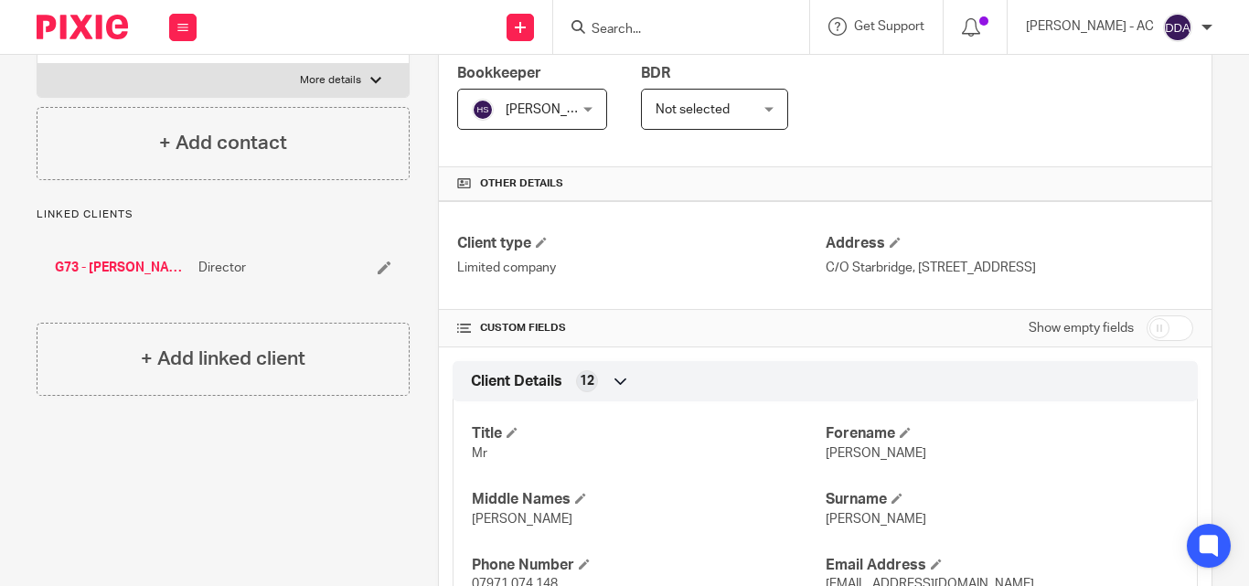
scroll to position [0, 0]
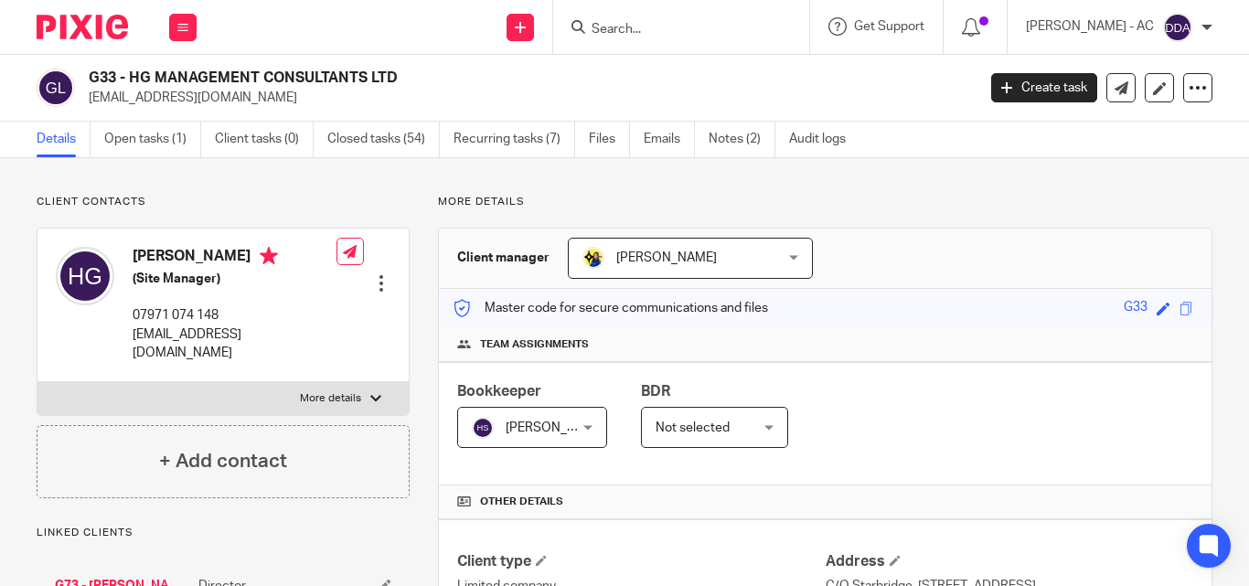
click at [333, 394] on p "More details" at bounding box center [330, 398] width 61 height 15
click at [37, 382] on input "More details" at bounding box center [37, 381] width 1 height 1
checkbox input "true"
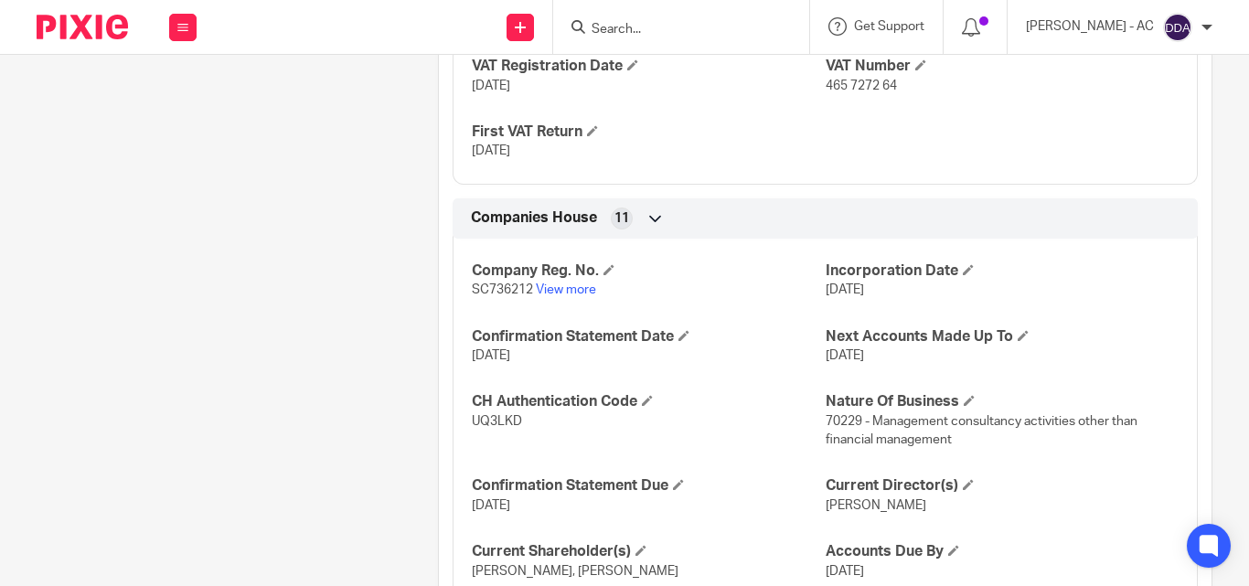
scroll to position [1781, 0]
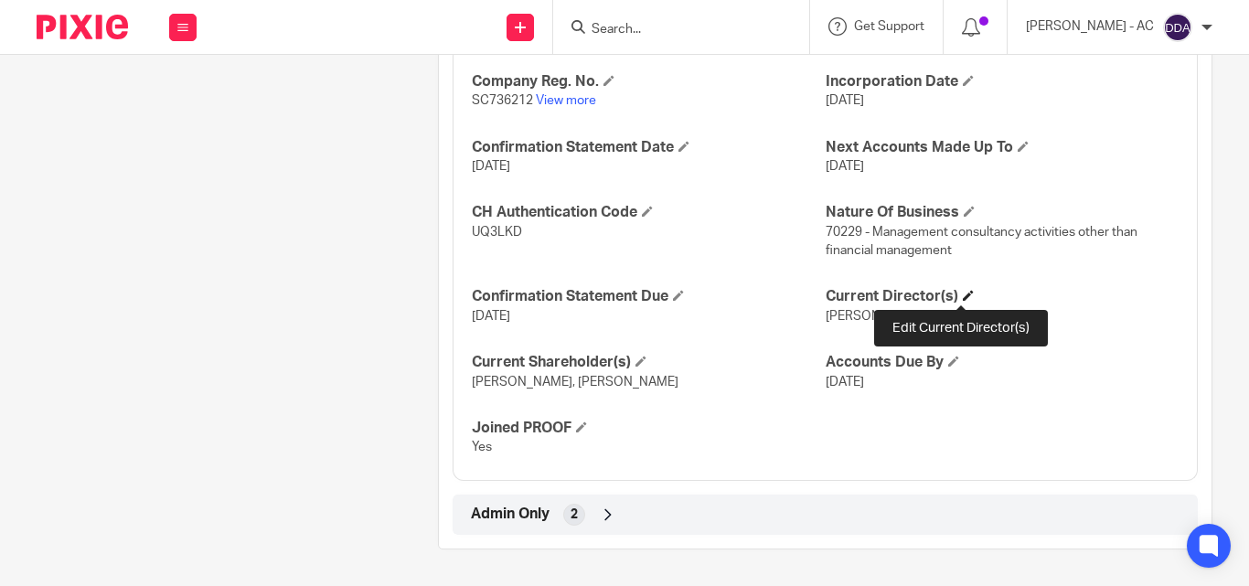
click at [963, 293] on span at bounding box center [968, 295] width 11 height 11
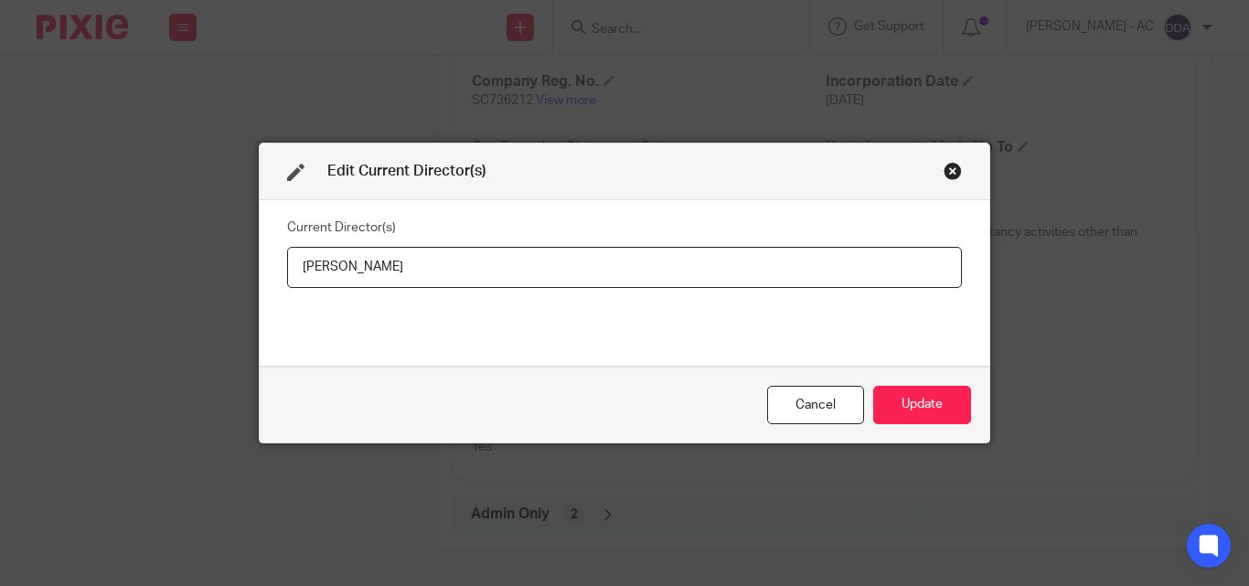
drag, startPoint x: 518, startPoint y: 265, endPoint x: 230, endPoint y: 285, distance: 288.7
click at [230, 285] on div "Edit Current Director(s) Current Director(s) [PERSON_NAME] Cancel Update" at bounding box center [624, 293] width 1249 height 586
type input "[PERSON_NAME]"
click at [945, 408] on button "Update" at bounding box center [922, 405] width 98 height 39
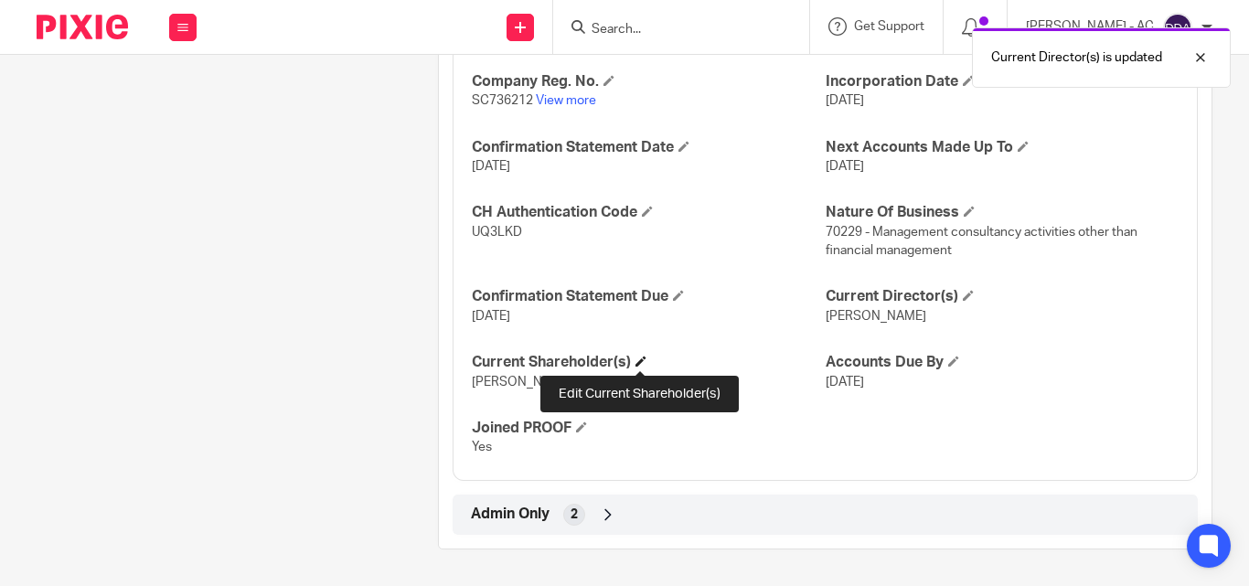
click at [646, 357] on span at bounding box center [641, 361] width 11 height 11
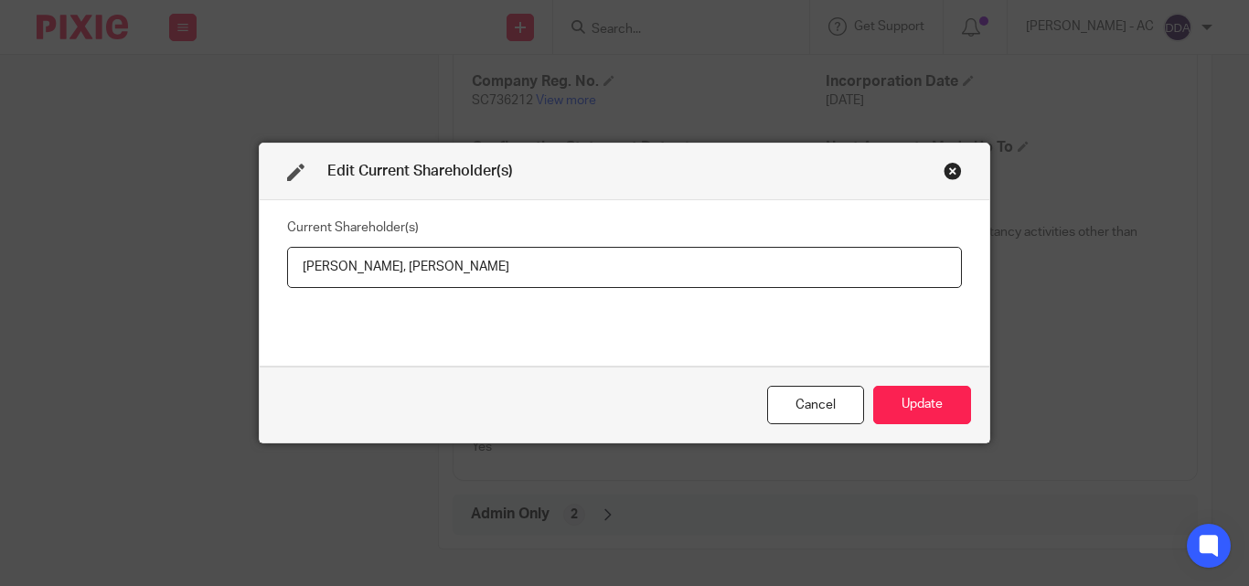
drag, startPoint x: 285, startPoint y: 276, endPoint x: 383, endPoint y: 283, distance: 98.1
click at [383, 283] on input "Hugh Gallagher, Shona Gallagher" at bounding box center [624, 267] width 675 height 41
paste input "ALLAGHER"
drag, startPoint x: 565, startPoint y: 274, endPoint x: 410, endPoint y: 286, distance: 155.9
click at [410, 286] on input "Hugh GALLAGHER, Shona Gallagher" at bounding box center [624, 267] width 675 height 41
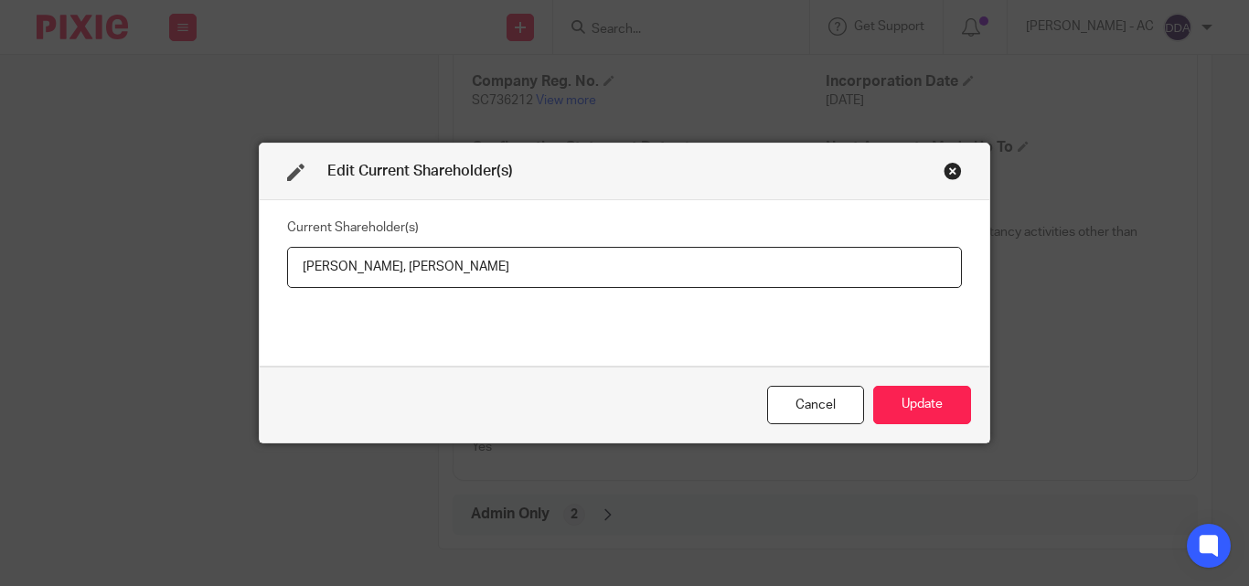
paste input "ALLAGHER"
type input "Hugh GALLAGHER, Shona GALLAGHER"
click at [890, 401] on button "Update" at bounding box center [922, 405] width 98 height 39
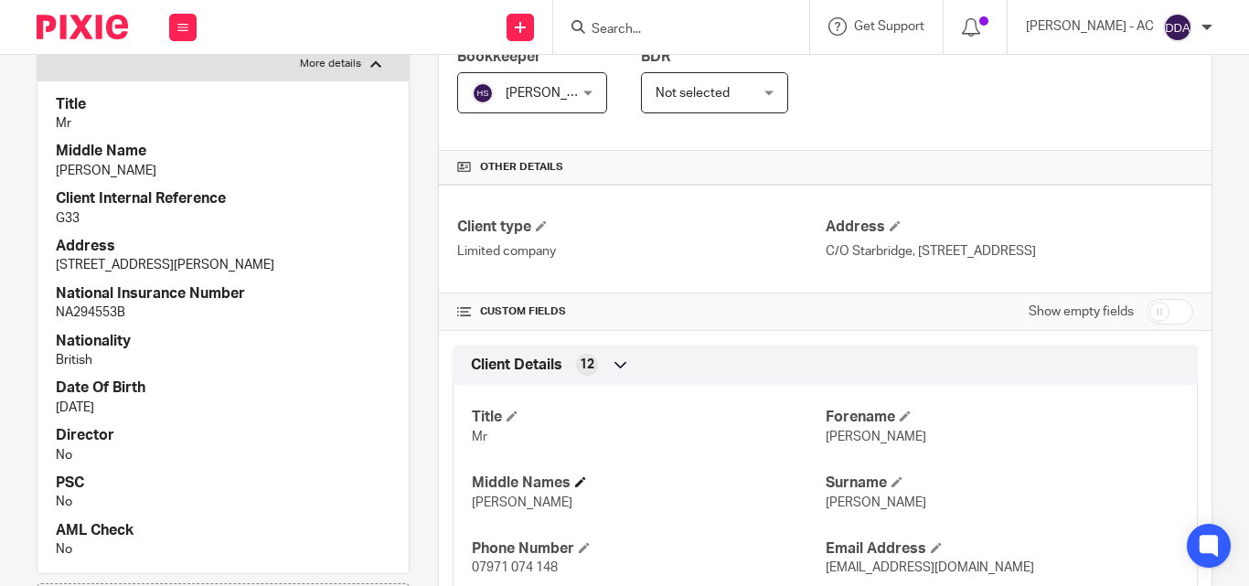
scroll to position [366, 0]
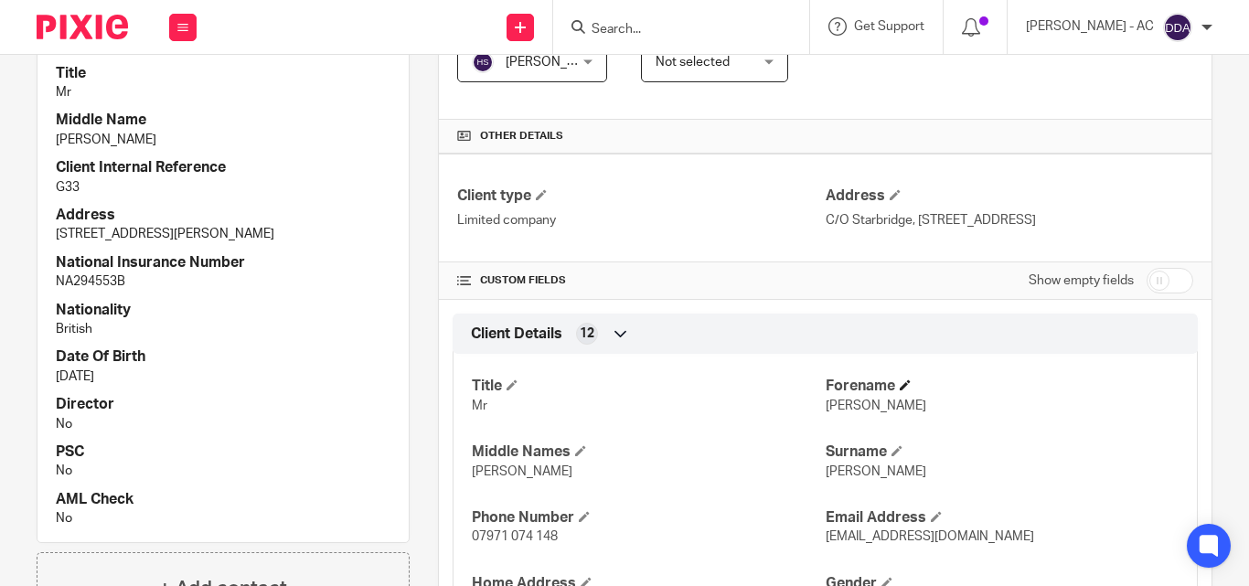
click at [969, 415] on p "[PERSON_NAME]" at bounding box center [1002, 406] width 353 height 18
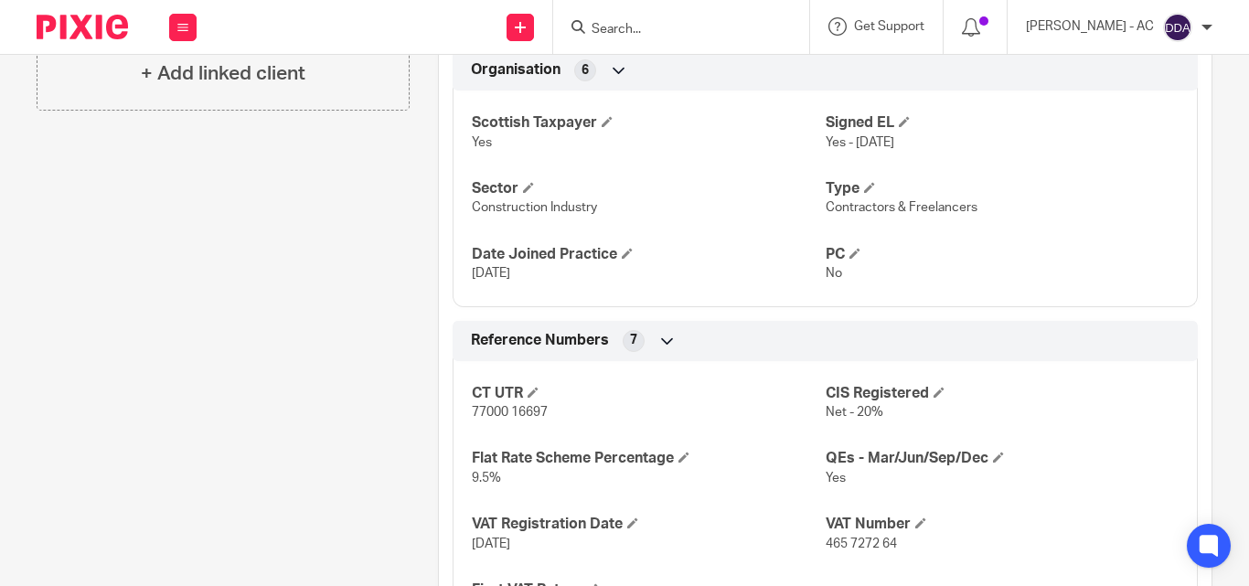
scroll to position [1097, 0]
click at [214, 398] on div "Client contacts Hugh Gallagher (Site Manager) 07971 074 148 hughgallagher396@bt…" at bounding box center [208, 146] width 401 height 2099
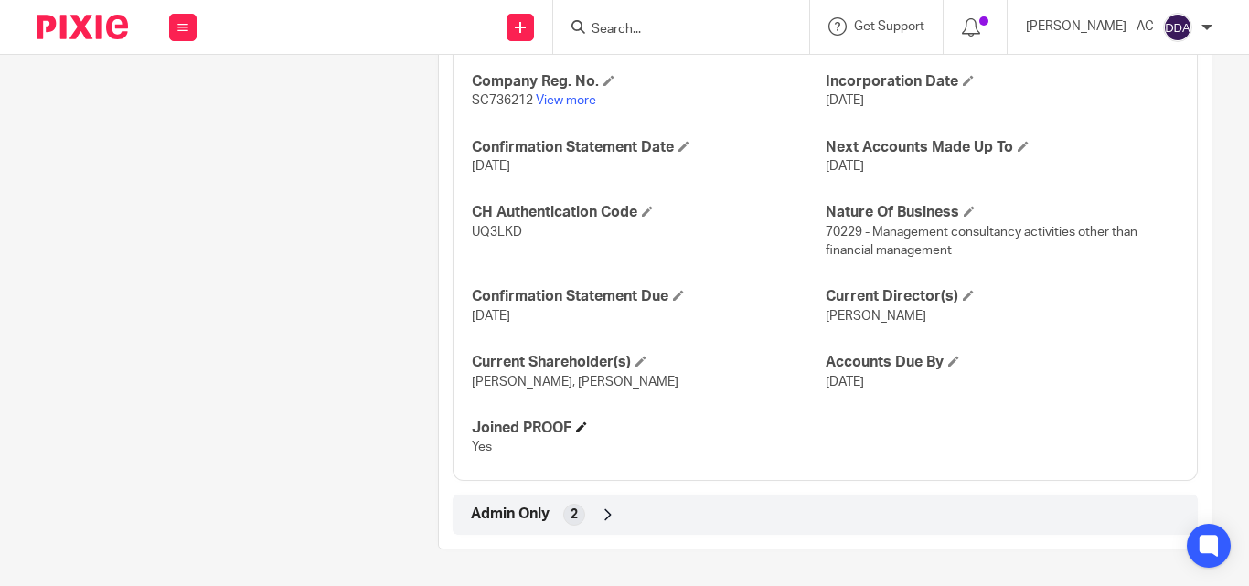
scroll to position [1781, 0]
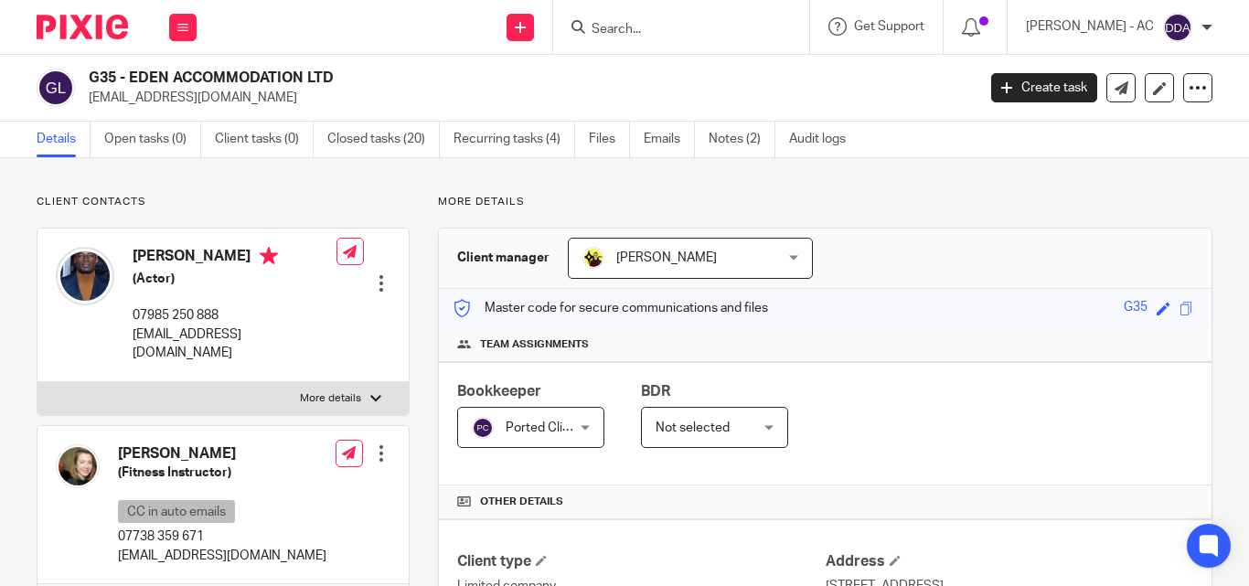
click at [357, 382] on label "More details" at bounding box center [222, 398] width 371 height 33
click at [37, 381] on input "More details" at bounding box center [37, 381] width 1 height 1
checkbox input "true"
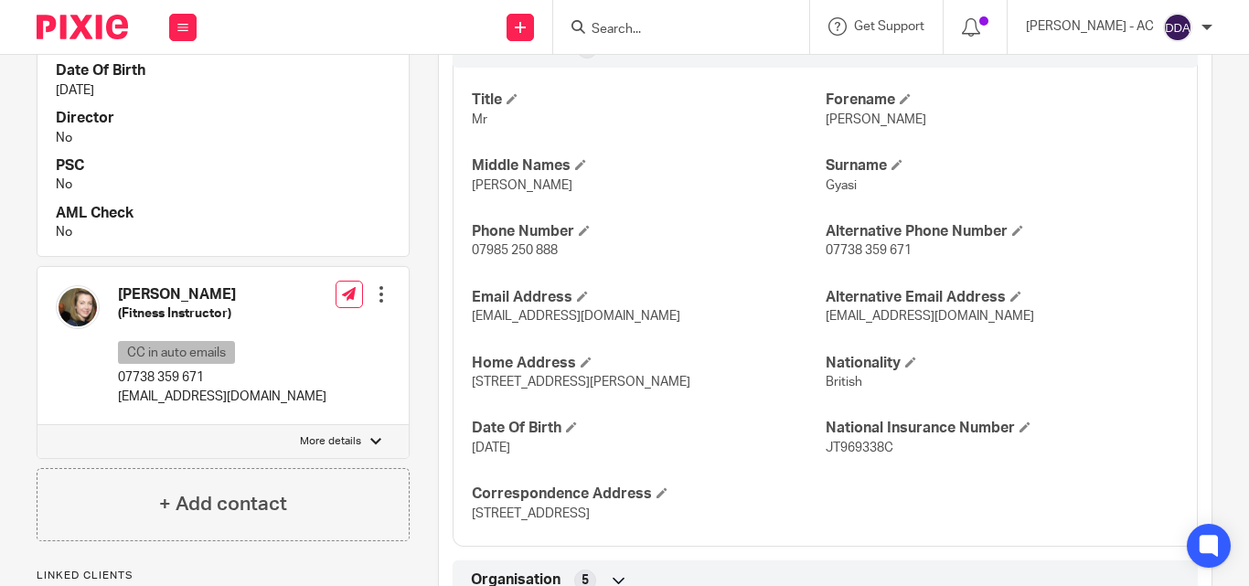
scroll to position [732, 0]
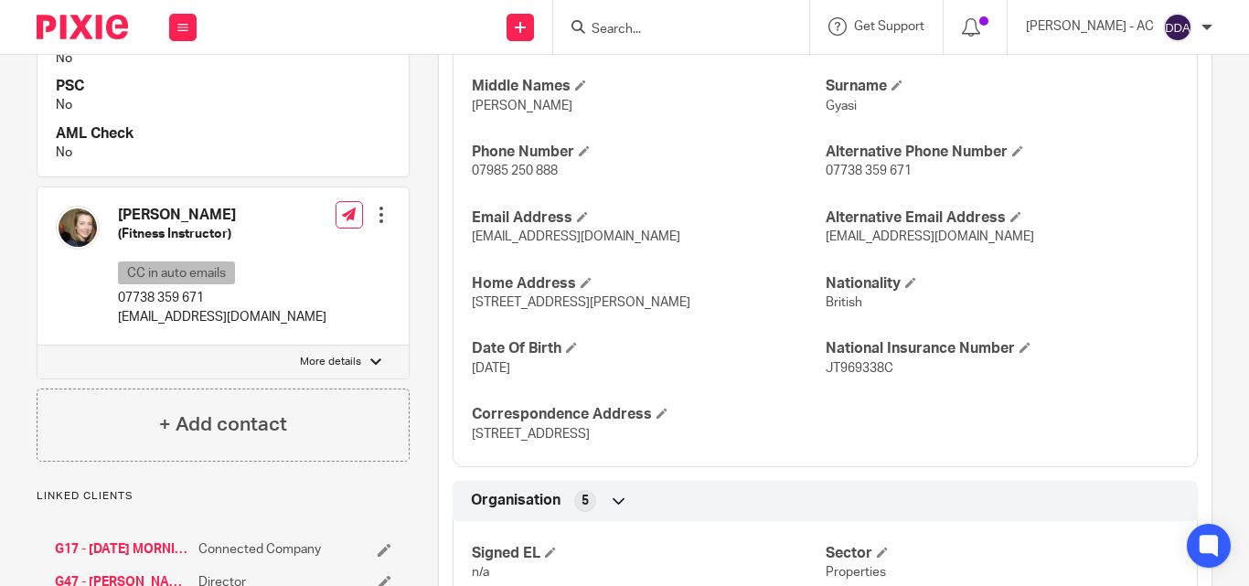
click at [347, 354] on label "More details" at bounding box center [222, 362] width 371 height 33
click at [37, 346] on input "More details" at bounding box center [37, 345] width 1 height 1
checkbox input "true"
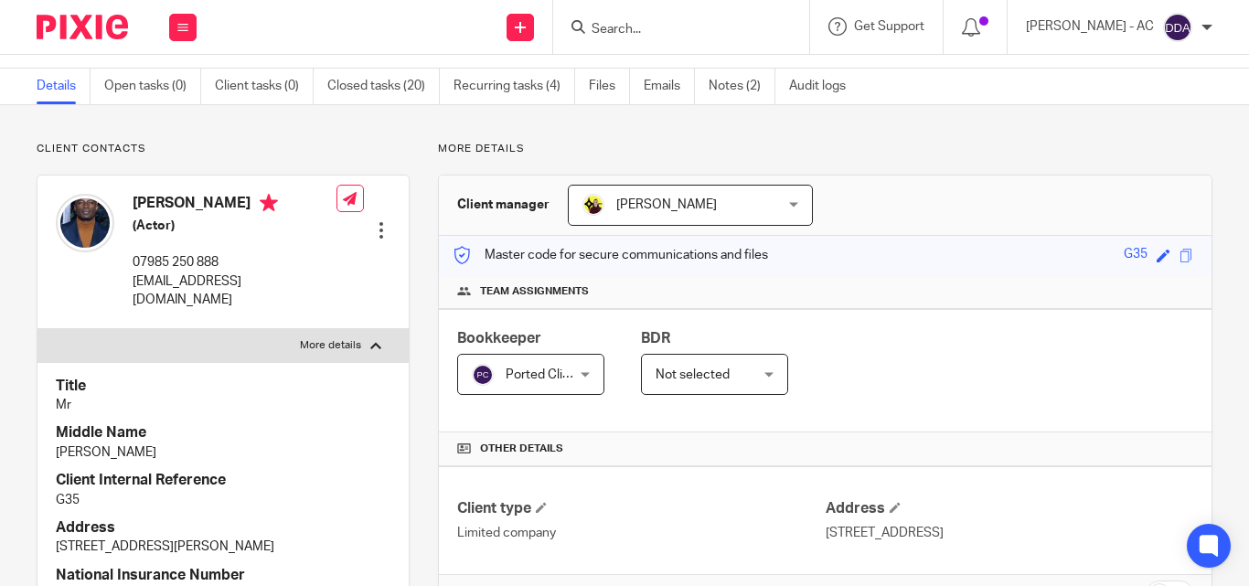
scroll to position [0, 0]
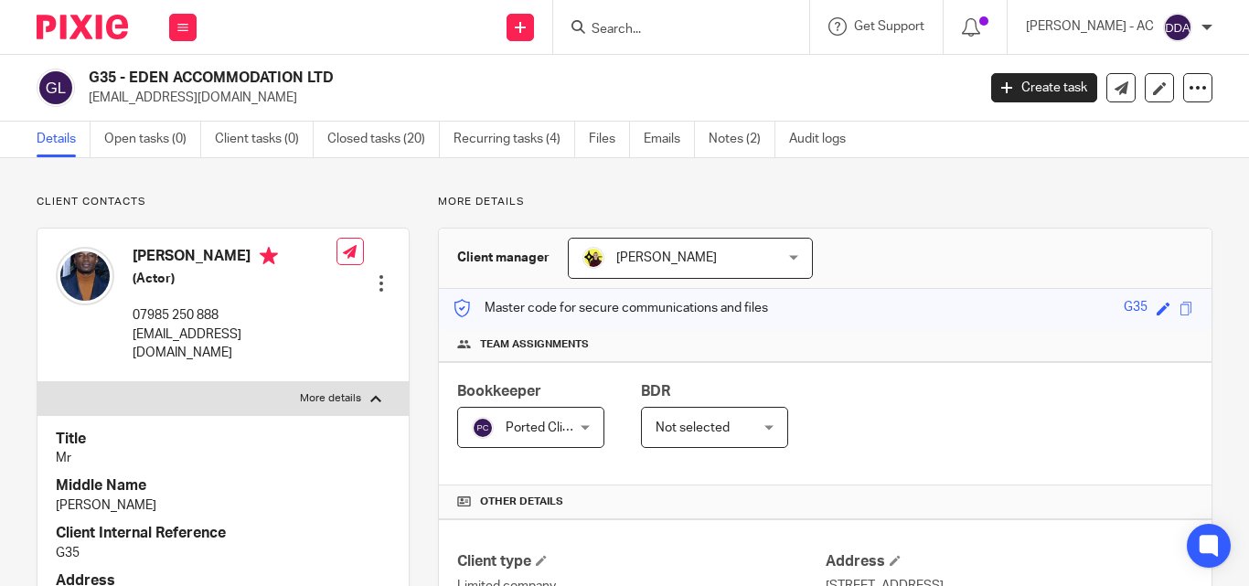
click at [244, 476] on h4 "Middle Name" at bounding box center [223, 485] width 335 height 19
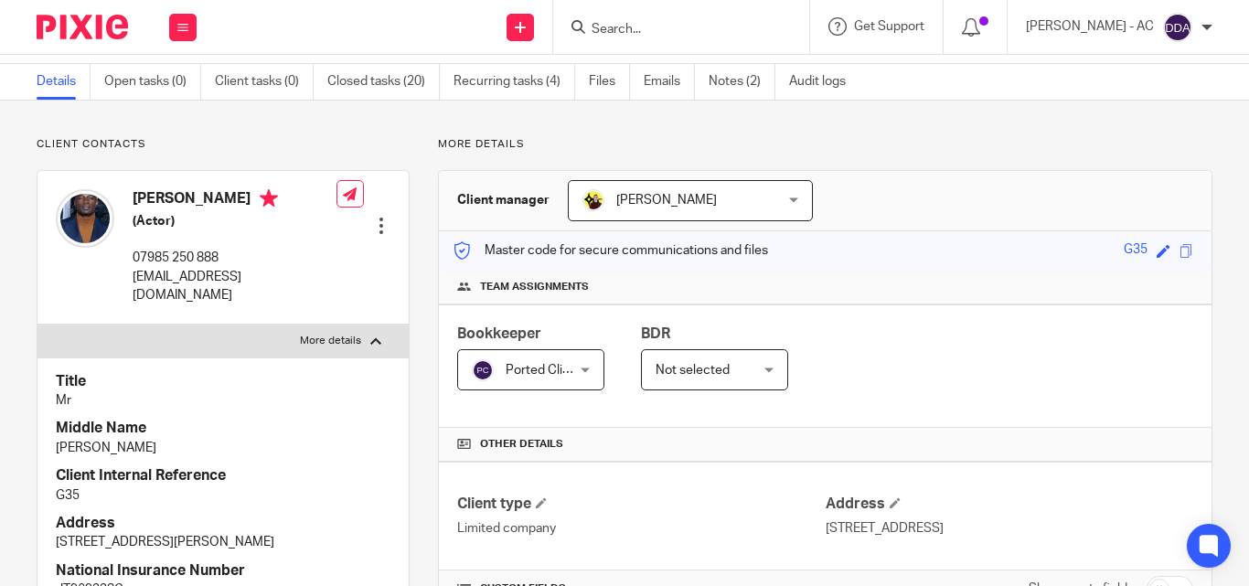
scroll to position [274, 0]
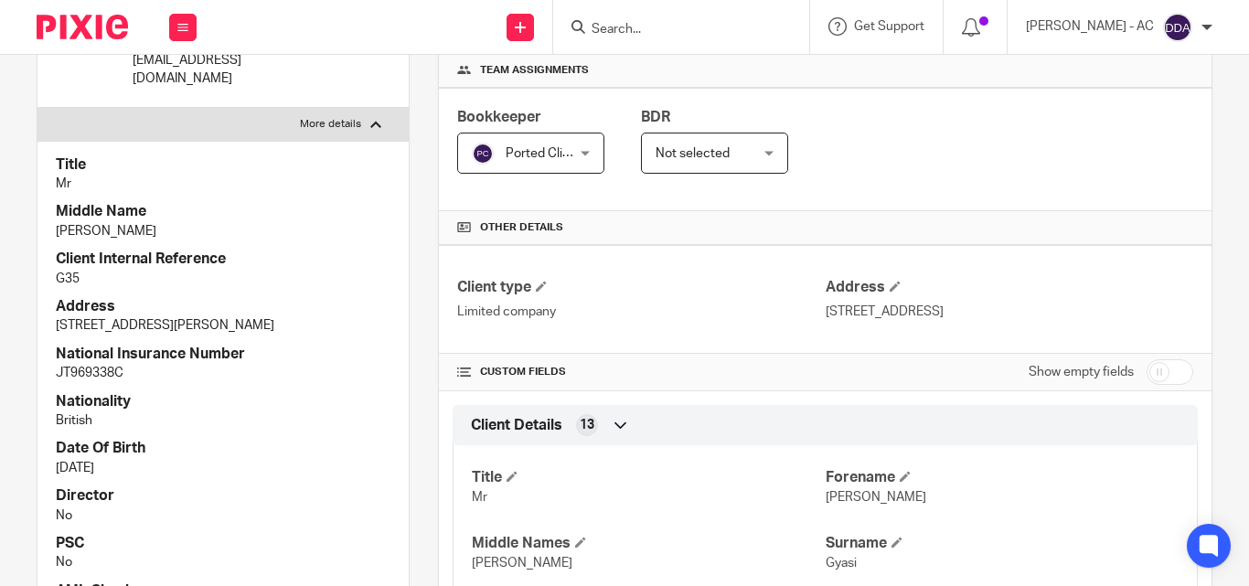
click at [252, 437] on div "Title Mr Middle Name Kwaku Asamoah Client Internal Reference G35 Address Golf P…" at bounding box center [222, 387] width 371 height 493
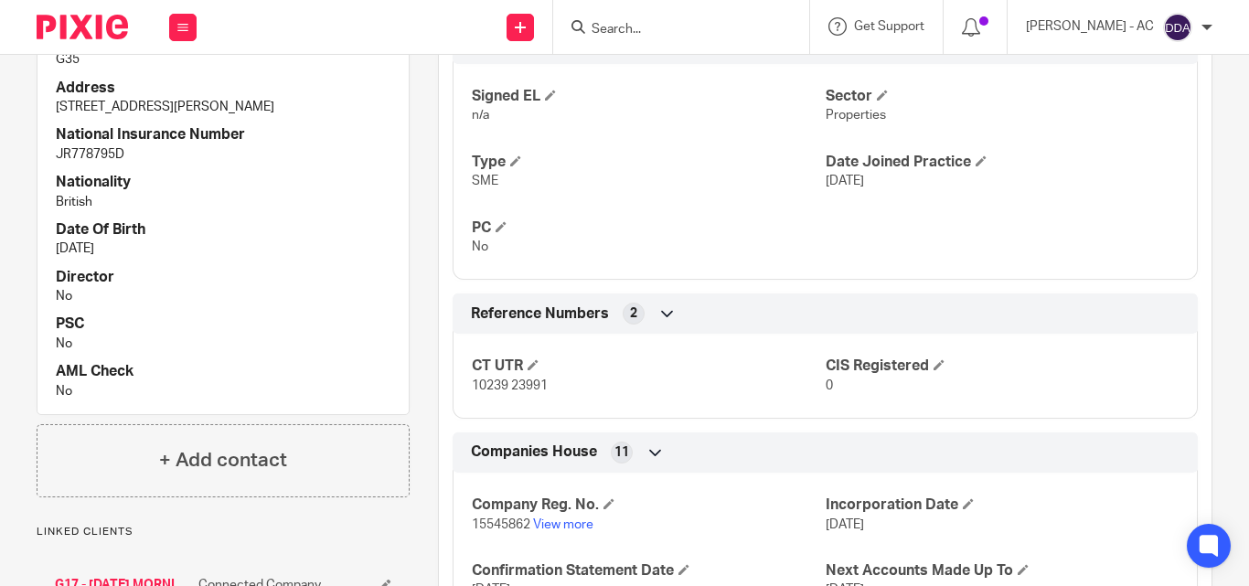
scroll to position [1280, 0]
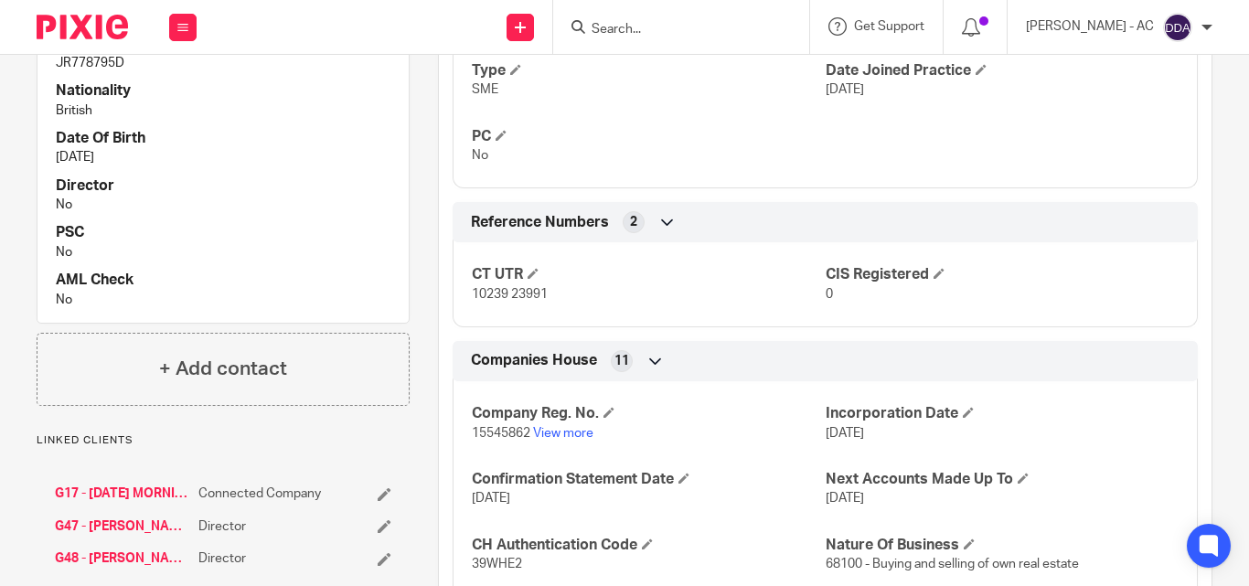
click at [226, 214] on p "No" at bounding box center [223, 205] width 335 height 18
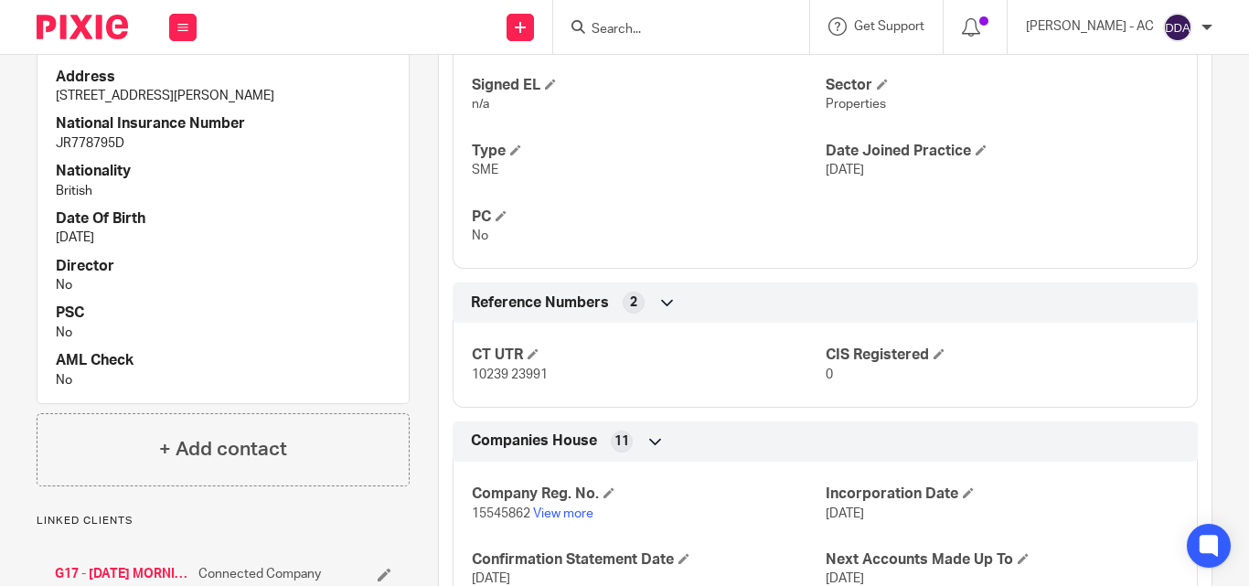
scroll to position [1189, 0]
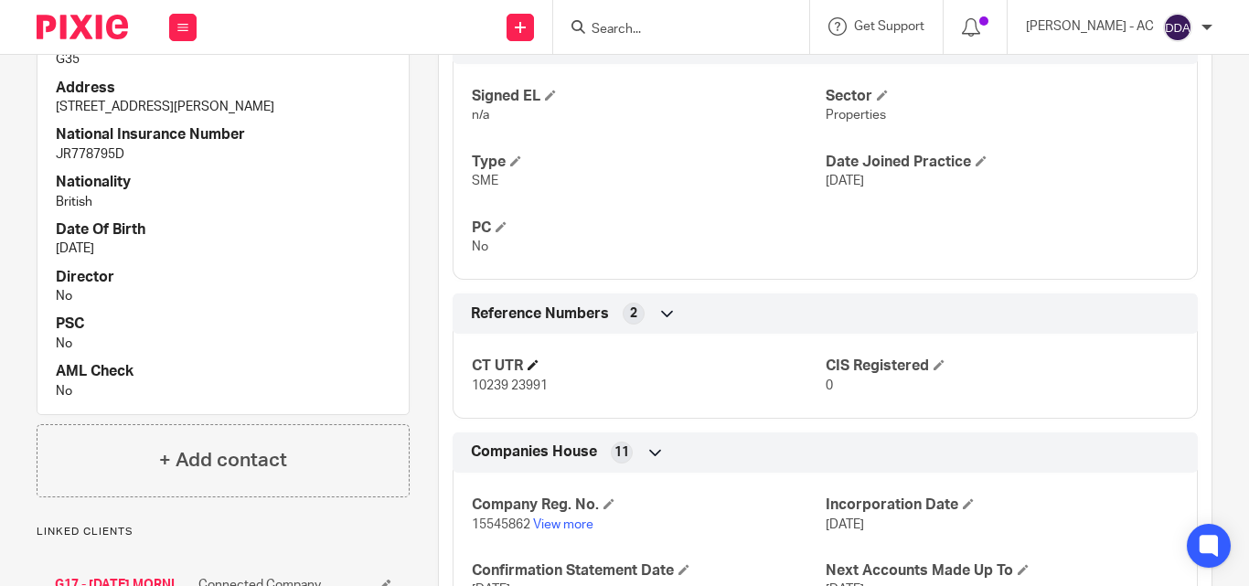
click at [709, 376] on h4 "CT UTR" at bounding box center [648, 366] width 353 height 19
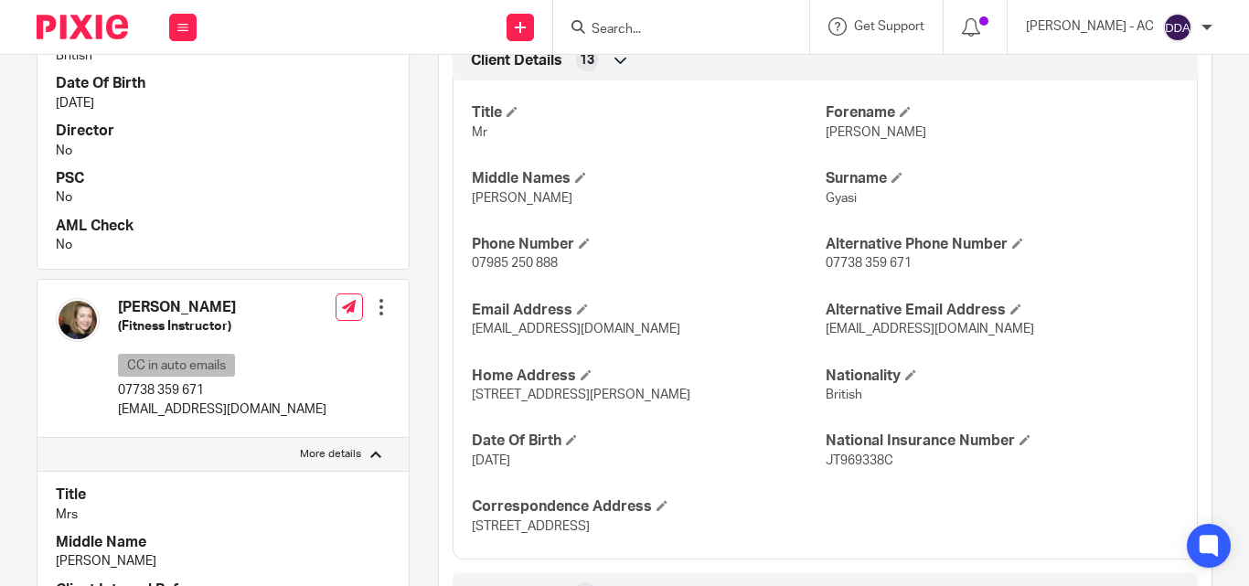
scroll to position [640, 0]
drag, startPoint x: 464, startPoint y: 476, endPoint x: 548, endPoint y: 475, distance: 84.1
click at [548, 475] on div "Title Mr Forename David Middle Names Kwaku Asamoah Surname Gyasi Phone Number 0…" at bounding box center [825, 312] width 745 height 493
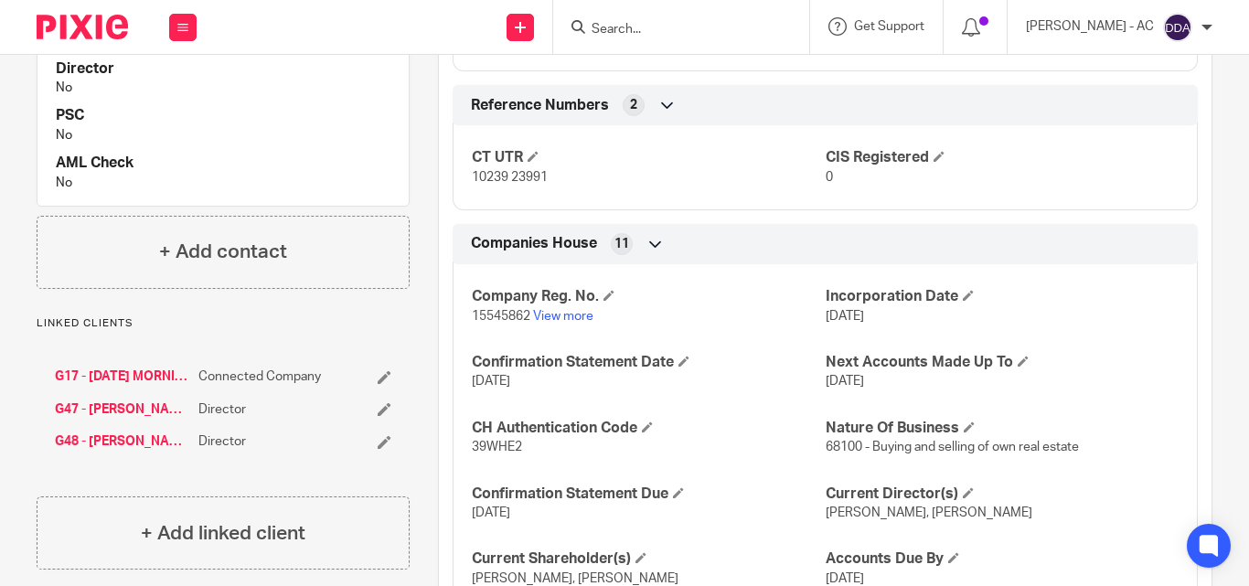
scroll to position [1558, 0]
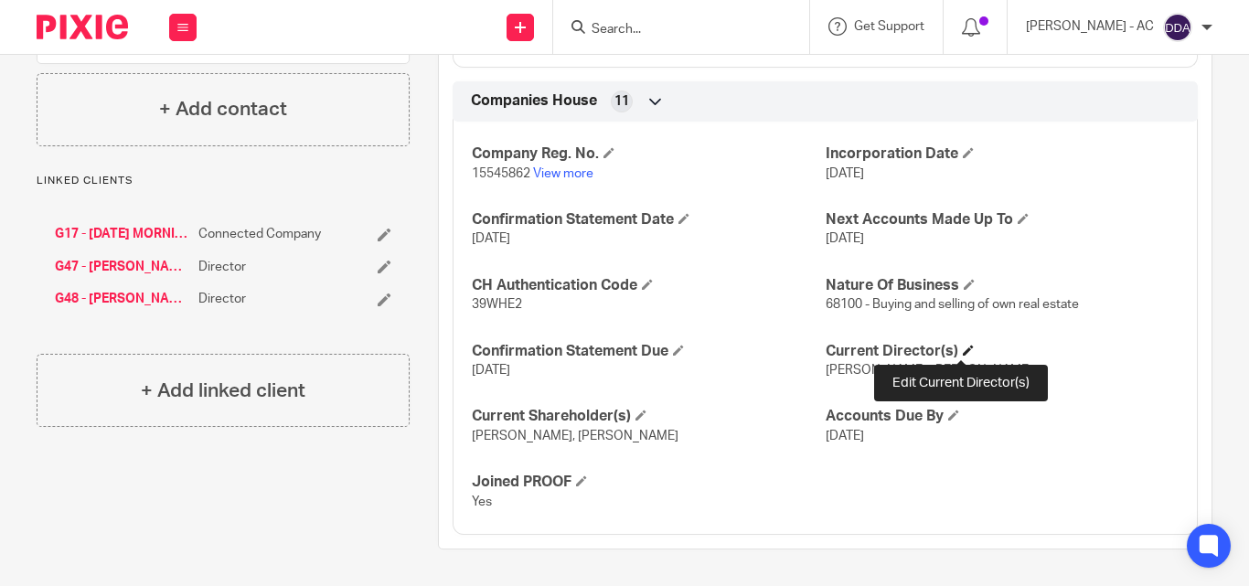
click at [963, 347] on span at bounding box center [968, 350] width 11 height 11
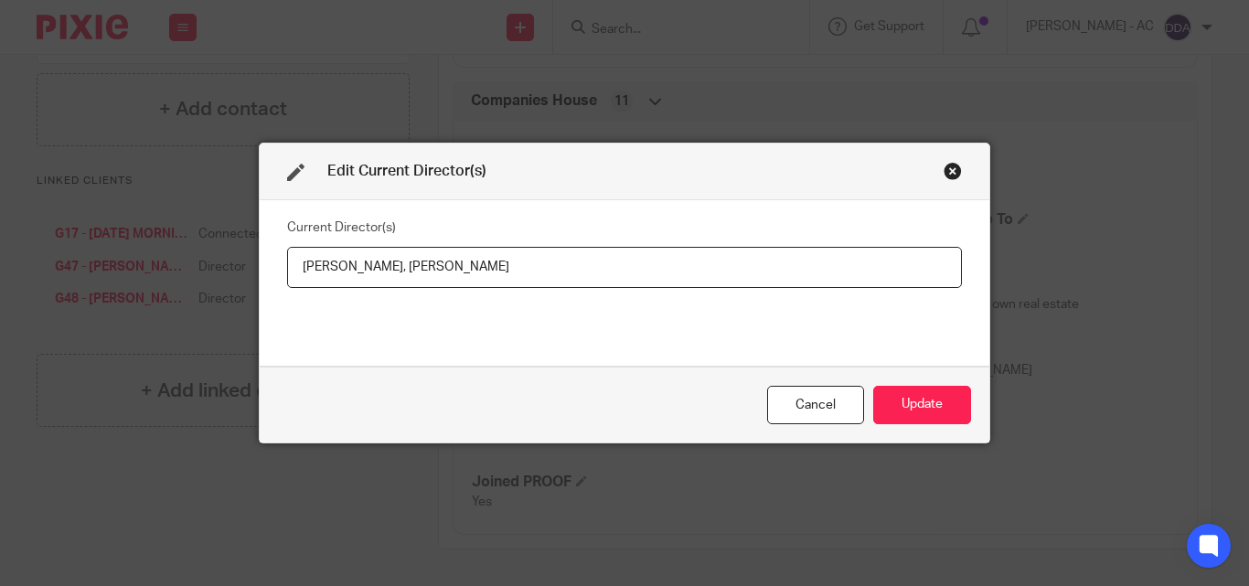
drag, startPoint x: 461, startPoint y: 265, endPoint x: 249, endPoint y: 280, distance: 212.6
click at [249, 280] on div "Edit Current Director(s) Current Director(s) David Gyasi, Emma Gyasi Cancel Upd…" at bounding box center [624, 293] width 1249 height 586
drag, startPoint x: 337, startPoint y: 277, endPoint x: 822, endPoint y: 278, distance: 485.5
click at [822, 278] on input "David Gyasi, Emma Gyasi" at bounding box center [624, 267] width 675 height 41
drag, startPoint x: 296, startPoint y: 263, endPoint x: 364, endPoint y: 273, distance: 68.4
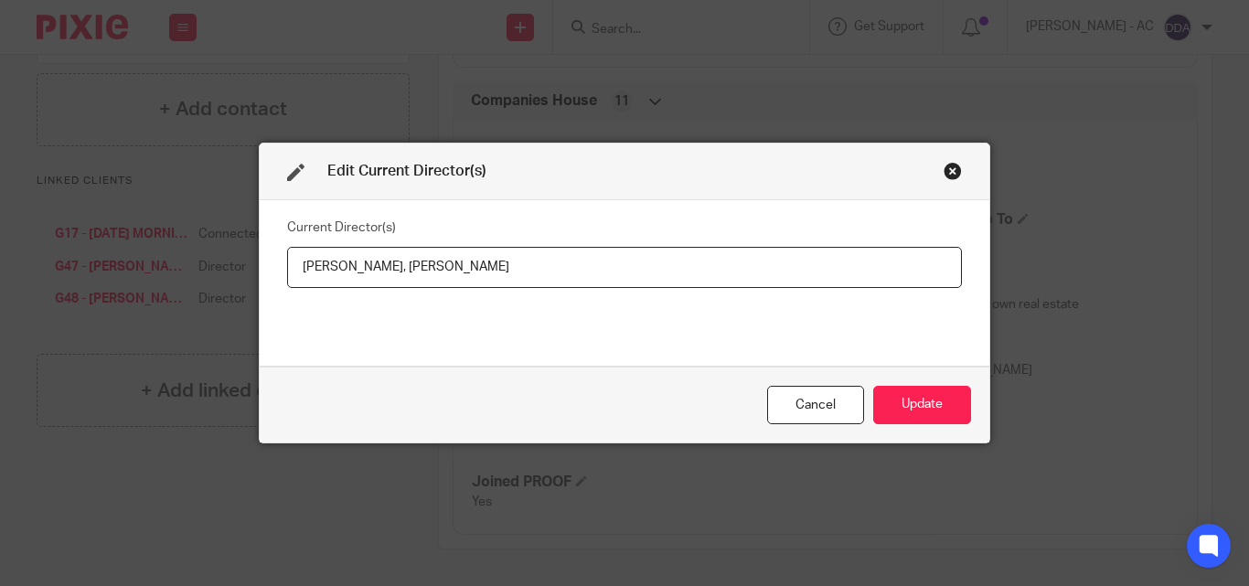
click at [364, 273] on input "David Gyasi, Emma Gyasi" at bounding box center [624, 267] width 675 height 41
paste input "Mr David Kwaku Asamoah GYASI"
drag, startPoint x: 585, startPoint y: 261, endPoint x: 486, endPoint y: 269, distance: 99.1
click at [486, 269] on input "Mr David Kwaku Asamoah GYASI, Emma Gyasi" at bounding box center [624, 267] width 675 height 41
paste input "Mrs Emma Rocio GYASI"
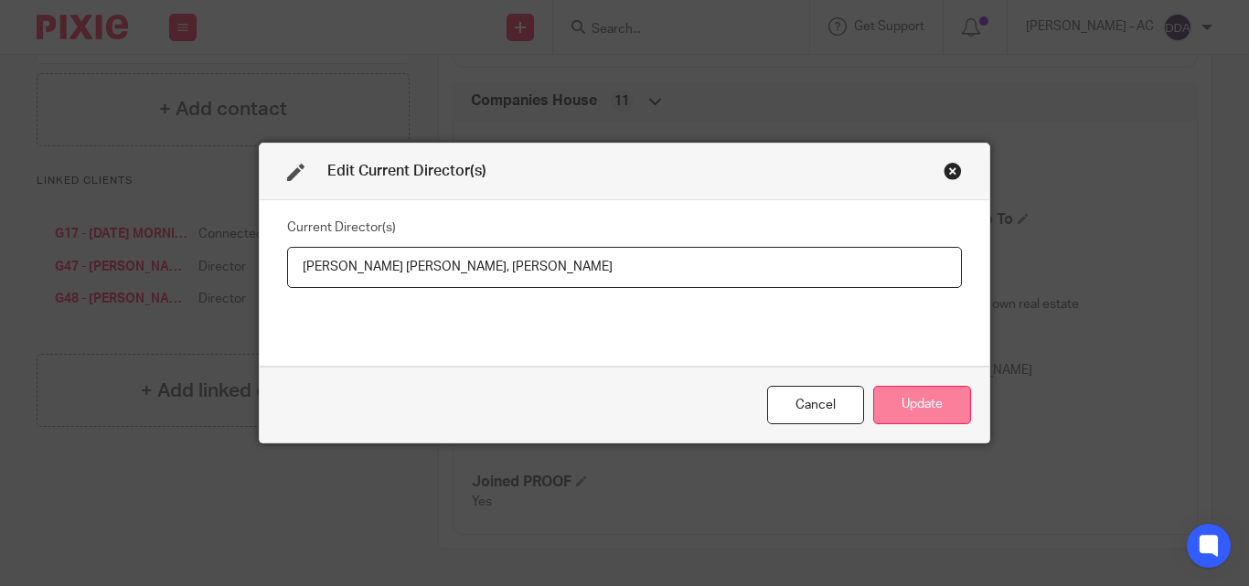
type input "Mr David Kwaku Asamoah GYASI, Mrs Emma Rocio GYASI"
click at [925, 401] on button "Update" at bounding box center [922, 405] width 98 height 39
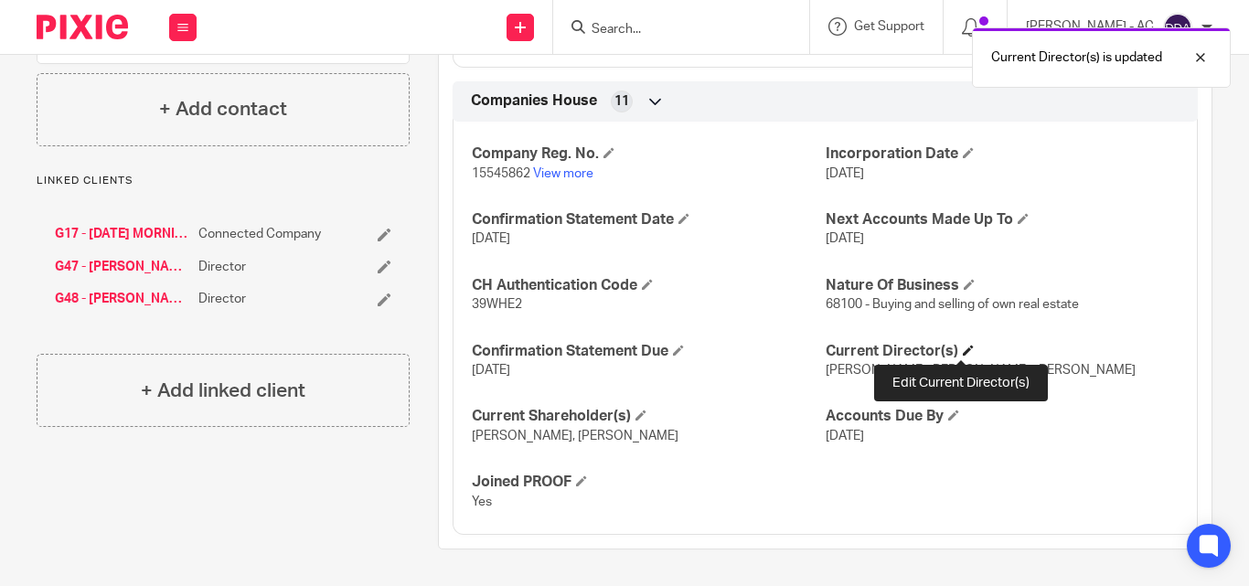
click at [963, 351] on span at bounding box center [968, 350] width 11 height 11
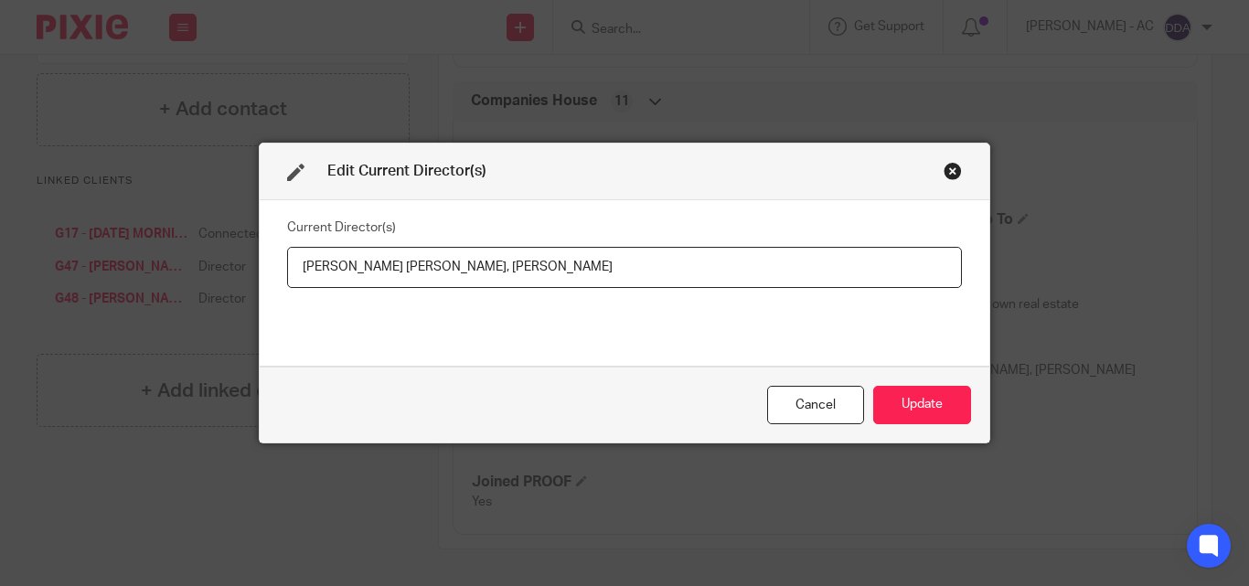
drag, startPoint x: 542, startPoint y: 272, endPoint x: 491, endPoint y: 264, distance: 51.9
click at [491, 264] on input "Mr David Kwaku Asamoah GYASI, Mrs Emma Rocio GYASI" at bounding box center [624, 267] width 675 height 41
drag, startPoint x: 294, startPoint y: 269, endPoint x: 481, endPoint y: 276, distance: 187.6
click at [481, 276] on input "Mr David Kwaku Asamoah GYASI, Mrs Emma Rocio GYASI" at bounding box center [624, 267] width 675 height 41
drag, startPoint x: 651, startPoint y: 262, endPoint x: 492, endPoint y: 270, distance: 159.3
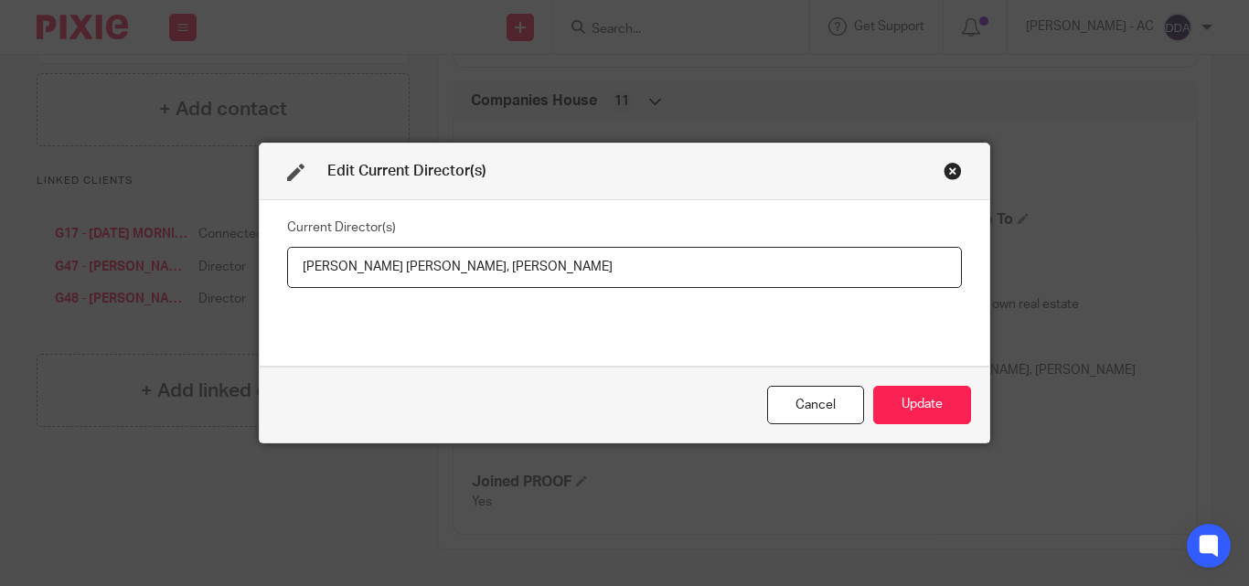
click at [492, 270] on input "Mr David Kwaku Asamoah GYASI, Mrs Emma Rocio GYASI" at bounding box center [624, 267] width 675 height 41
click at [906, 410] on button "Update" at bounding box center [922, 405] width 98 height 39
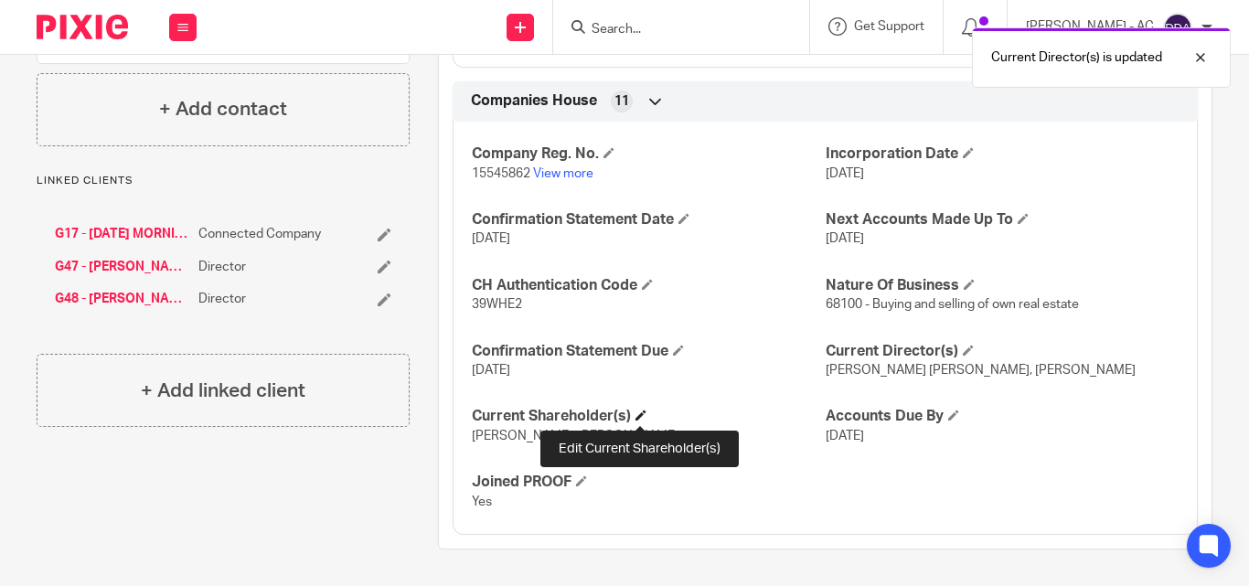
click at [640, 412] on span at bounding box center [641, 415] width 11 height 11
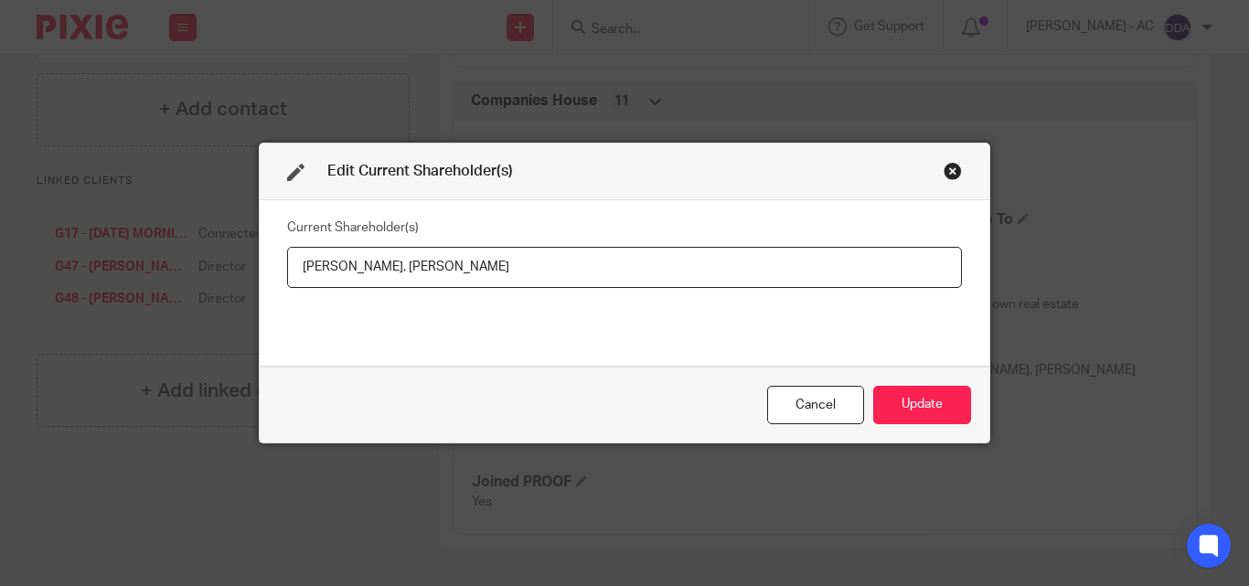
drag, startPoint x: 294, startPoint y: 262, endPoint x: 363, endPoint y: 266, distance: 68.7
click at [363, 266] on input "David Gyasi, Emma Gyasi" at bounding box center [624, 267] width 675 height 41
paste input "YASI"
drag, startPoint x: 455, startPoint y: 278, endPoint x: 370, endPoint y: 274, distance: 85.1
click at [370, 274] on input "David GYASI, Emma Gyasi" at bounding box center [624, 267] width 675 height 41
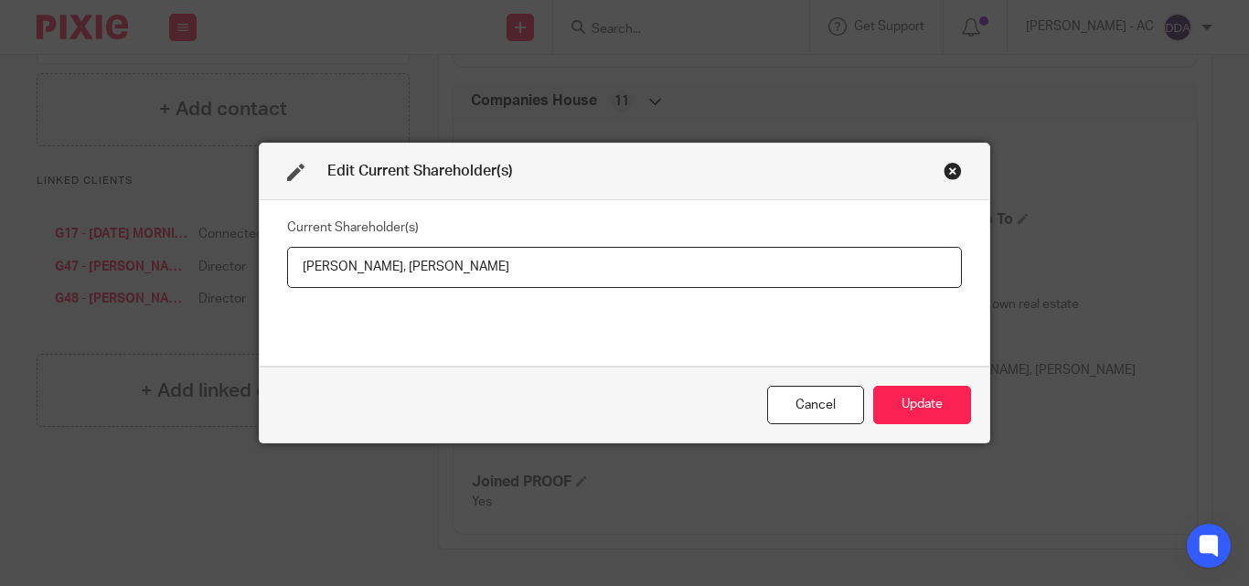
paste input "YASI"
type input "David GYASI, Emma GYASI"
click at [902, 421] on button "Update" at bounding box center [922, 405] width 98 height 39
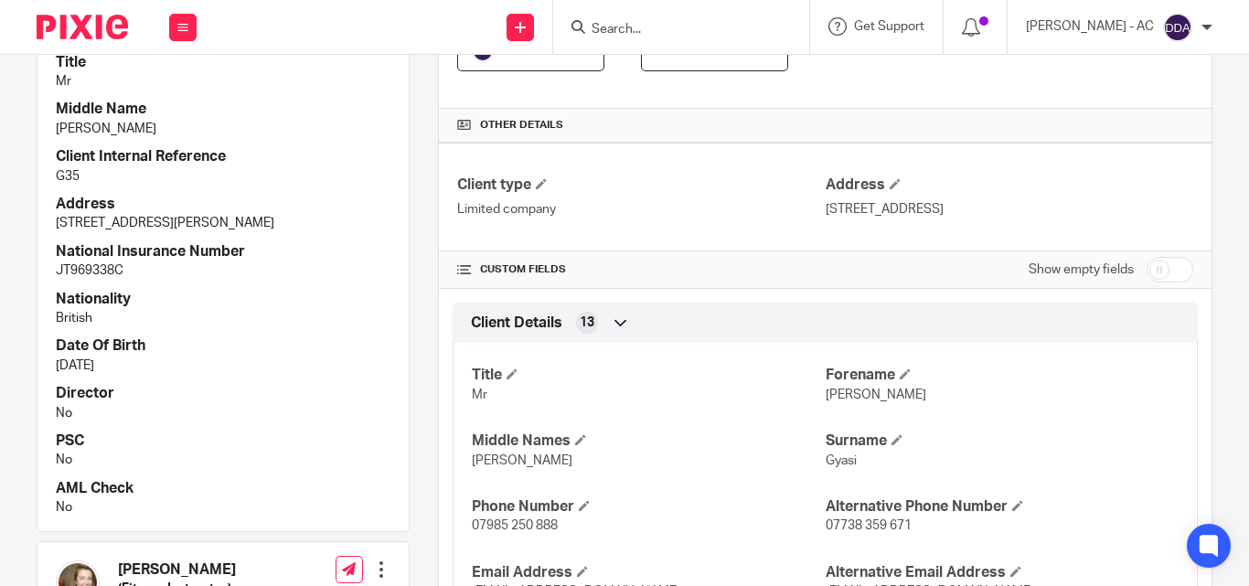
scroll to position [457, 0]
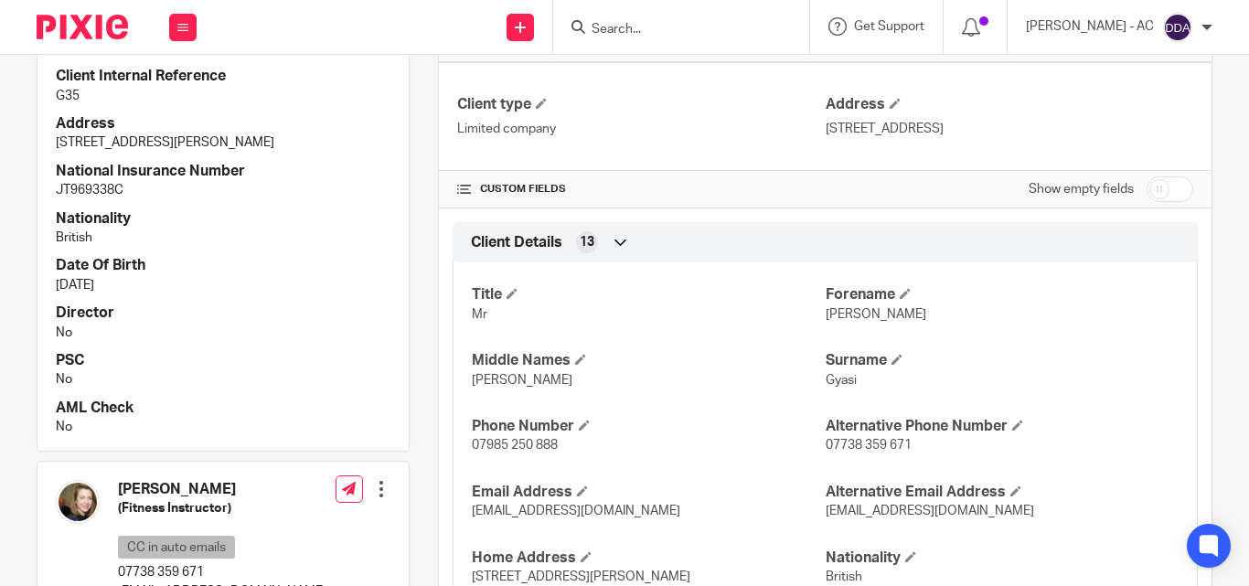
click at [638, 258] on div "Client Details 13" at bounding box center [825, 242] width 718 height 31
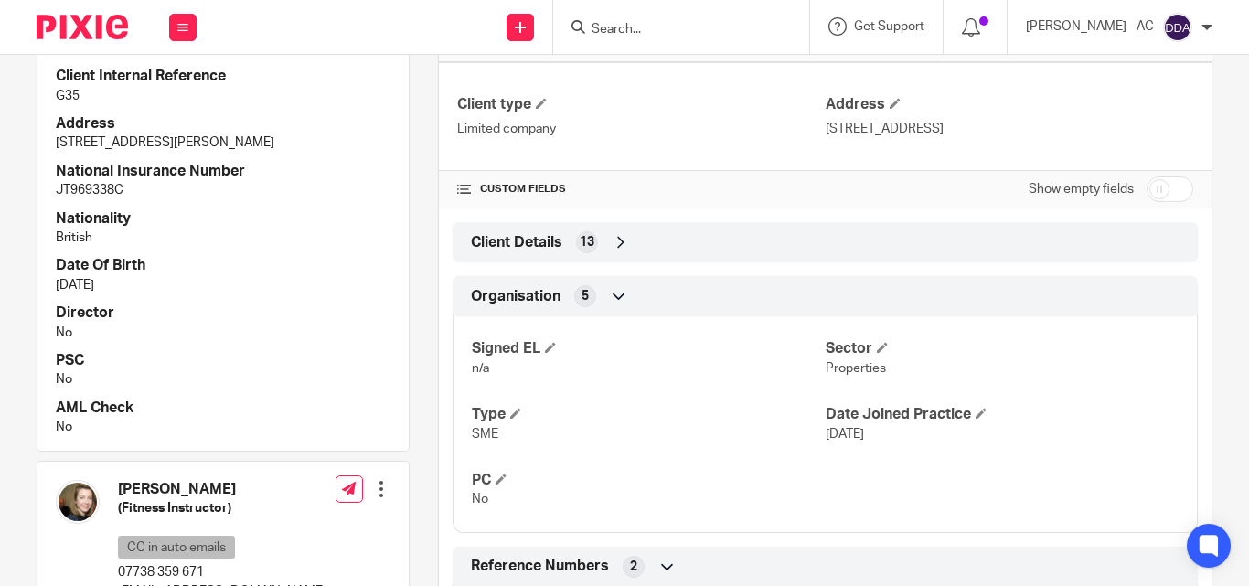
click at [613, 241] on icon at bounding box center [621, 242] width 18 height 18
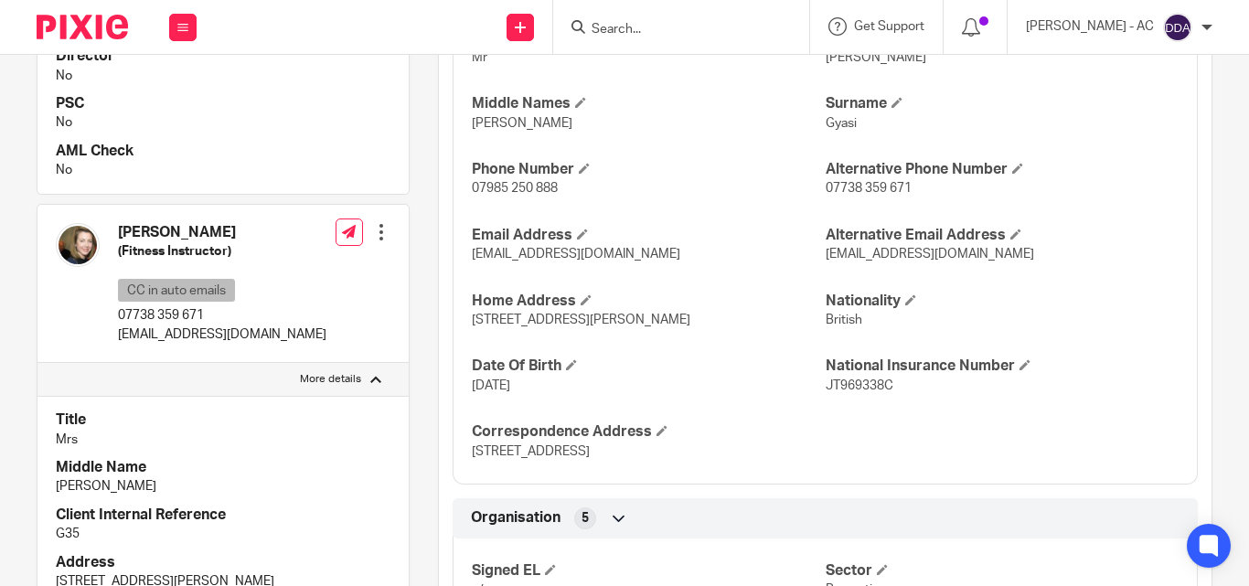
scroll to position [732, 0]
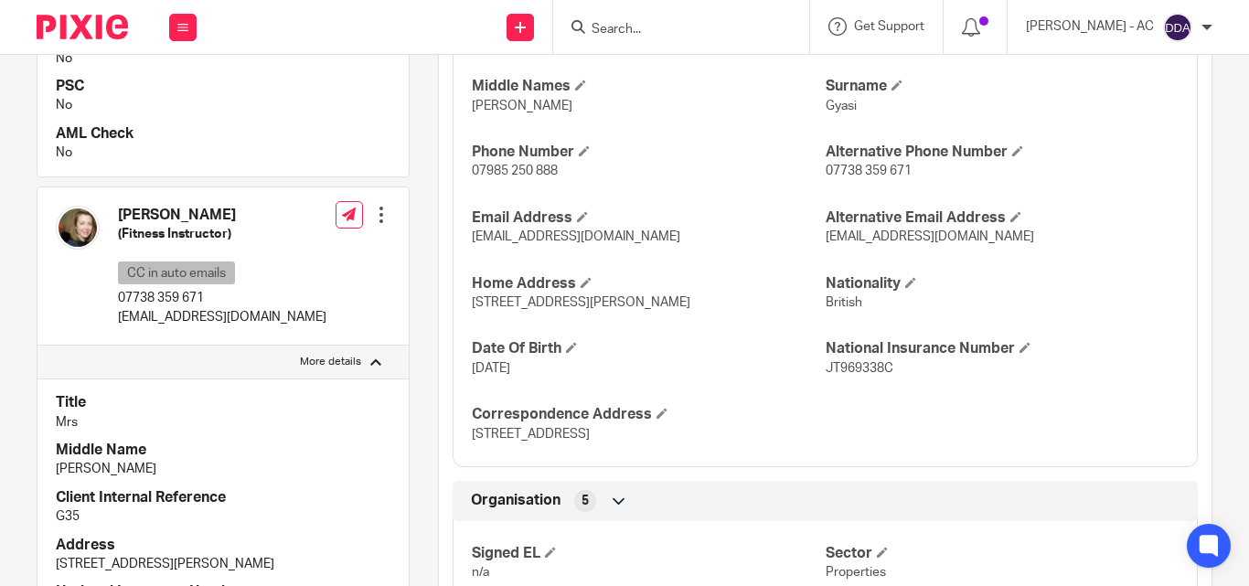
click at [223, 406] on h4 "Title" at bounding box center [223, 402] width 335 height 19
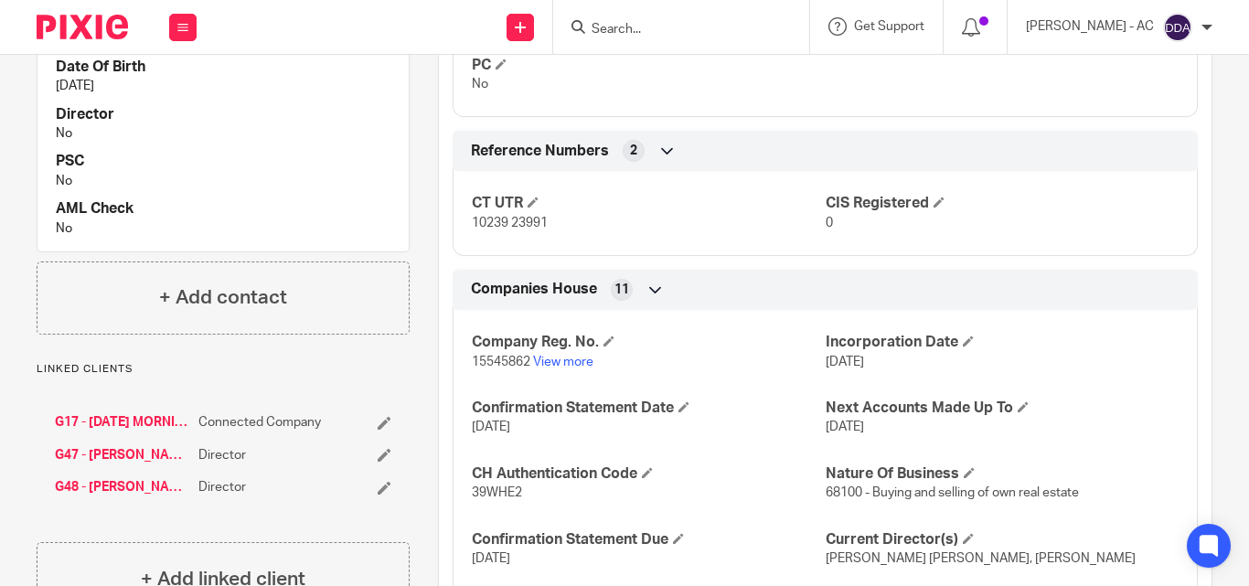
scroll to position [1558, 0]
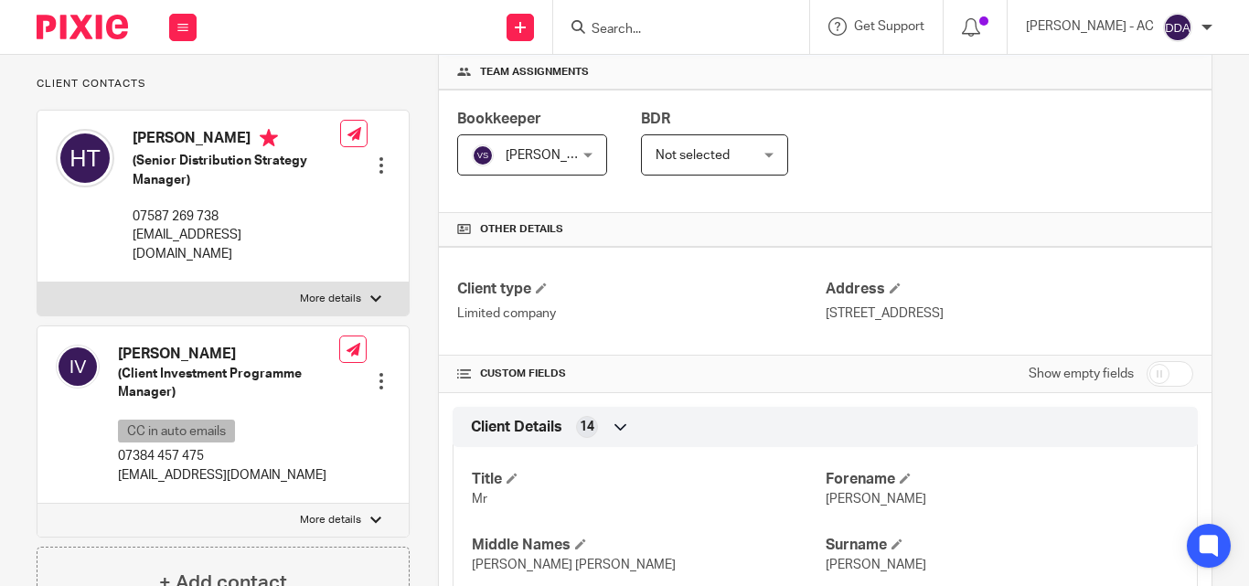
scroll to position [274, 0]
click at [358, 304] on label "More details" at bounding box center [222, 297] width 371 height 33
click at [37, 281] on input "More details" at bounding box center [37, 280] width 1 height 1
checkbox input "true"
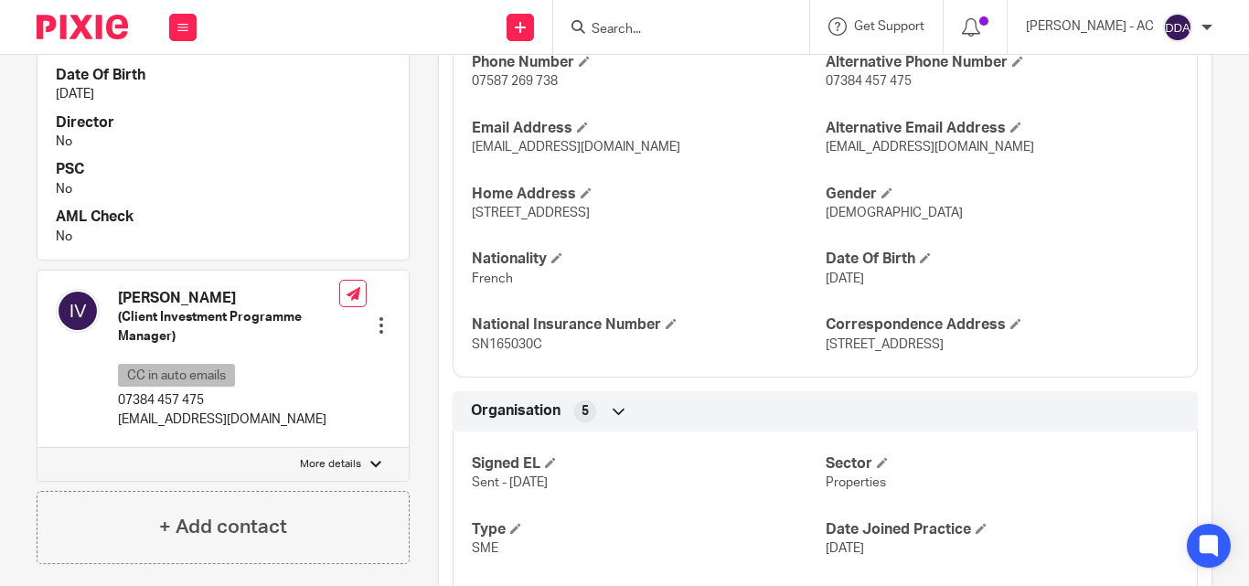
scroll to position [823, 0]
click at [347, 470] on p "More details" at bounding box center [330, 462] width 61 height 15
click at [37, 446] on input "More details" at bounding box center [37, 445] width 1 height 1
checkbox input "true"
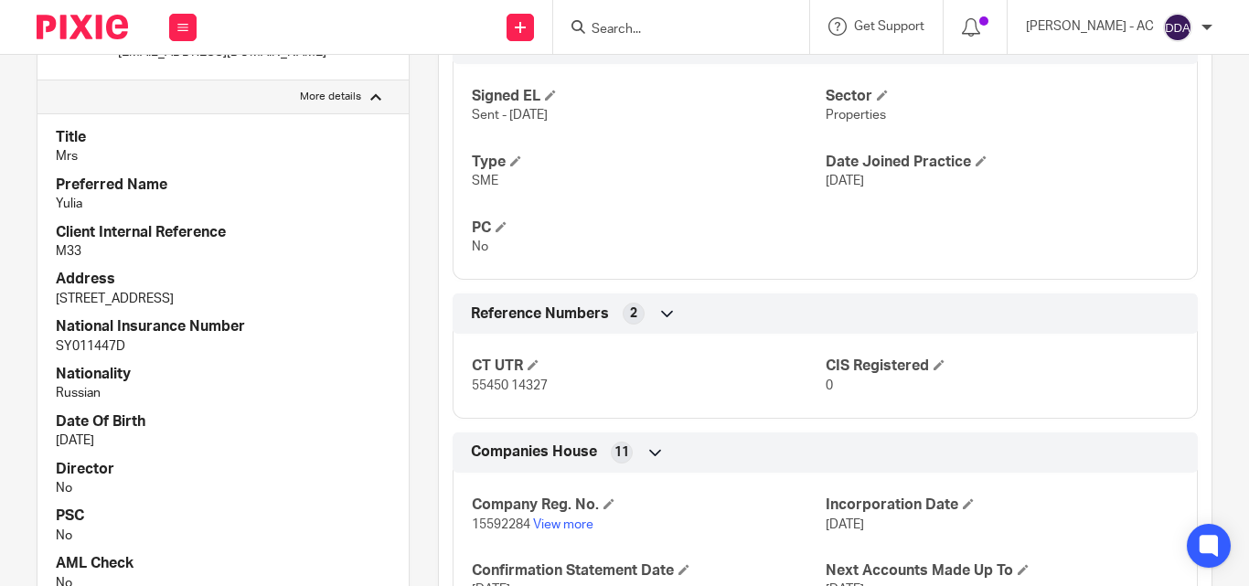
scroll to position [1614, 0]
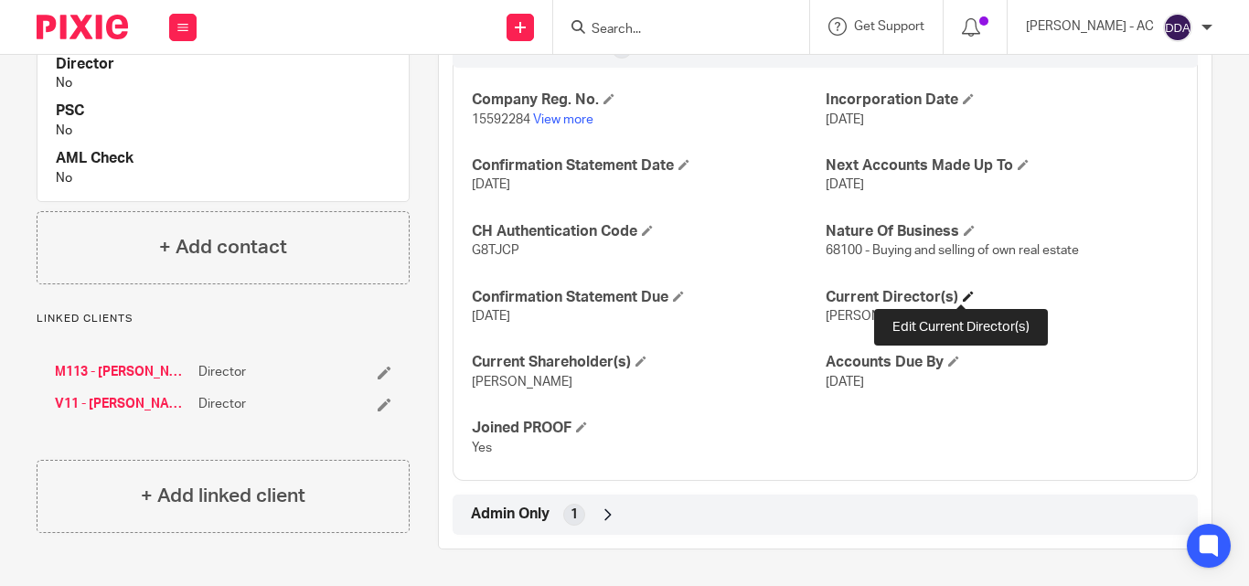
click at [963, 291] on span at bounding box center [968, 296] width 11 height 11
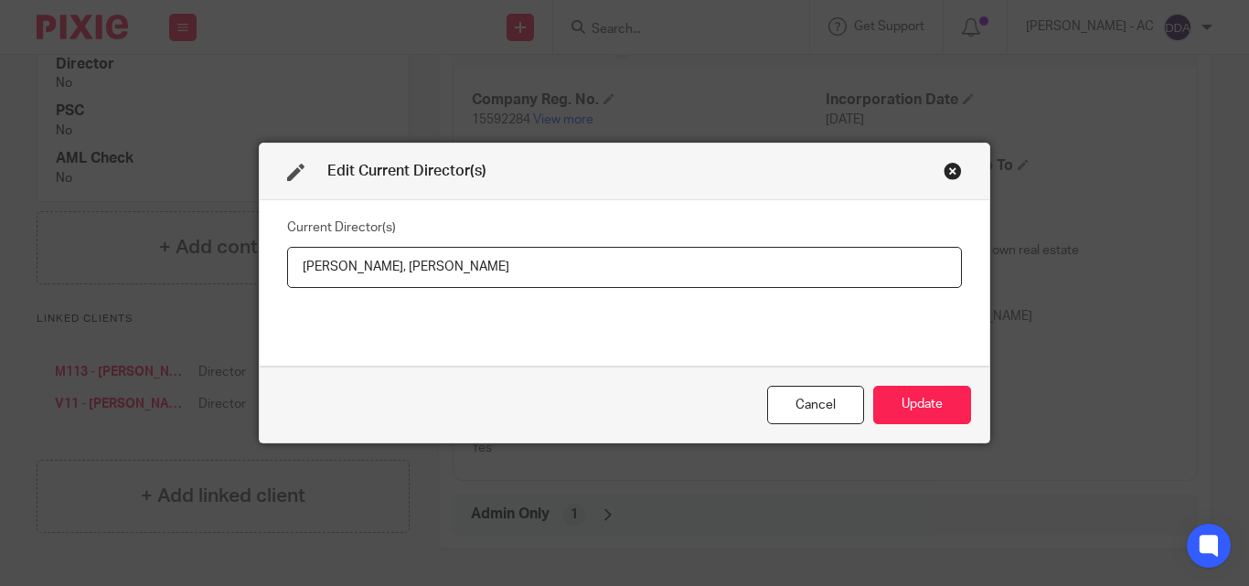
drag, startPoint x: 289, startPoint y: 266, endPoint x: 395, endPoint y: 281, distance: 107.1
click at [395, 281] on input "[PERSON_NAME], [PERSON_NAME]" at bounding box center [624, 267] width 675 height 41
drag, startPoint x: 600, startPoint y: 272, endPoint x: 436, endPoint y: 272, distance: 163.7
click at [436, 272] on input "[PERSON_NAME], [PERSON_NAME]" at bounding box center [624, 267] width 675 height 41
paste input "Mrs Iuliia VYLEGZHANINA"
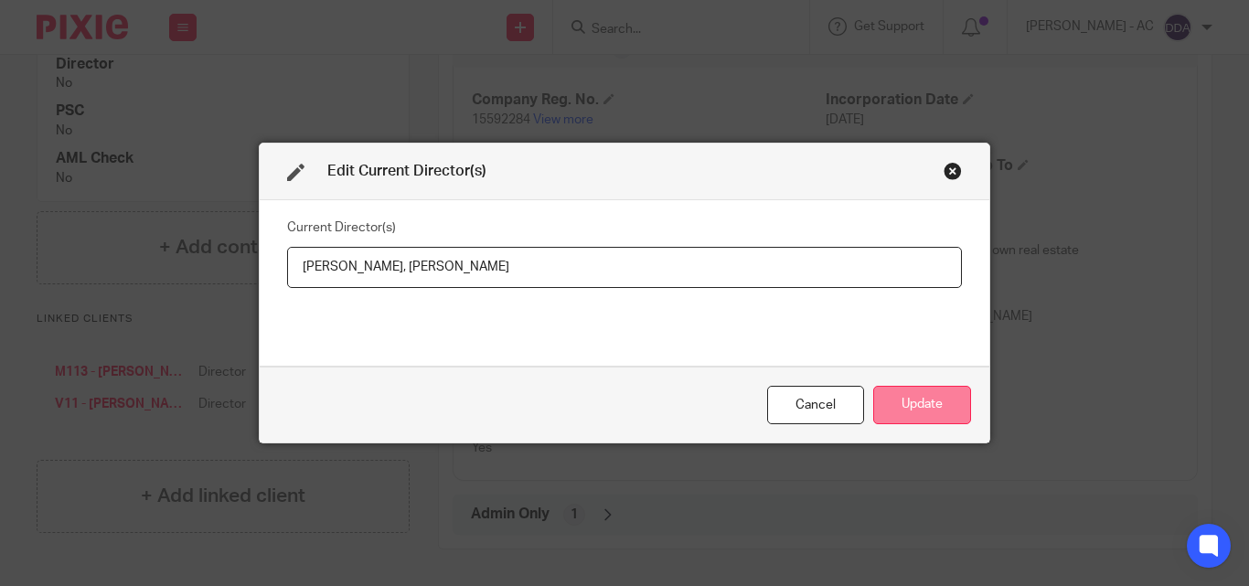
type input "Mr Hugh MAC TRUONG, Mrs Iuliia VYLEGZHANINA"
click at [905, 407] on button "Update" at bounding box center [922, 405] width 98 height 39
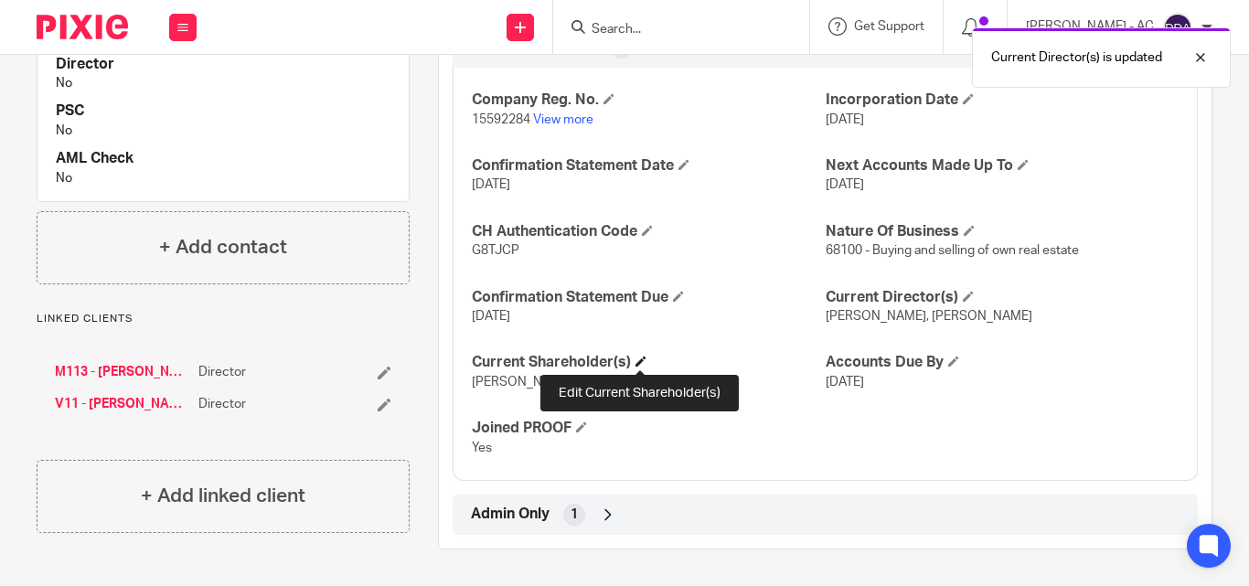
click at [645, 358] on span at bounding box center [641, 361] width 11 height 11
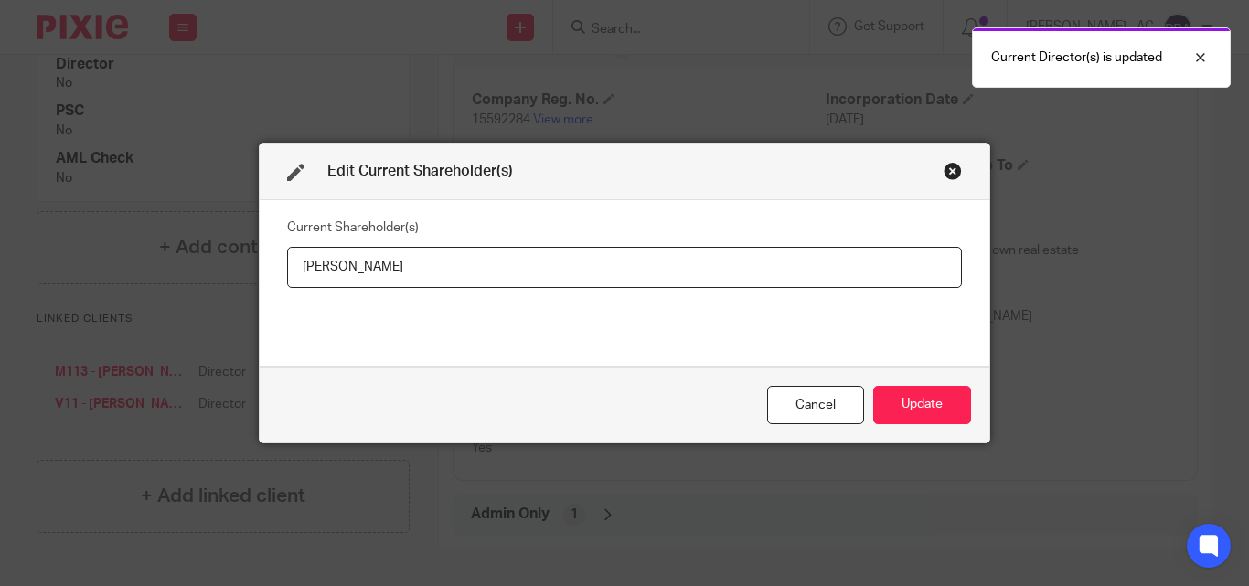
drag, startPoint x: 428, startPoint y: 267, endPoint x: 290, endPoint y: 265, distance: 138.1
click at [290, 265] on input "Iuliia Vylegzhanina" at bounding box center [624, 267] width 675 height 41
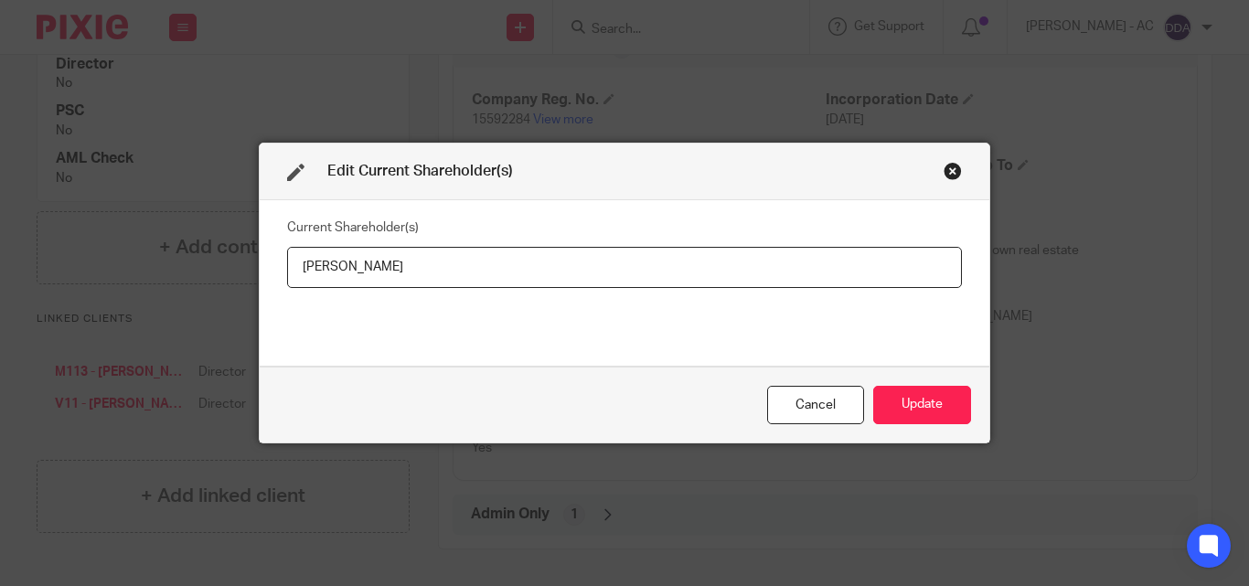
type input "Iuliia VYLEGZHANINA"
click at [931, 411] on button "Update" at bounding box center [922, 405] width 98 height 39
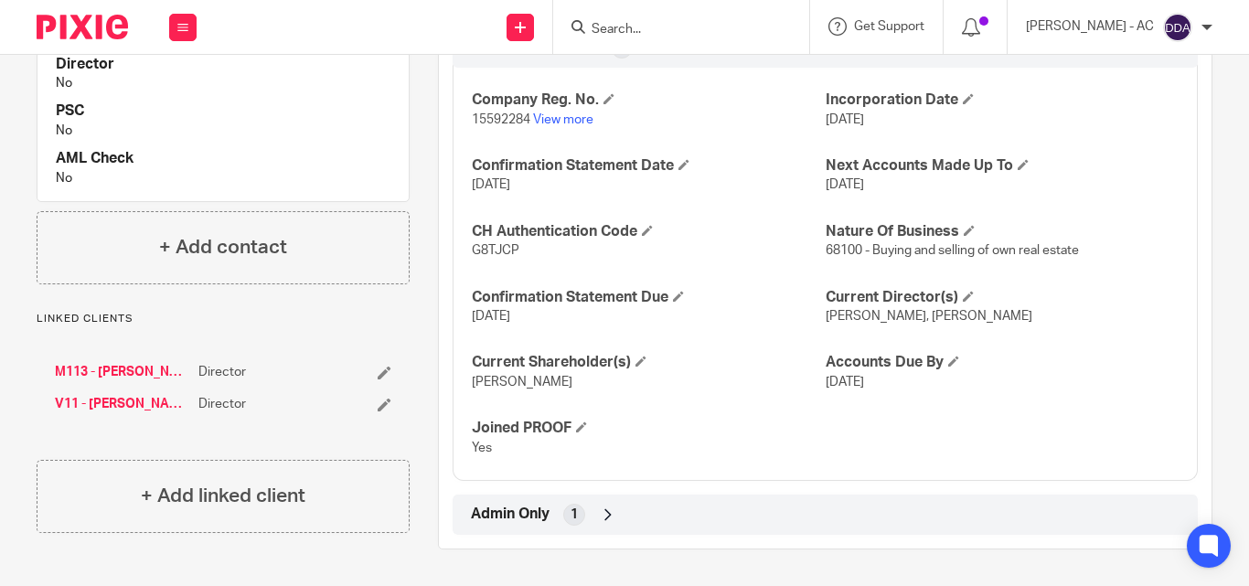
click at [1146, 399] on div "Company Reg. No. 15592284 View more Incorporation Date 25 Mar 2024 Confirmation…" at bounding box center [825, 267] width 745 height 427
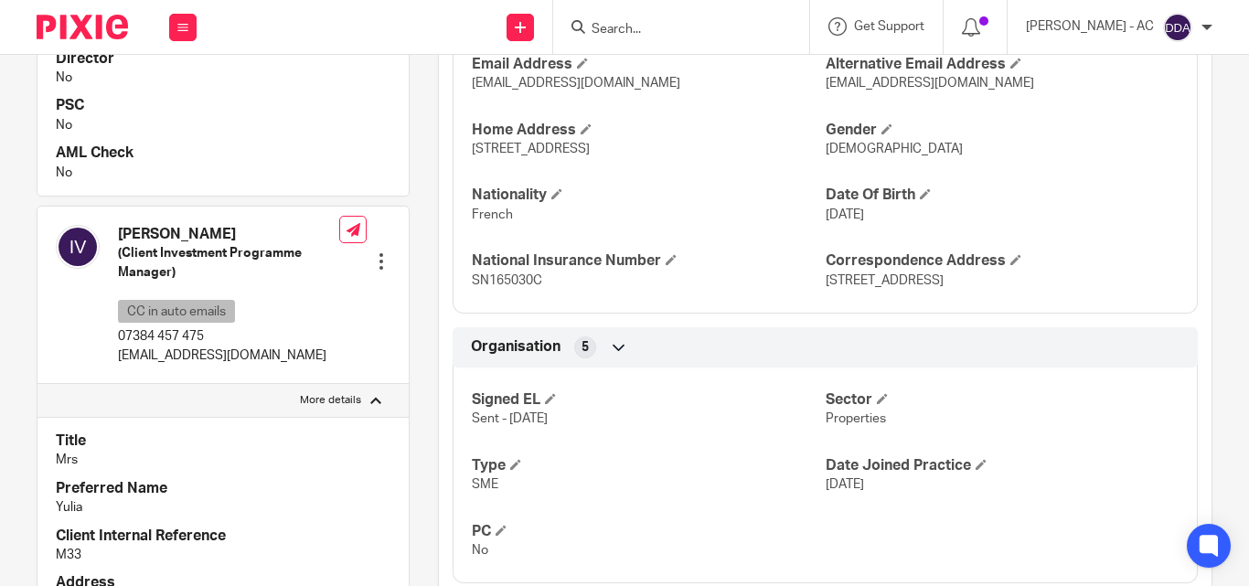
scroll to position [914, 0]
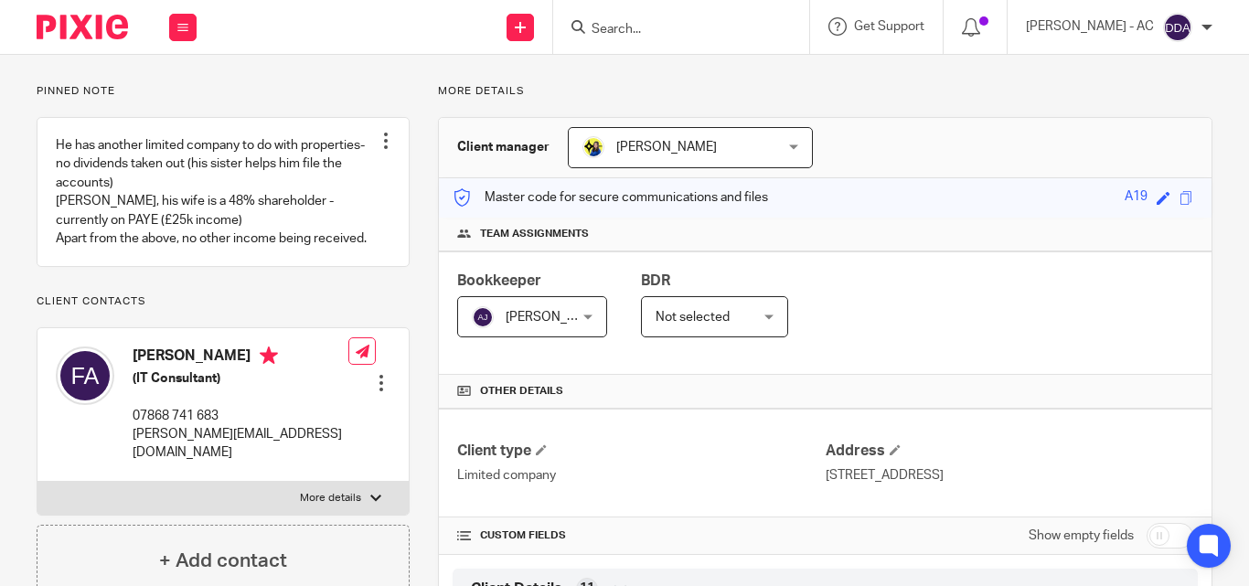
scroll to position [274, 0]
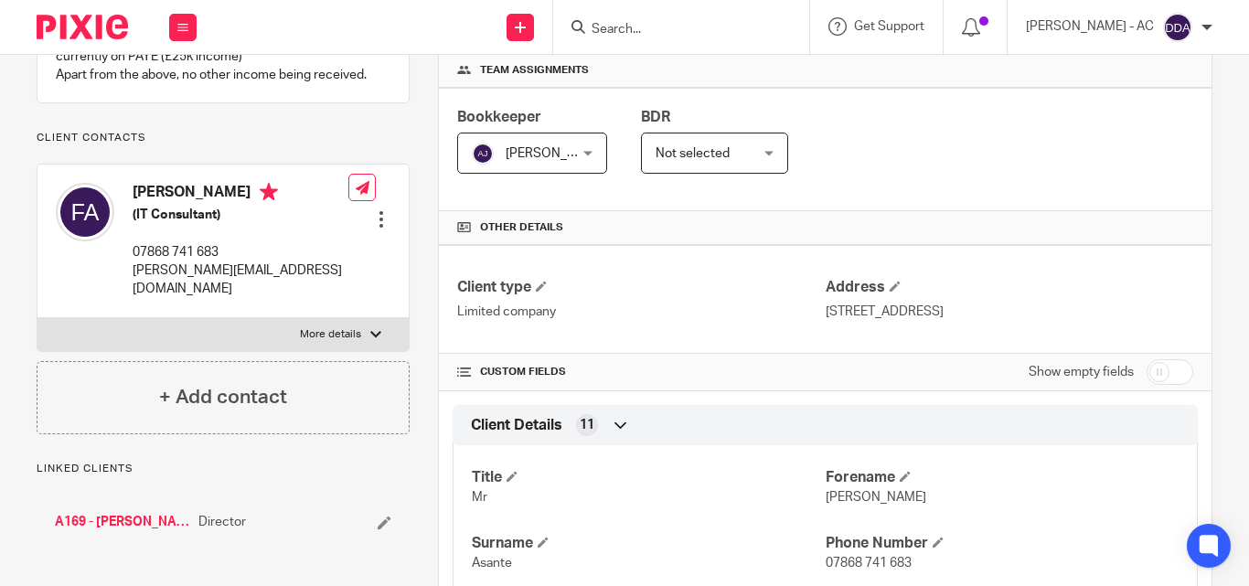
click at [379, 351] on label "More details" at bounding box center [222, 334] width 371 height 33
click at [37, 318] on input "More details" at bounding box center [37, 317] width 1 height 1
checkbox input "true"
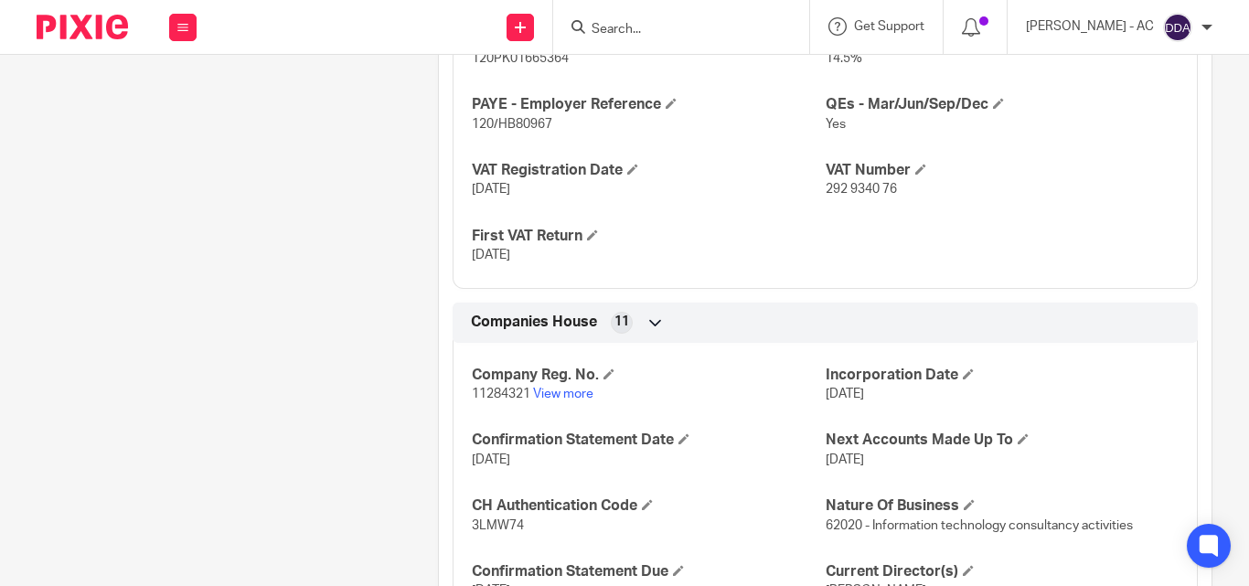
scroll to position [1790, 0]
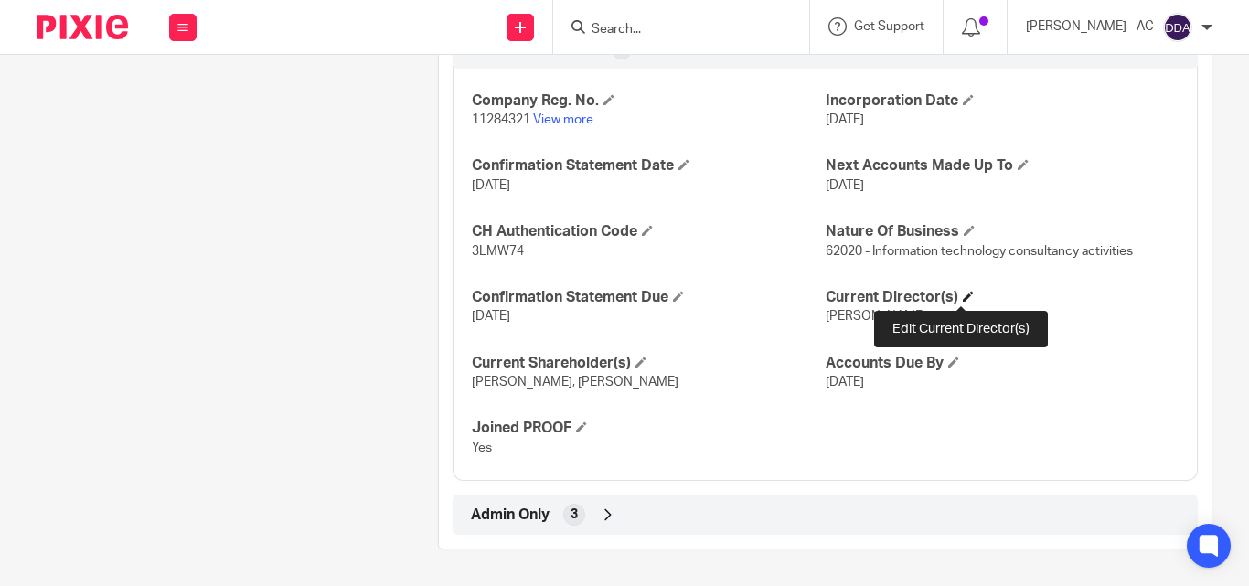
click at [963, 298] on span at bounding box center [968, 296] width 11 height 11
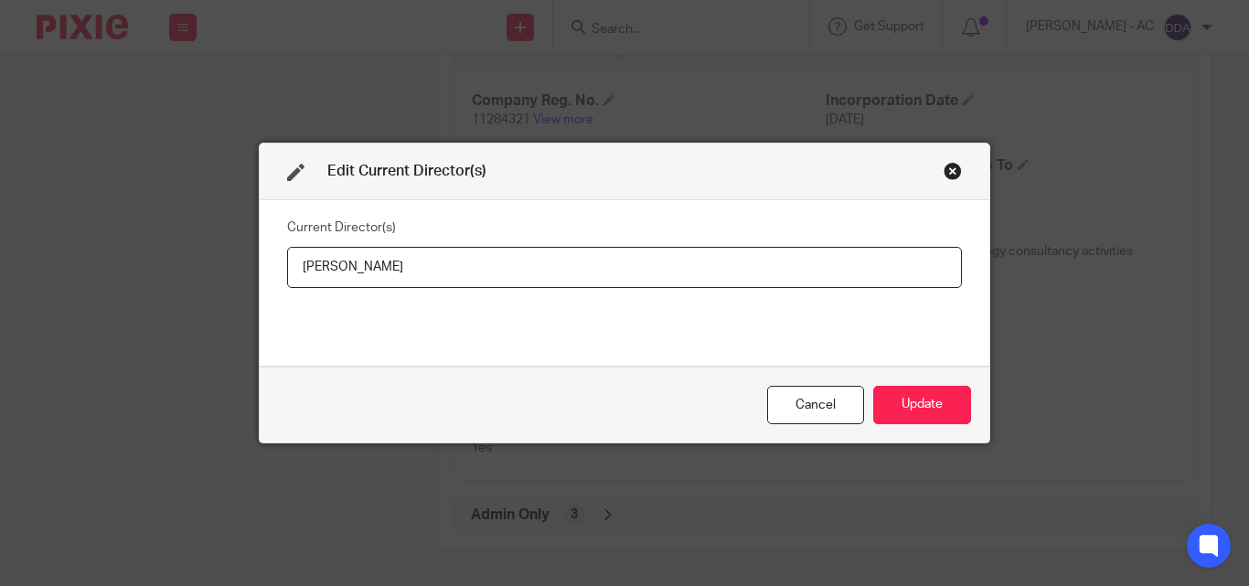
drag, startPoint x: 421, startPoint y: 264, endPoint x: 287, endPoint y: 261, distance: 133.6
click at [287, 261] on input "[PERSON_NAME]" at bounding box center [624, 267] width 675 height 41
type input "[PERSON_NAME]"
click at [910, 391] on button "Update" at bounding box center [922, 405] width 98 height 39
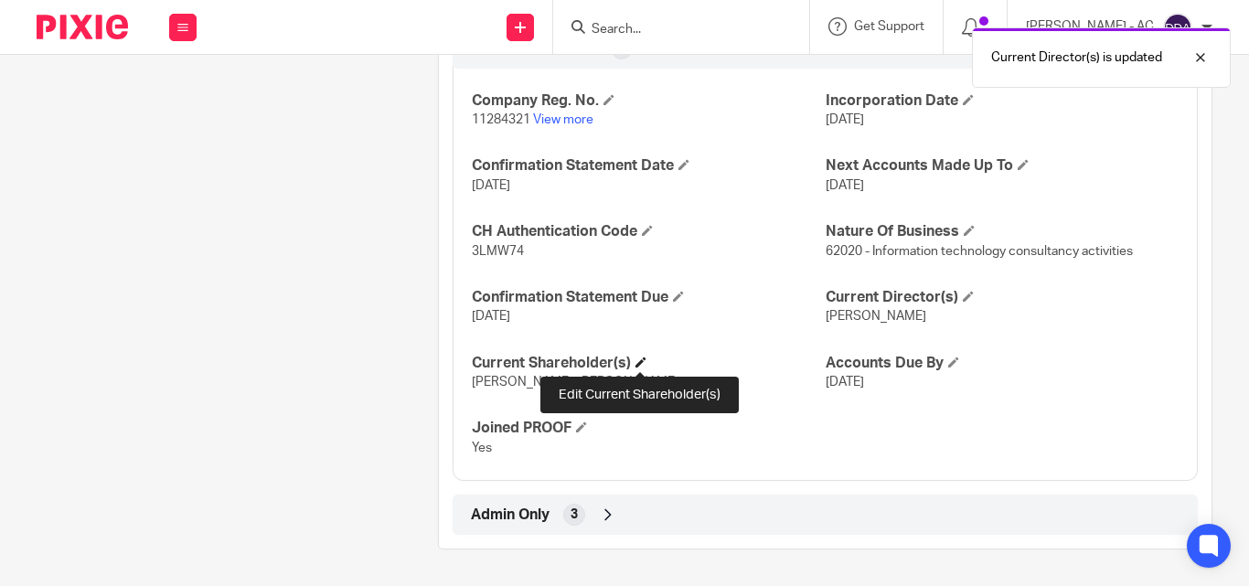
click at [638, 362] on span at bounding box center [641, 362] width 11 height 11
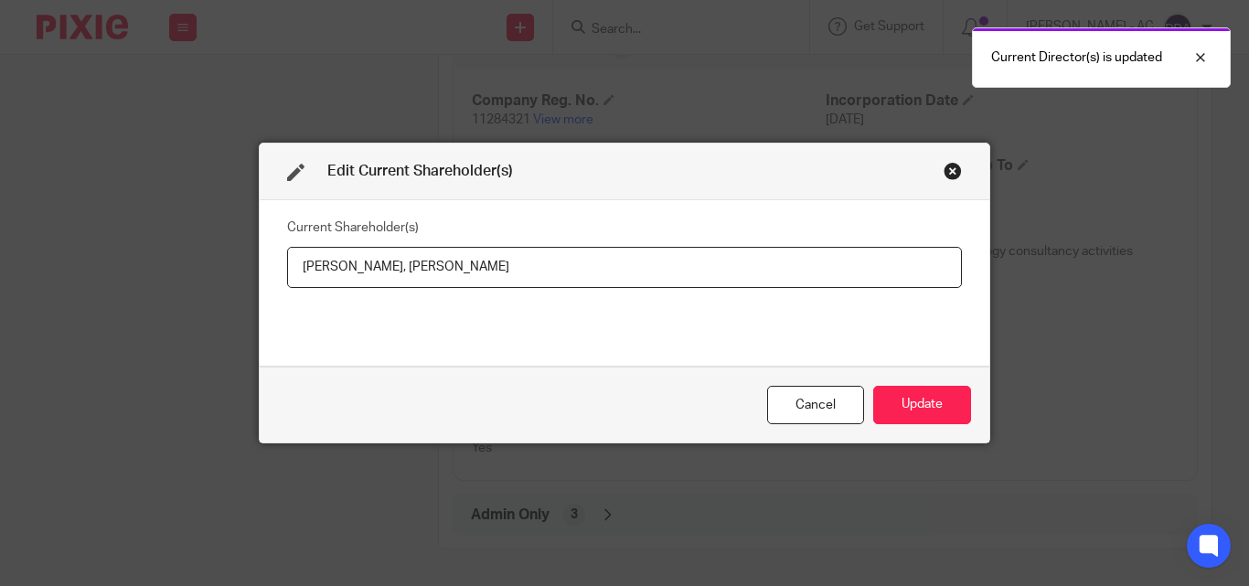
drag, startPoint x: 324, startPoint y: 269, endPoint x: 363, endPoint y: 275, distance: 39.8
click at [363, 275] on input "[PERSON_NAME], [PERSON_NAME]" at bounding box center [624, 267] width 675 height 41
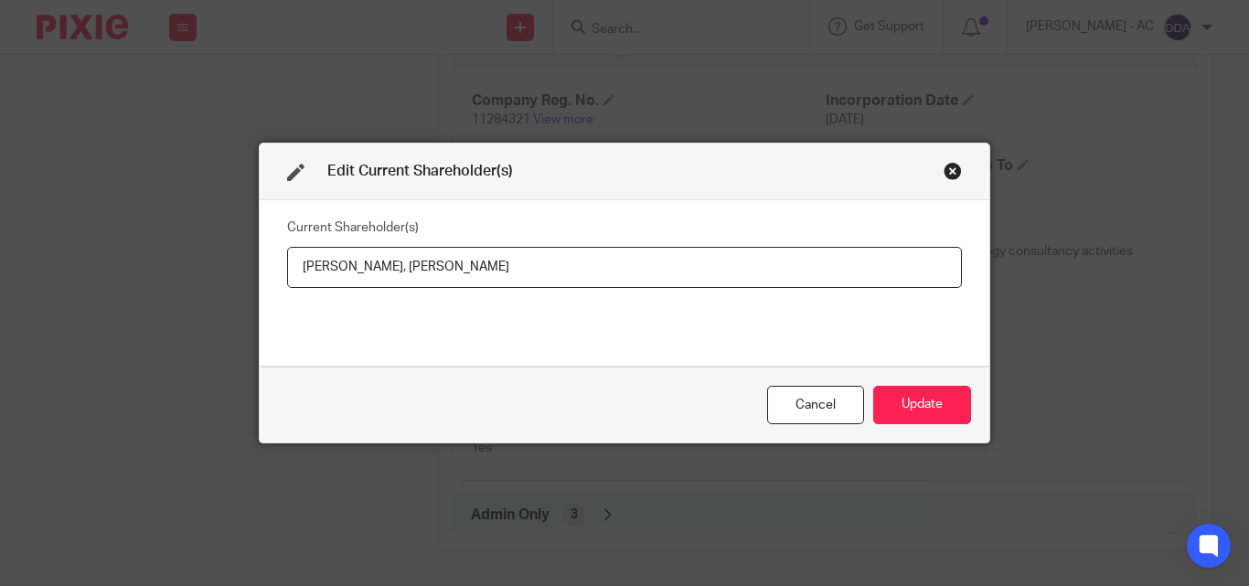
drag, startPoint x: 507, startPoint y: 268, endPoint x: 381, endPoint y: 273, distance: 125.4
click at [381, 273] on input "[PERSON_NAME], [PERSON_NAME]" at bounding box center [624, 267] width 675 height 41
paste input "[DEMOGRAPHIC_DATA]"
type input "[PERSON_NAME], [PERSON_NAME]"
click at [900, 408] on button "Update" at bounding box center [922, 405] width 98 height 39
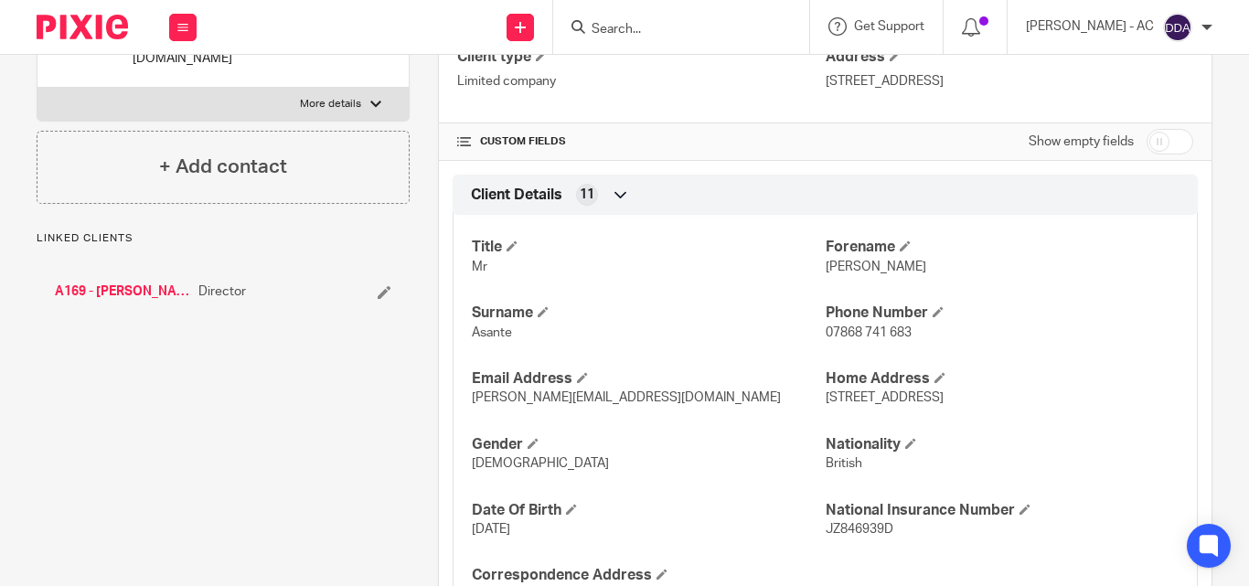
scroll to position [457, 0]
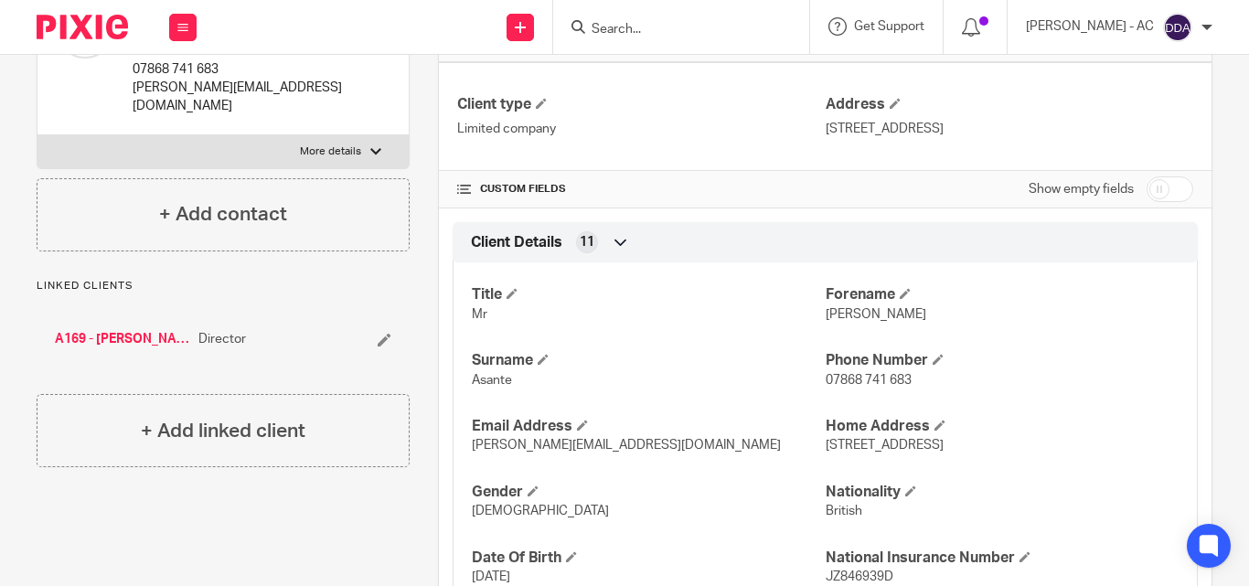
click at [378, 164] on label "More details" at bounding box center [222, 151] width 371 height 33
click at [37, 135] on input "More details" at bounding box center [37, 134] width 1 height 1
checkbox input "true"
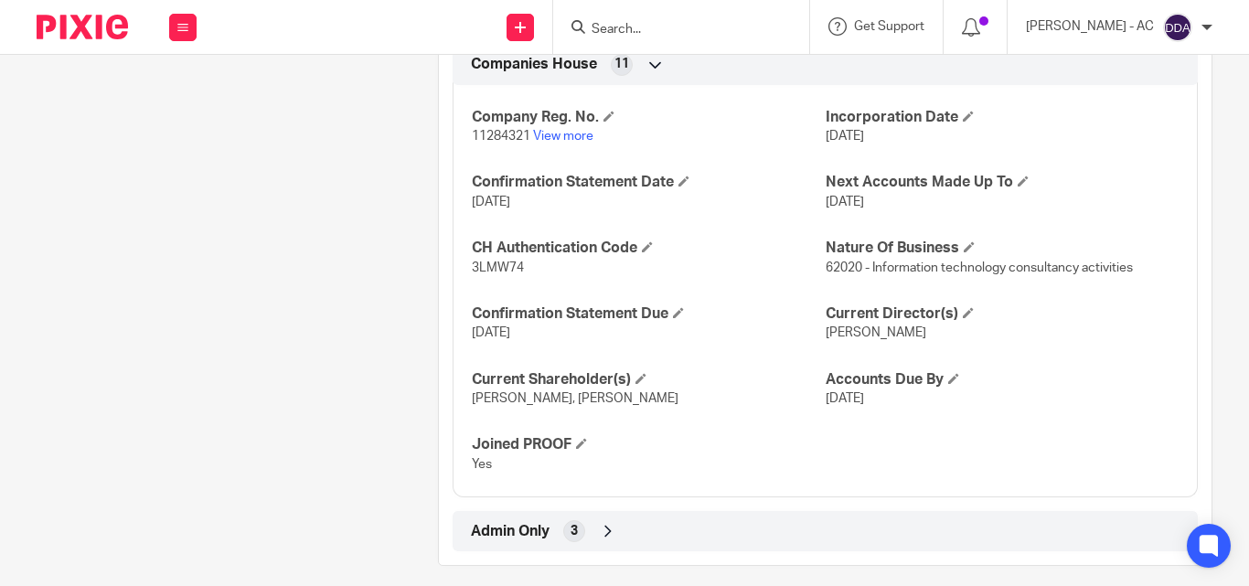
scroll to position [1790, 0]
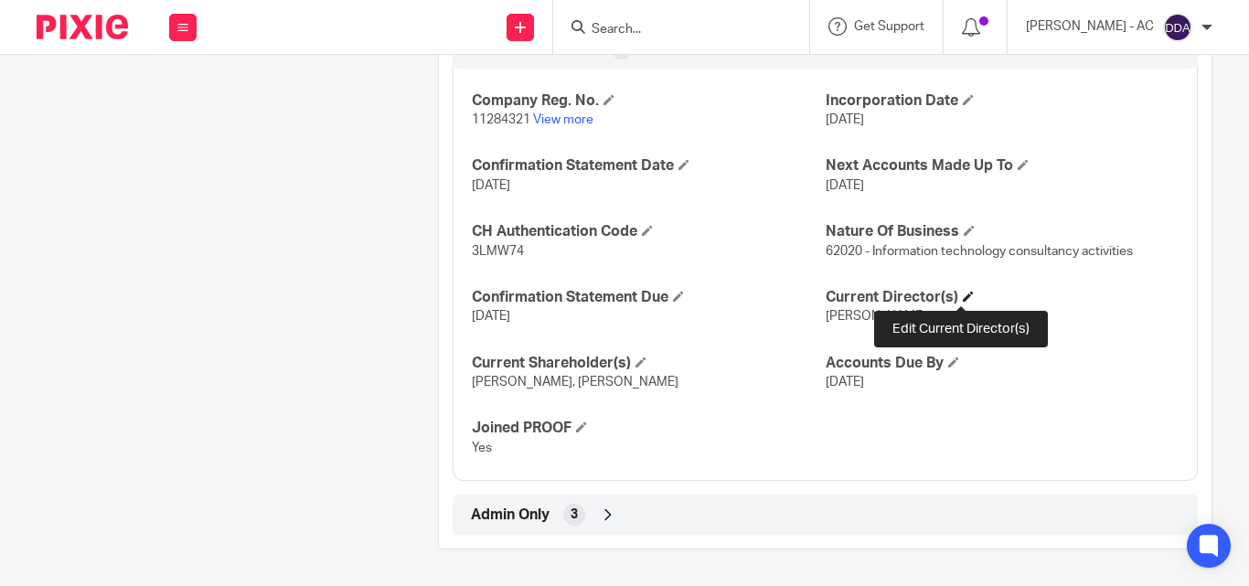
click at [963, 294] on span at bounding box center [968, 296] width 11 height 11
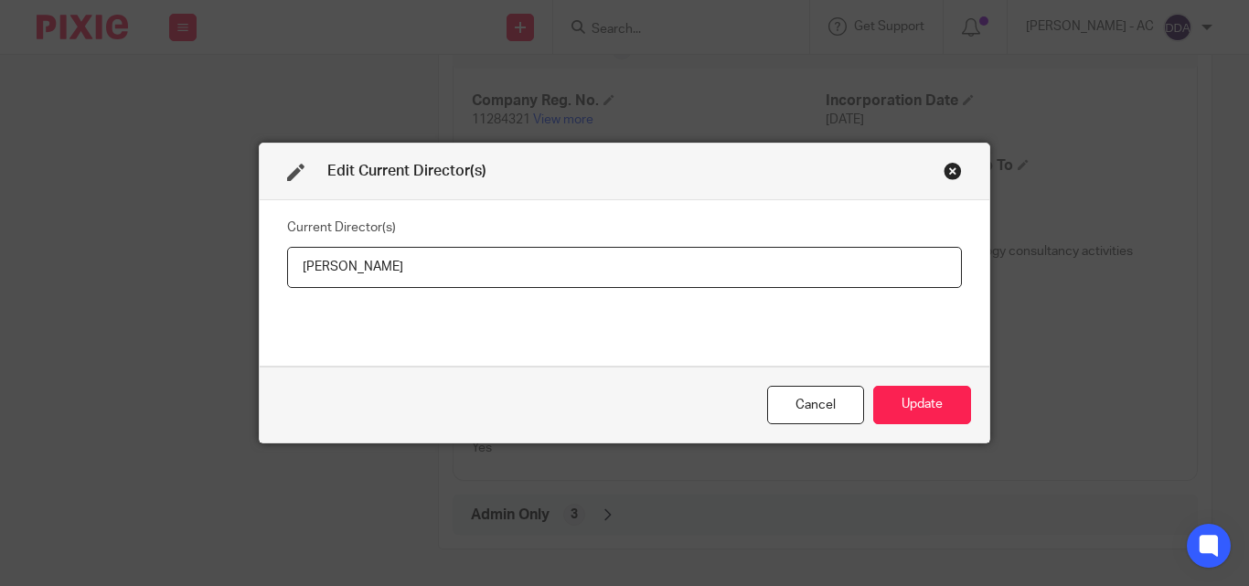
drag, startPoint x: 444, startPoint y: 265, endPoint x: 230, endPoint y: 289, distance: 216.2
click at [230, 289] on div "Edit Current Director(s) Current Director(s) Mr Felix ASANTE Cancel Update" at bounding box center [624, 293] width 1249 height 586
click at [935, 421] on button "Update" at bounding box center [922, 405] width 98 height 39
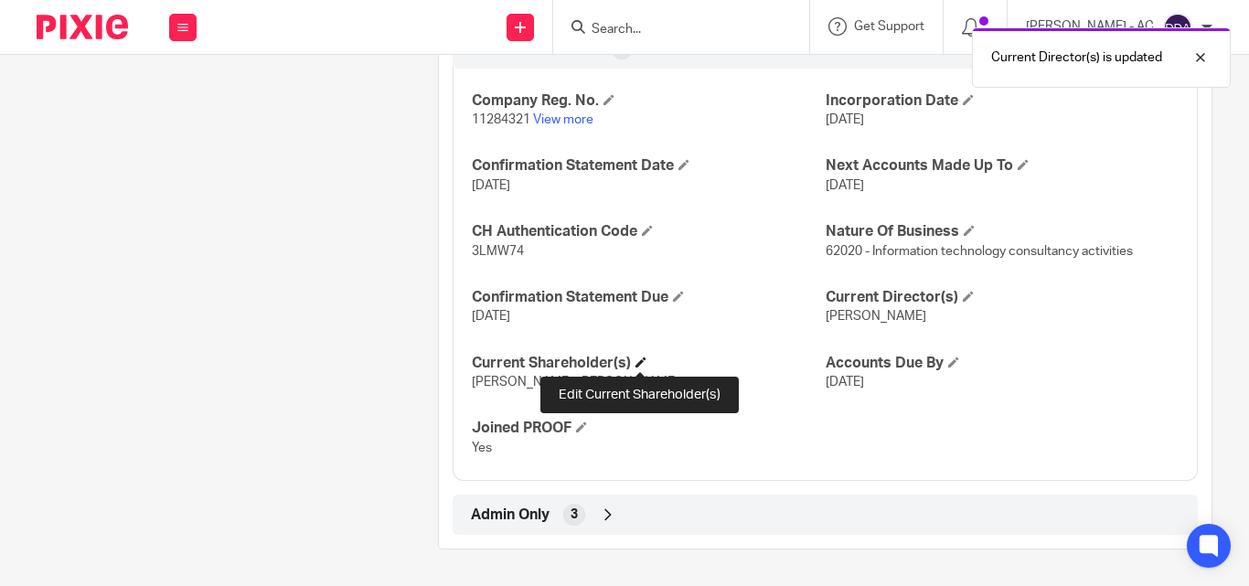
click at [646, 362] on span at bounding box center [641, 362] width 11 height 11
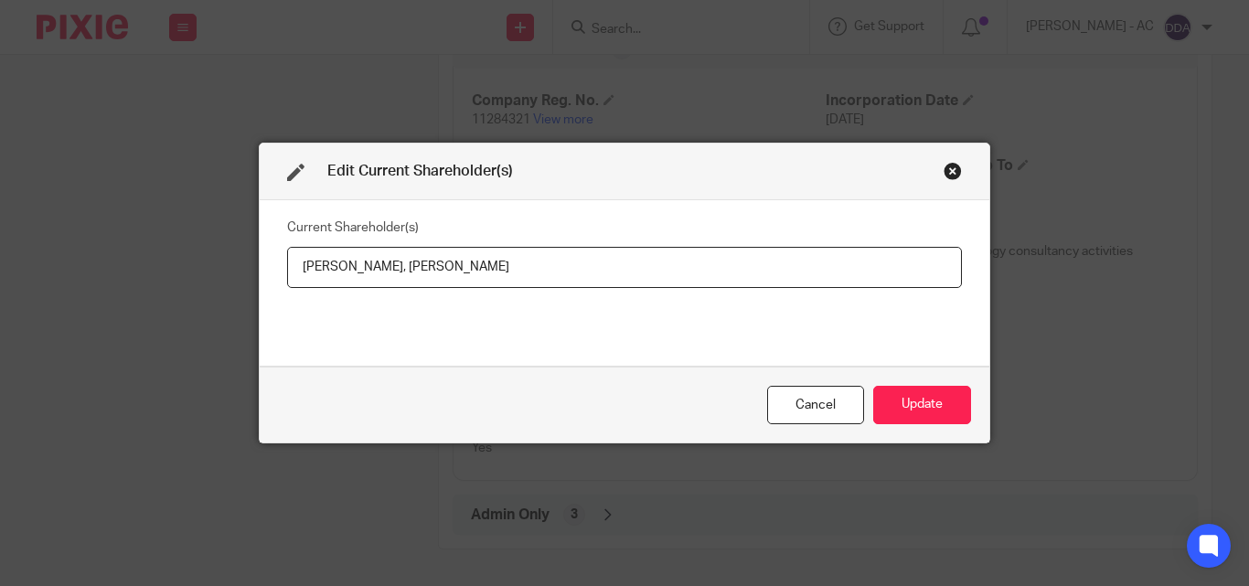
drag, startPoint x: 284, startPoint y: 267, endPoint x: 374, endPoint y: 271, distance: 89.7
click at [378, 272] on input "Felix ASANTE, Anor-Yaba ASANTE" at bounding box center [624, 267] width 675 height 41
click at [349, 271] on input "Felix ASANTE, Anor-Yaba ASANTE" at bounding box center [624, 267] width 675 height 41
drag, startPoint x: 295, startPoint y: 252, endPoint x: 371, endPoint y: 263, distance: 76.7
click at [371, 263] on input "Felix ASANTE, Anor-Yaba ASANTE" at bounding box center [624, 267] width 675 height 41
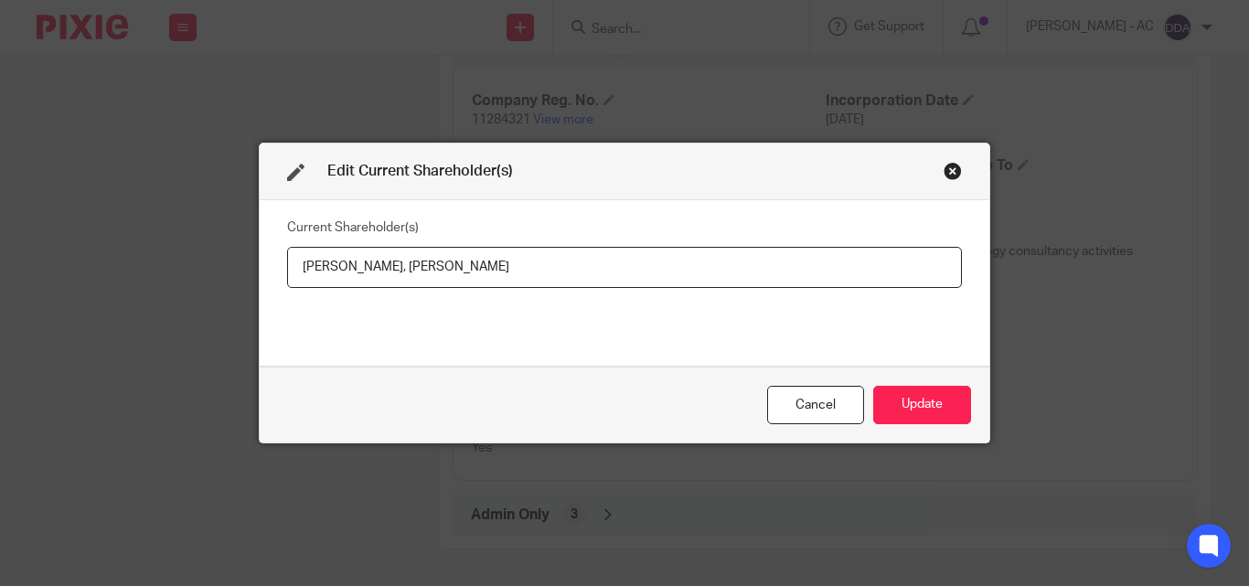
drag, startPoint x: 511, startPoint y: 271, endPoint x: 383, endPoint y: 261, distance: 128.4
click at [383, 261] on input "Felix ASANTE, Anor-Yaba ASANTE" at bounding box center [624, 267] width 675 height 41
click at [943, 404] on button "Update" at bounding box center [922, 405] width 98 height 39
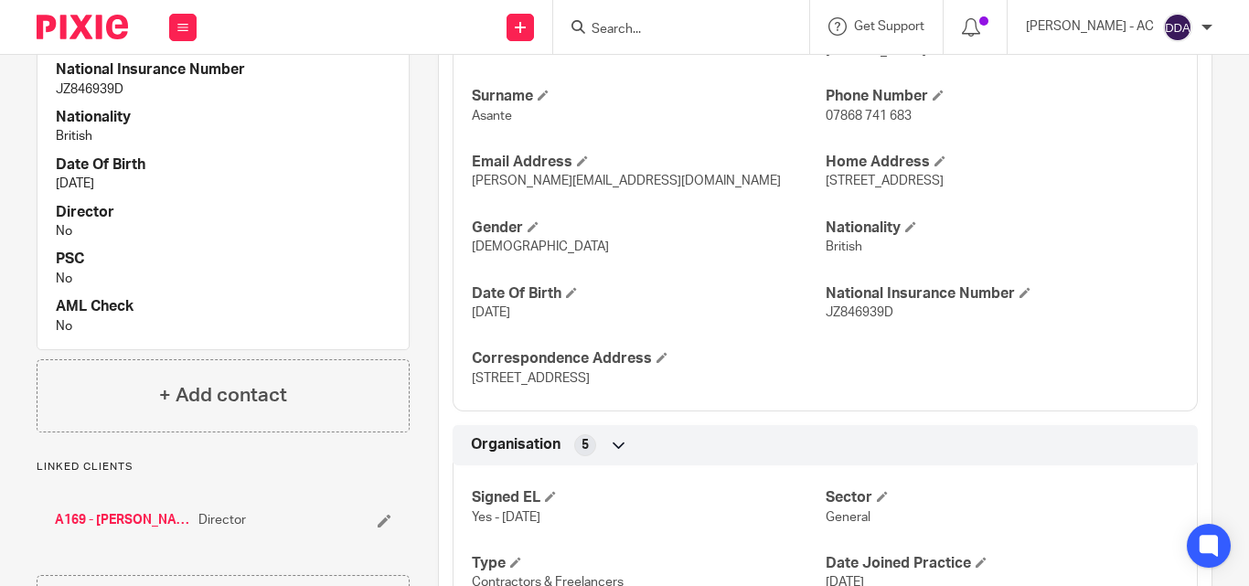
scroll to position [914, 0]
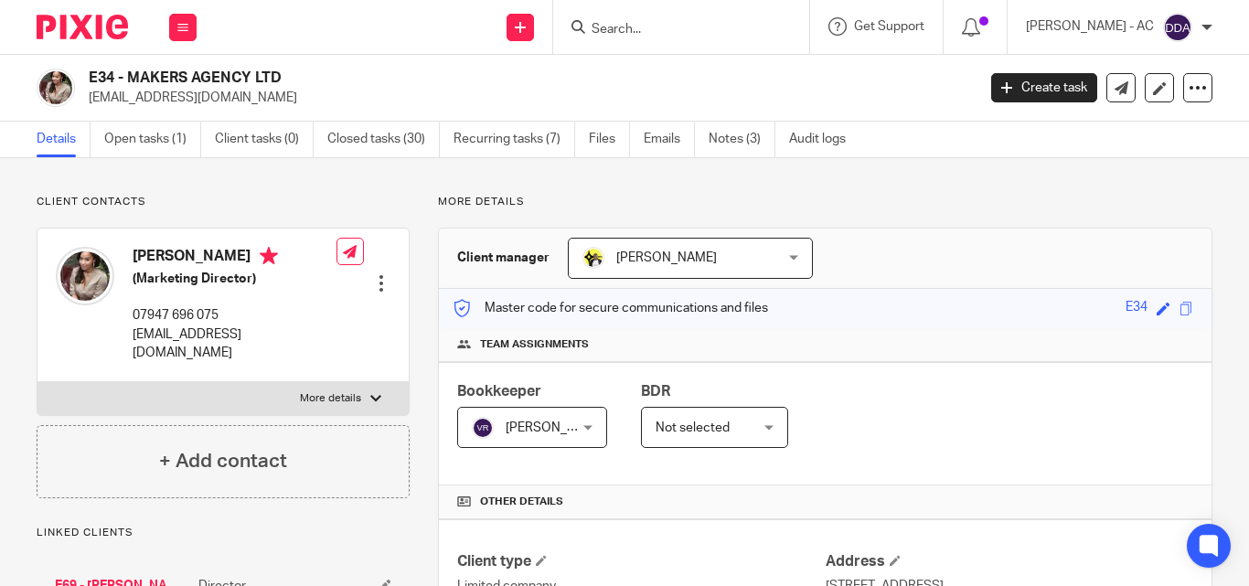
click at [351, 391] on p "More details" at bounding box center [330, 398] width 61 height 15
click at [37, 382] on input "More details" at bounding box center [37, 381] width 1 height 1
checkbox input "true"
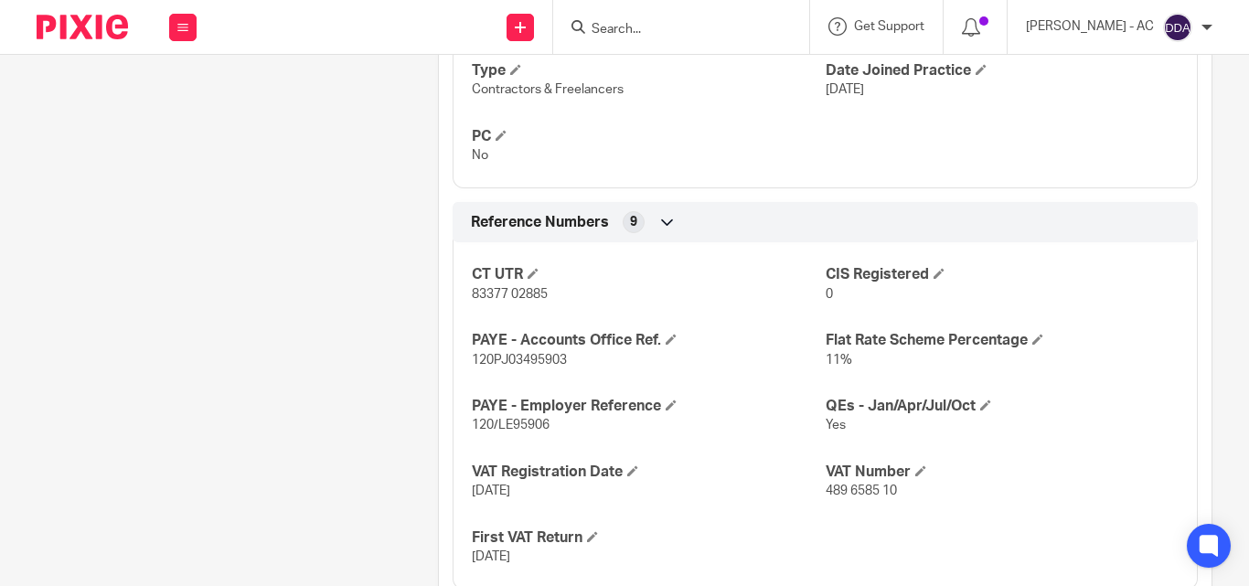
scroll to position [1875, 0]
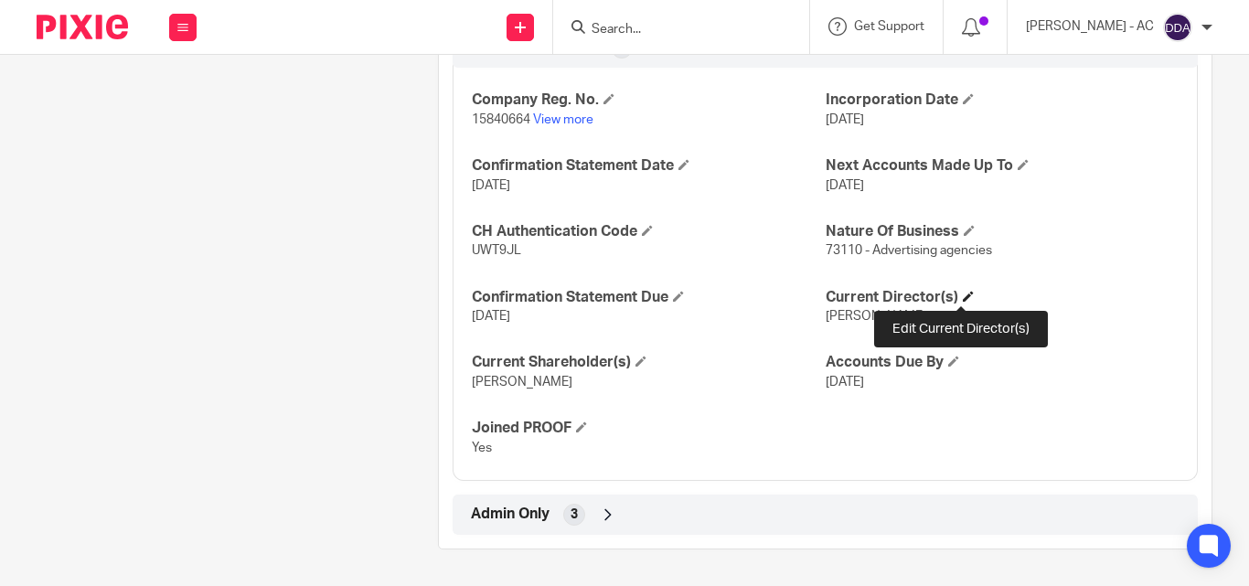
click at [965, 295] on span at bounding box center [968, 296] width 11 height 11
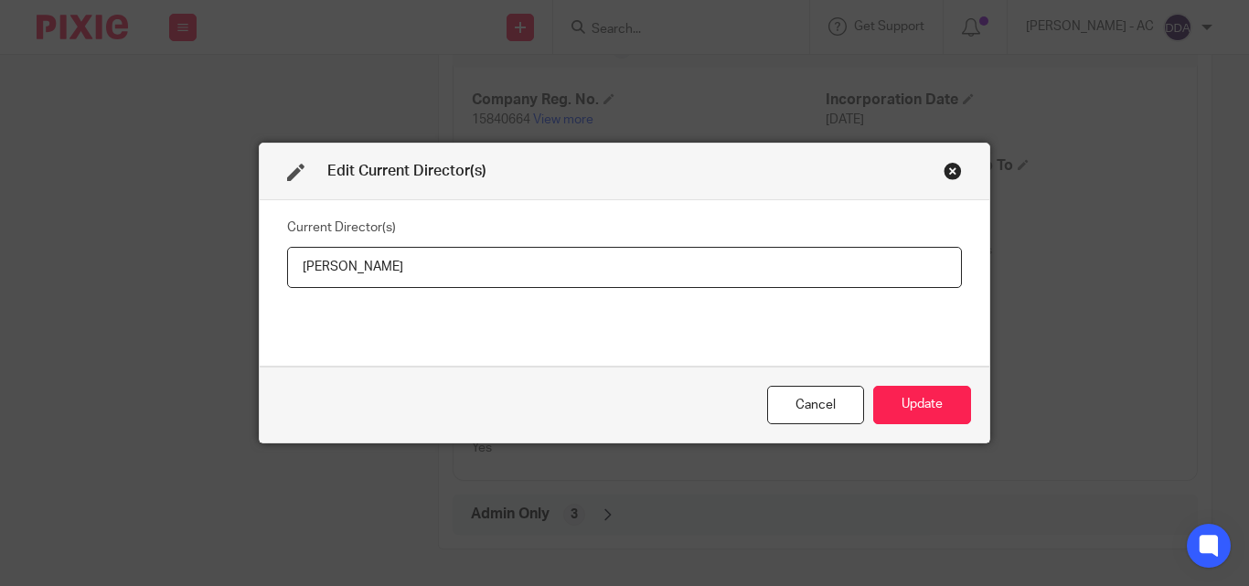
drag, startPoint x: 469, startPoint y: 266, endPoint x: 200, endPoint y: 275, distance: 269.0
click at [200, 275] on div "Edit Current Director(s) Current Director(s) [PERSON_NAME] Update" at bounding box center [624, 293] width 1249 height 586
type input "[PERSON_NAME]"
click at [951, 417] on button "Update" at bounding box center [922, 405] width 98 height 39
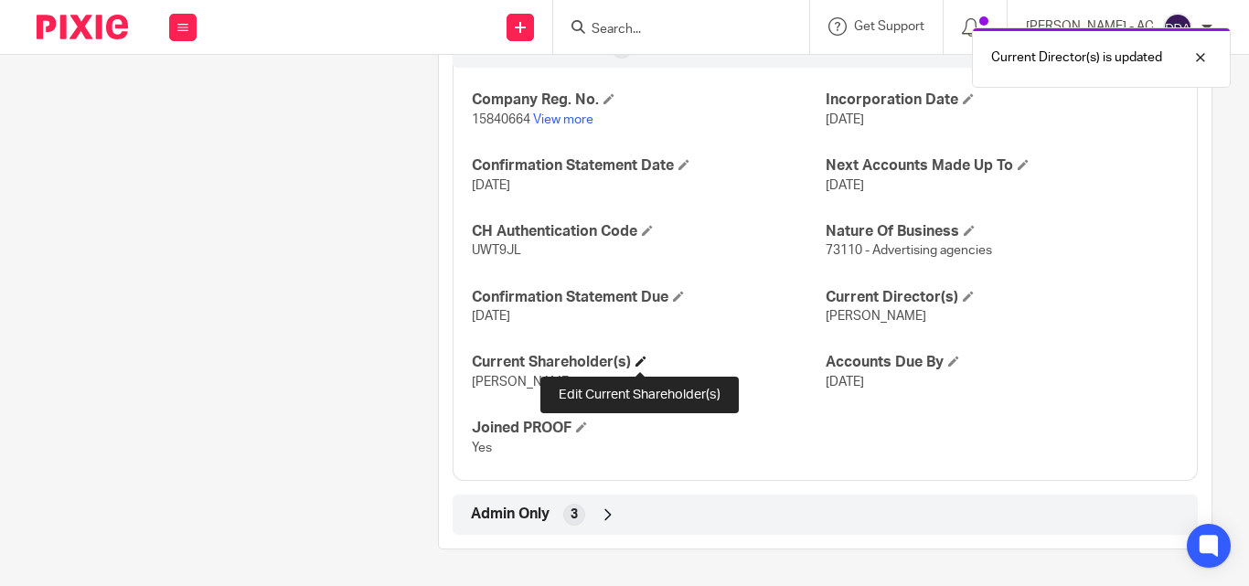
click at [640, 358] on span at bounding box center [641, 361] width 11 height 11
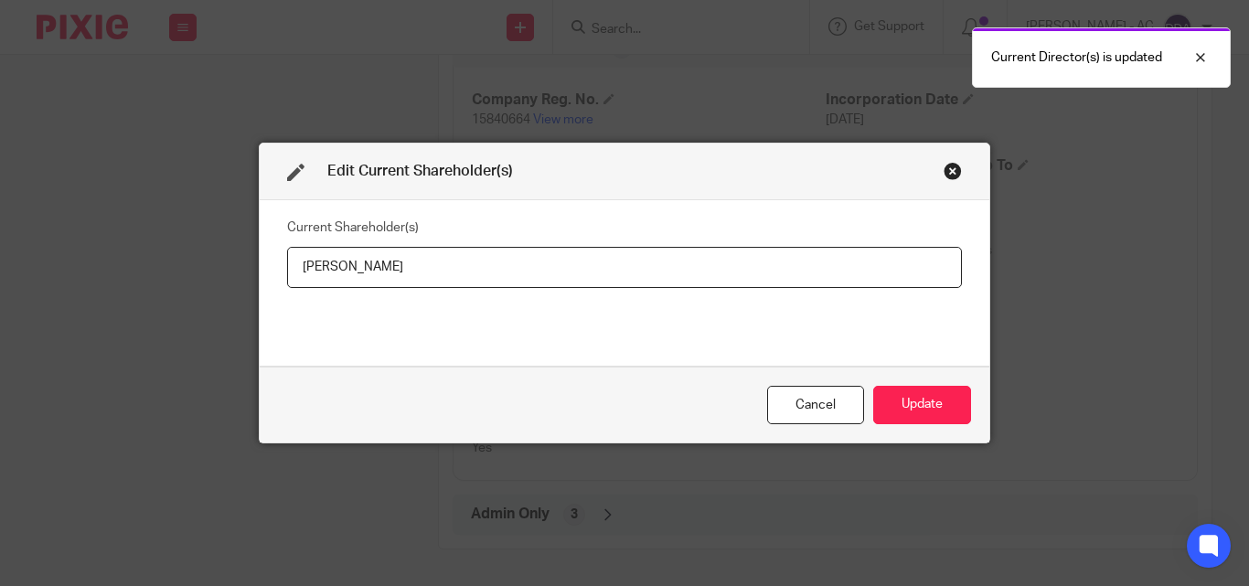
drag, startPoint x: 445, startPoint y: 274, endPoint x: 289, endPoint y: 272, distance: 156.4
click at [289, 272] on input "[PERSON_NAME]" at bounding box center [624, 267] width 675 height 41
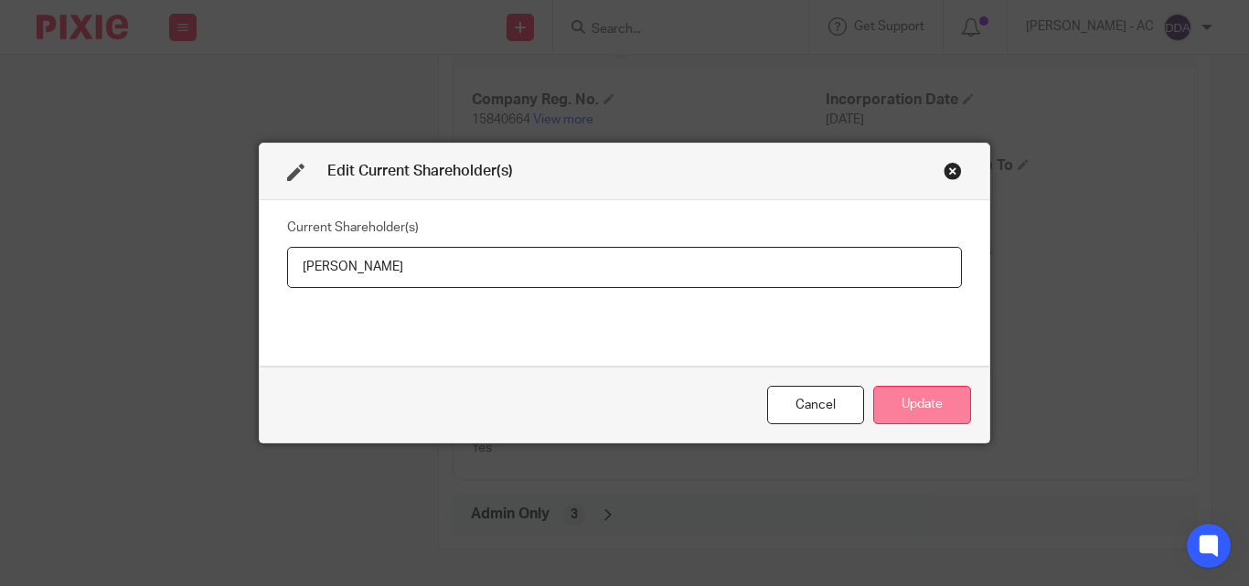
type input "[PERSON_NAME]"
click at [907, 393] on button "Update" at bounding box center [922, 405] width 98 height 39
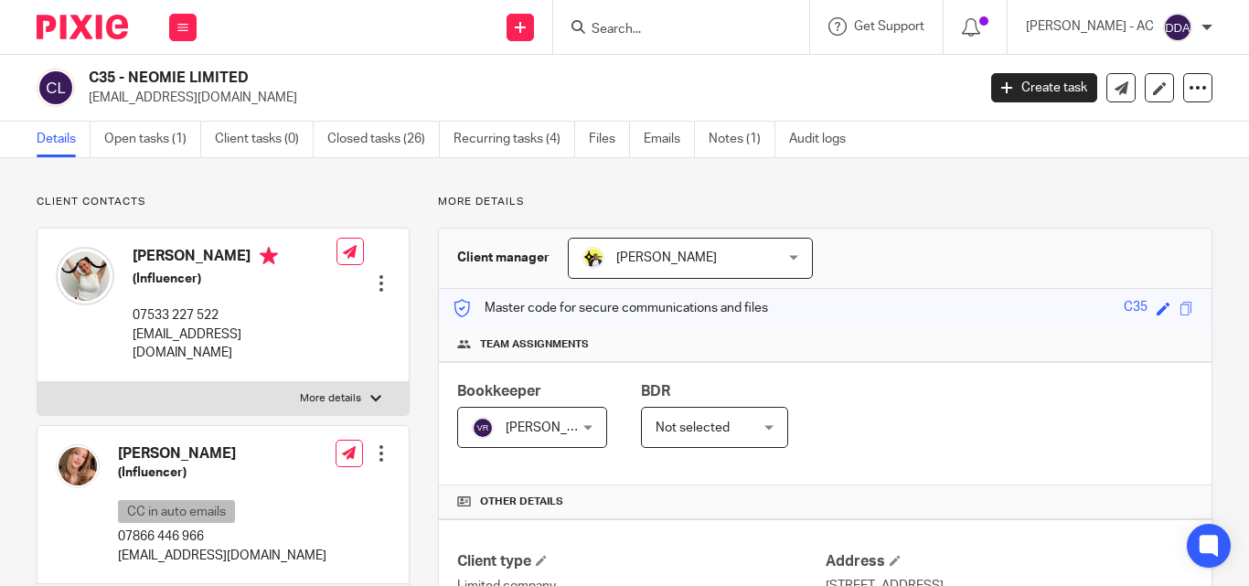
scroll to position [91, 0]
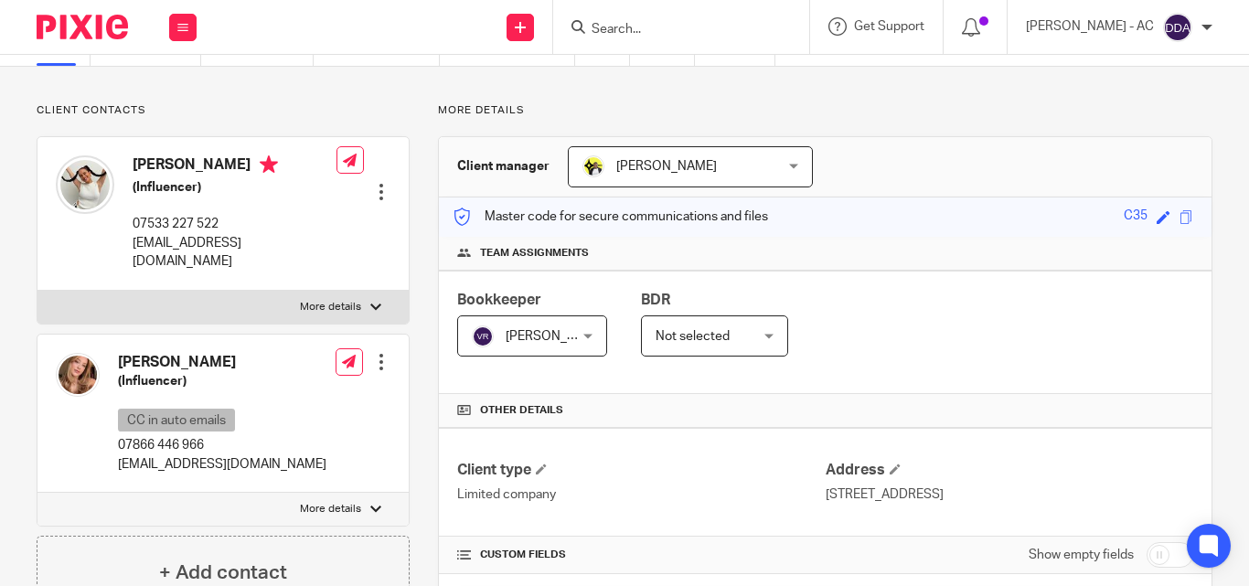
click at [87, 354] on img at bounding box center [78, 375] width 44 height 44
click at [311, 502] on p "More details" at bounding box center [330, 509] width 61 height 15
click at [37, 492] on input "More details" at bounding box center [37, 492] width 1 height 1
checkbox input "true"
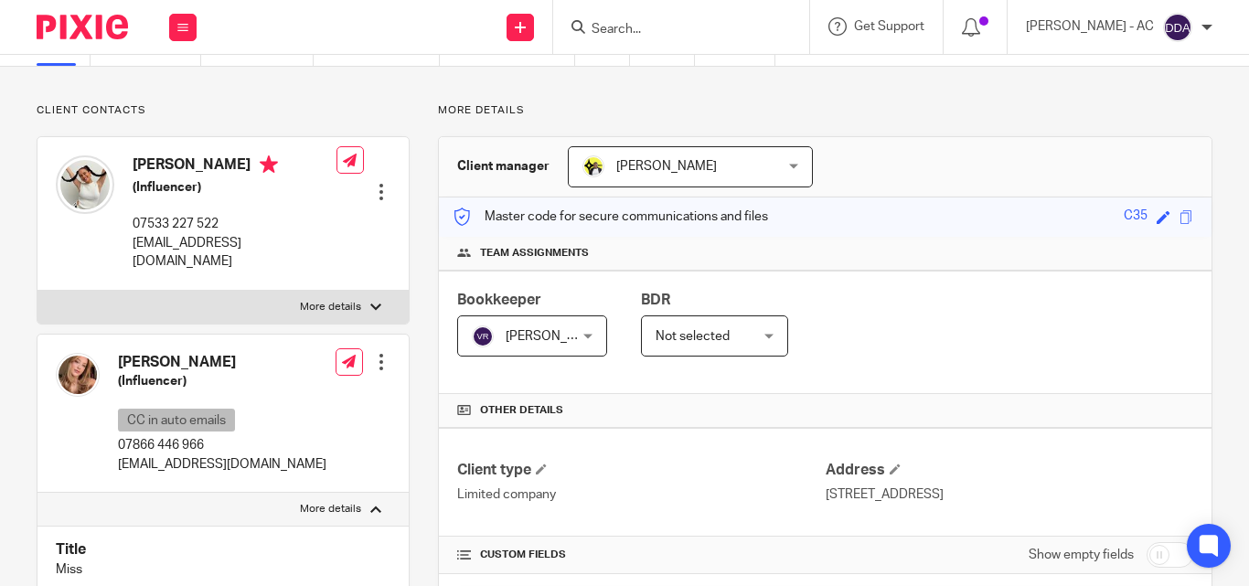
click at [83, 363] on img at bounding box center [78, 375] width 44 height 44
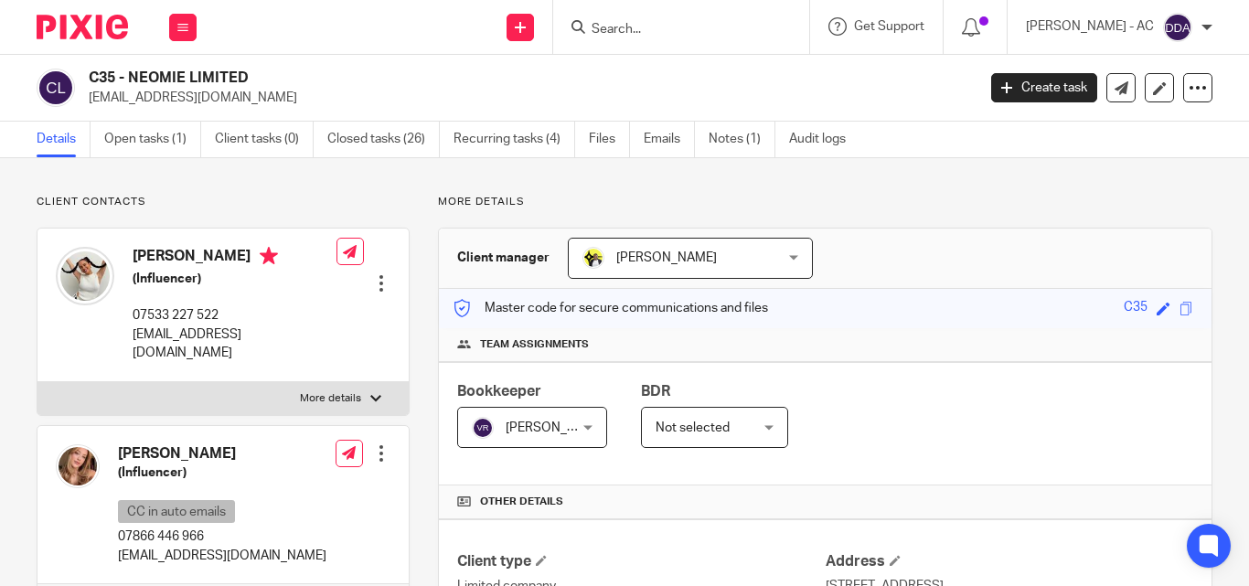
scroll to position [274, 0]
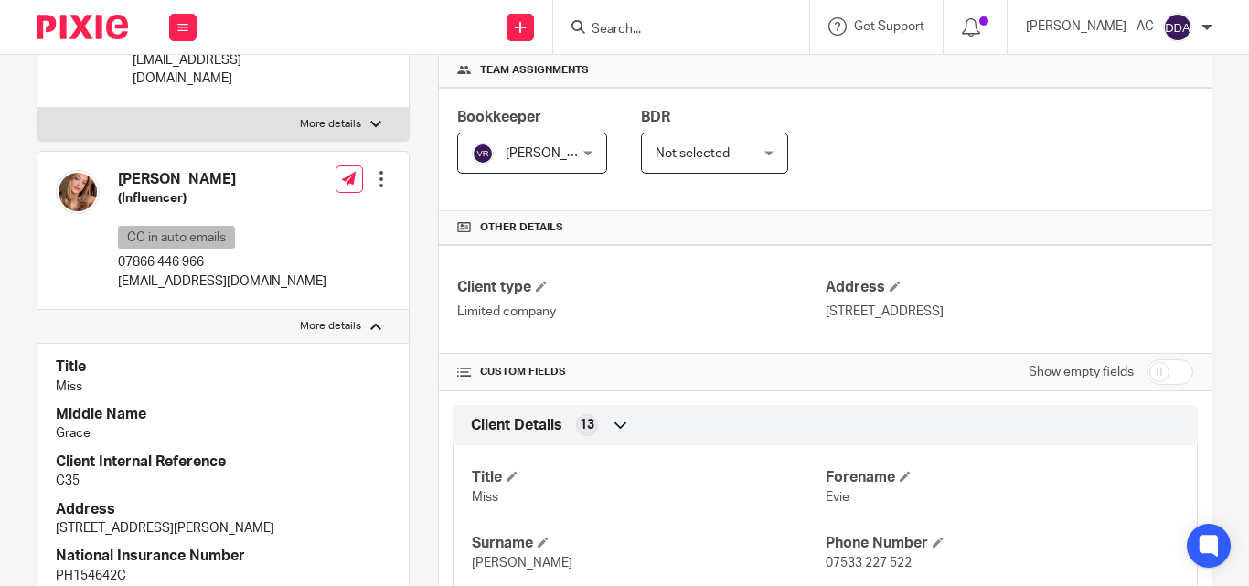
click at [206, 170] on h4 "Olivia Herring" at bounding box center [222, 179] width 208 height 19
click at [207, 170] on h4 "Olivia Herring" at bounding box center [222, 179] width 208 height 19
click at [137, 170] on h4 "[PERSON_NAME]" at bounding box center [222, 179] width 208 height 19
click at [377, 170] on div at bounding box center [381, 179] width 18 height 18
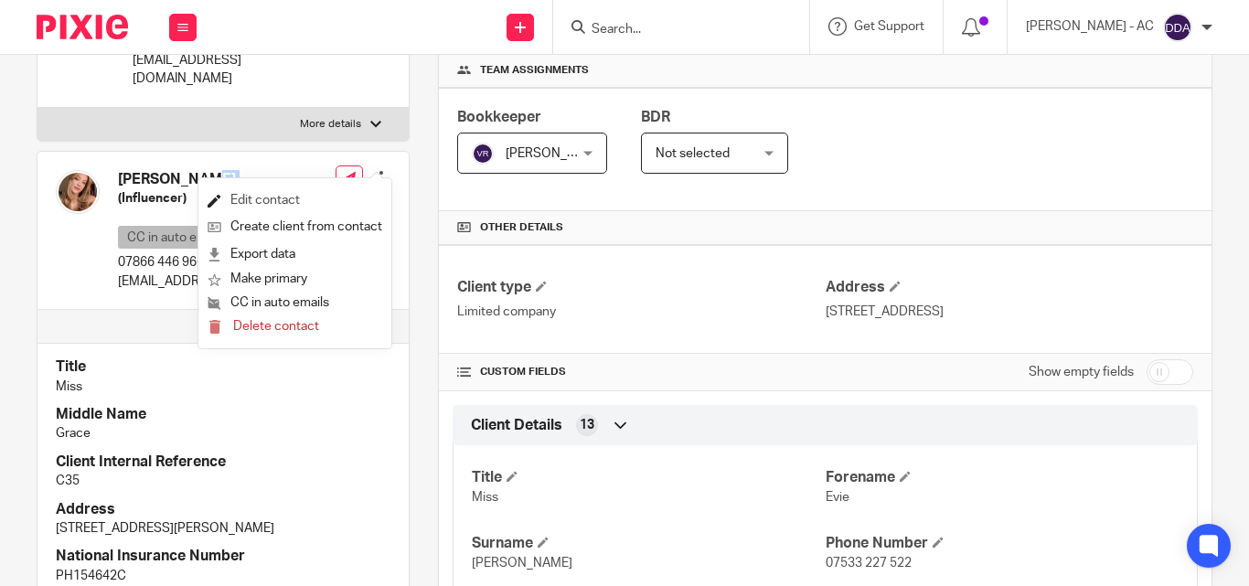
click at [304, 187] on link "Edit contact" at bounding box center [295, 200] width 175 height 27
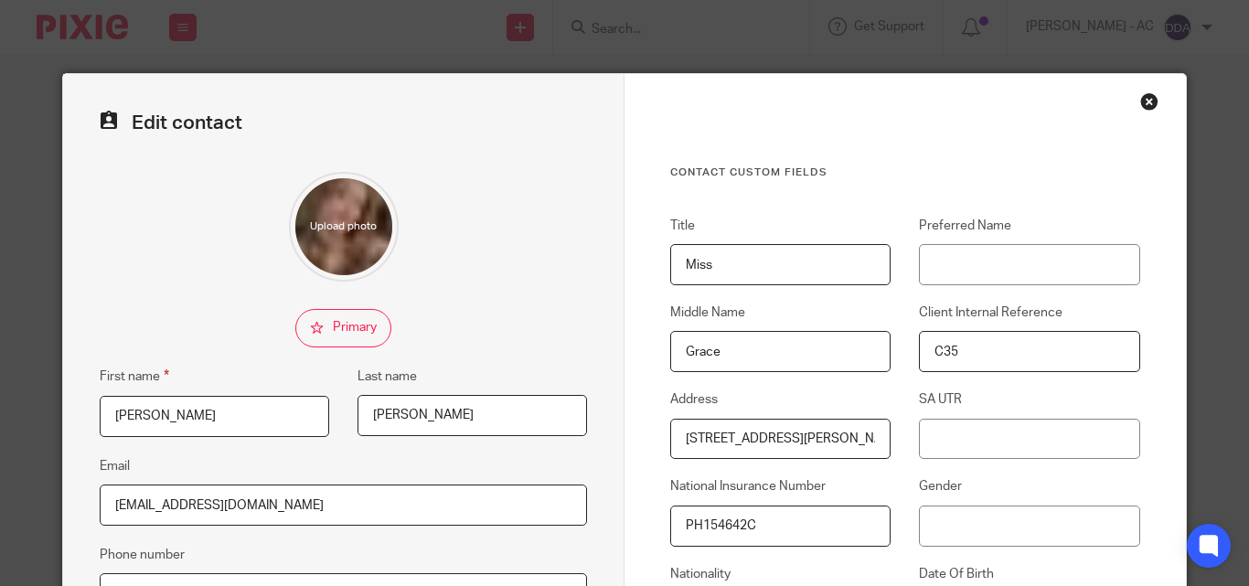
click at [345, 230] on input "file" at bounding box center [344, 227] width 110 height 110
click at [367, 217] on input "file" at bounding box center [344, 227] width 110 height 110
click at [219, 207] on div at bounding box center [343, 227] width 487 height 110
drag, startPoint x: 302, startPoint y: 219, endPoint x: 79, endPoint y: 280, distance: 231.4
click at [79, 280] on div "Edit contact First name Olivia Last name Herring Email oliviabusiness13@gmail.c…" at bounding box center [343, 530] width 561 height 913
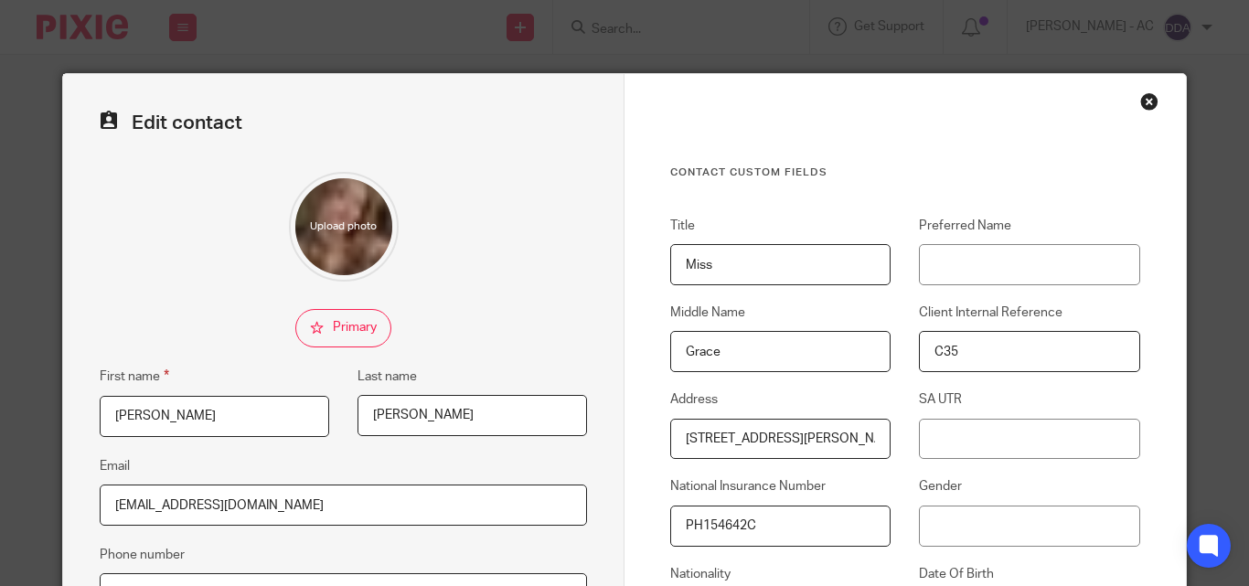
click at [337, 218] on input "file" at bounding box center [344, 227] width 110 height 110
click at [1140, 98] on div "Close this dialog window" at bounding box center [1149, 101] width 18 height 18
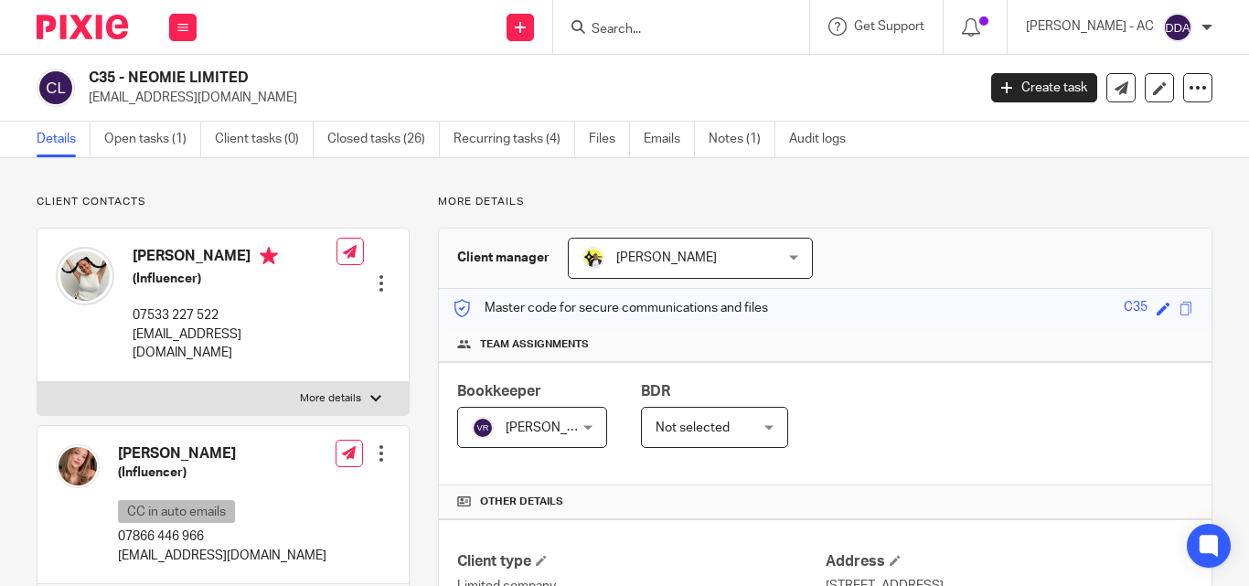
click at [897, 304] on div "Master code for secure communications and files C35 Save C35" at bounding box center [825, 308] width 773 height 39
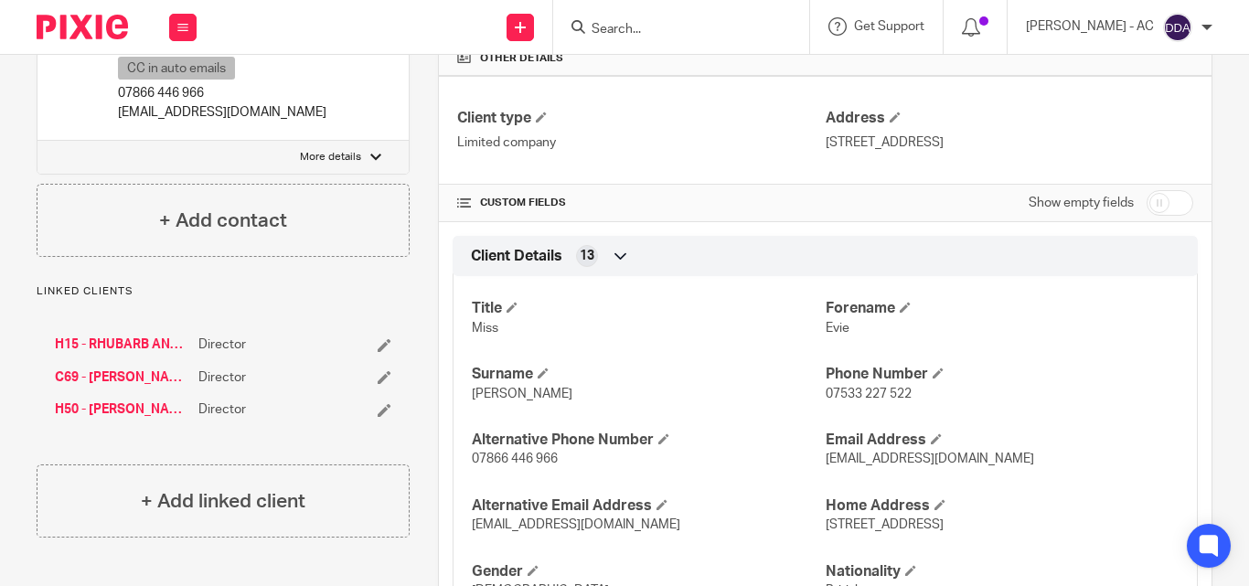
scroll to position [457, 0]
